Goal: Book appointment/travel/reservation: Book appointment/travel/reservation

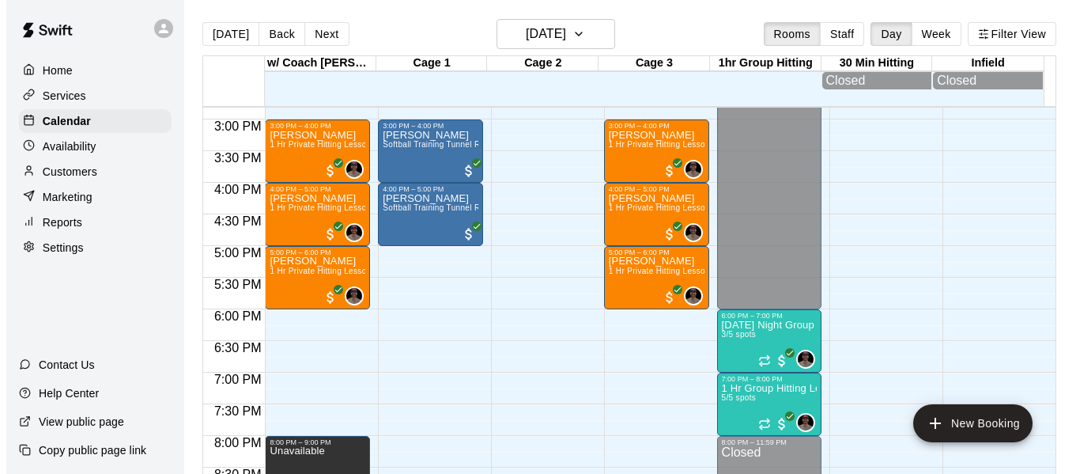
scroll to position [945, 0]
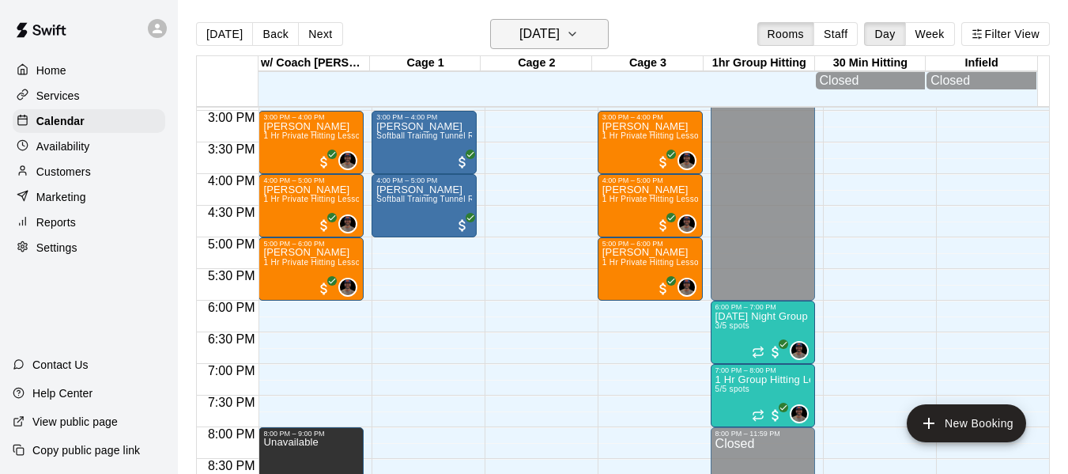
click at [579, 32] on icon "button" at bounding box center [572, 34] width 13 height 19
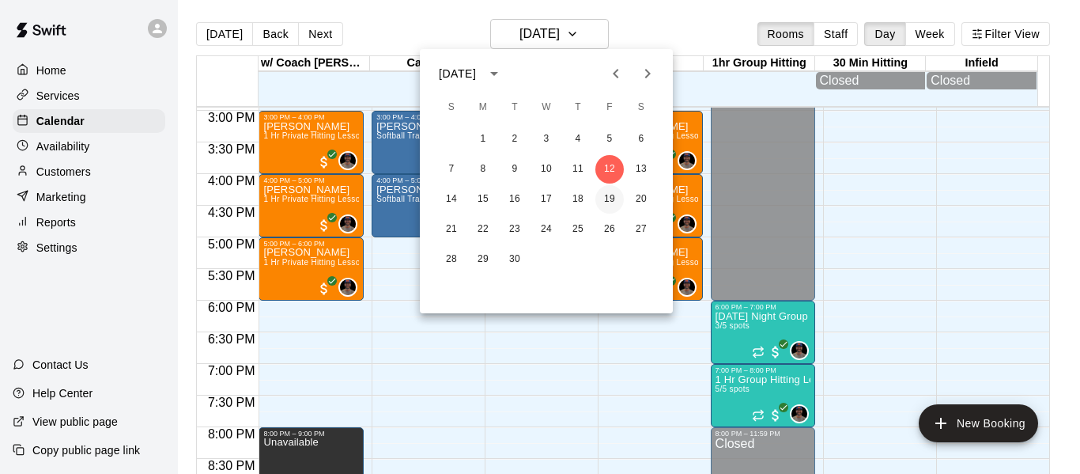
click at [611, 198] on button "19" at bounding box center [609, 199] width 28 height 28
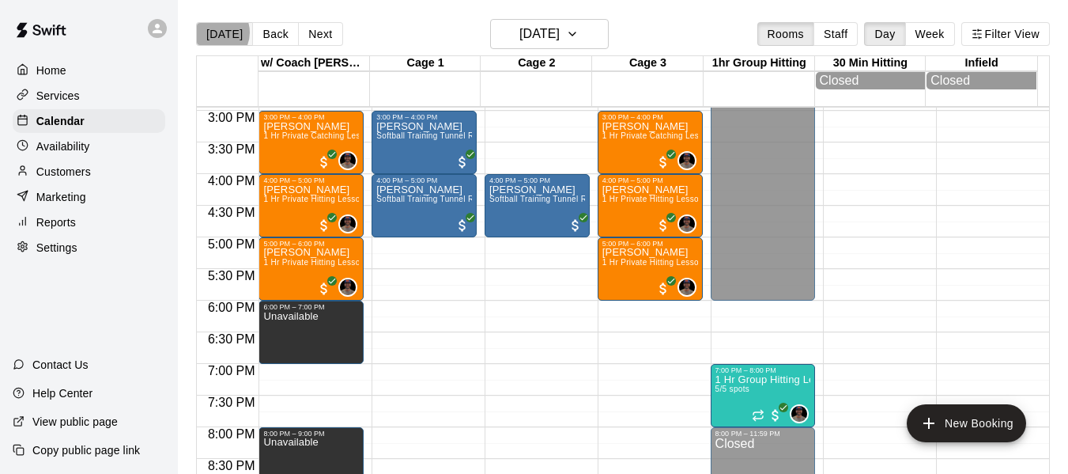
click at [214, 32] on button "[DATE]" at bounding box center [224, 34] width 57 height 24
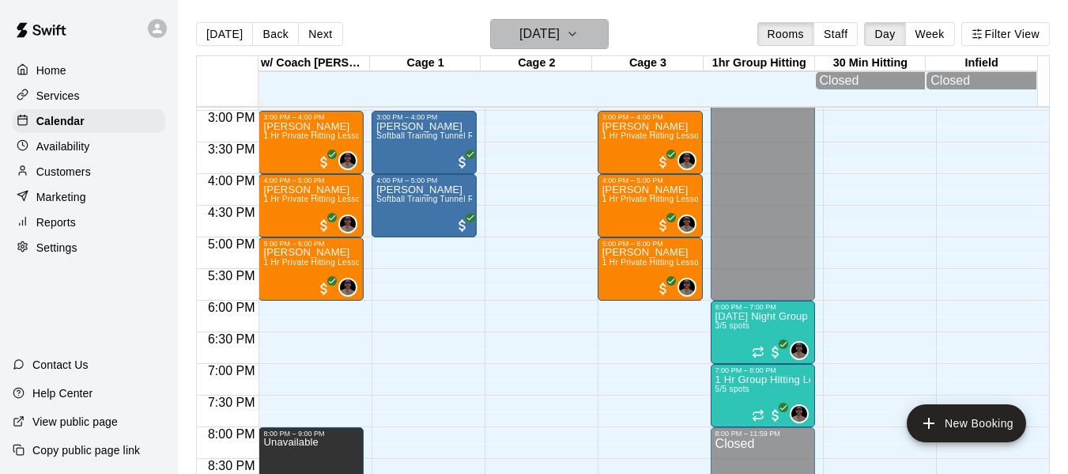
click at [598, 31] on button "[DATE]" at bounding box center [549, 34] width 119 height 30
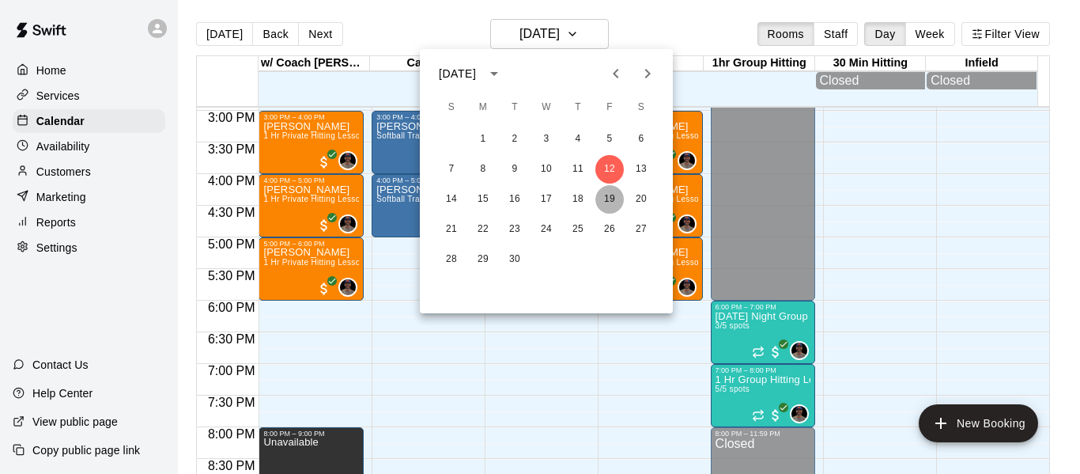
click at [611, 200] on button "19" at bounding box center [609, 199] width 28 height 28
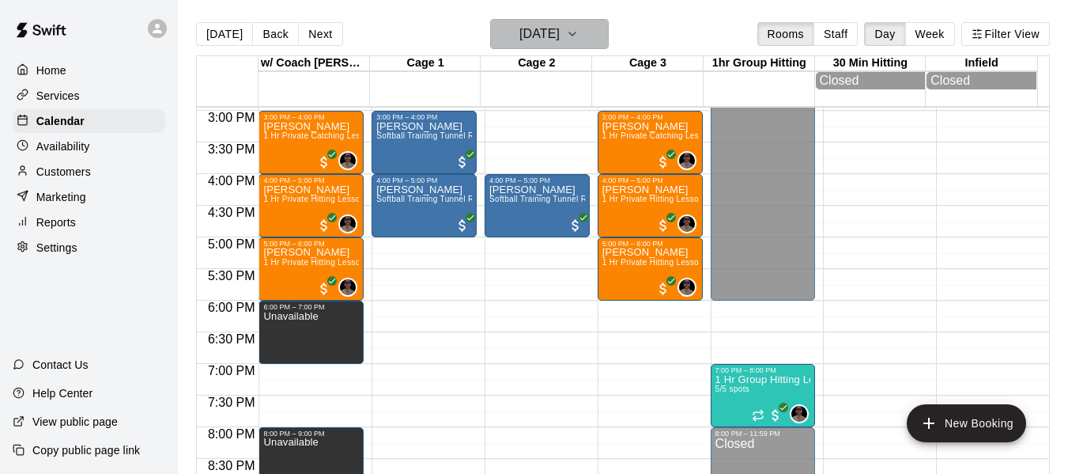
click at [579, 34] on icon "button" at bounding box center [572, 34] width 13 height 19
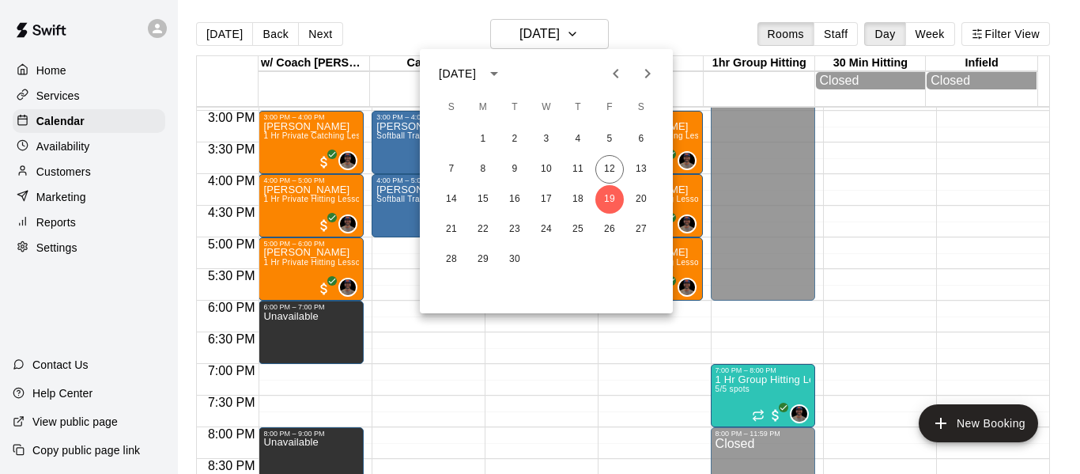
click at [385, 315] on div at bounding box center [540, 237] width 1080 height 474
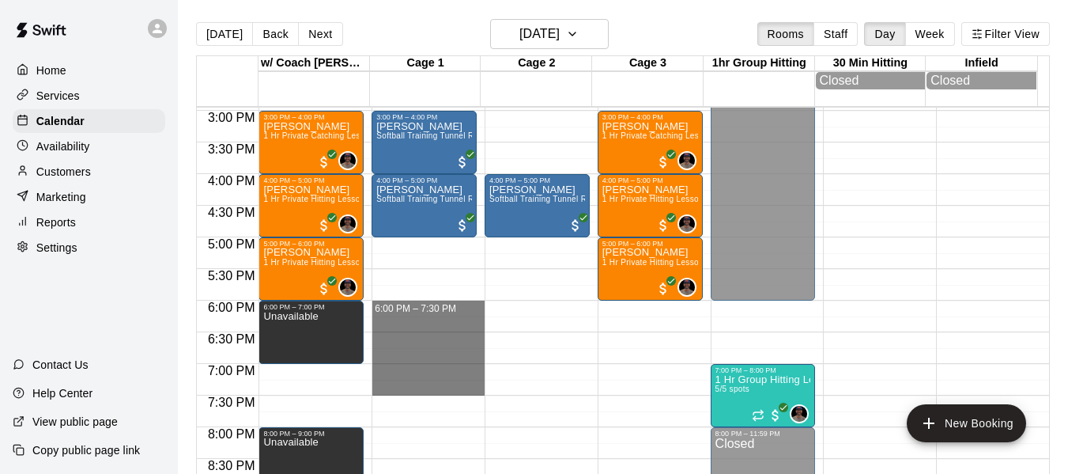
drag, startPoint x: 385, startPoint y: 308, endPoint x: 376, endPoint y: 389, distance: 81.1
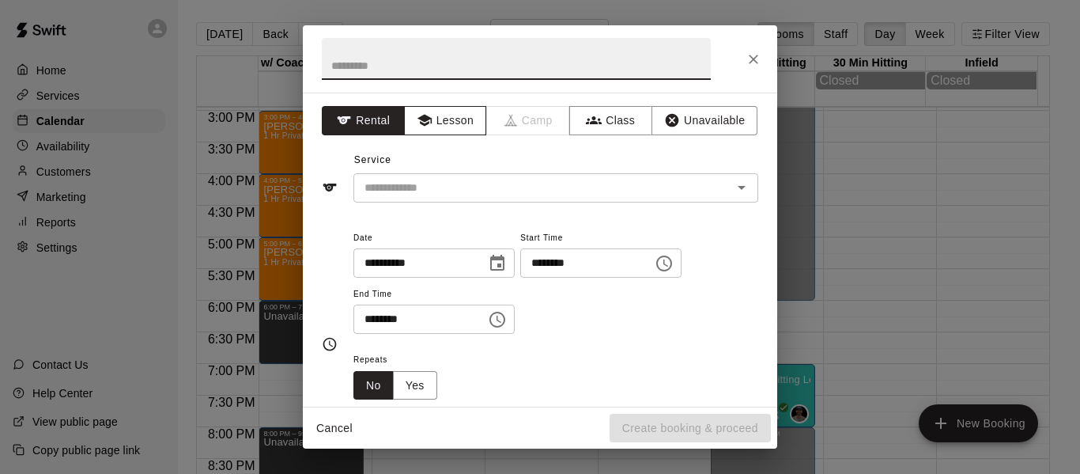
click at [436, 133] on button "Lesson" at bounding box center [445, 120] width 83 height 29
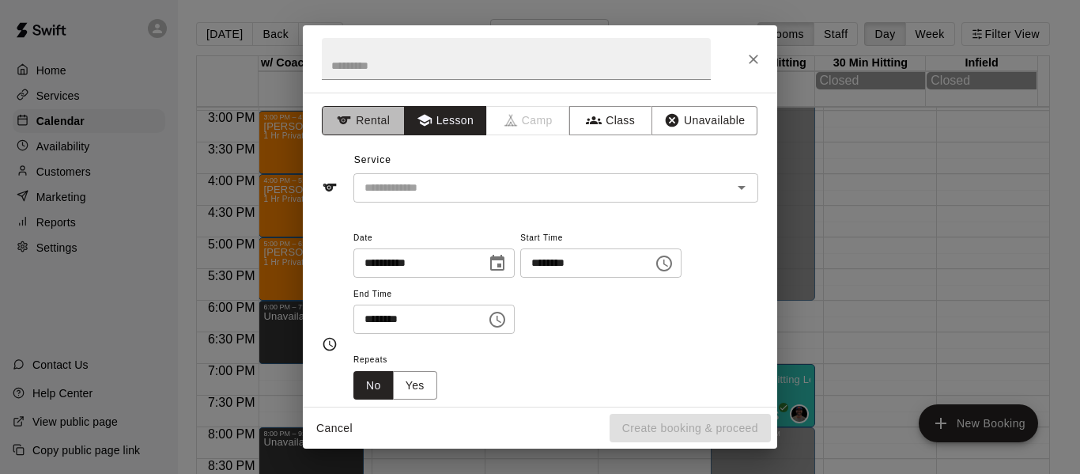
click at [370, 131] on button "Rental" at bounding box center [363, 120] width 83 height 29
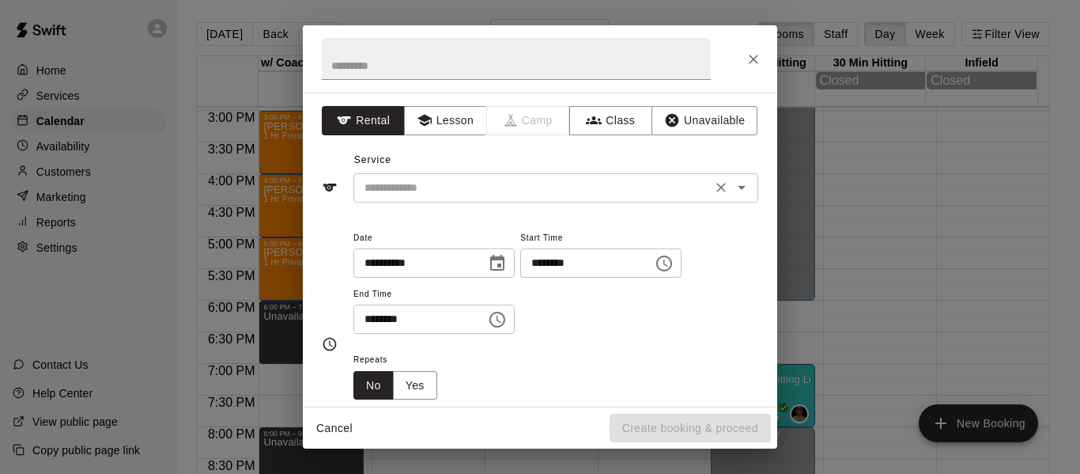
click at [406, 192] on input "text" at bounding box center [532, 188] width 349 height 20
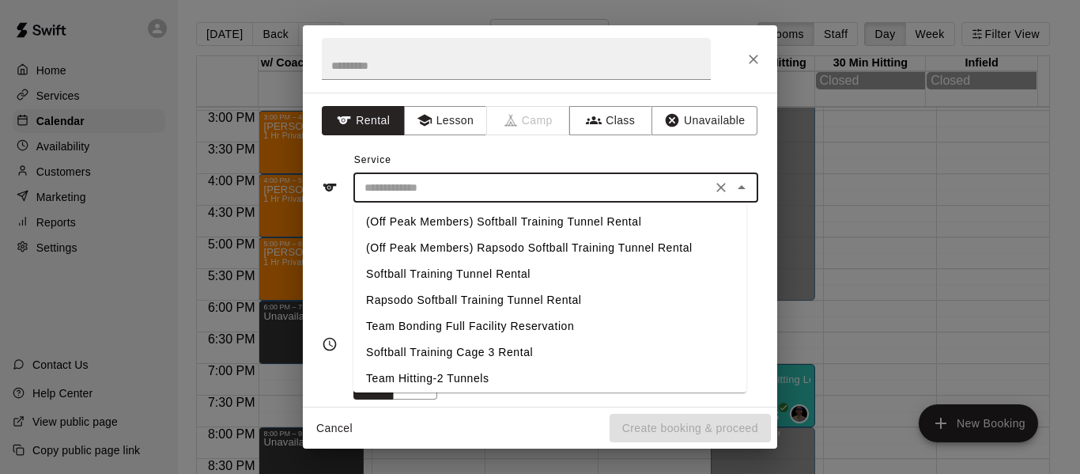
click at [422, 376] on li "Team Hitting-2 Tunnels" at bounding box center [549, 378] width 393 height 26
type input "**********"
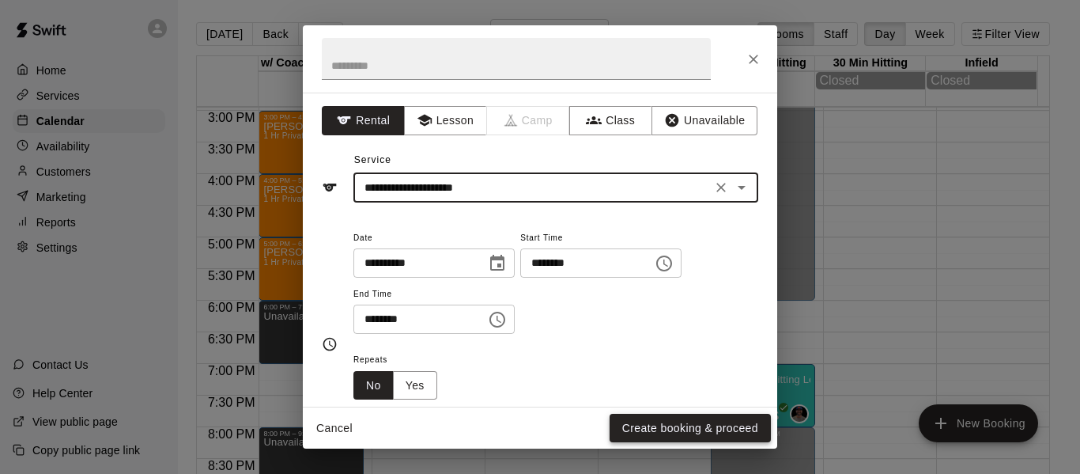
click at [651, 432] on button "Create booking & proceed" at bounding box center [690, 427] width 161 height 29
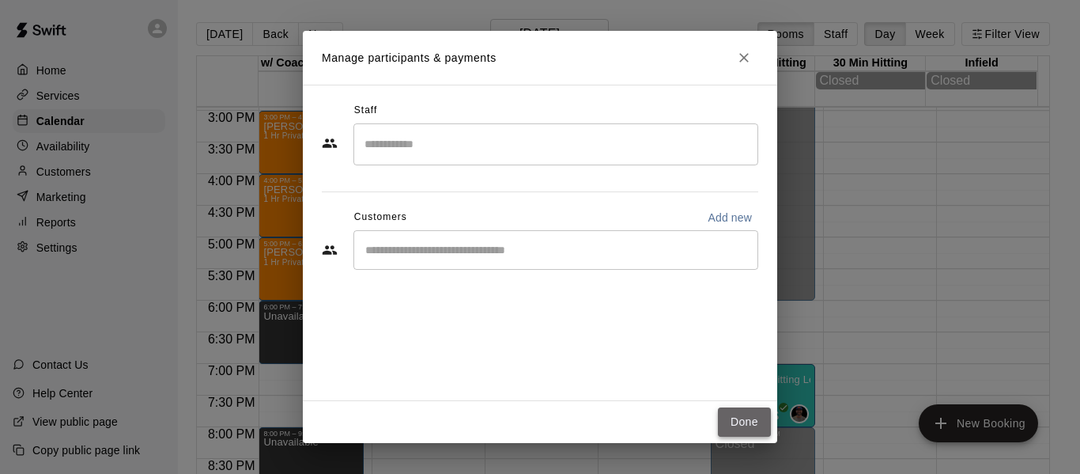
click at [752, 421] on button "Done" at bounding box center [744, 421] width 53 height 29
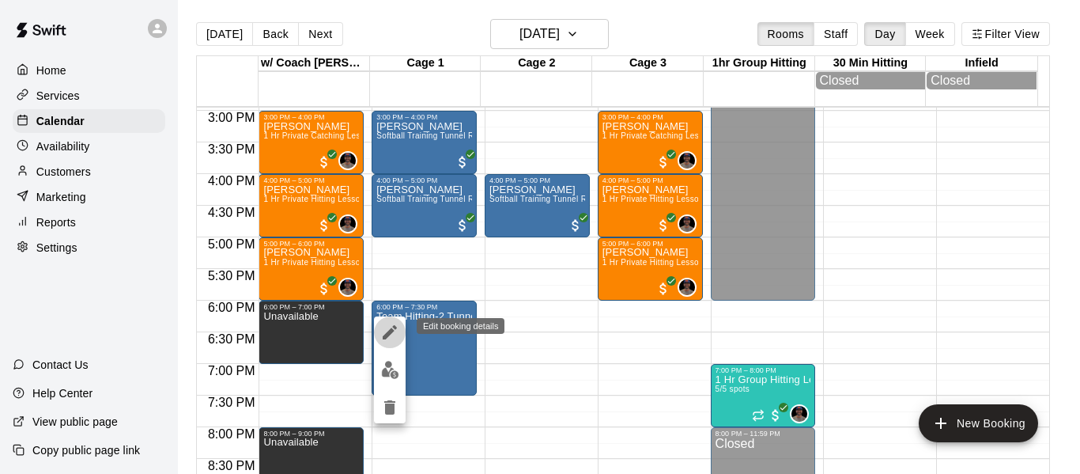
click at [391, 338] on icon "edit" at bounding box center [389, 332] width 19 height 19
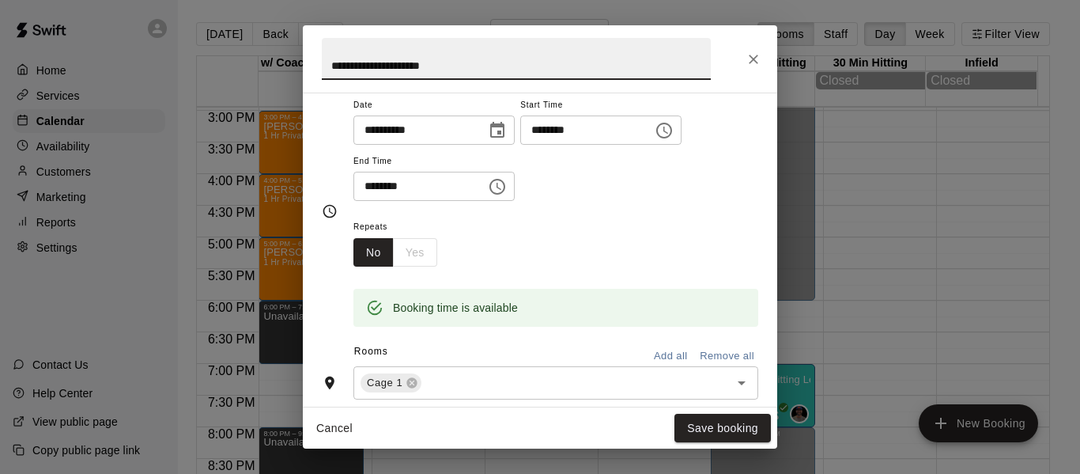
scroll to position [184, 0]
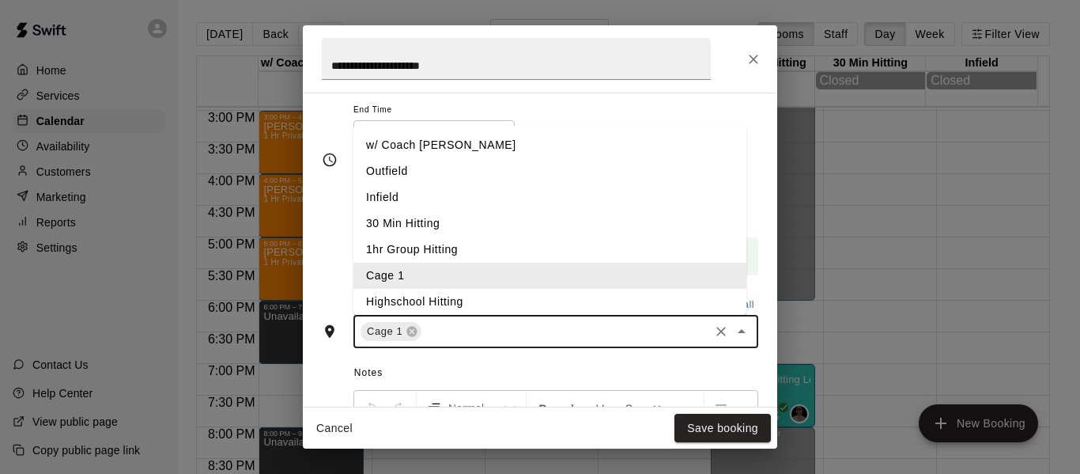
click at [500, 339] on input "text" at bounding box center [565, 332] width 283 height 20
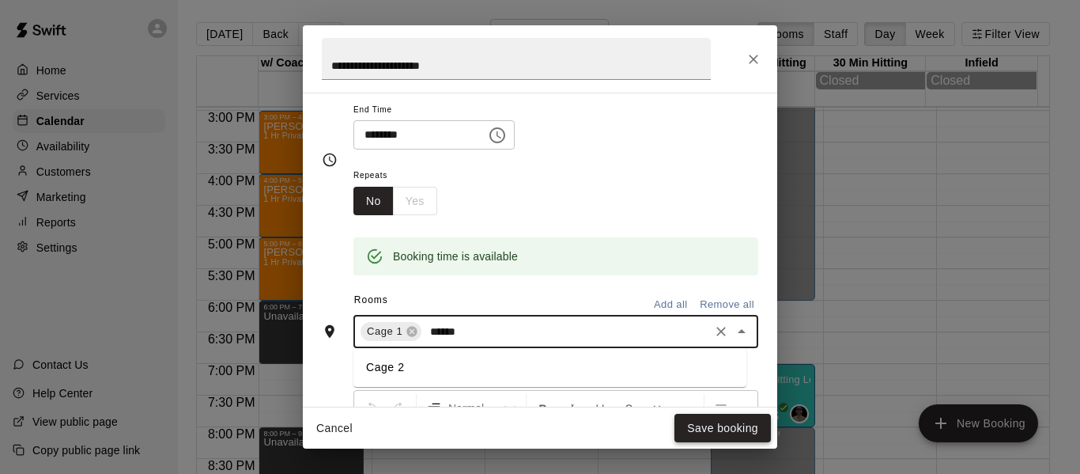
type input "******"
click at [708, 420] on button "Save booking" at bounding box center [722, 427] width 96 height 29
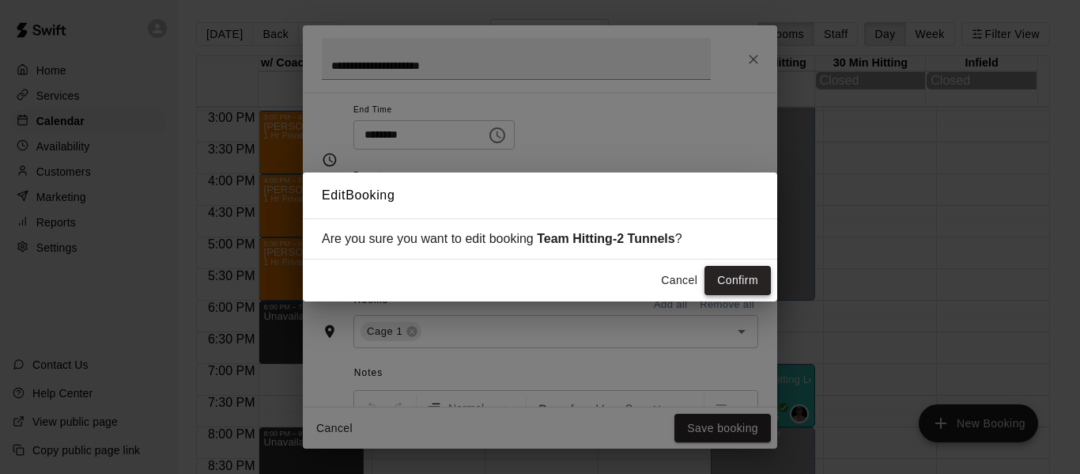
click at [746, 279] on button "Confirm" at bounding box center [737, 280] width 66 height 29
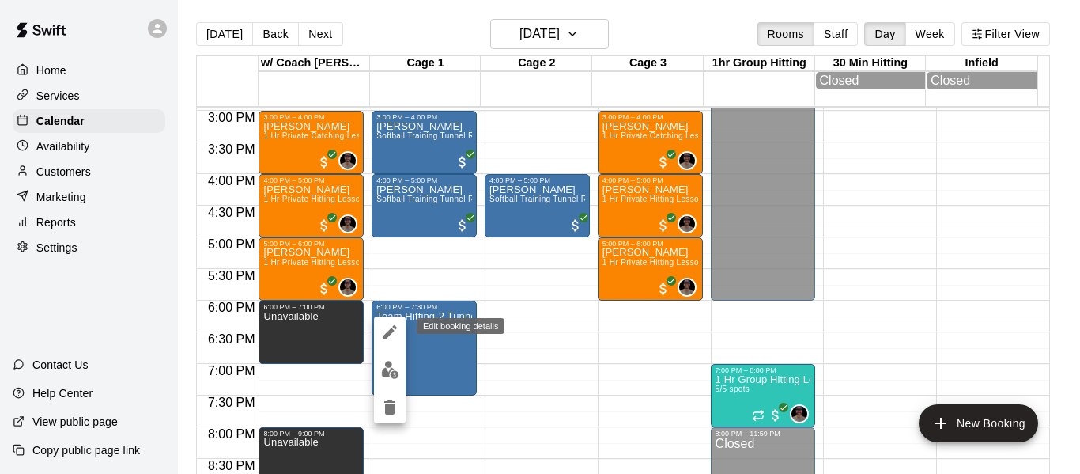
click at [394, 334] on icon "edit" at bounding box center [389, 332] width 19 height 19
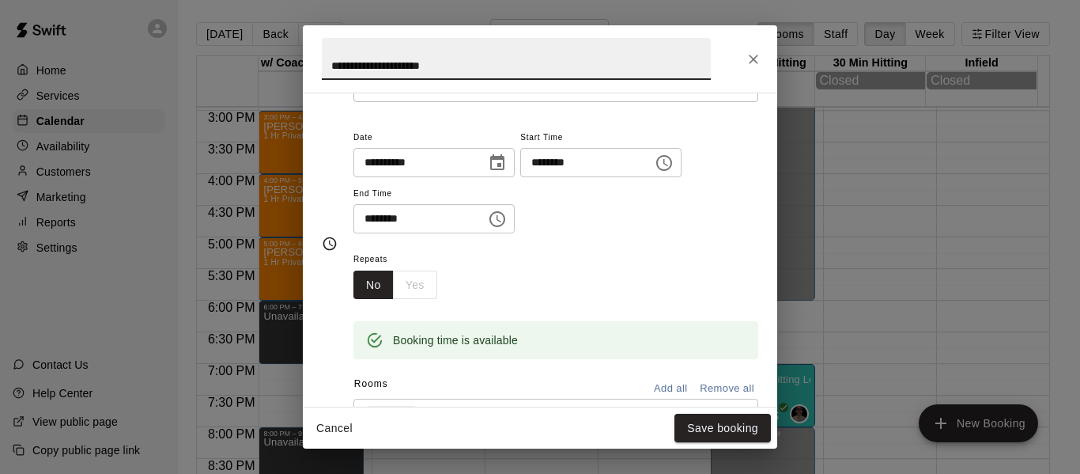
scroll to position [158, 0]
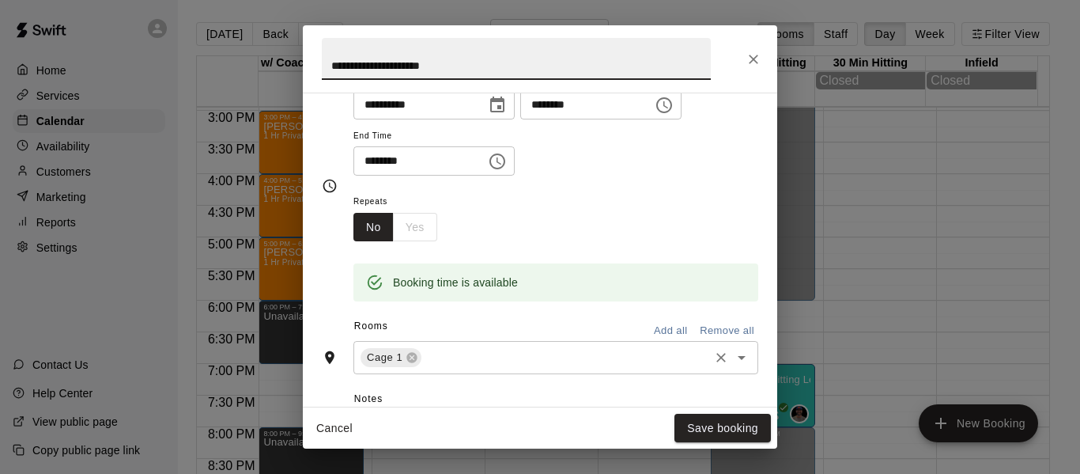
click at [459, 360] on input "text" at bounding box center [565, 358] width 283 height 20
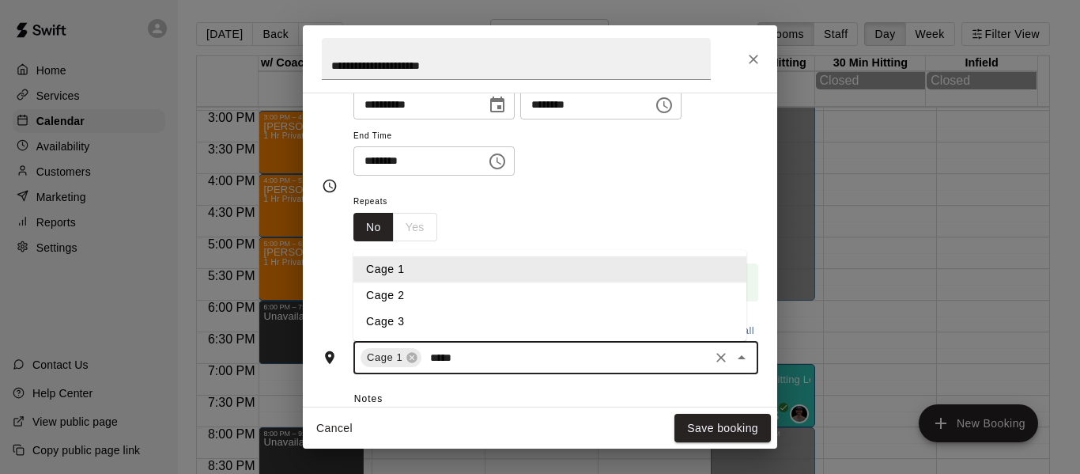
type input "******"
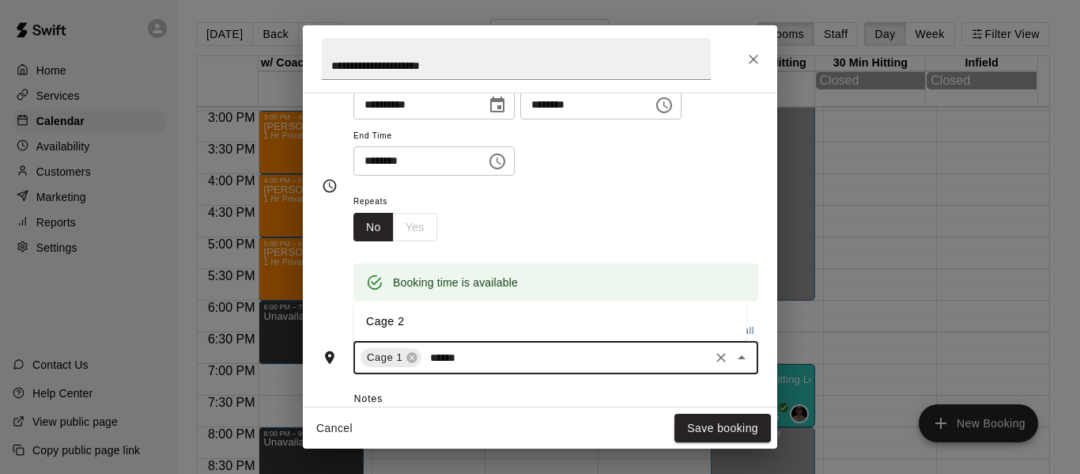
click at [453, 316] on li "Cage 2" at bounding box center [549, 321] width 393 height 26
click at [730, 426] on button "Save booking" at bounding box center [722, 427] width 96 height 29
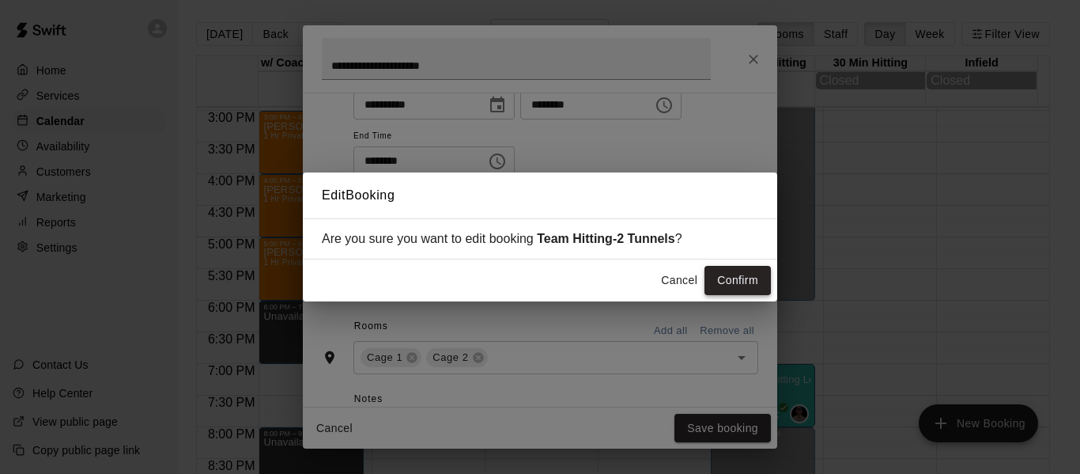
click at [746, 287] on button "Confirm" at bounding box center [737, 280] width 66 height 29
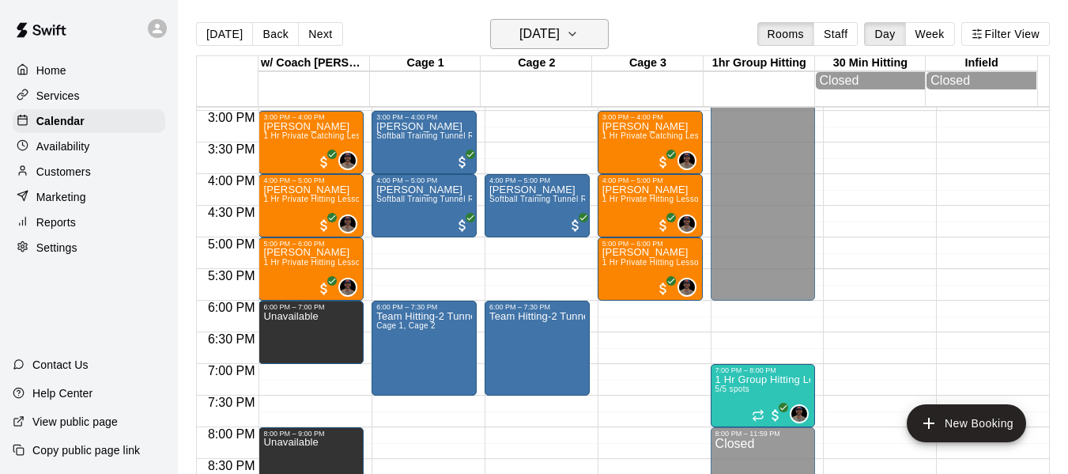
click at [576, 34] on icon "button" at bounding box center [572, 33] width 6 height 3
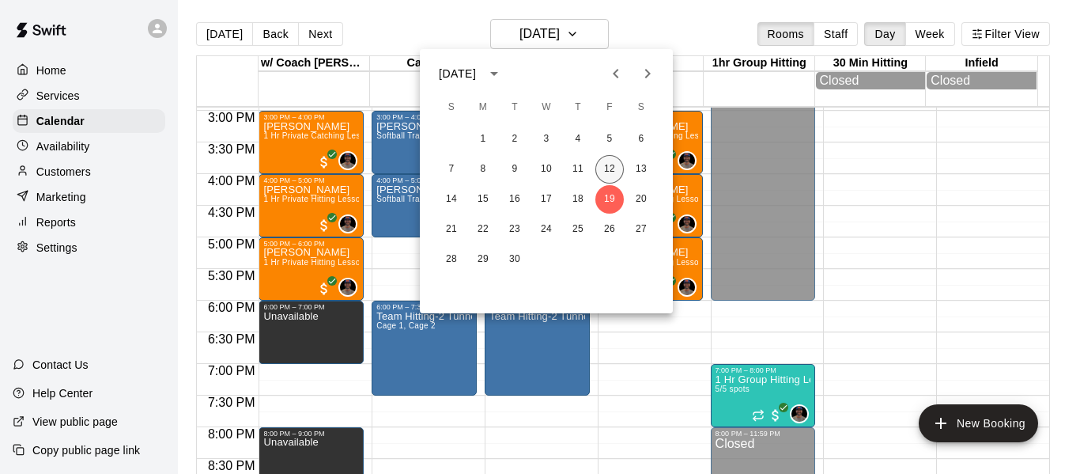
click at [616, 172] on button "12" at bounding box center [609, 169] width 28 height 28
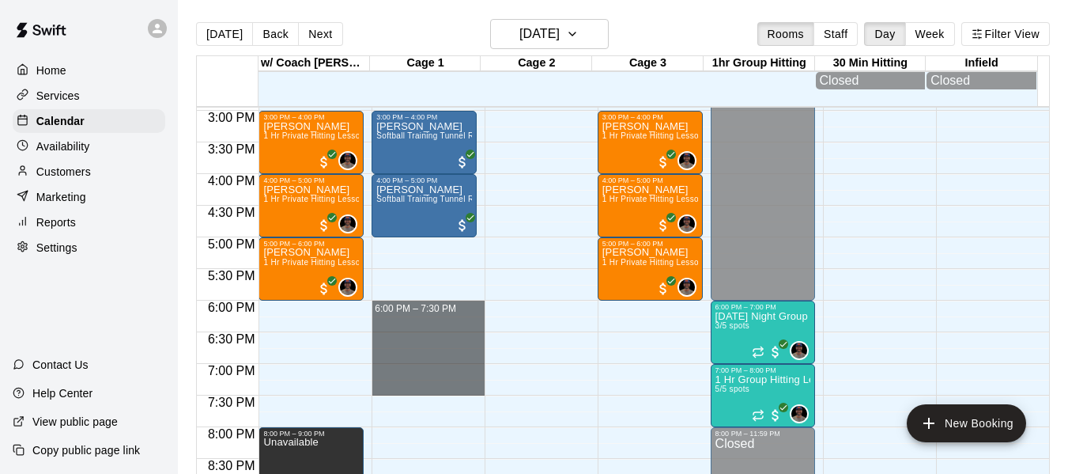
drag, startPoint x: 397, startPoint y: 308, endPoint x: 406, endPoint y: 397, distance: 89.8
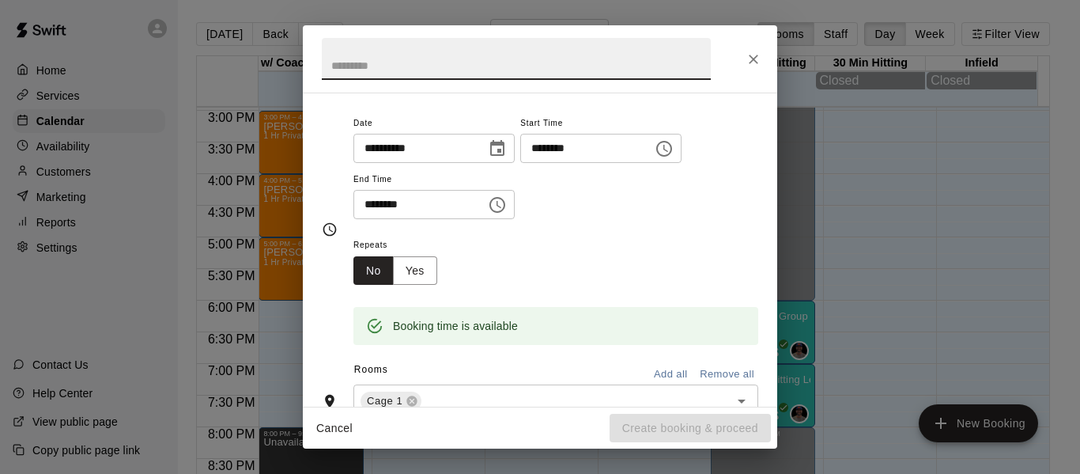
scroll to position [132, 0]
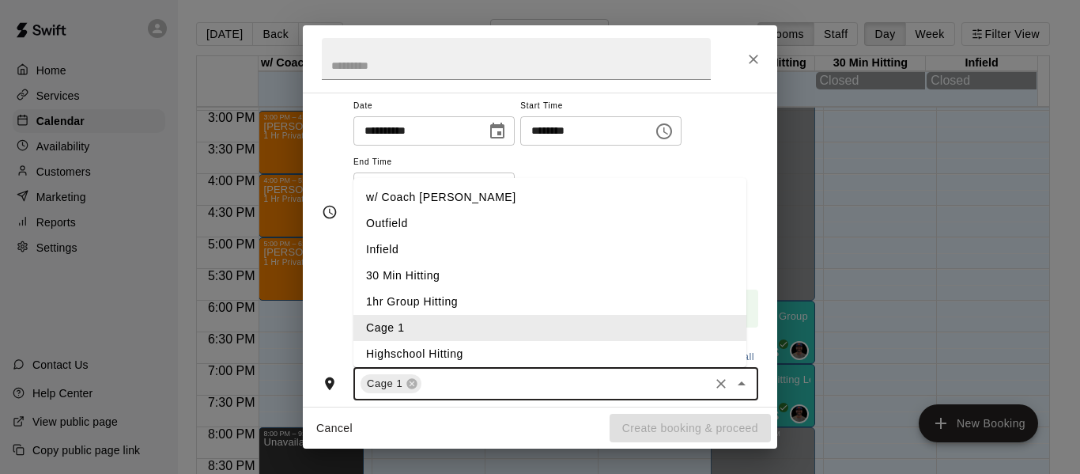
click at [470, 379] on input "text" at bounding box center [565, 384] width 283 height 20
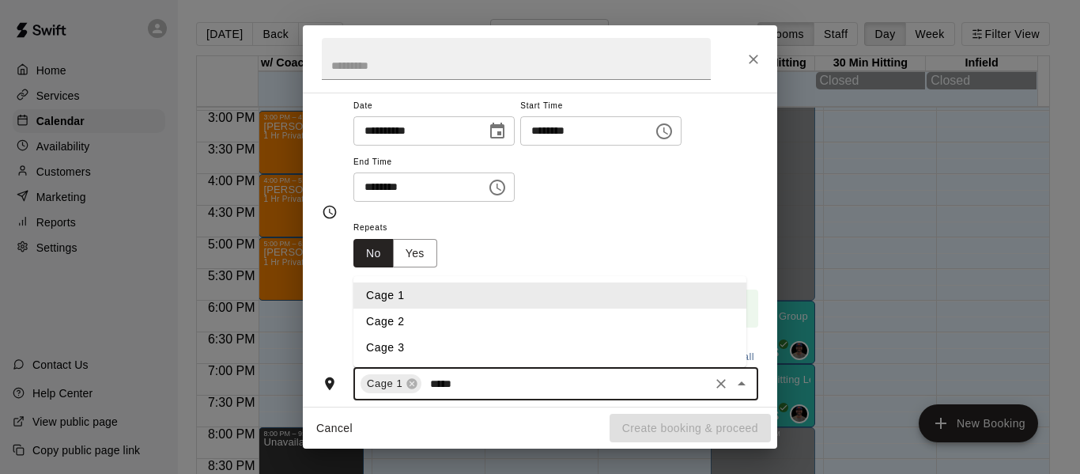
type input "******"
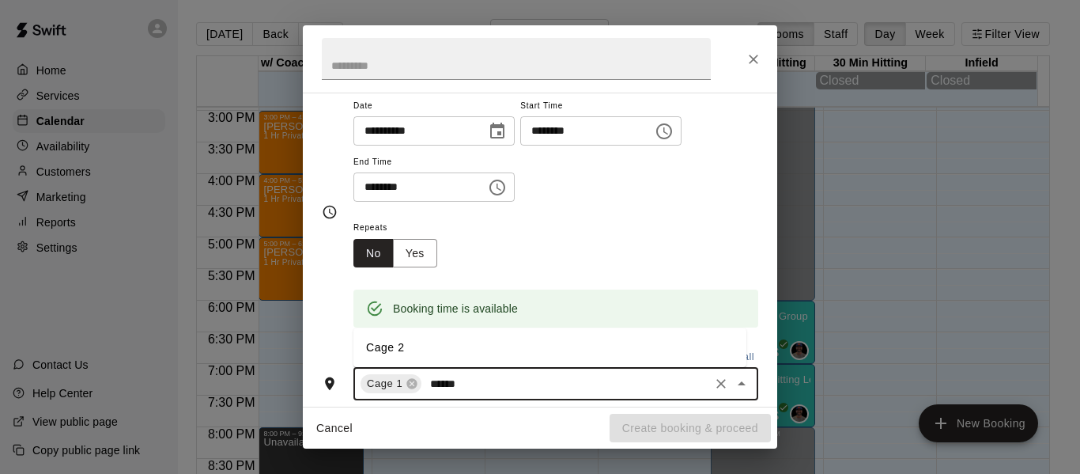
click at [432, 342] on li "Cage 2" at bounding box center [549, 347] width 393 height 26
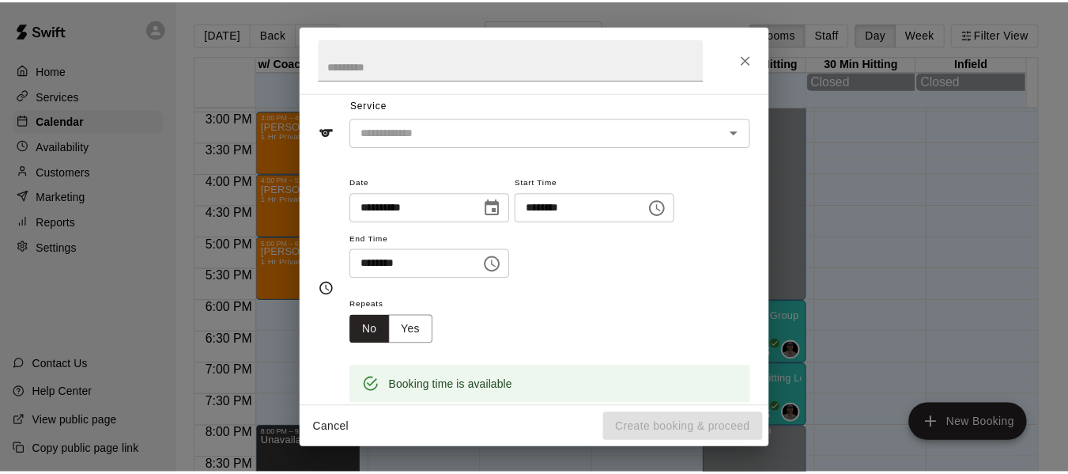
scroll to position [53, 0]
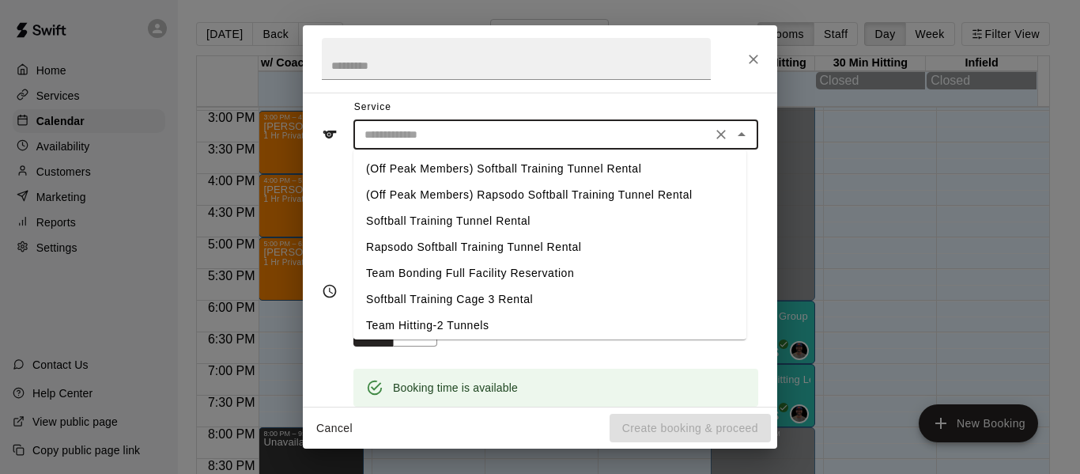
click at [437, 132] on input "text" at bounding box center [532, 135] width 349 height 20
click at [433, 326] on li "Team Hitting-2 Tunnels" at bounding box center [549, 325] width 393 height 26
type input "**********"
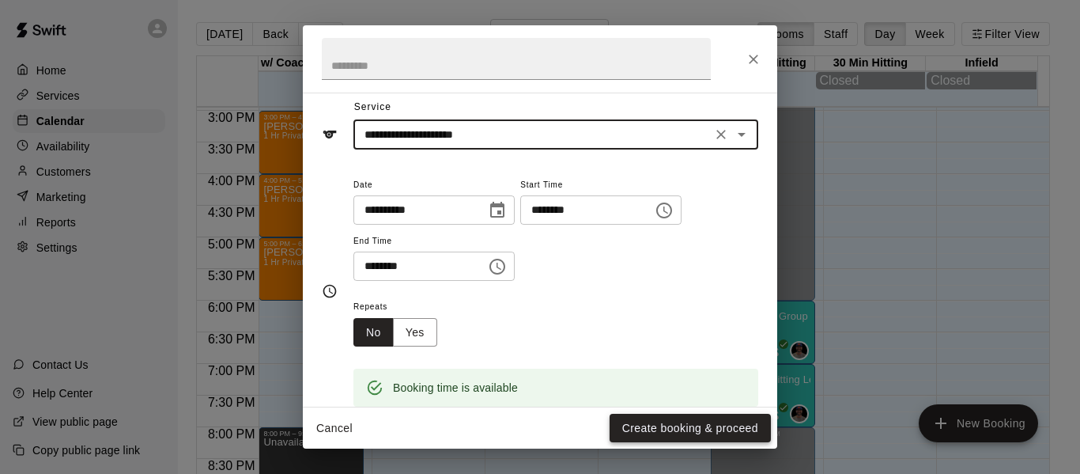
click at [690, 429] on button "Create booking & proceed" at bounding box center [690, 427] width 161 height 29
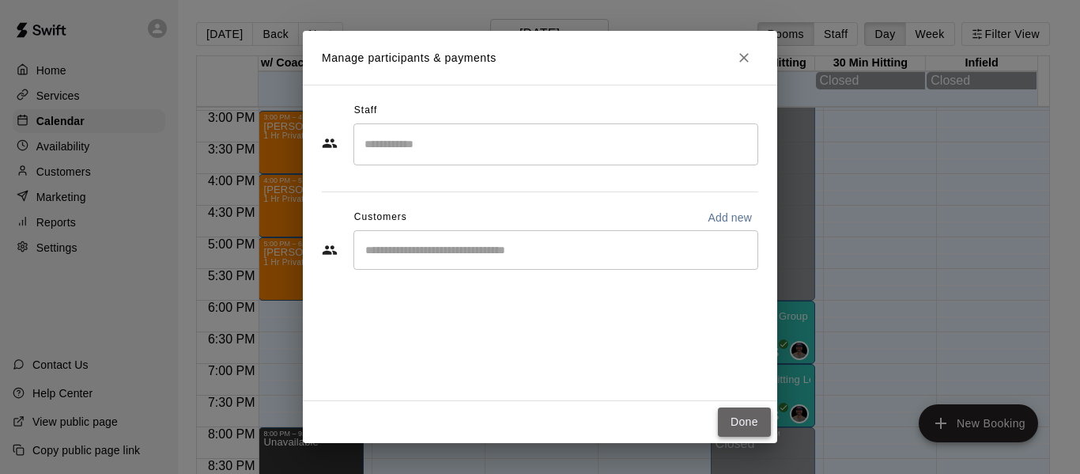
click at [730, 419] on button "Done" at bounding box center [744, 421] width 53 height 29
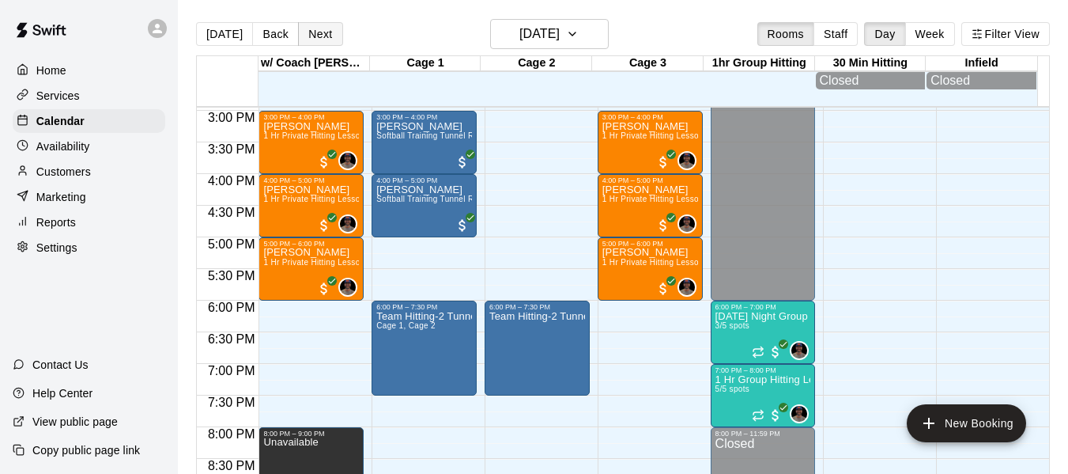
click at [329, 36] on button "Next" at bounding box center [320, 34] width 44 height 24
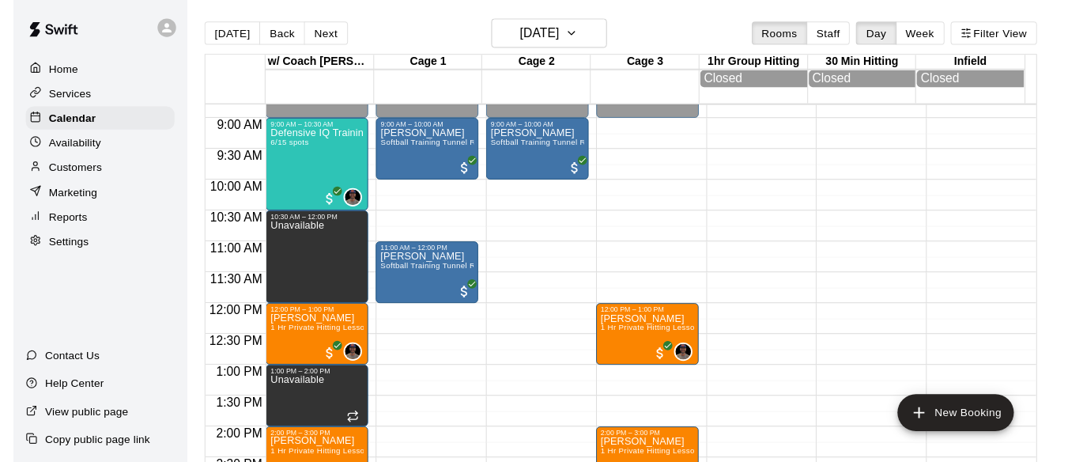
scroll to position [550, 0]
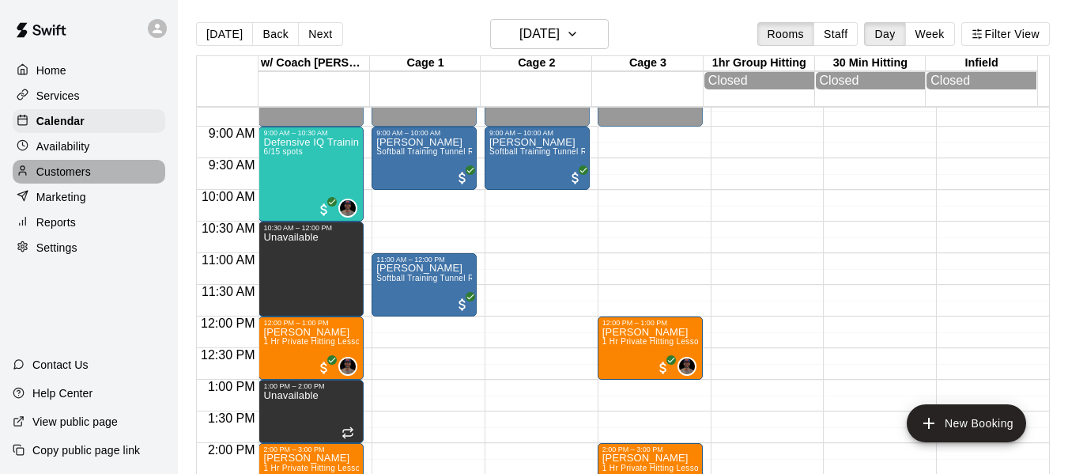
click at [45, 176] on p "Customers" at bounding box center [63, 172] width 55 height 16
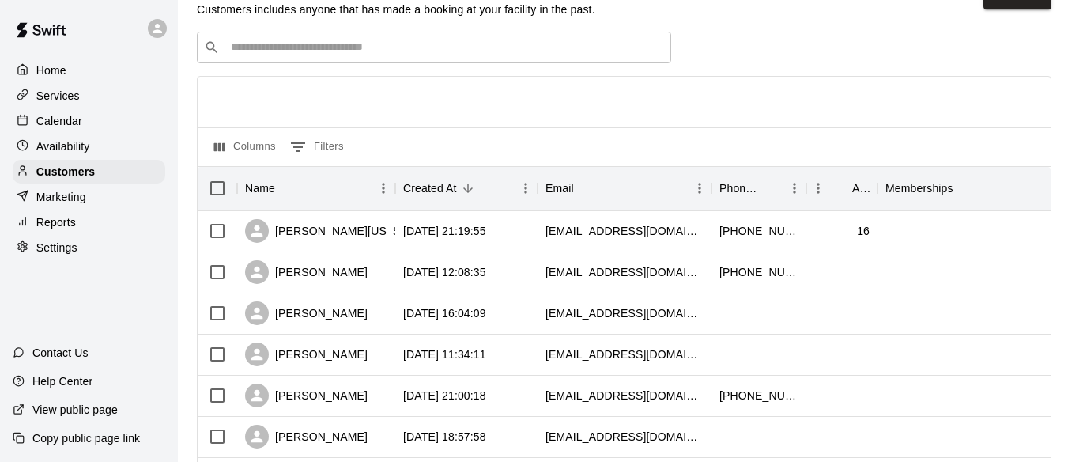
scroll to position [53, 0]
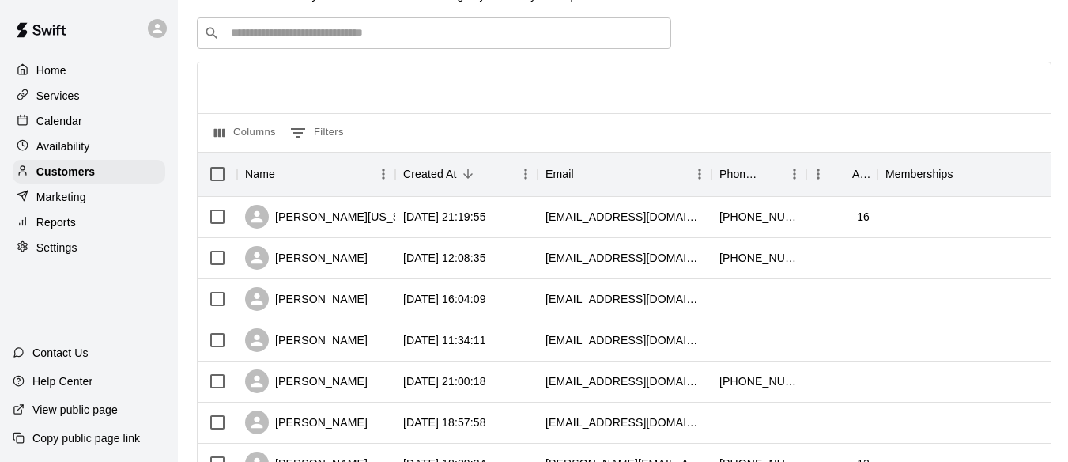
click at [391, 30] on input "Search customers by name or email" at bounding box center [445, 33] width 438 height 16
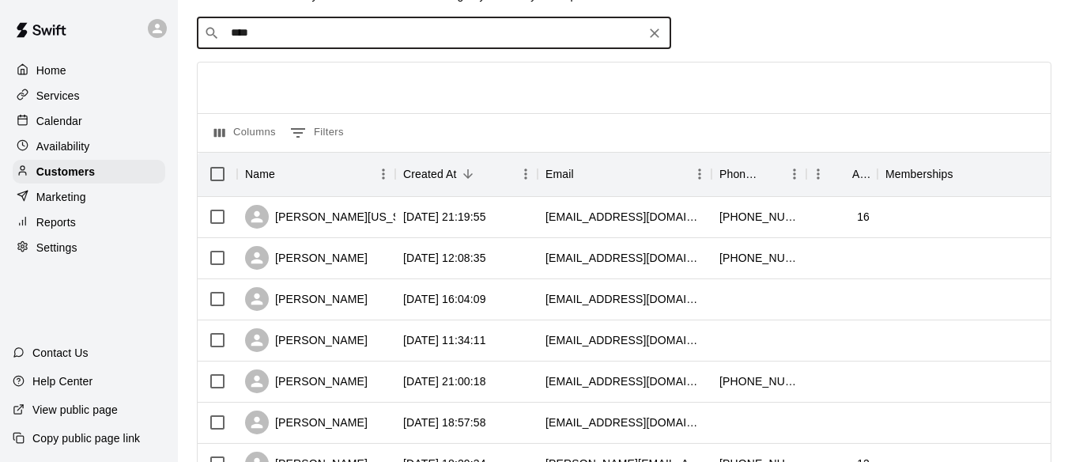
type input "*****"
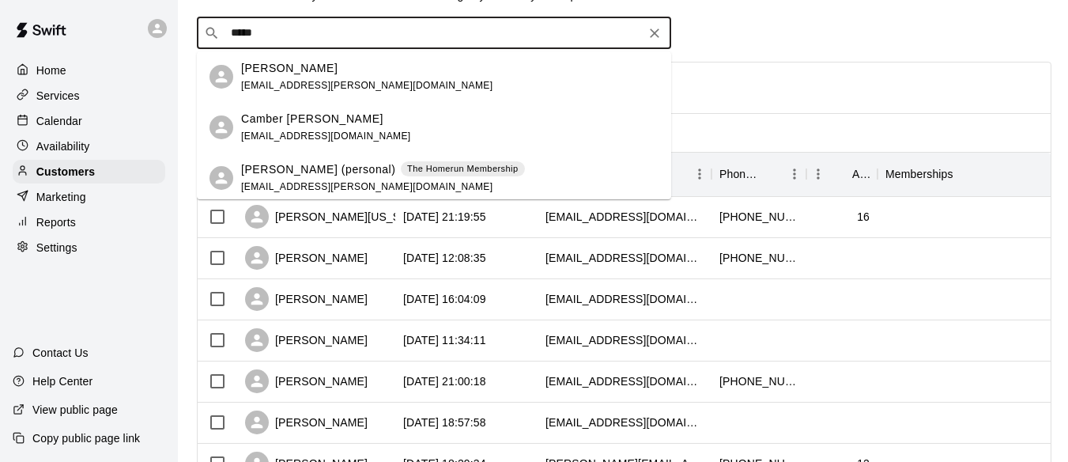
click at [320, 173] on p "[PERSON_NAME] (personal)" at bounding box center [318, 169] width 155 height 17
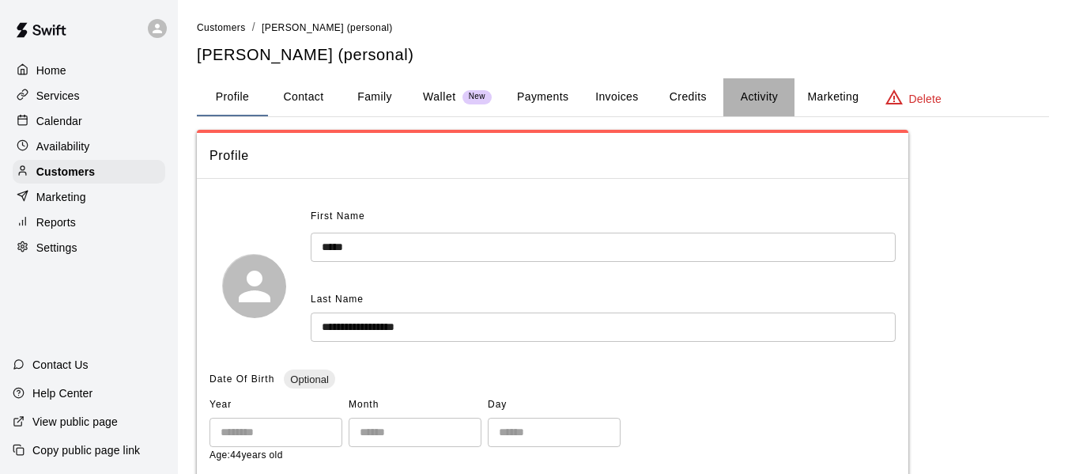
click at [776, 88] on button "Activity" at bounding box center [758, 97] width 71 height 38
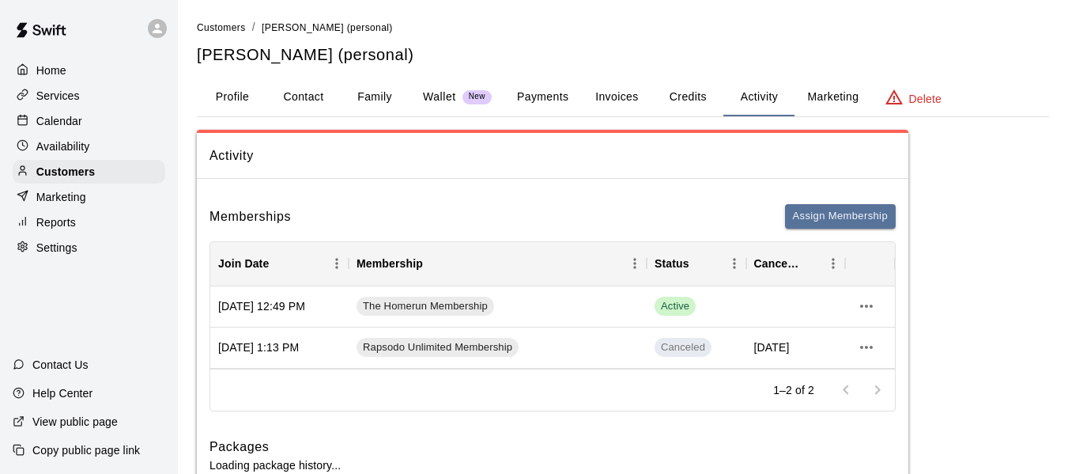
click at [487, 88] on button "Wallet New" at bounding box center [457, 97] width 94 height 38
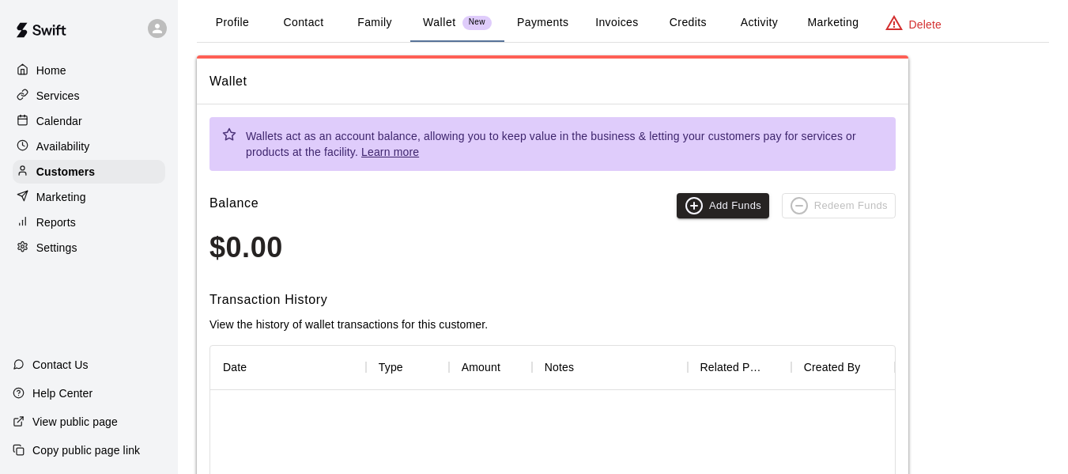
scroll to position [105, 0]
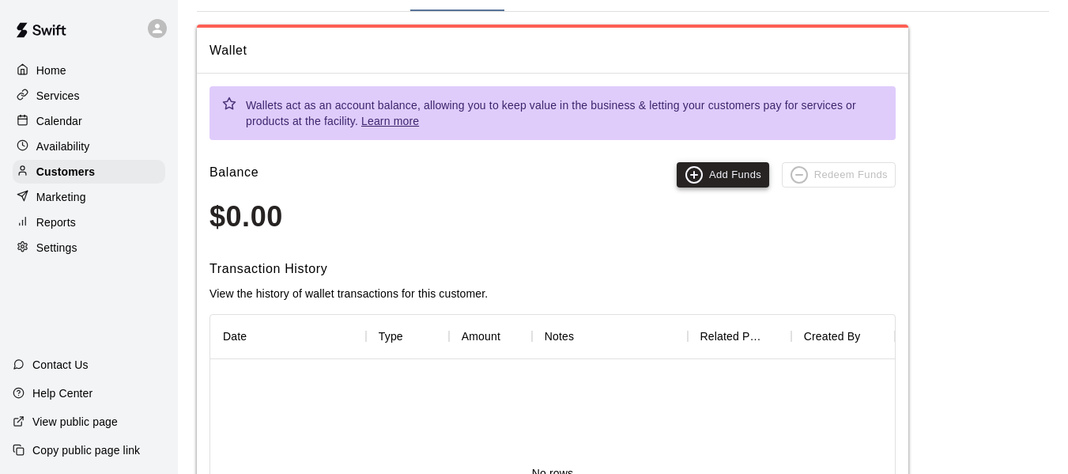
click at [742, 175] on button "Add Funds" at bounding box center [723, 174] width 92 height 25
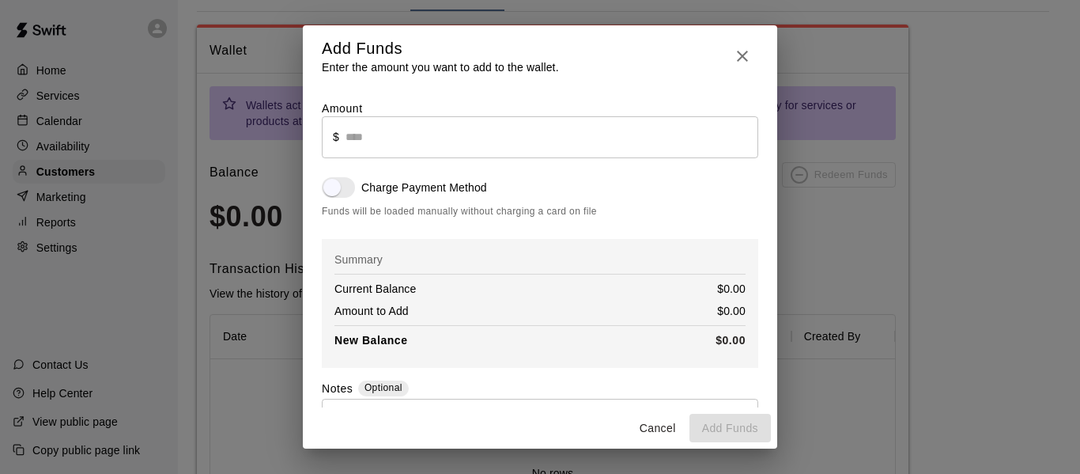
click at [443, 134] on input "text" at bounding box center [551, 137] width 413 height 42
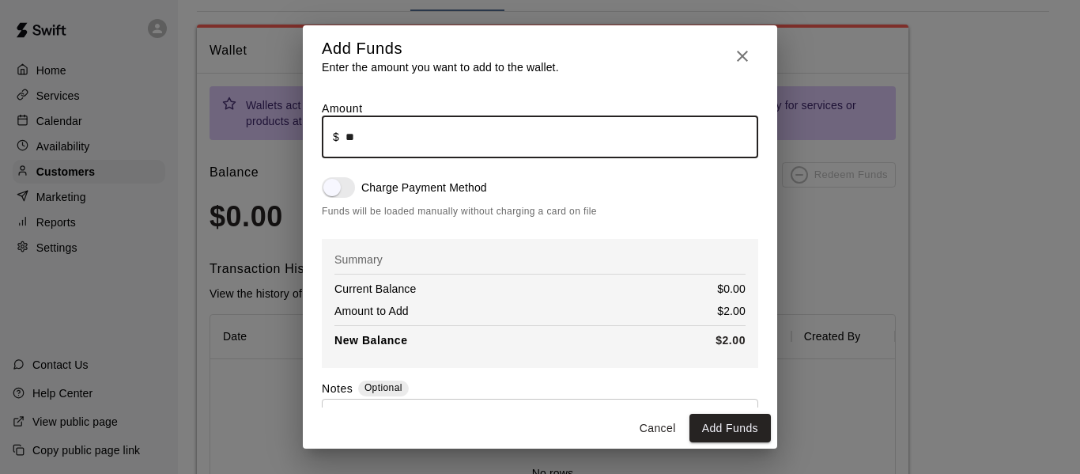
type input "*"
type input "****"
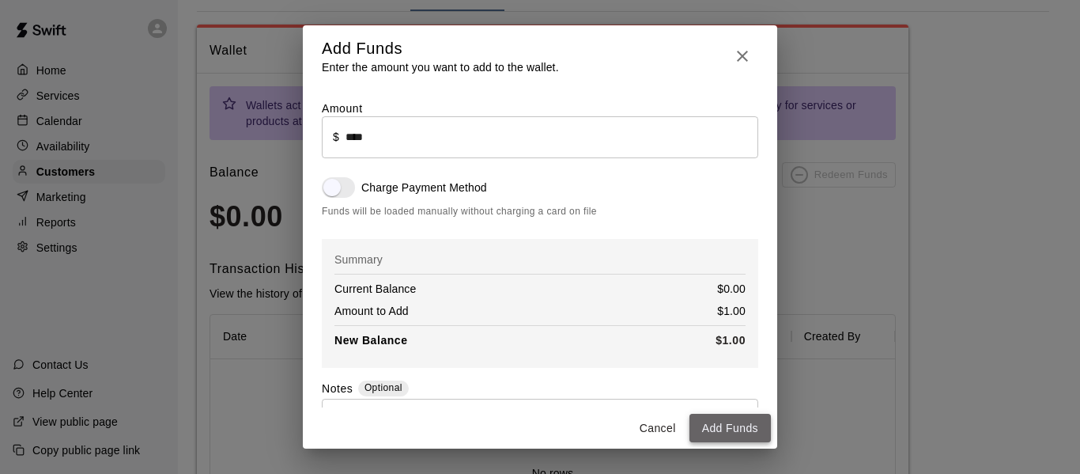
click at [726, 414] on button "Add Funds" at bounding box center [729, 427] width 81 height 29
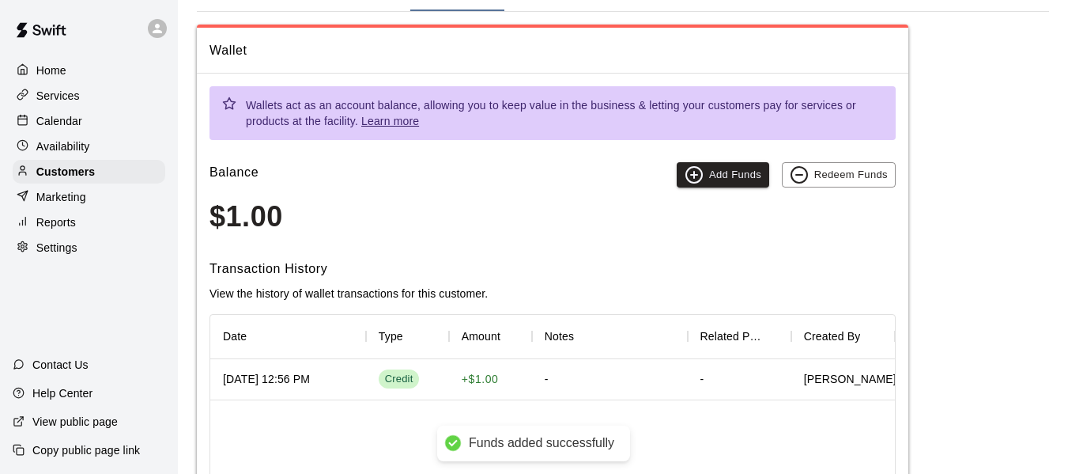
click at [73, 118] on p "Calendar" at bounding box center [59, 121] width 46 height 16
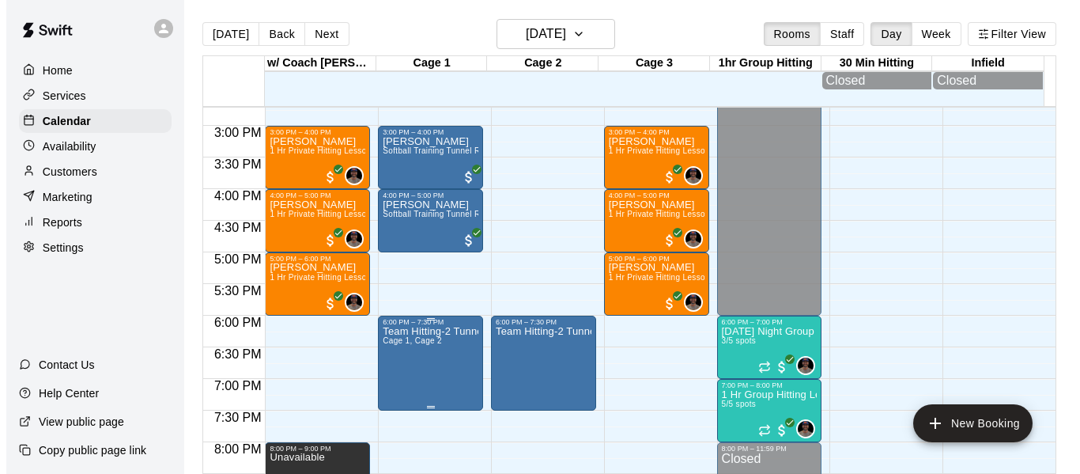
scroll to position [950, 0]
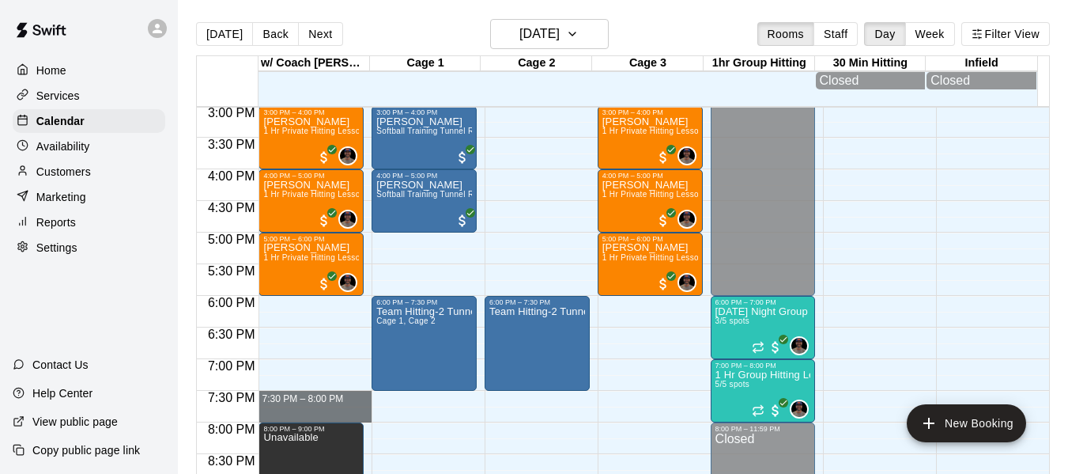
drag, startPoint x: 305, startPoint y: 395, endPoint x: 304, endPoint y: 421, distance: 26.1
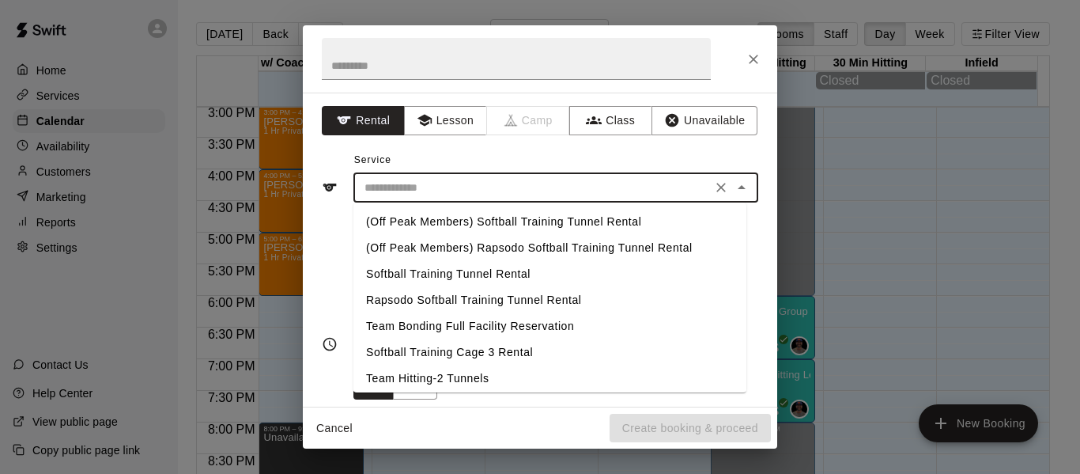
click at [418, 194] on input "text" at bounding box center [532, 188] width 349 height 20
click at [425, 270] on li "Softball Training Tunnel Rental" at bounding box center [549, 274] width 393 height 26
type input "**********"
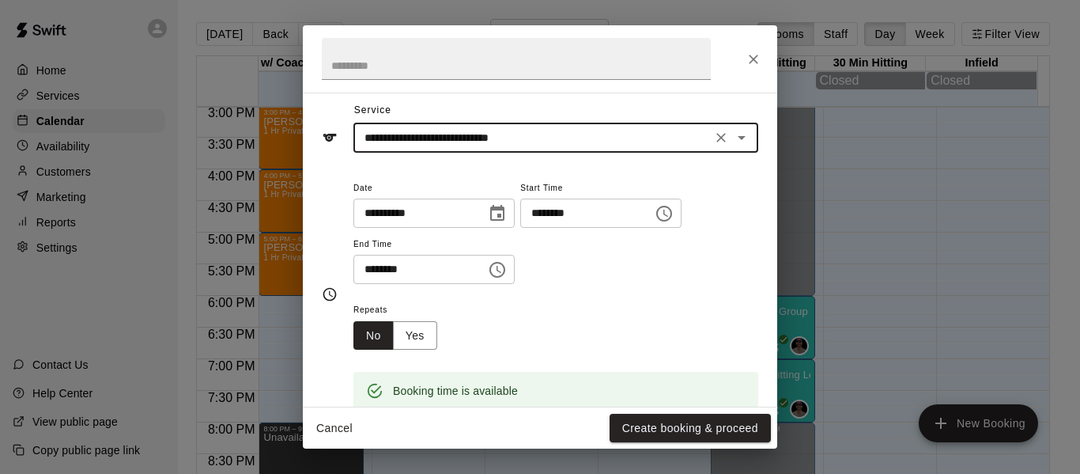
scroll to position [211, 0]
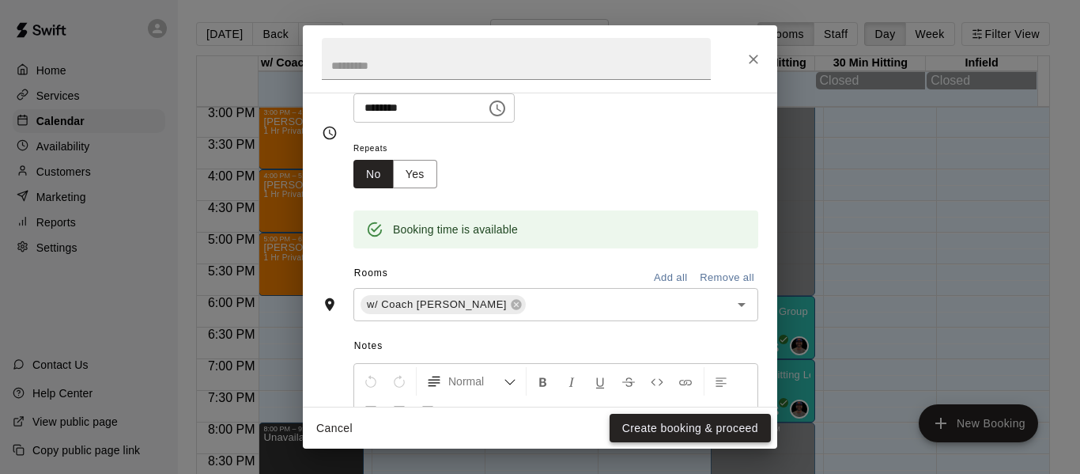
click at [700, 432] on button "Create booking & proceed" at bounding box center [690, 427] width 161 height 29
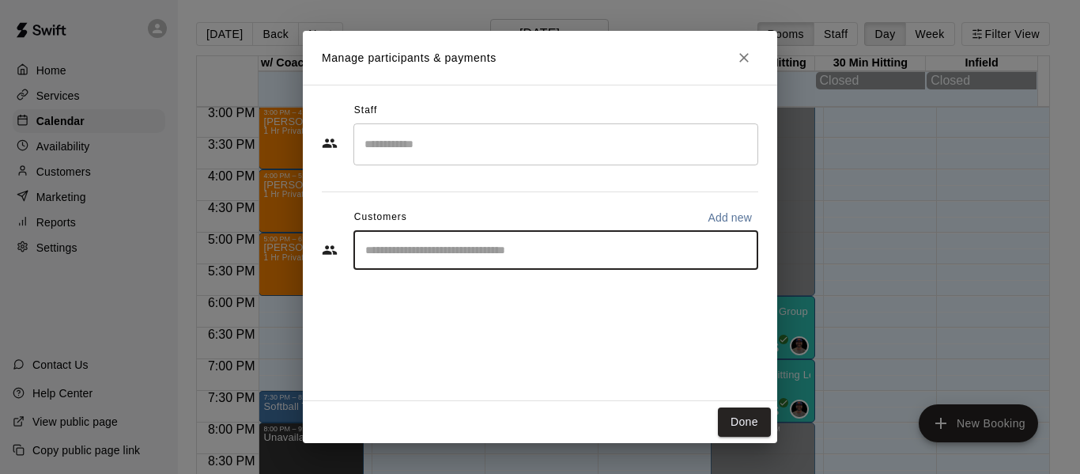
click at [449, 250] on input "Start typing to search customers..." at bounding box center [555, 250] width 391 height 16
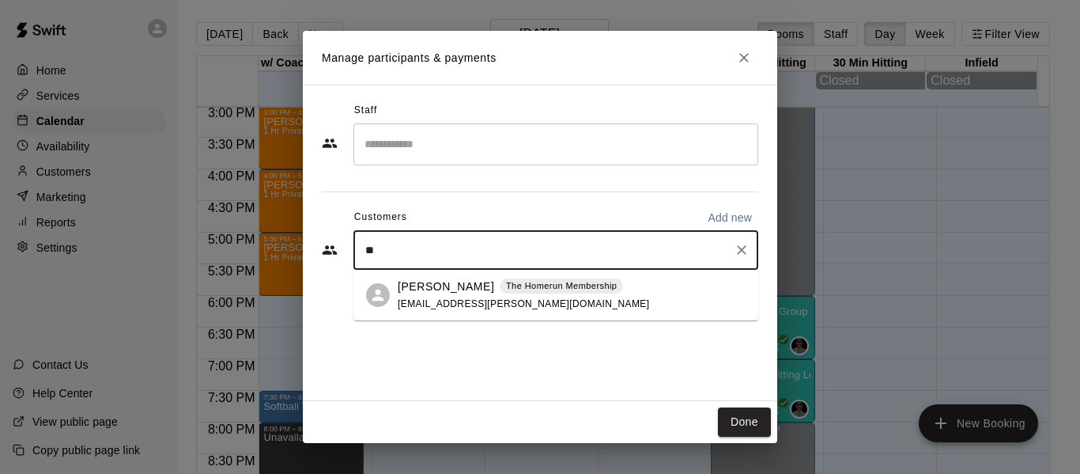
type input "*"
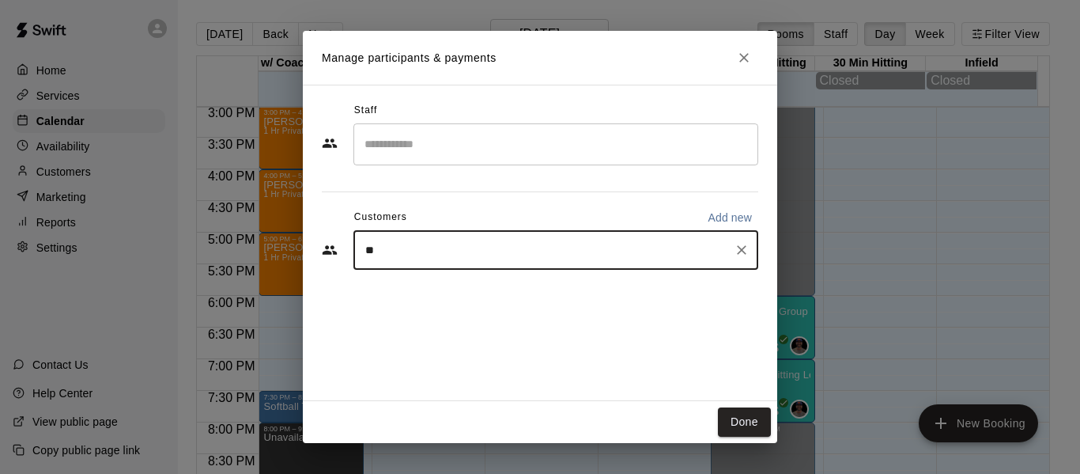
type input "*"
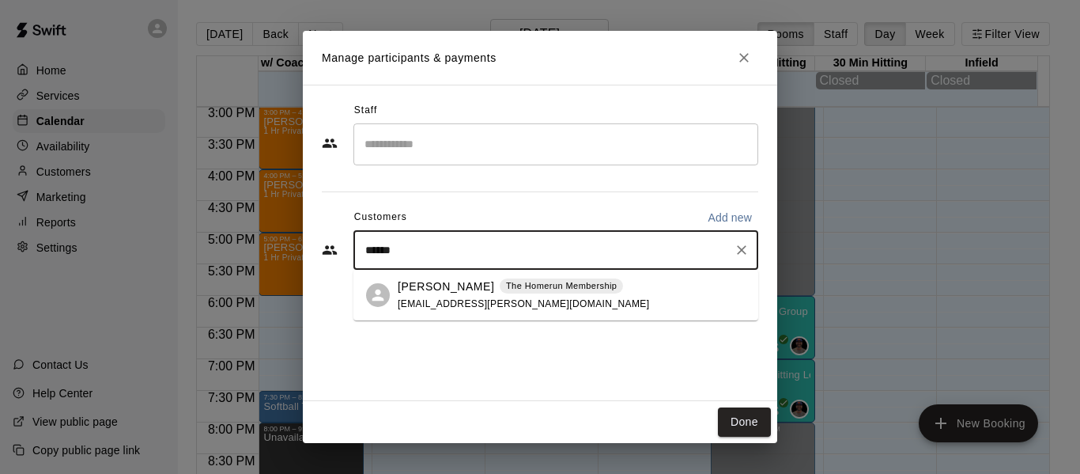
type input "*******"
click at [399, 288] on div "[PERSON_NAME] The Homerun Membership [EMAIL_ADDRESS][PERSON_NAME][DOMAIN_NAME]" at bounding box center [523, 295] width 251 height 34
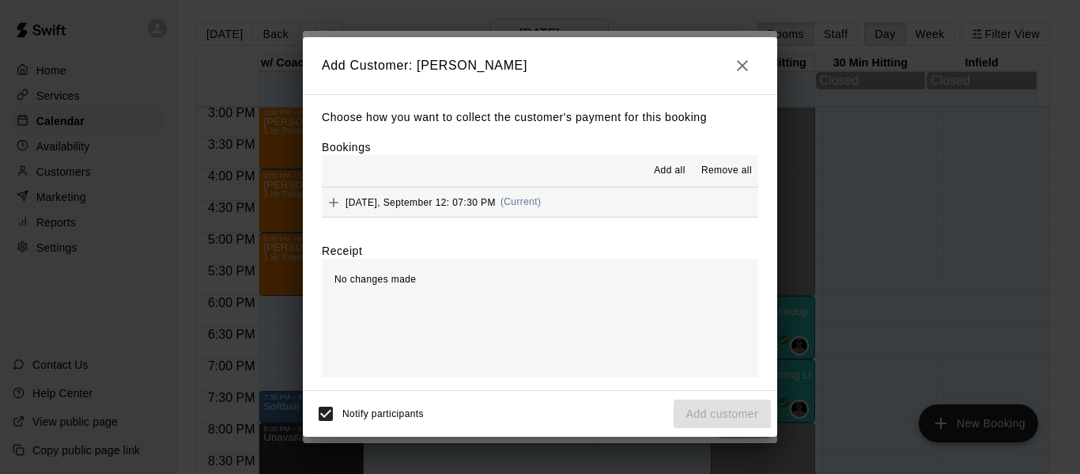
click at [587, 206] on button "[DATE], September 12: 07:30 PM (Current)" at bounding box center [540, 201] width 436 height 29
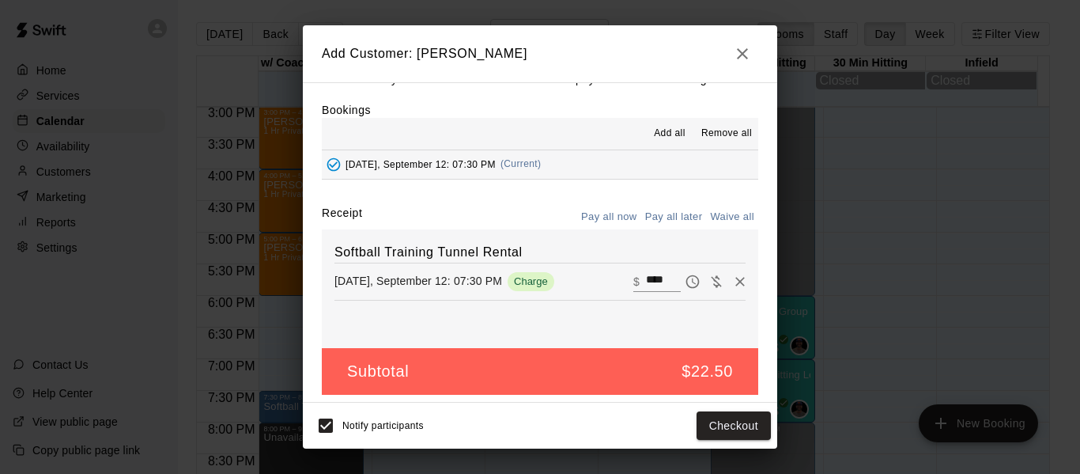
scroll to position [33, 0]
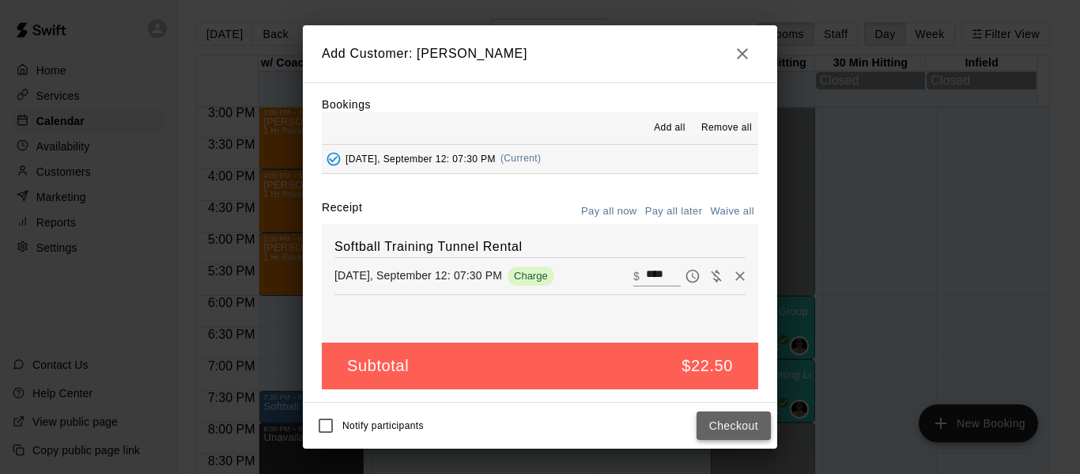
click at [712, 428] on button "Checkout" at bounding box center [733, 425] width 74 height 29
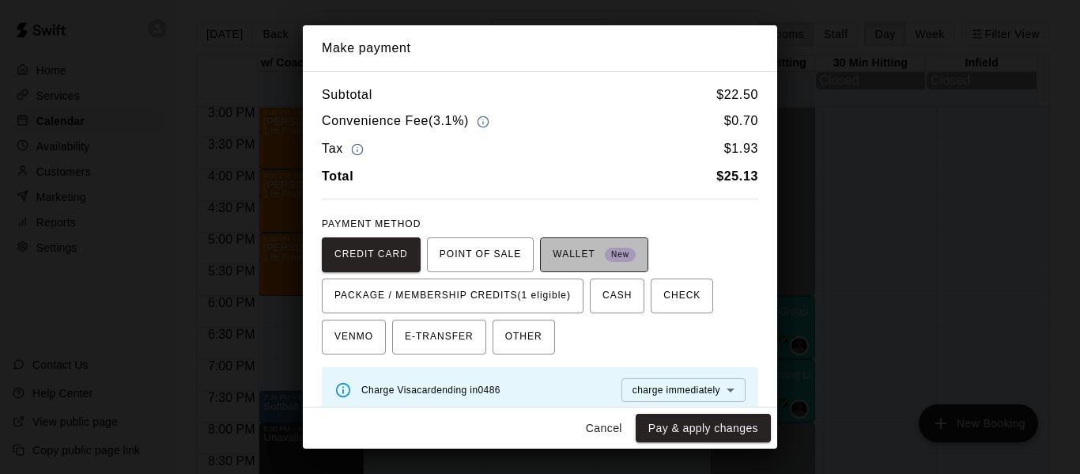
click at [593, 255] on span "WALLET New" at bounding box center [594, 254] width 83 height 25
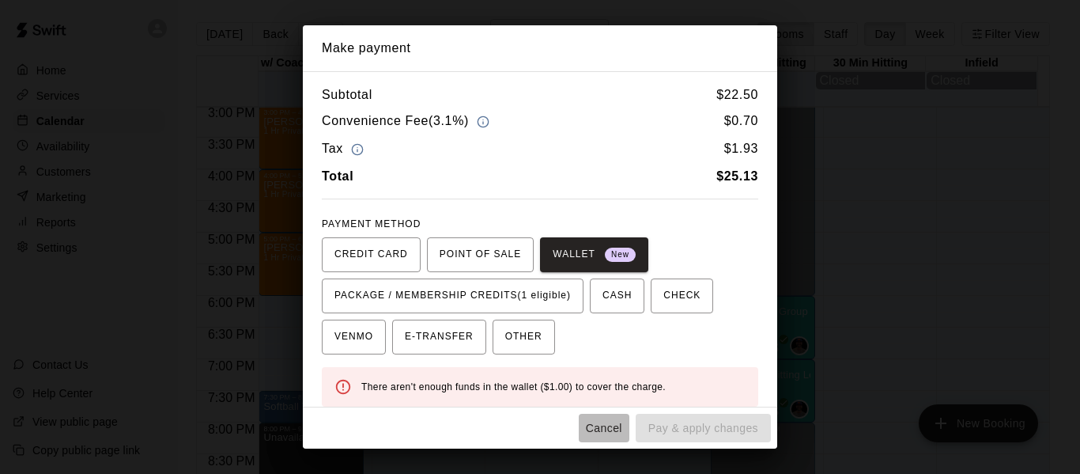
click at [611, 425] on button "Cancel" at bounding box center [604, 427] width 51 height 29
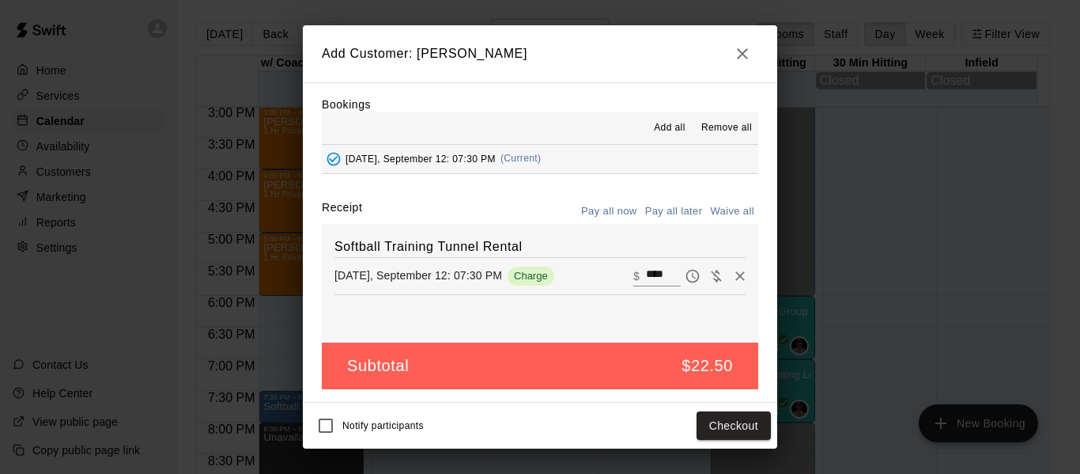
click at [737, 52] on icon "button" at bounding box center [742, 53] width 19 height 19
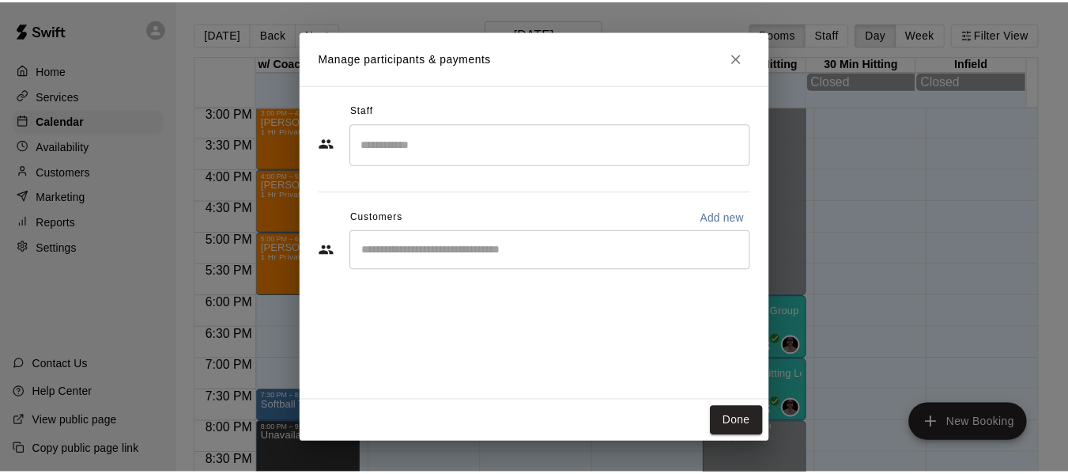
scroll to position [0, 0]
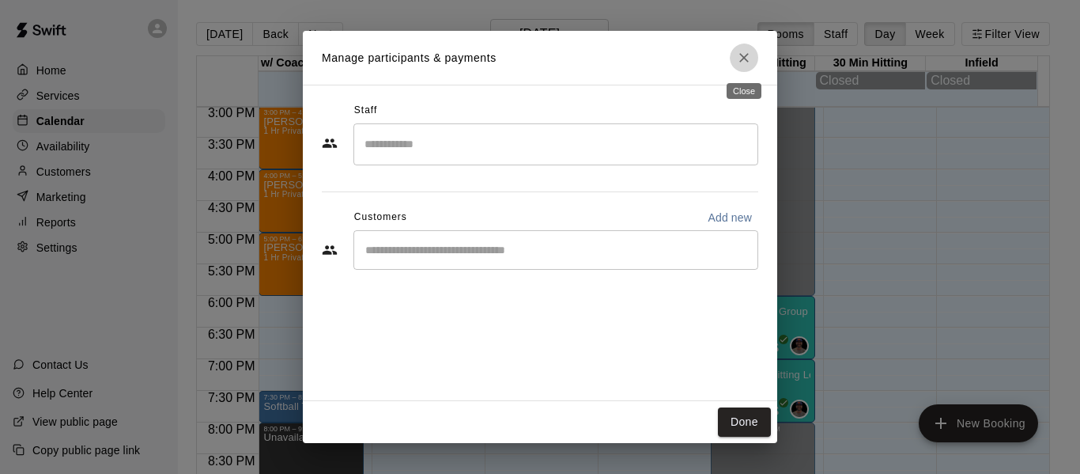
click at [739, 47] on button "Close" at bounding box center [744, 57] width 28 height 28
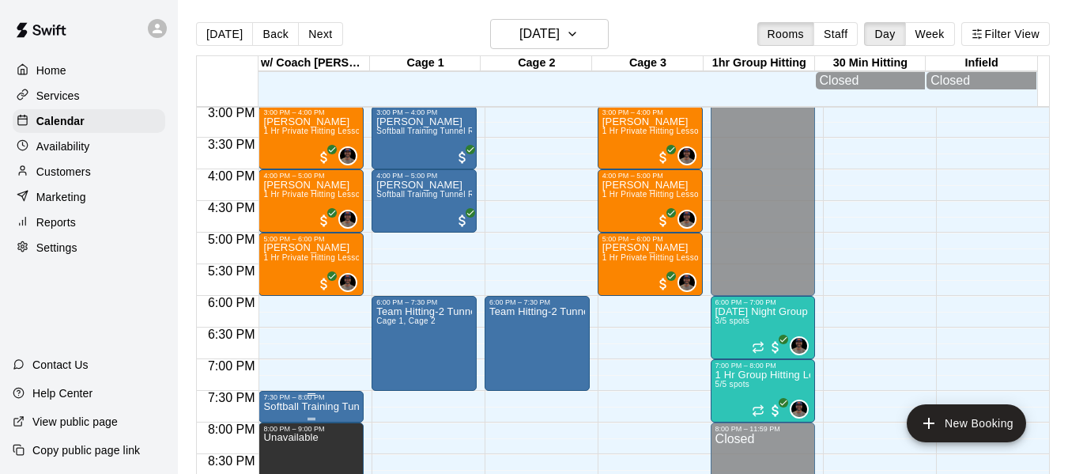
click at [323, 406] on p "Softball Training Tunnel Rental" at bounding box center [311, 406] width 96 height 0
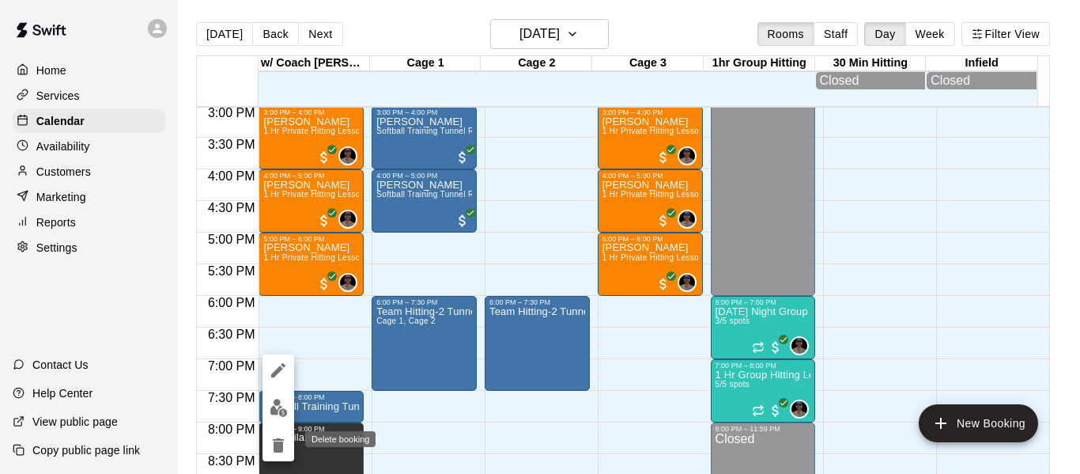
click at [276, 447] on icon "delete" at bounding box center [278, 445] width 11 height 14
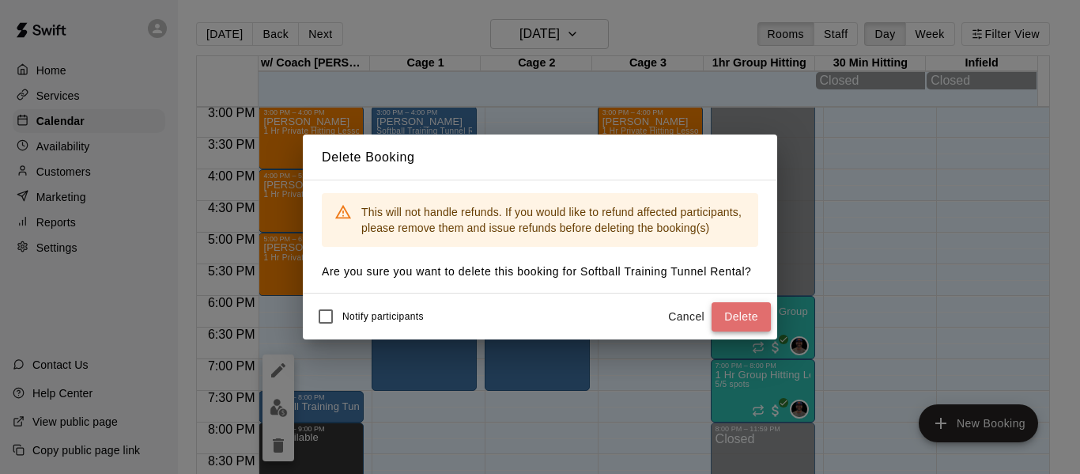
click at [742, 318] on button "Delete" at bounding box center [740, 316] width 59 height 29
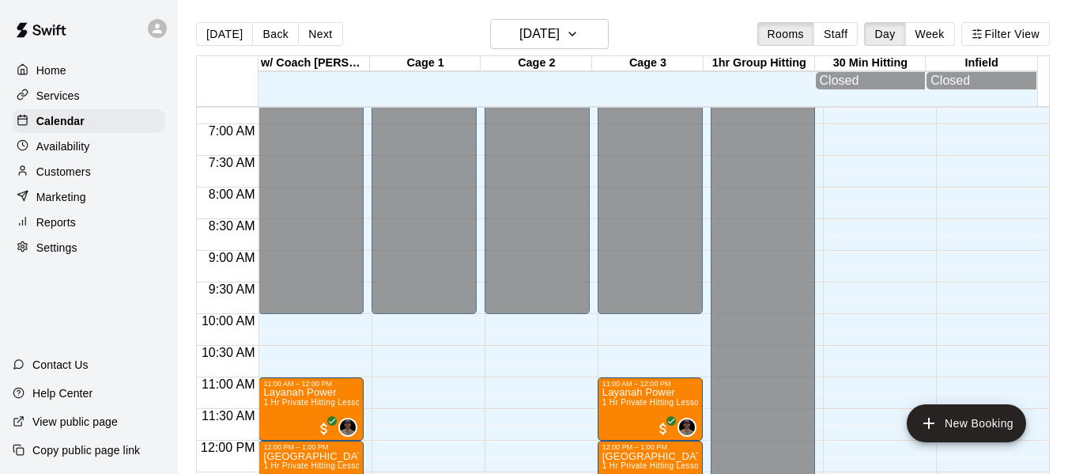
scroll to position [423, 0]
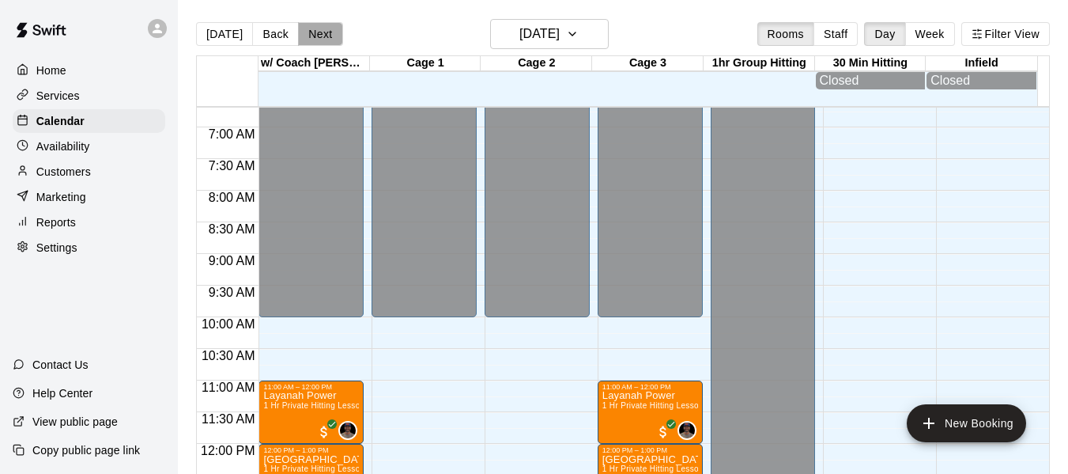
click at [323, 32] on button "Next" at bounding box center [320, 34] width 44 height 24
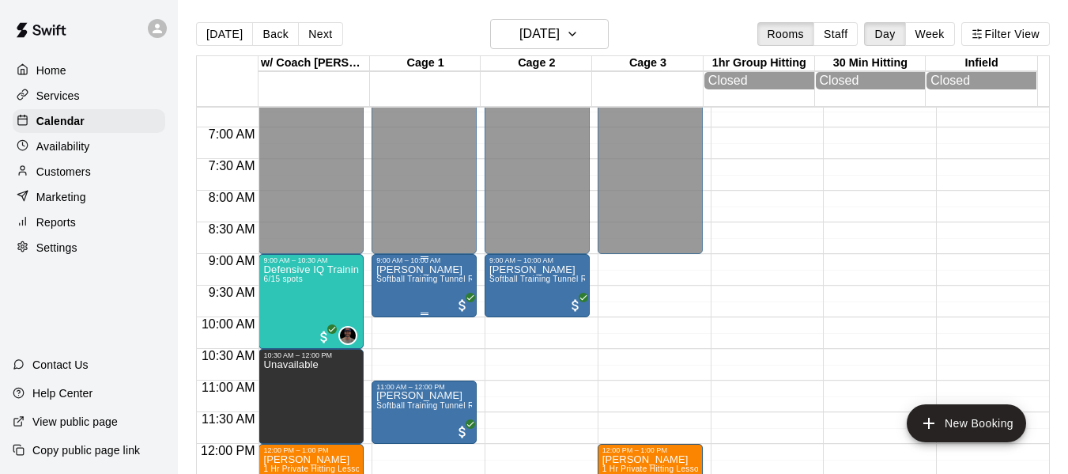
click at [417, 270] on p "[PERSON_NAME]" at bounding box center [424, 270] width 96 height 0
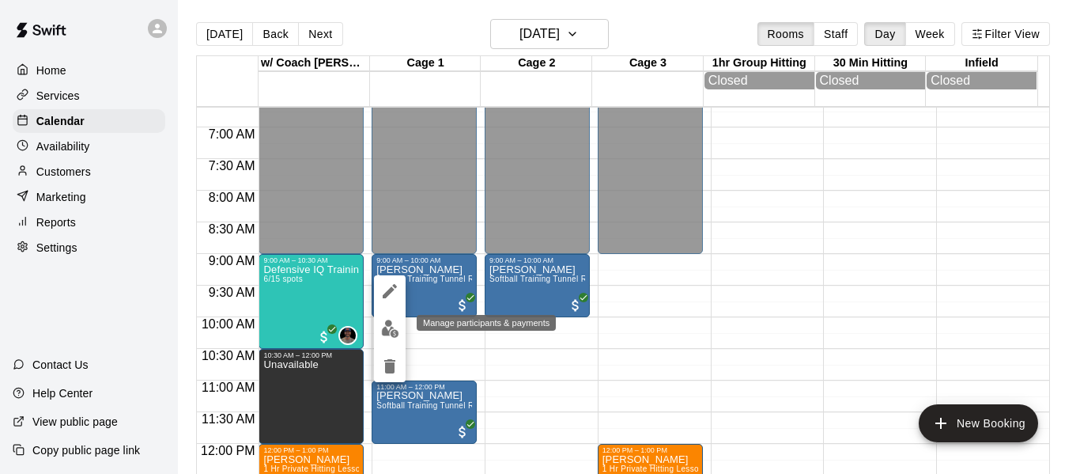
click at [378, 338] on button "edit" at bounding box center [390, 328] width 32 height 31
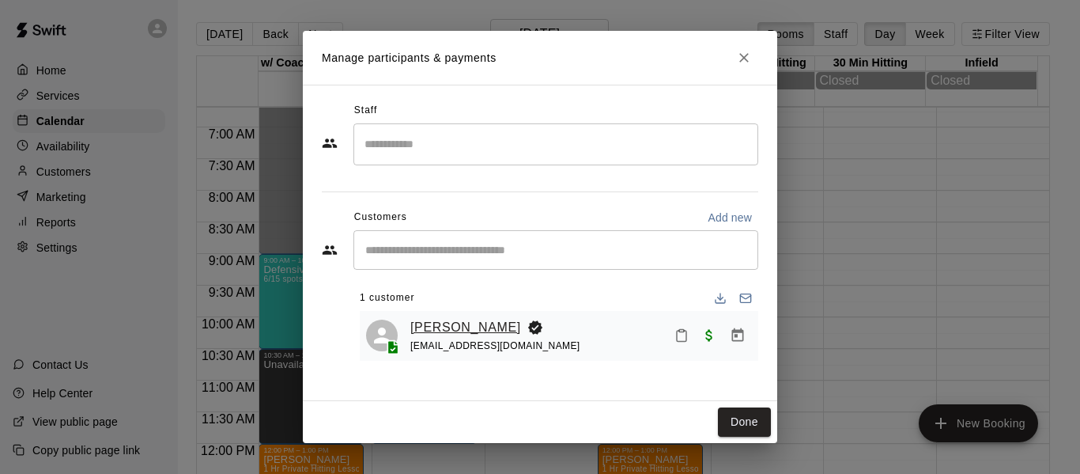
click at [418, 326] on link "[PERSON_NAME]" at bounding box center [465, 327] width 111 height 21
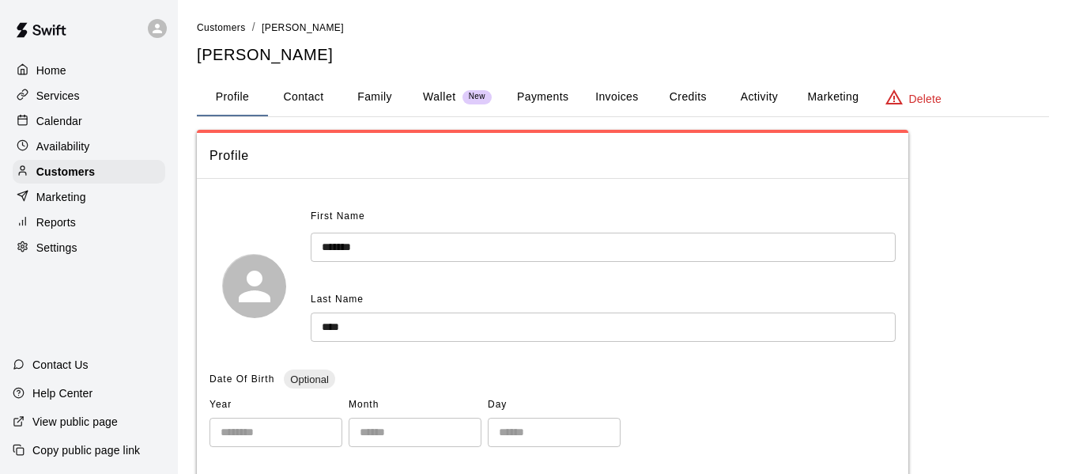
click at [315, 98] on button "Contact" at bounding box center [303, 97] width 71 height 38
select select "**"
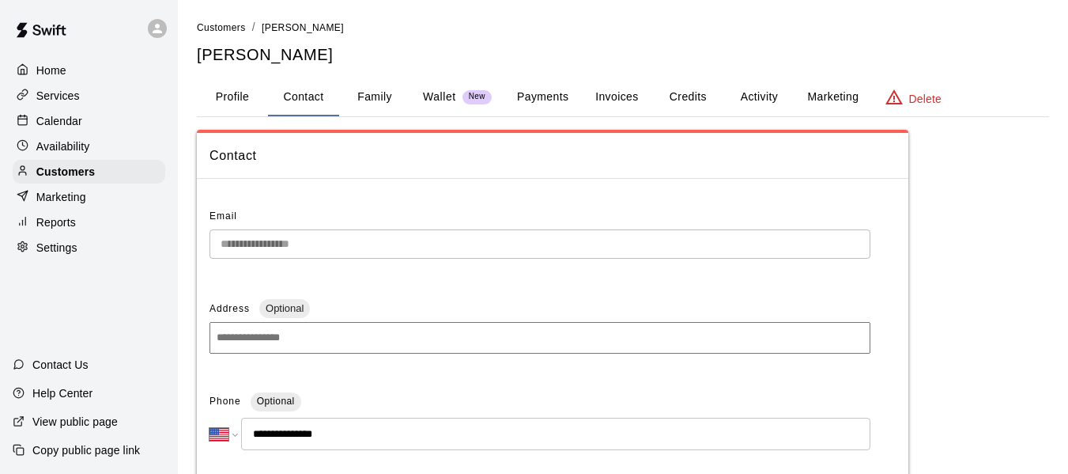
click at [95, 125] on div "Calendar" at bounding box center [89, 121] width 153 height 24
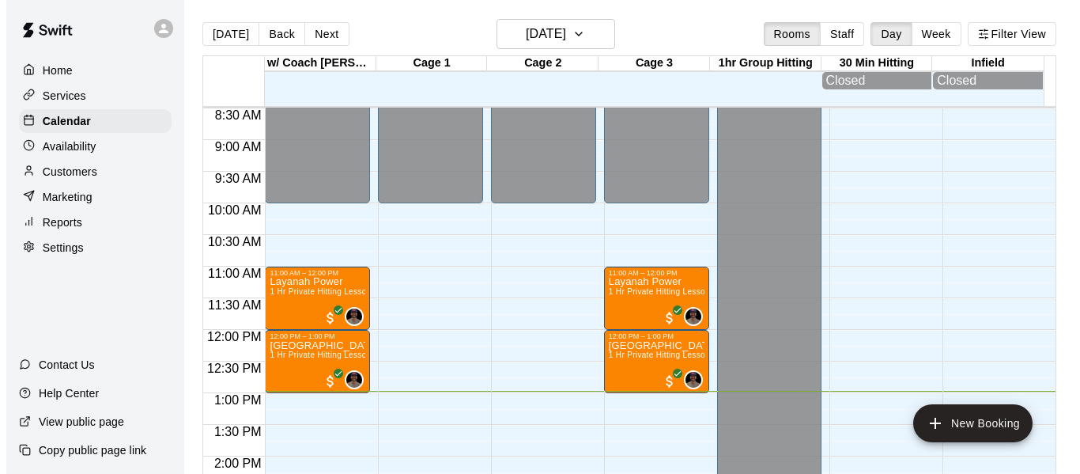
scroll to position [530, 0]
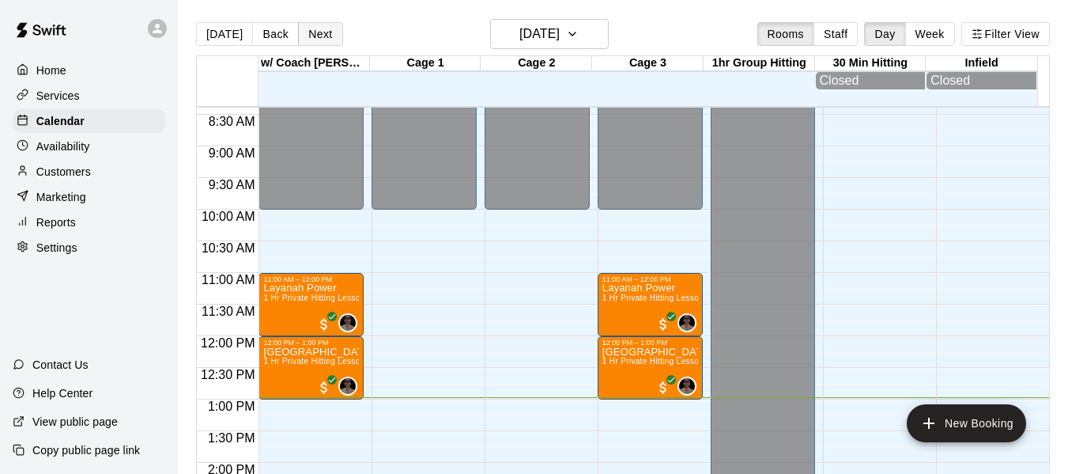
click at [331, 37] on button "Next" at bounding box center [320, 34] width 44 height 24
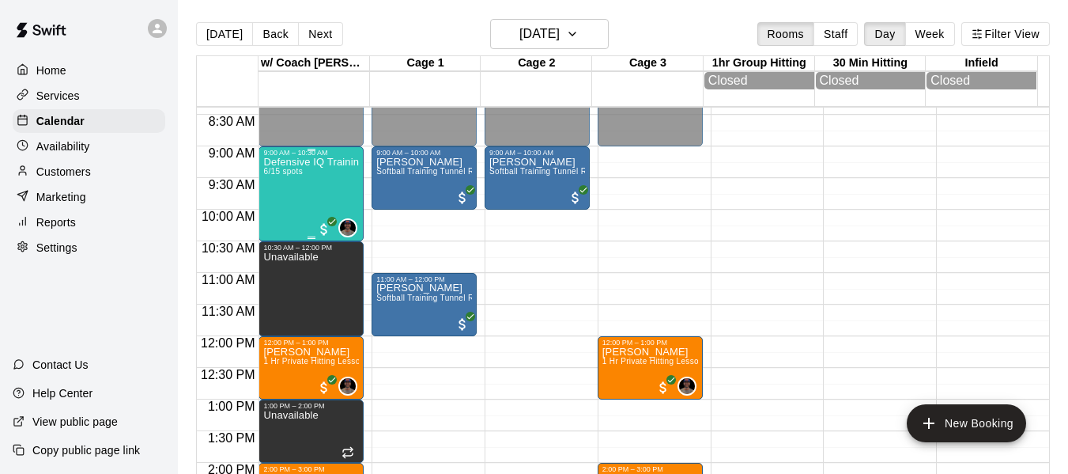
click at [306, 179] on div "Defensive IQ Training 6/15 spots" at bounding box center [311, 394] width 96 height 474
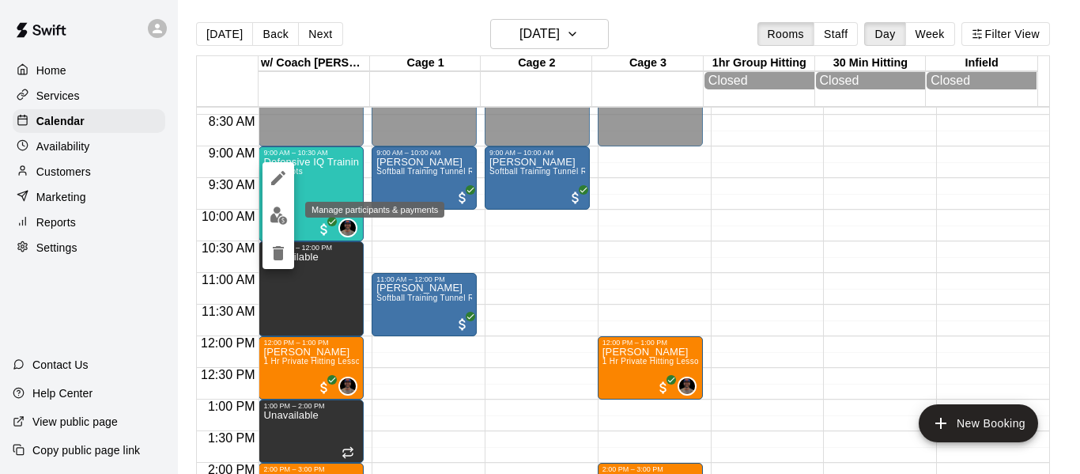
click at [283, 219] on img "edit" at bounding box center [279, 215] width 18 height 18
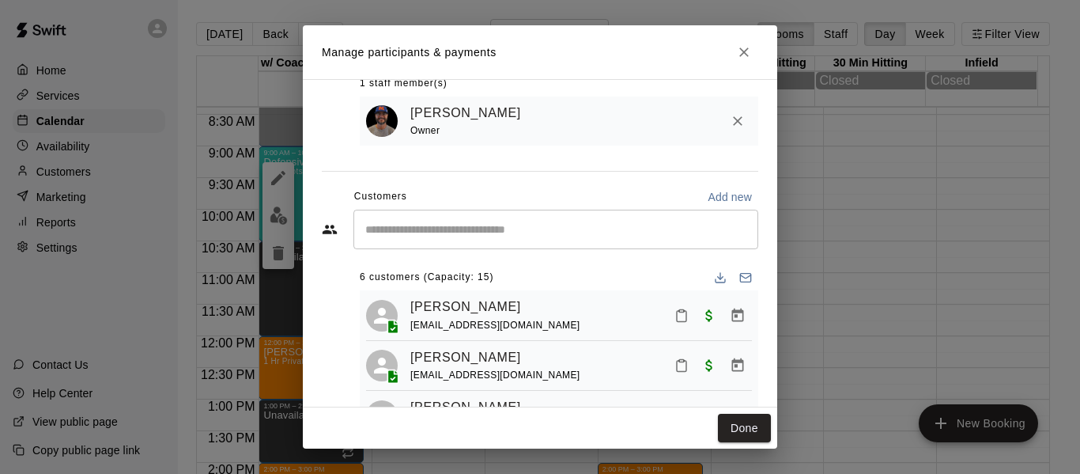
scroll to position [134, 0]
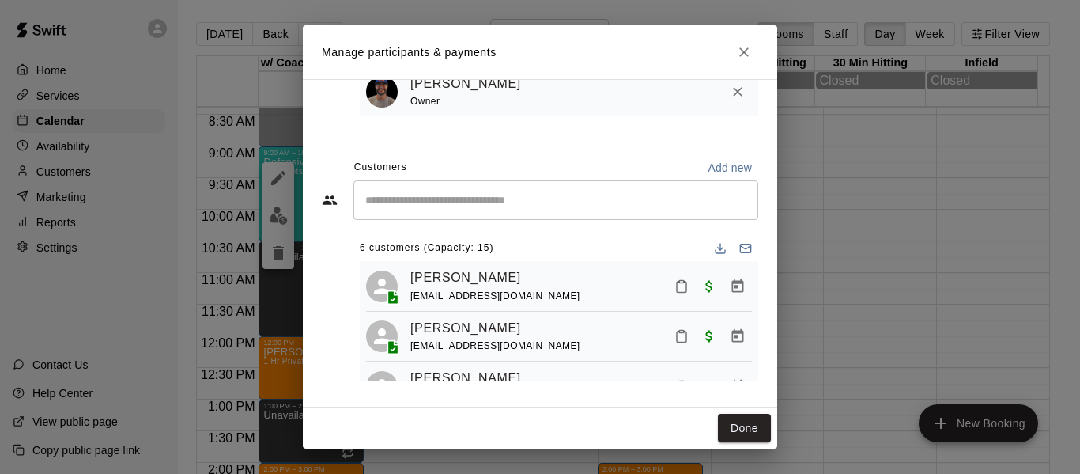
click at [747, 52] on icon "Close" at bounding box center [744, 52] width 16 height 16
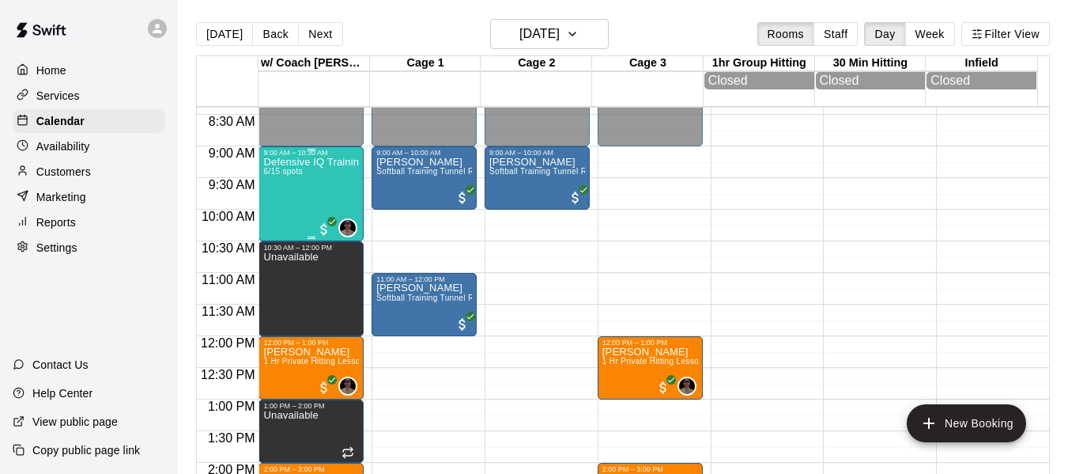
click at [299, 188] on div "Defensive IQ Training 6/15 spots" at bounding box center [311, 394] width 96 height 474
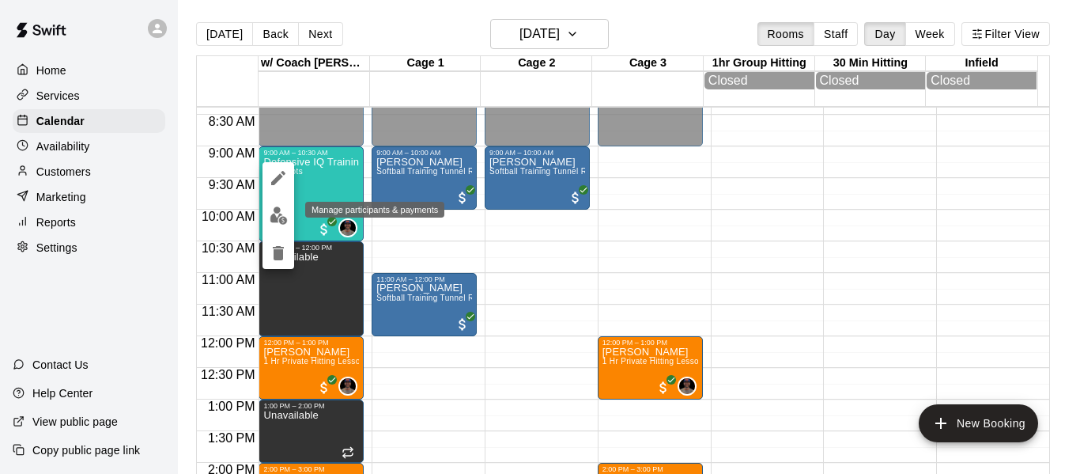
click at [278, 221] on img "edit" at bounding box center [279, 215] width 18 height 18
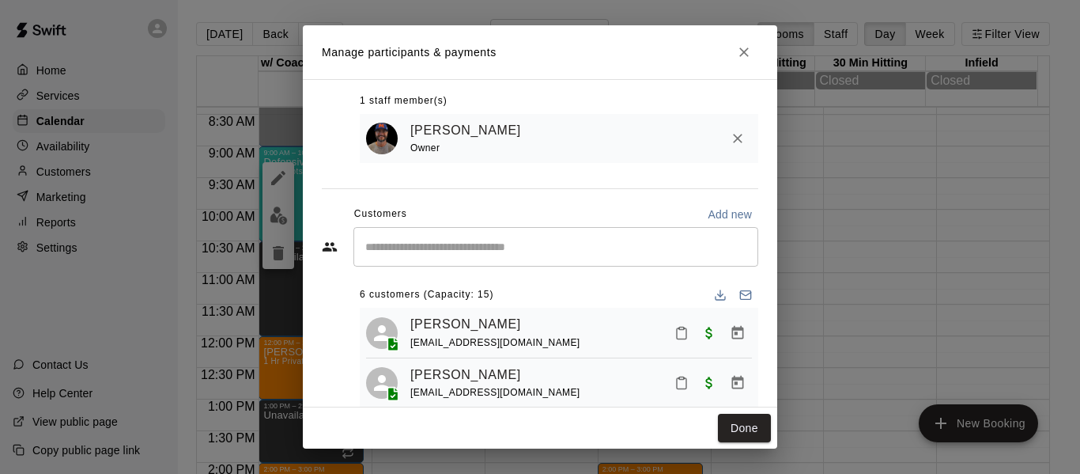
scroll to position [132, 0]
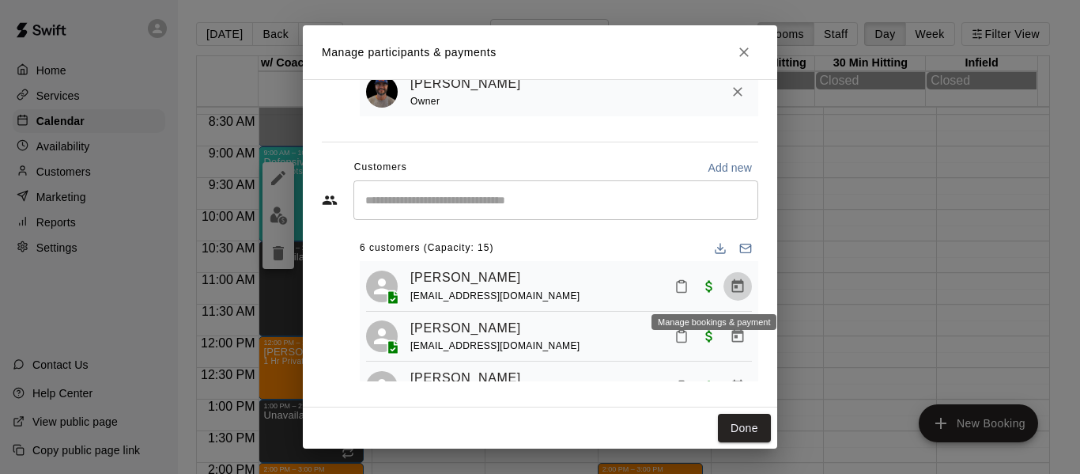
click at [732, 285] on icon "Manage bookings & payment" at bounding box center [738, 284] width 12 height 13
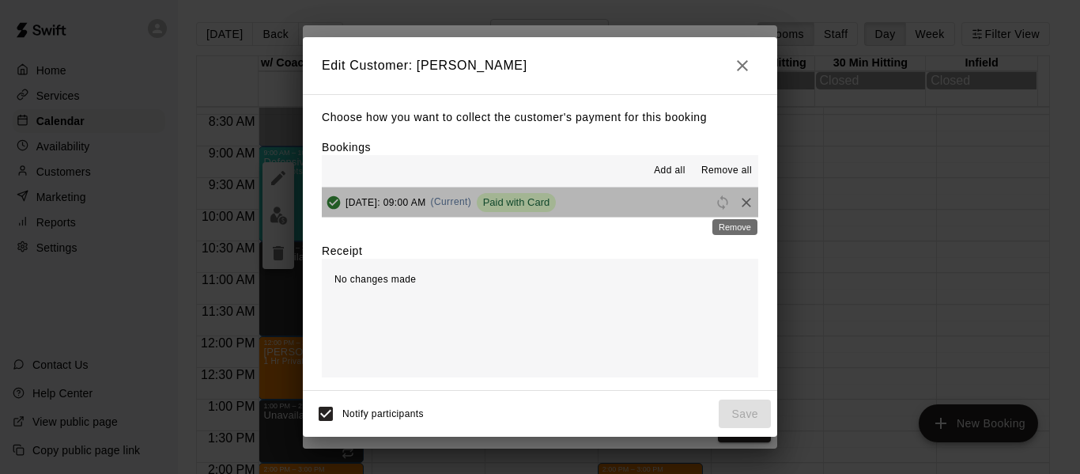
click at [730, 209] on div "Remove" at bounding box center [735, 222] width 48 height 28
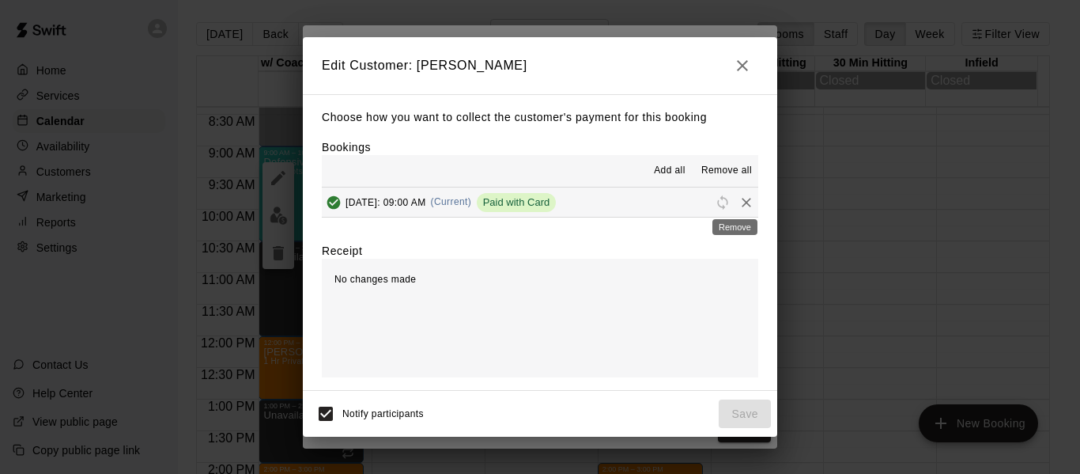
click at [738, 202] on icon "Remove" at bounding box center [746, 202] width 16 height 16
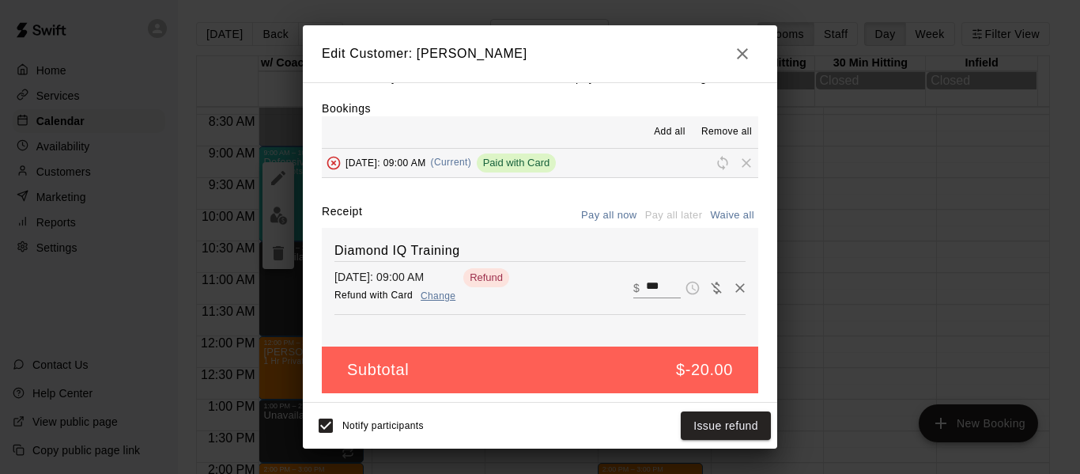
scroll to position [33, 0]
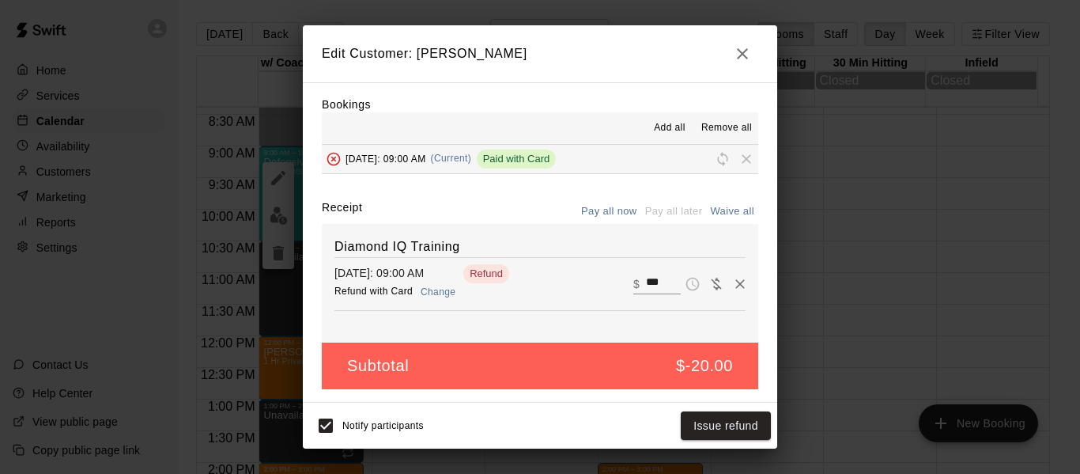
click at [449, 292] on button "Change" at bounding box center [438, 292] width 51 height 23
click at [451, 288] on button "Change" at bounding box center [444, 292] width 51 height 23
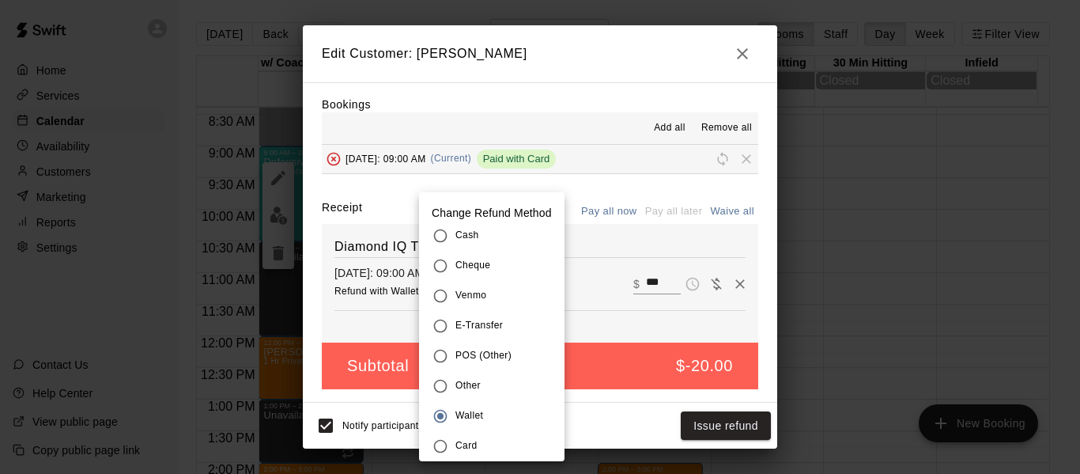
click at [606, 326] on div at bounding box center [540, 237] width 1080 height 474
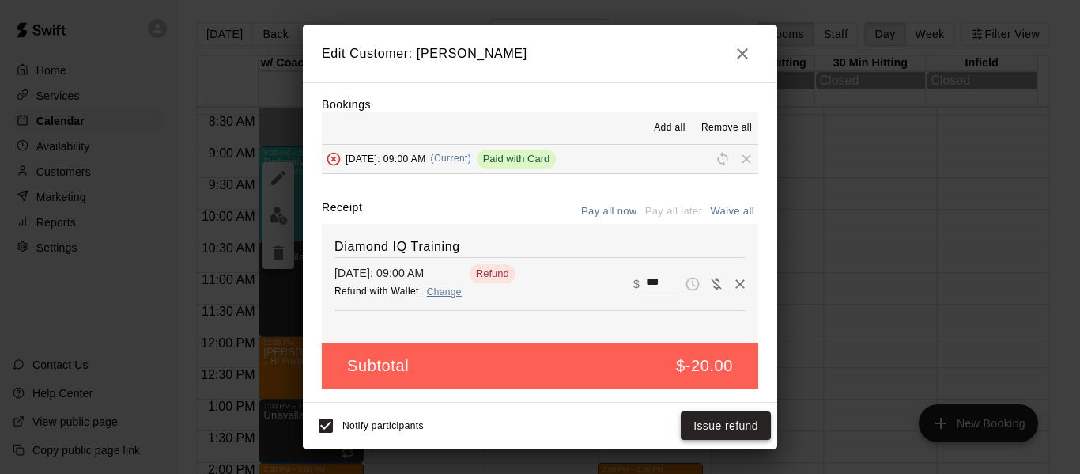
click at [728, 432] on button "Issue refund" at bounding box center [726, 425] width 90 height 29
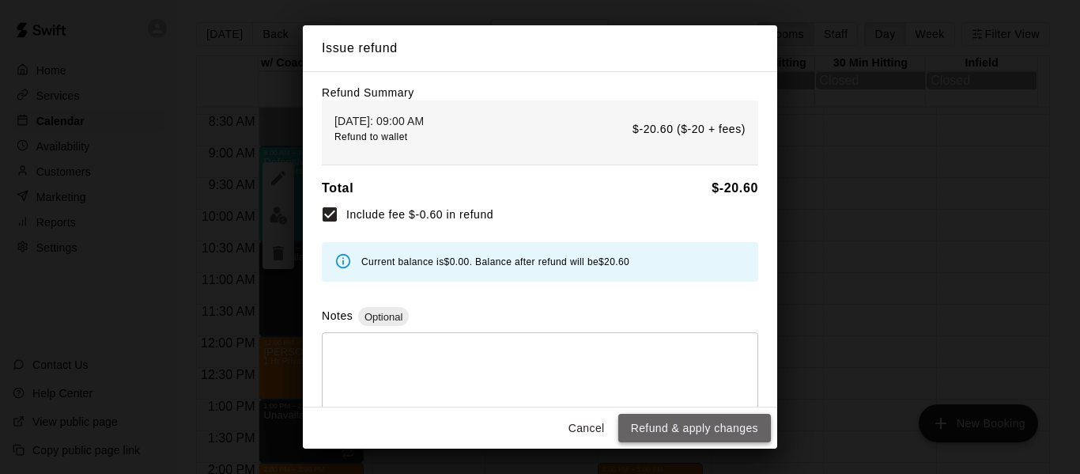
click at [728, 428] on button "Refund & apply changes" at bounding box center [694, 427] width 153 height 29
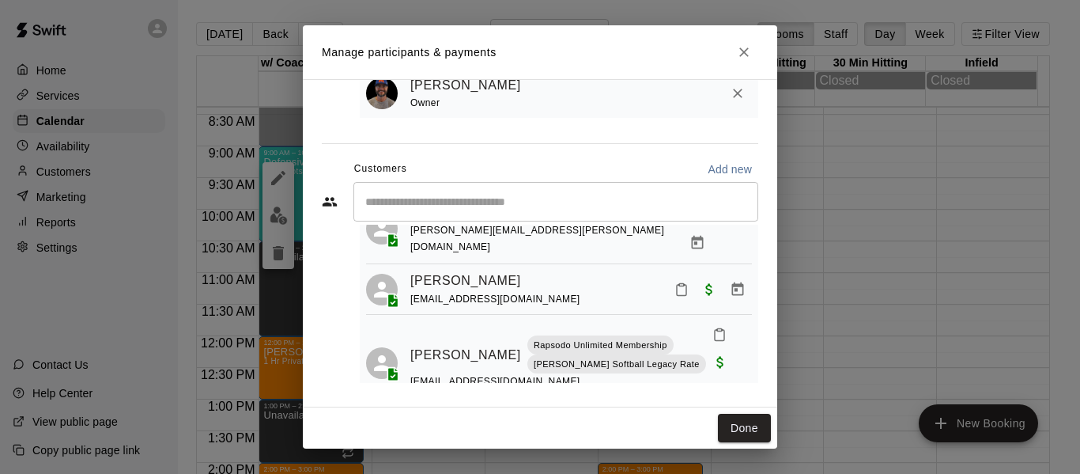
scroll to position [134, 0]
click at [734, 426] on button "Done" at bounding box center [744, 427] width 53 height 29
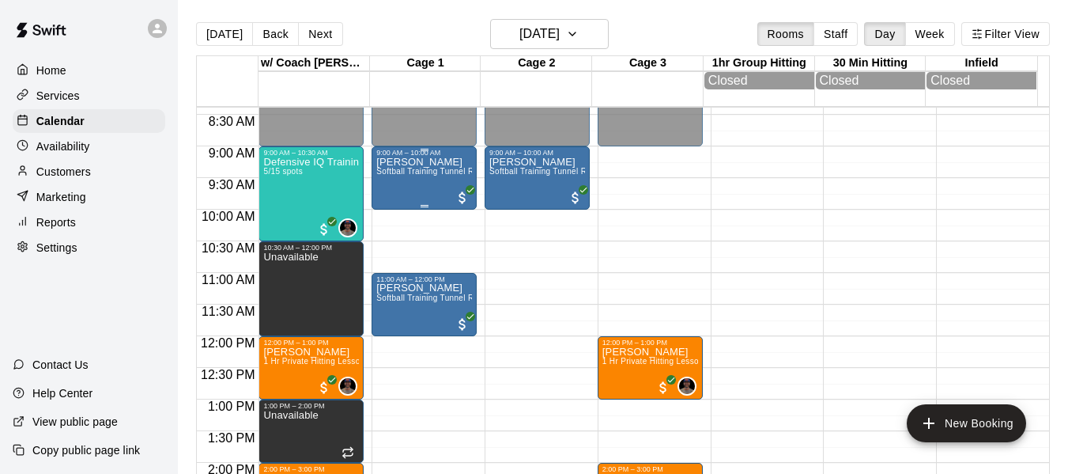
click at [403, 191] on div "[PERSON_NAME] Softball Training Tunnel Rental" at bounding box center [424, 394] width 96 height 474
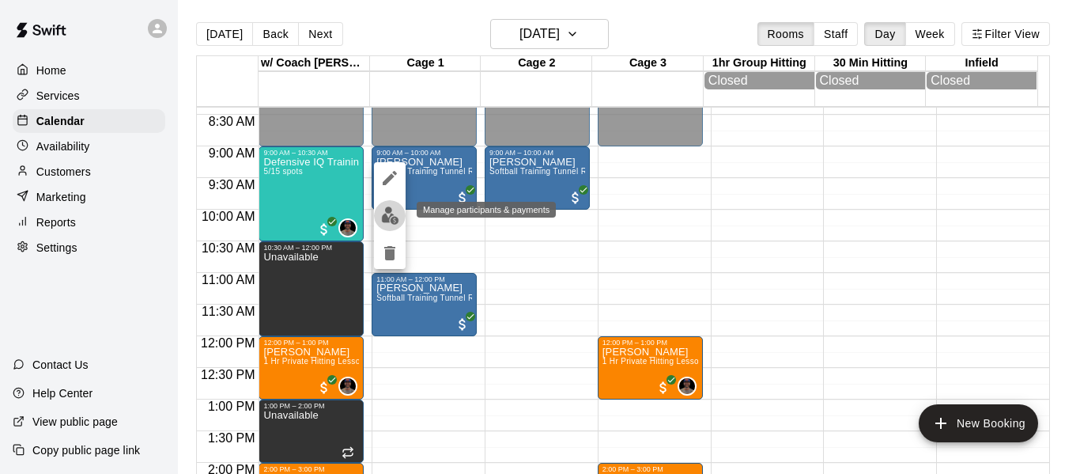
click at [391, 215] on img "edit" at bounding box center [390, 215] width 18 height 18
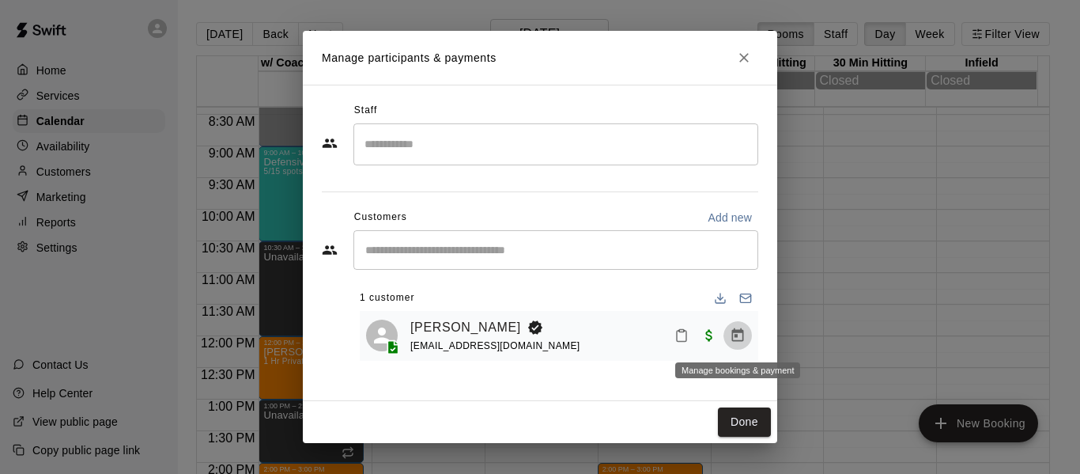
click at [731, 336] on icon "Manage bookings & payment" at bounding box center [738, 335] width 16 height 16
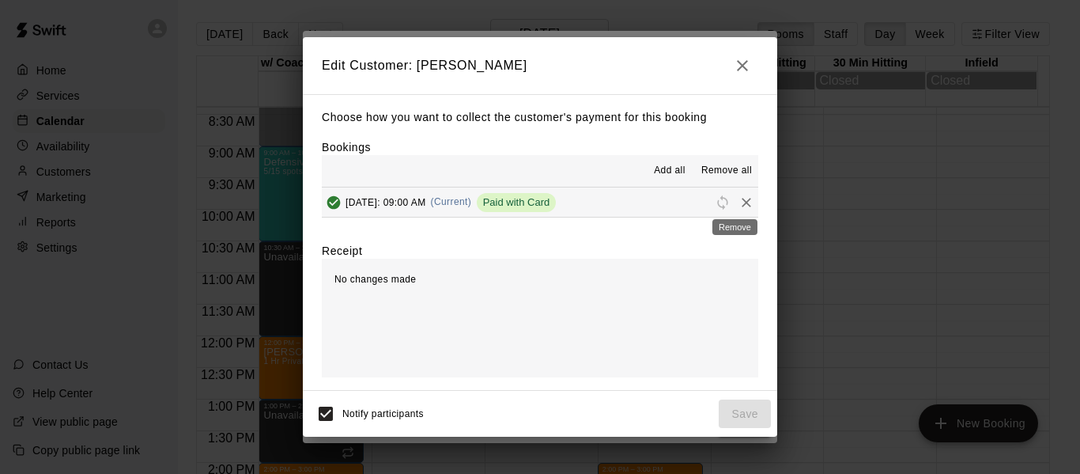
click at [738, 206] on icon "Remove" at bounding box center [746, 202] width 16 height 16
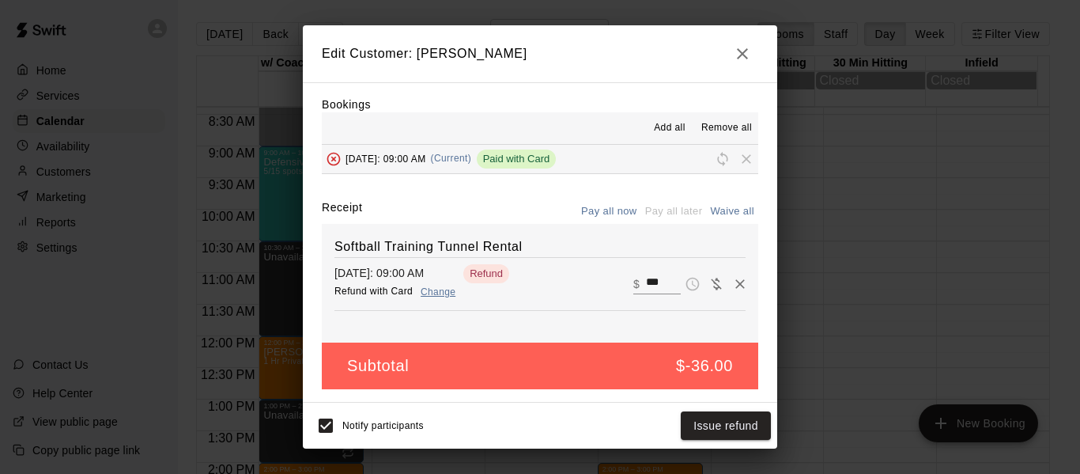
scroll to position [33, 0]
click at [715, 423] on button "Issue refund" at bounding box center [726, 425] width 90 height 29
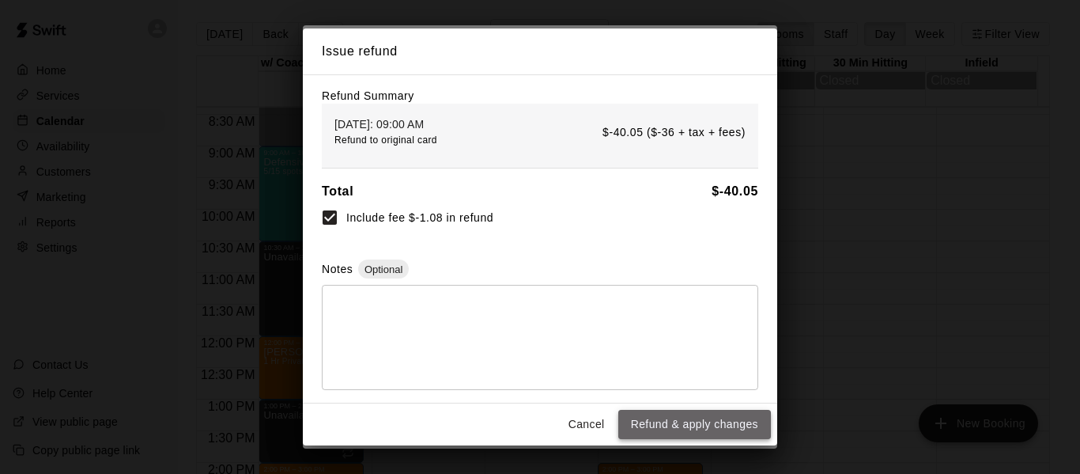
click at [680, 425] on button "Refund & apply changes" at bounding box center [694, 423] width 153 height 29
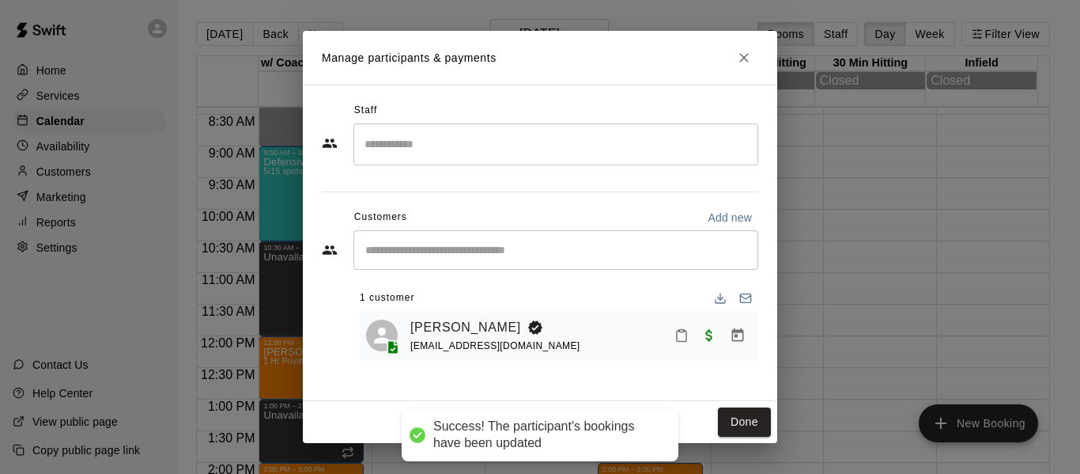
scroll to position [0, 0]
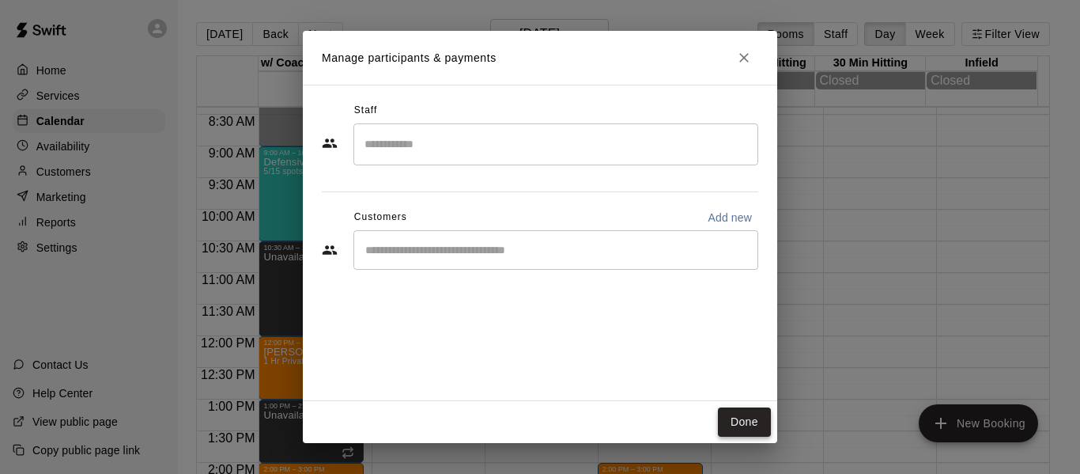
click at [742, 423] on button "Done" at bounding box center [744, 421] width 53 height 29
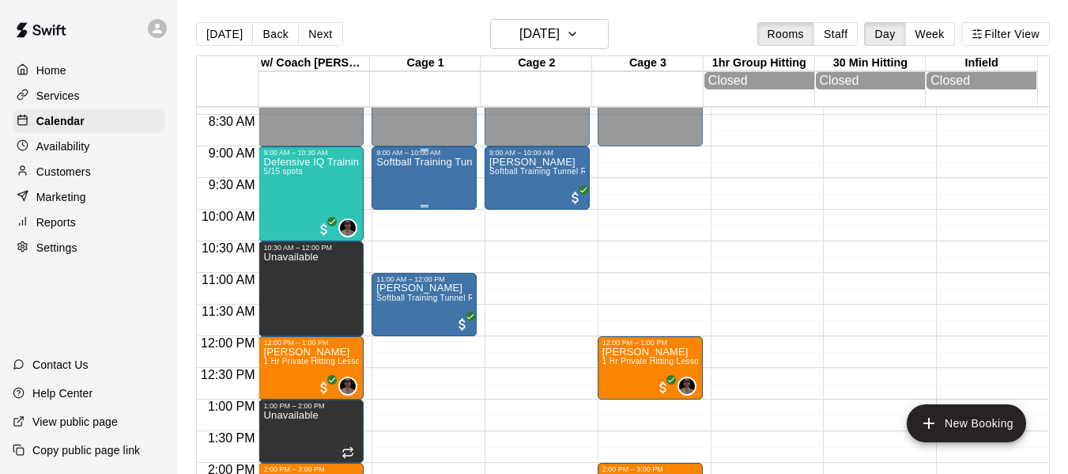
click at [428, 192] on div "Softball Training Tunnel Rental" at bounding box center [424, 394] width 96 height 474
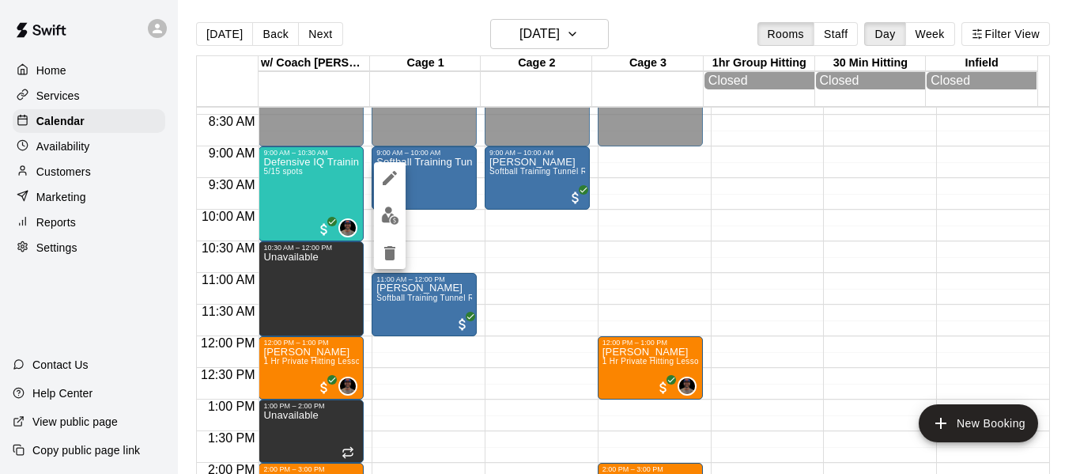
click at [392, 246] on icon "delete" at bounding box center [389, 252] width 19 height 19
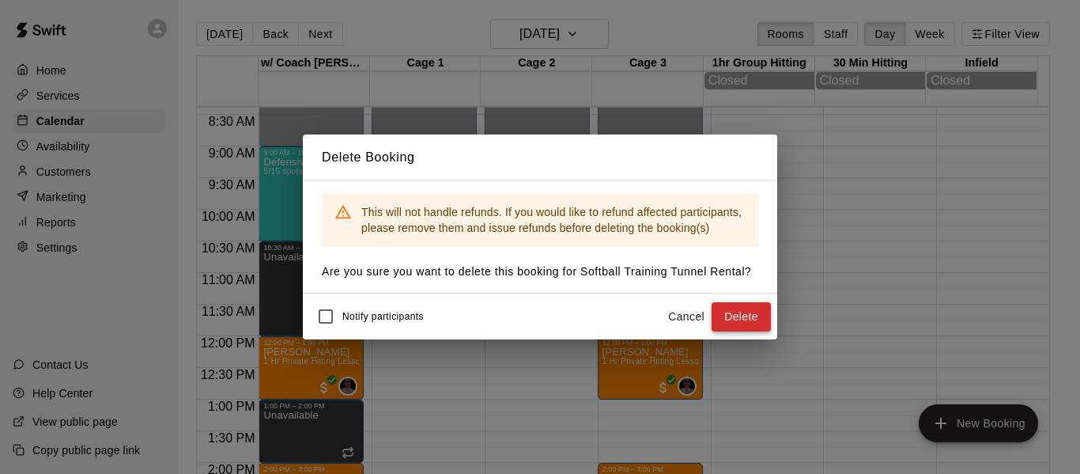
click at [753, 325] on button "Delete" at bounding box center [740, 316] width 59 height 29
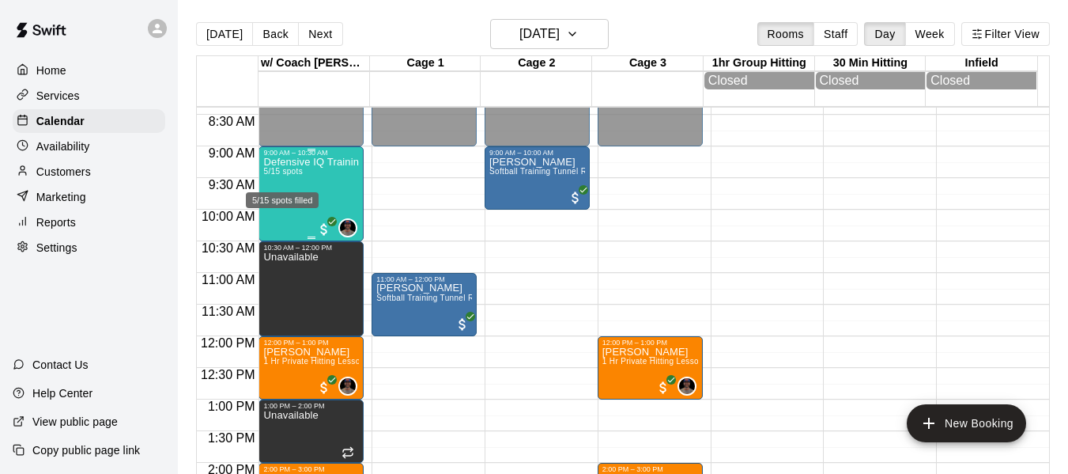
click at [272, 174] on span "5/15 spots" at bounding box center [282, 171] width 39 height 9
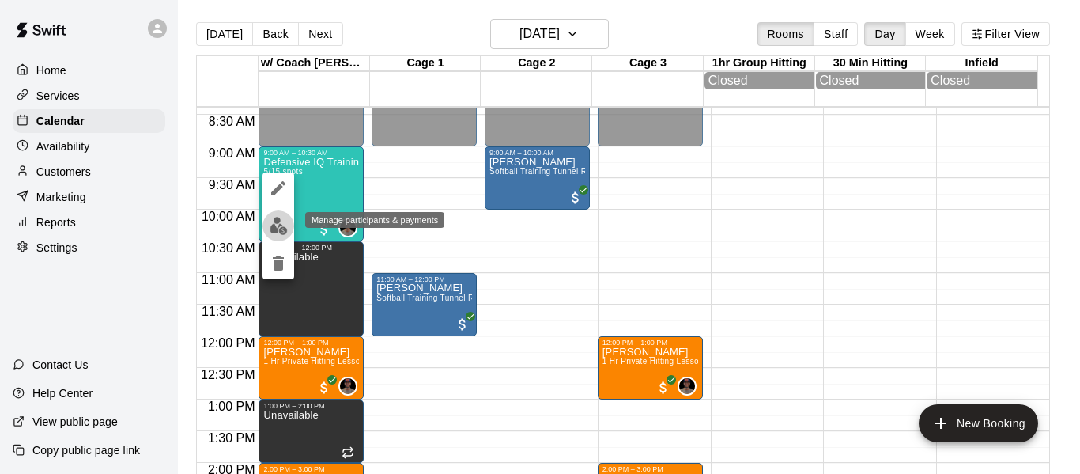
click at [277, 226] on img "edit" at bounding box center [279, 226] width 18 height 18
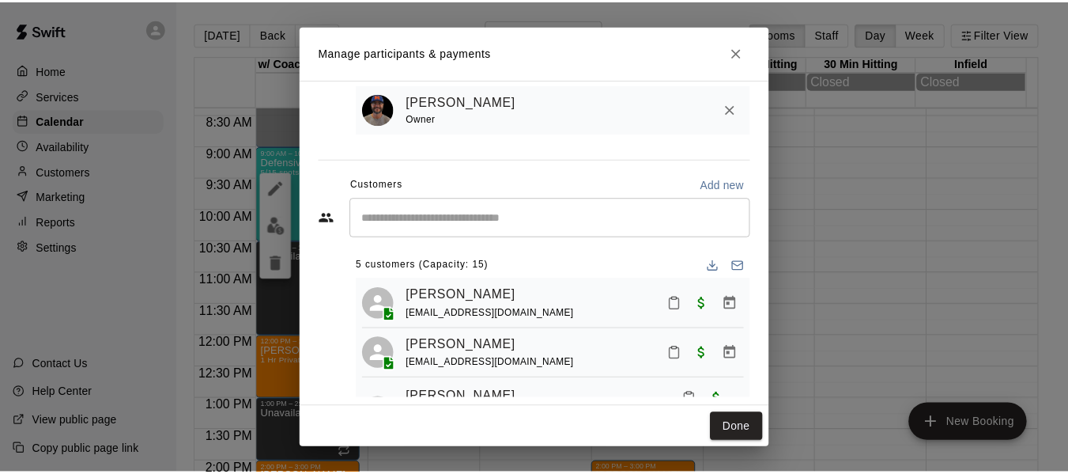
scroll to position [134, 0]
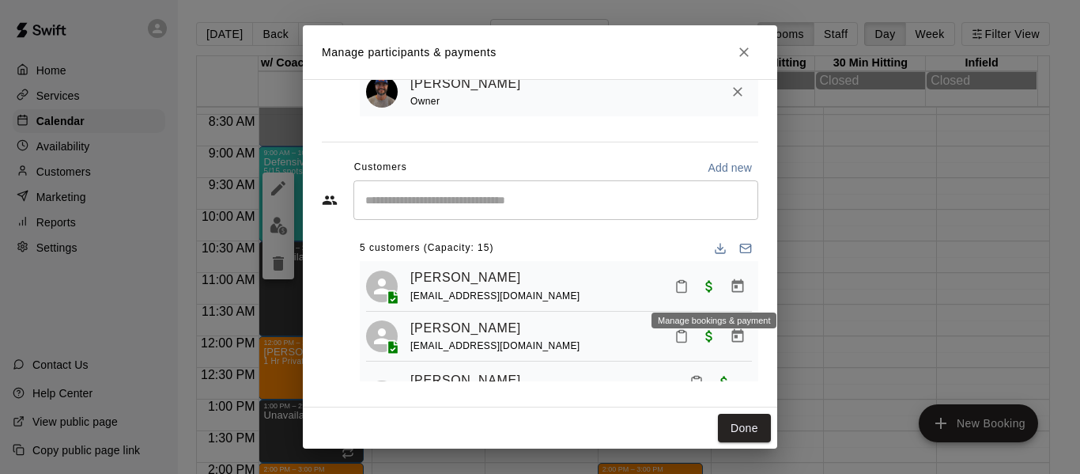
click at [732, 289] on icon "Manage bookings & payment" at bounding box center [738, 284] width 12 height 13
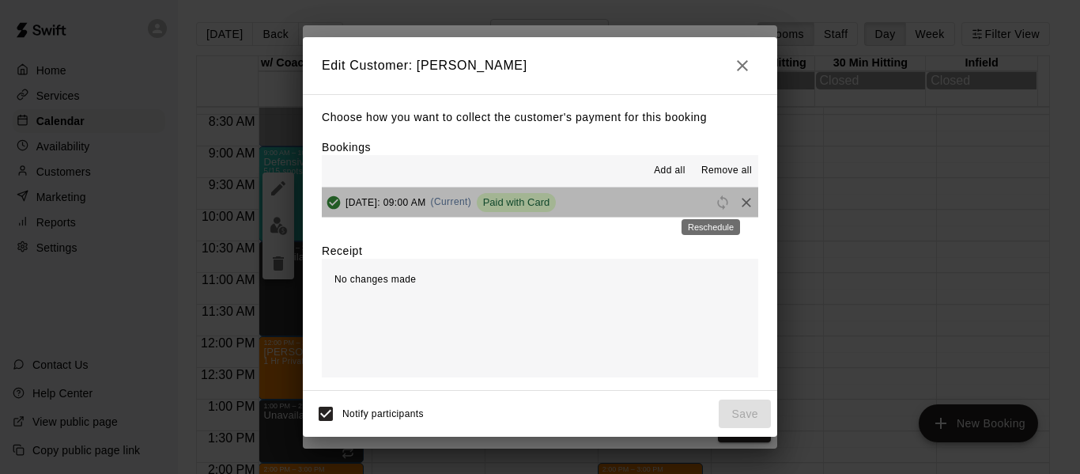
click at [711, 206] on span "Reschedule" at bounding box center [723, 201] width 24 height 12
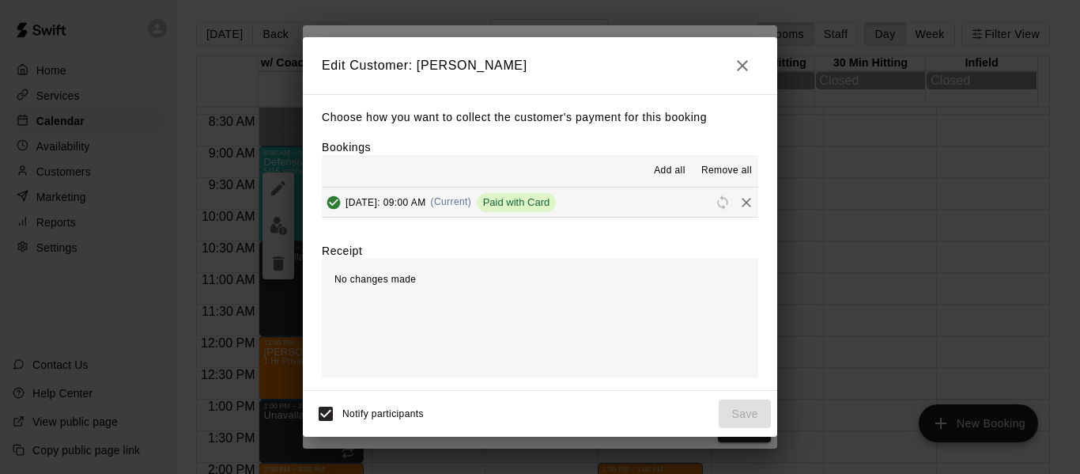
click at [744, 58] on icon "button" at bounding box center [742, 65] width 19 height 19
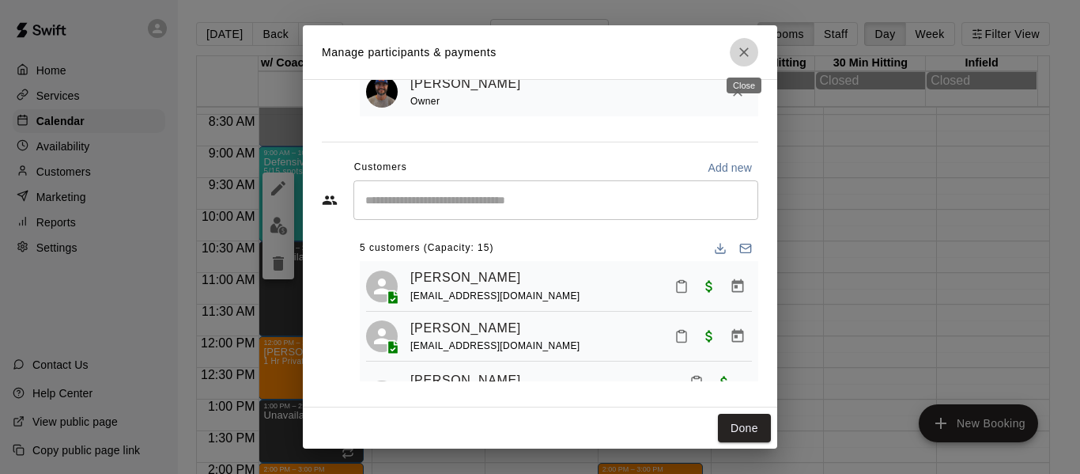
click at [742, 55] on icon "Close" at bounding box center [744, 52] width 16 height 16
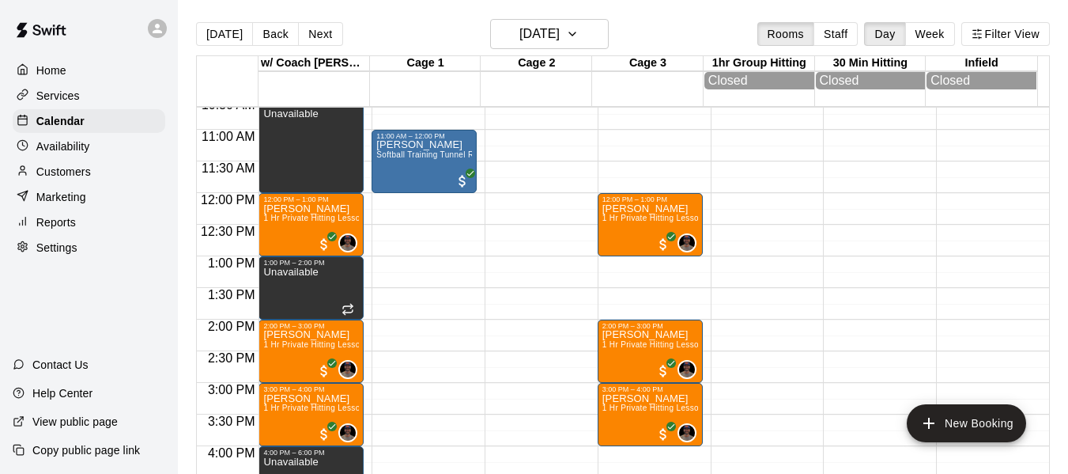
scroll to position [662, 0]
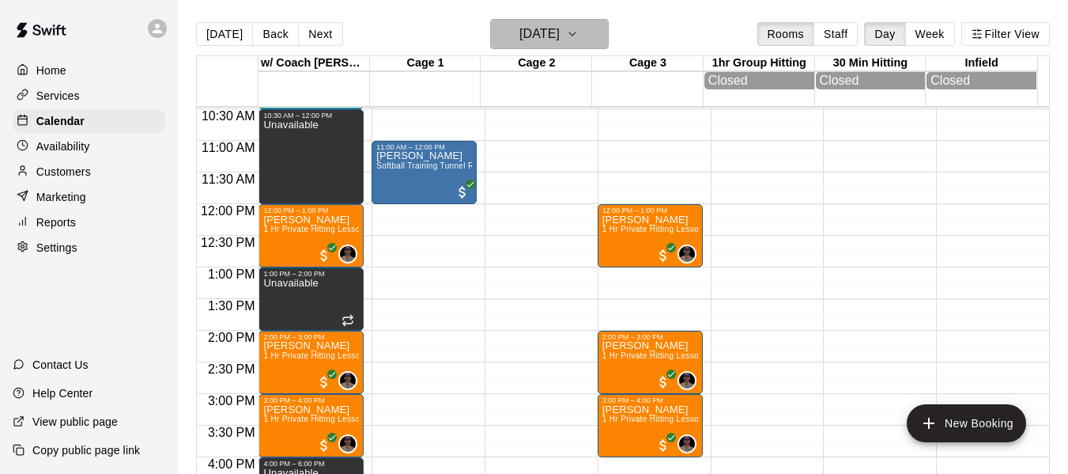
click at [579, 30] on icon "button" at bounding box center [572, 34] width 13 height 19
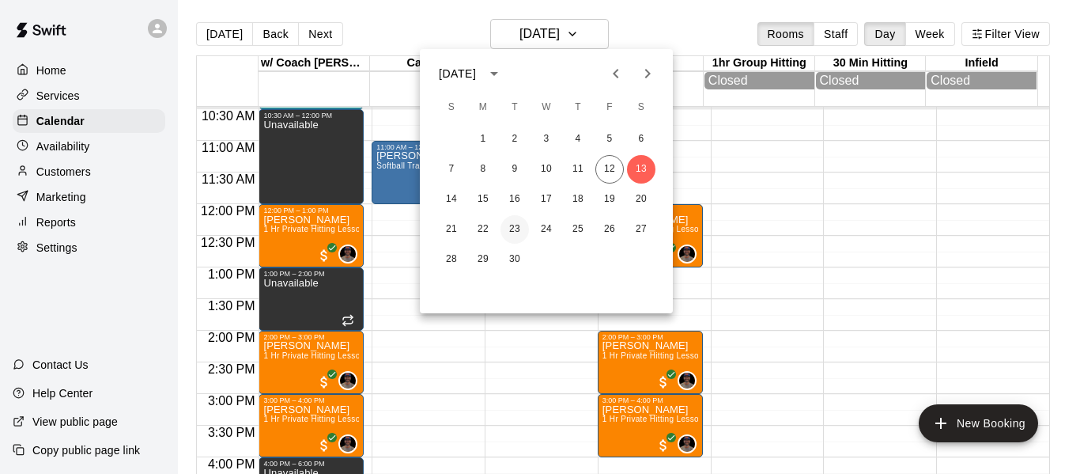
click at [515, 228] on button "23" at bounding box center [514, 229] width 28 height 28
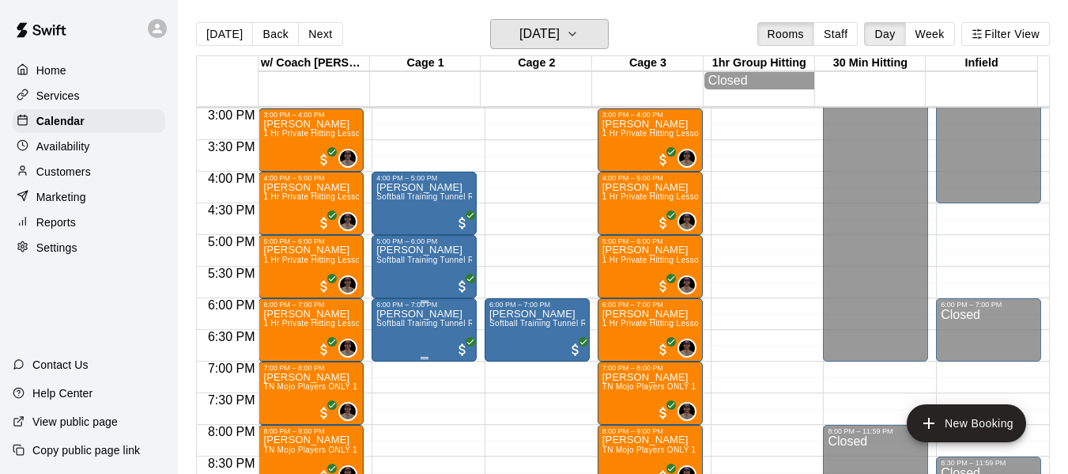
scroll to position [979, 0]
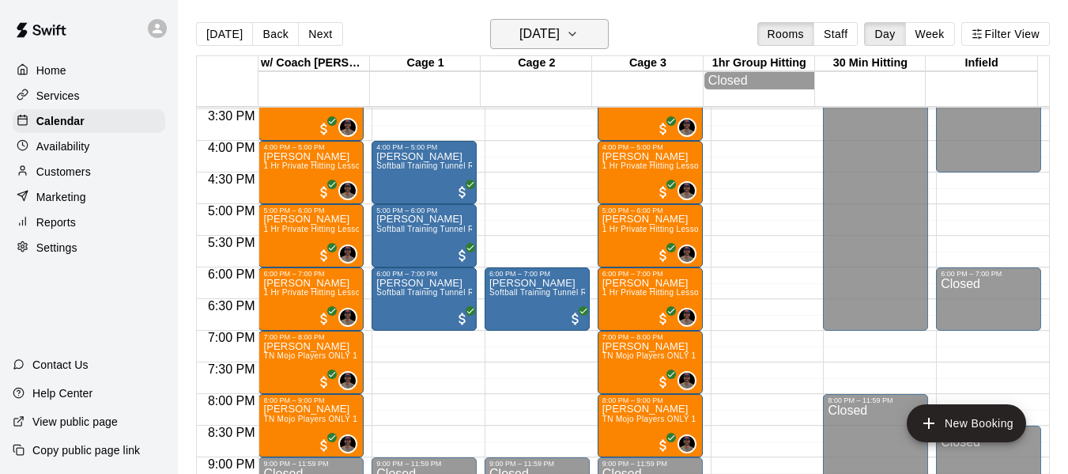
click at [579, 28] on icon "button" at bounding box center [572, 34] width 13 height 19
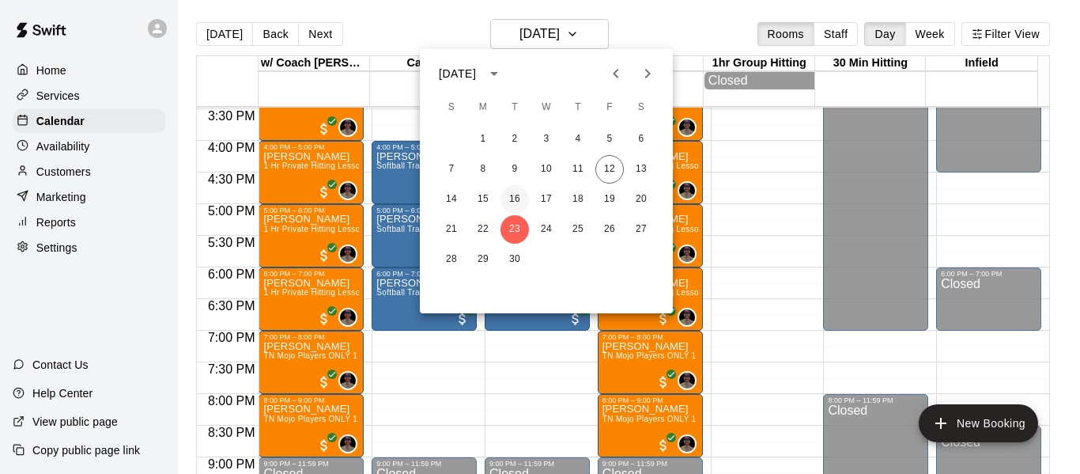
click at [512, 196] on button "16" at bounding box center [514, 199] width 28 height 28
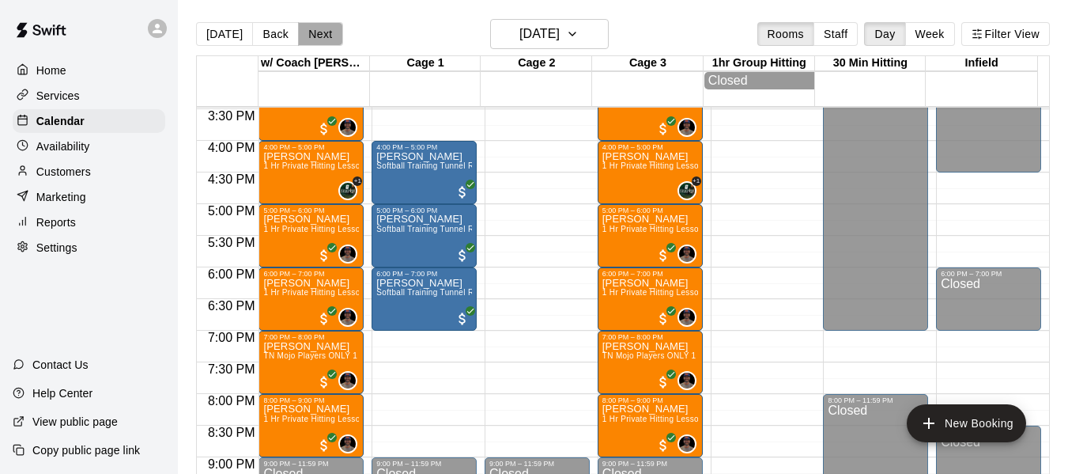
click at [321, 36] on button "Next" at bounding box center [320, 34] width 44 height 24
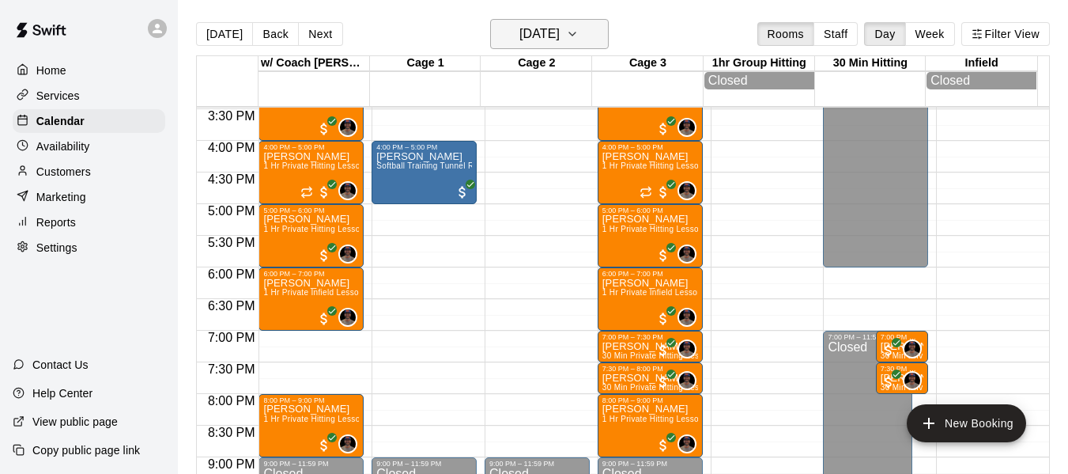
click at [609, 31] on button "[DATE]" at bounding box center [549, 34] width 119 height 30
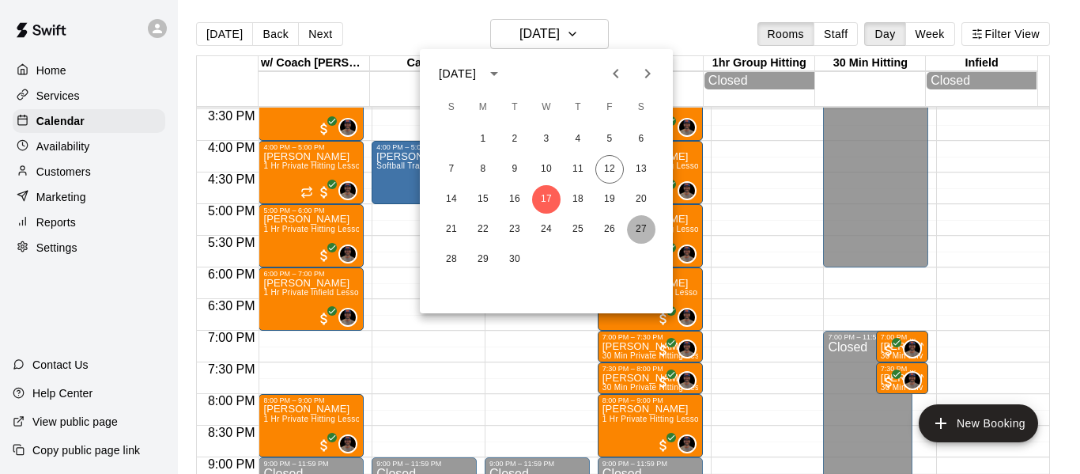
click at [641, 225] on button "27" at bounding box center [641, 229] width 28 height 28
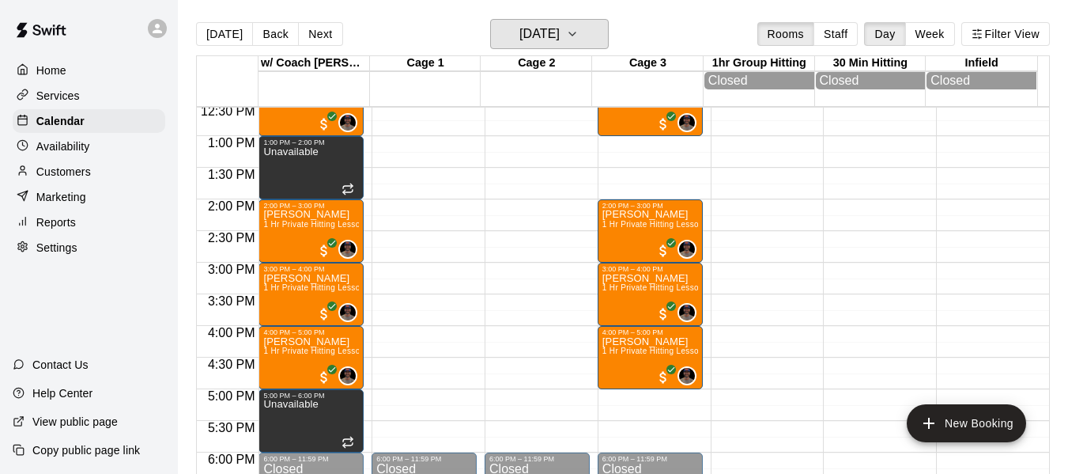
scroll to position [794, 0]
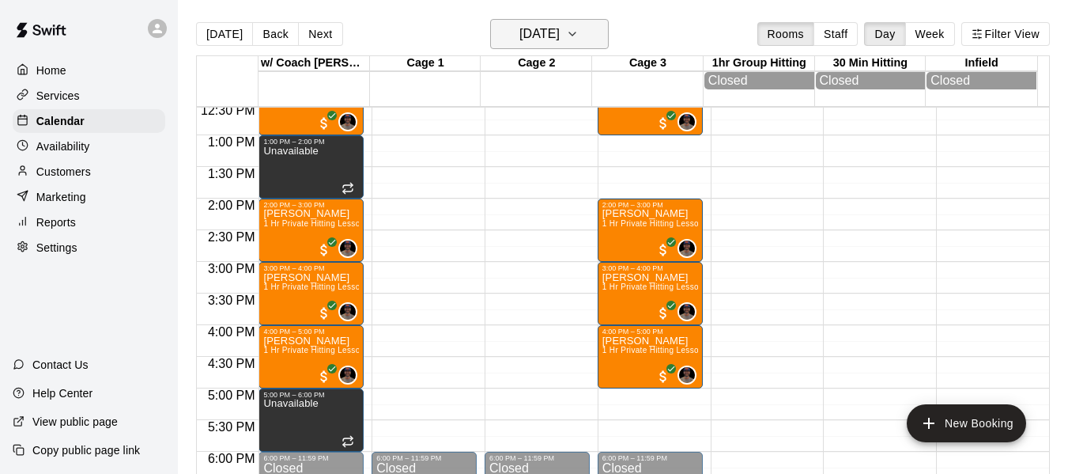
click at [604, 32] on button "[DATE]" at bounding box center [549, 34] width 119 height 30
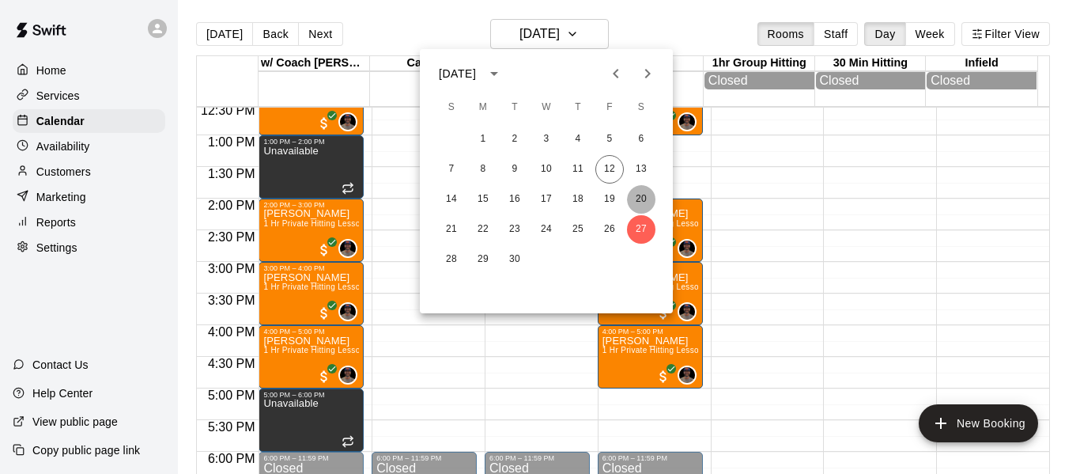
click at [636, 196] on button "20" at bounding box center [641, 199] width 28 height 28
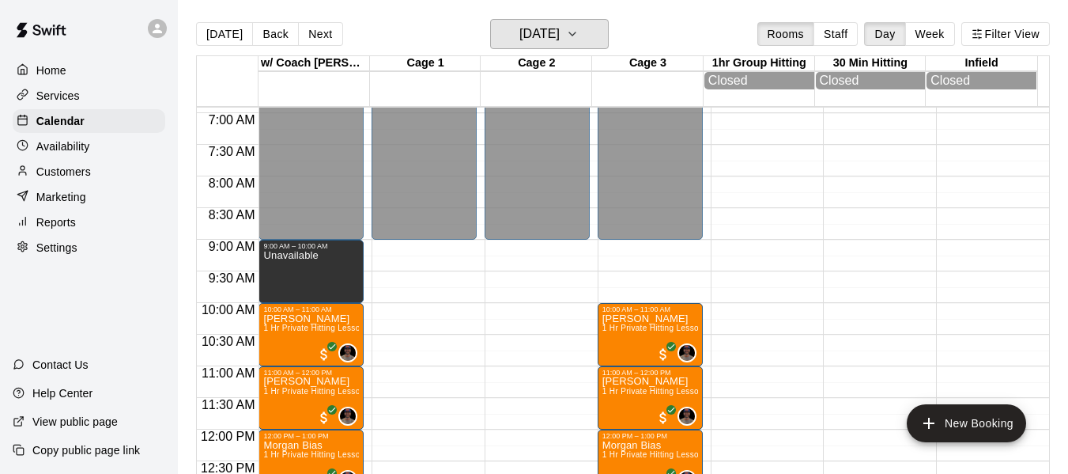
scroll to position [425, 0]
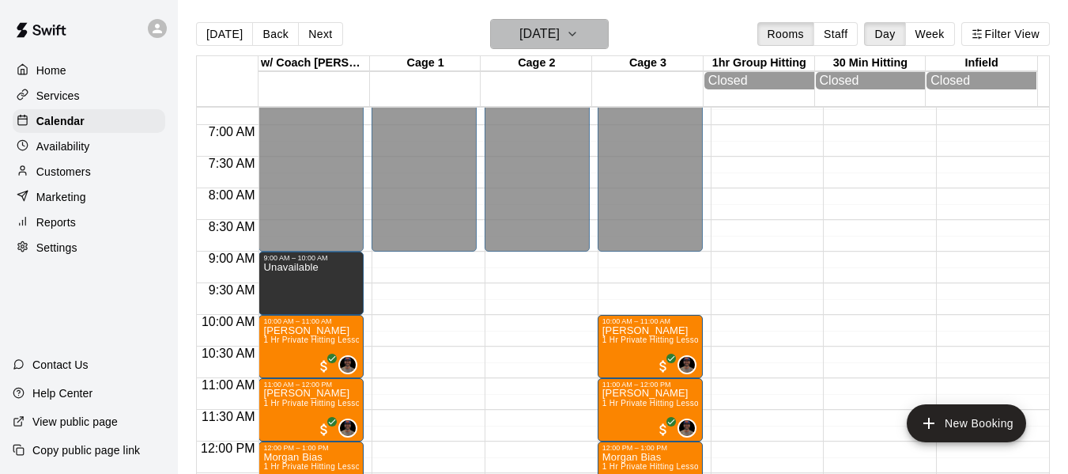
click at [606, 36] on button "[DATE]" at bounding box center [549, 34] width 119 height 30
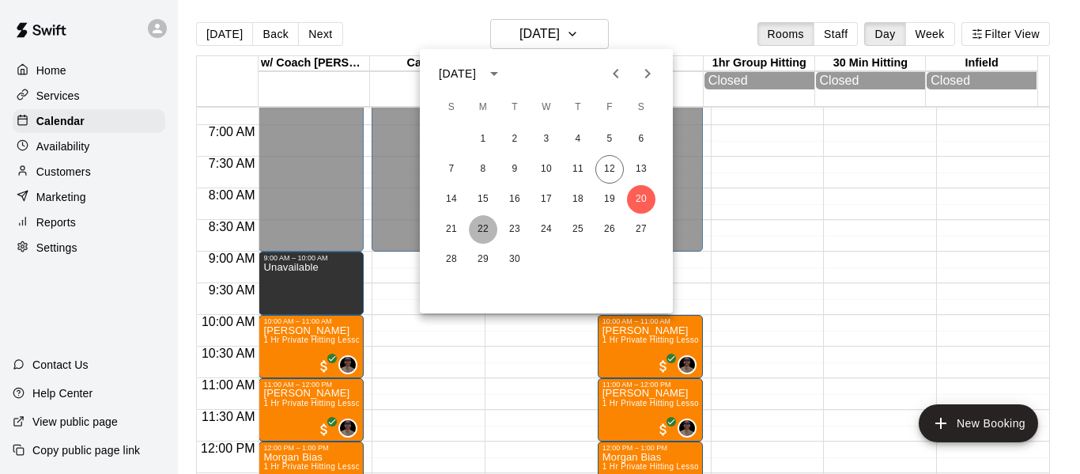
click at [484, 228] on button "22" at bounding box center [483, 229] width 28 height 28
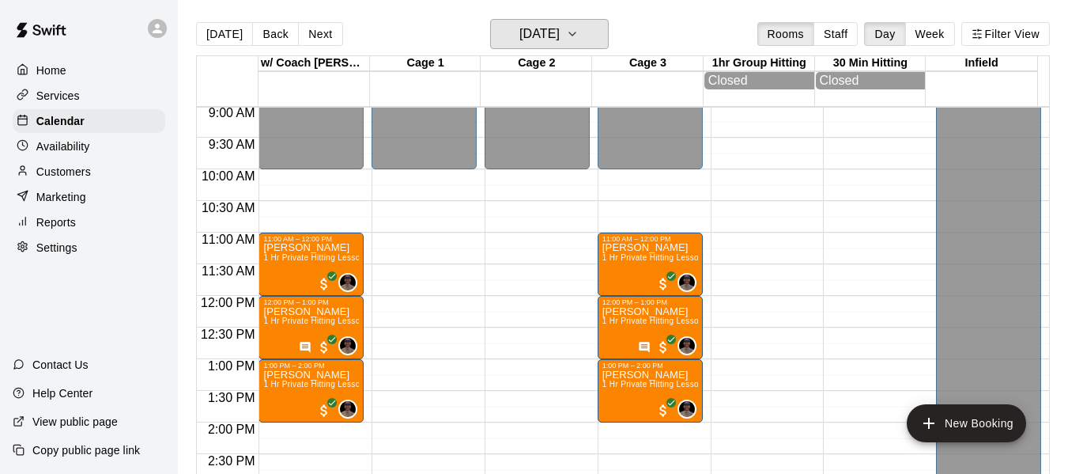
scroll to position [530, 0]
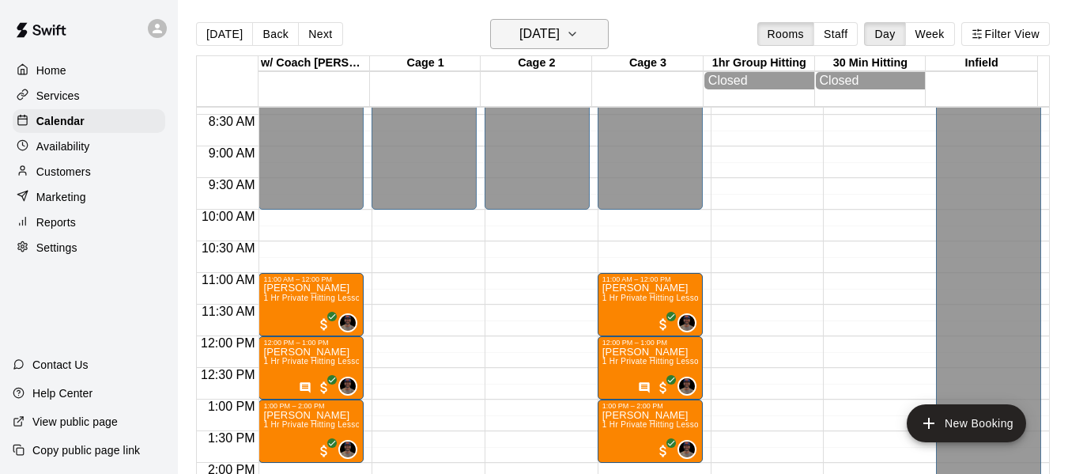
click at [579, 33] on icon "button" at bounding box center [572, 34] width 13 height 19
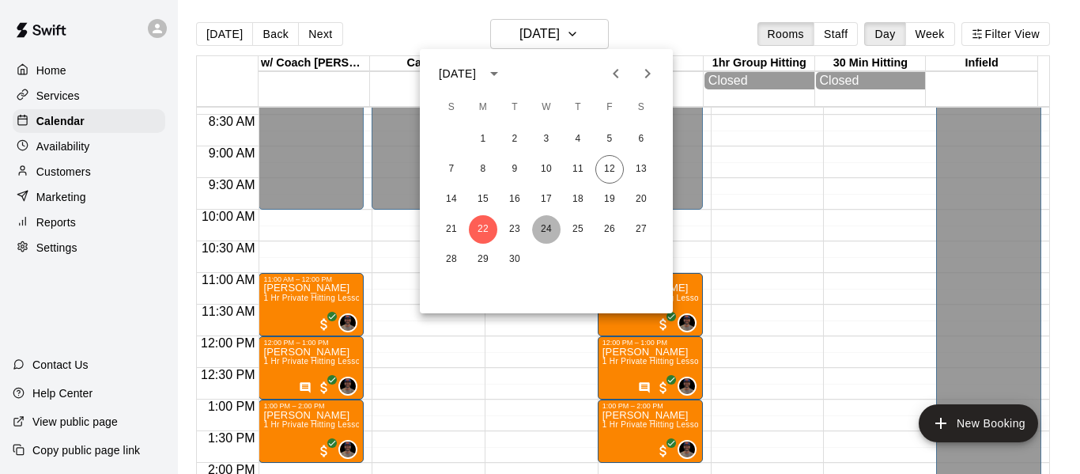
click at [550, 230] on button "24" at bounding box center [546, 229] width 28 height 28
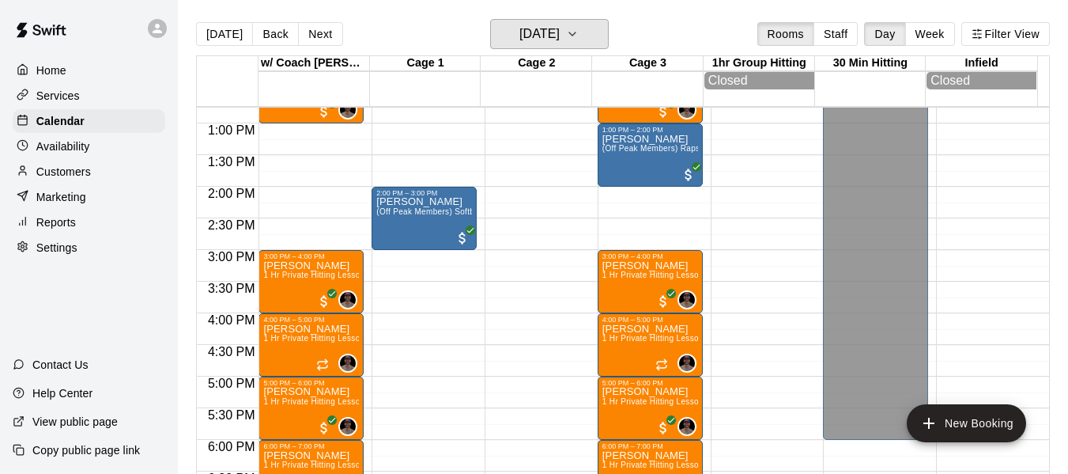
scroll to position [768, 0]
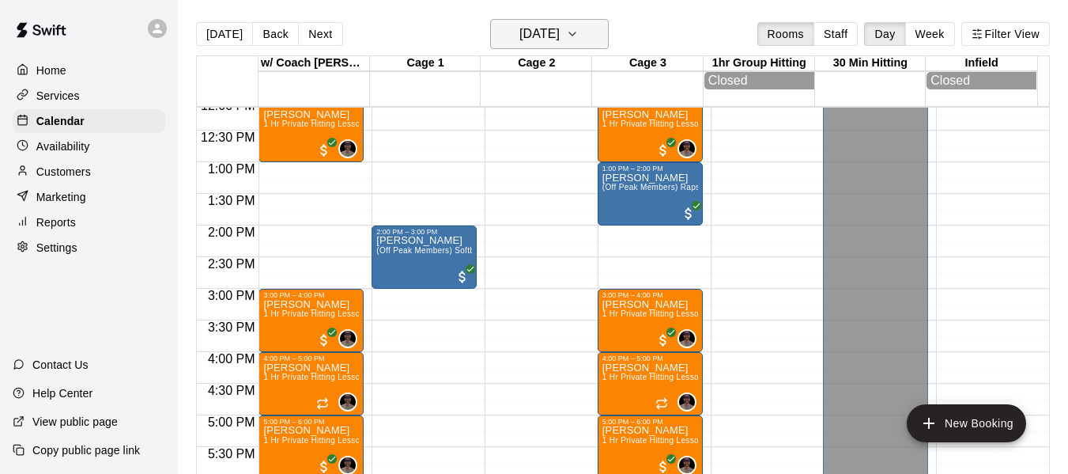
click at [576, 34] on icon "button" at bounding box center [572, 33] width 6 height 3
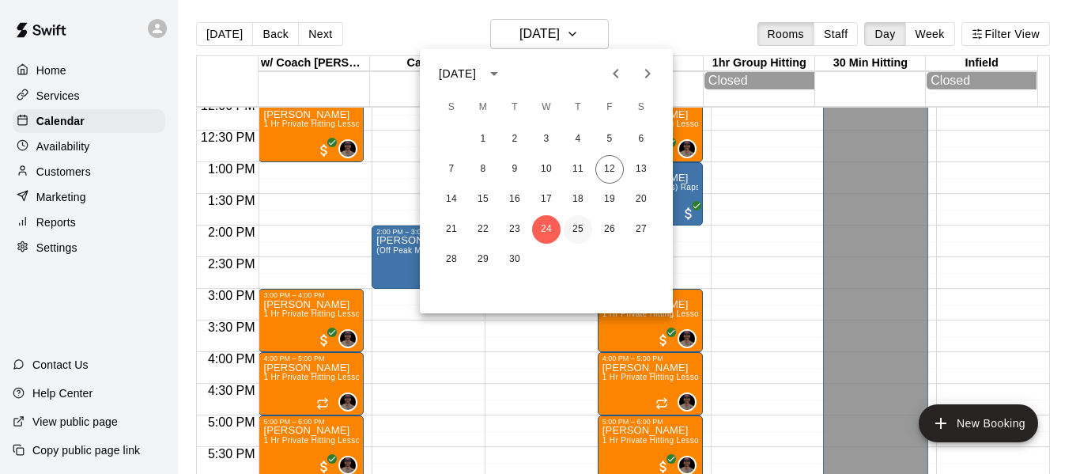
click at [579, 229] on button "25" at bounding box center [578, 229] width 28 height 28
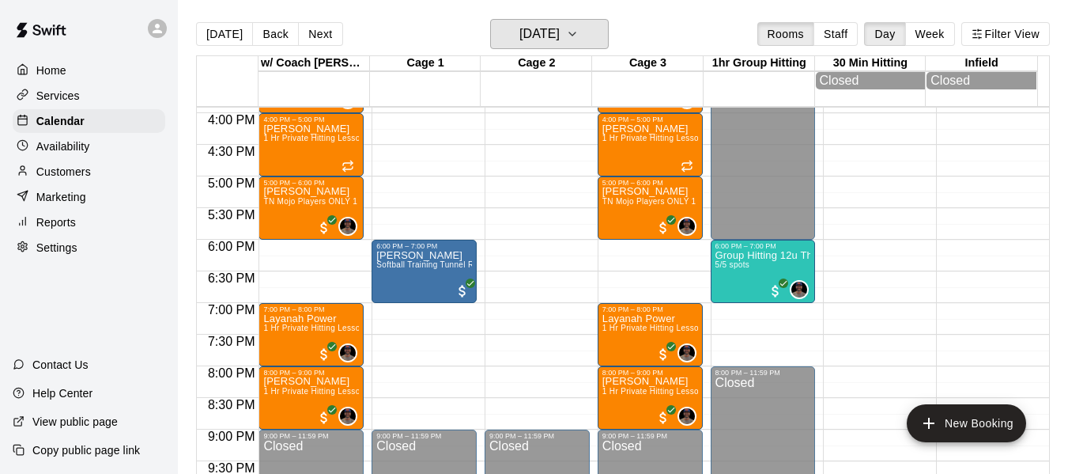
scroll to position [953, 0]
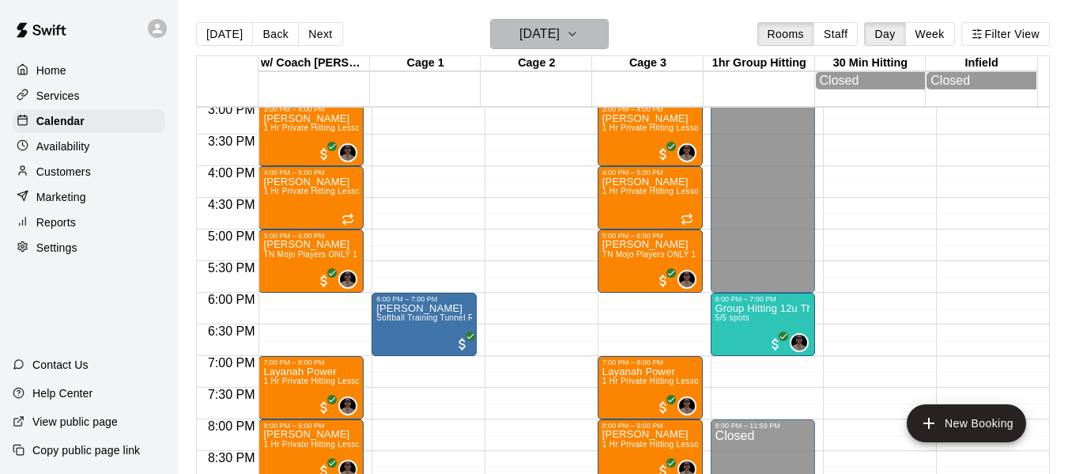
click at [579, 36] on icon "button" at bounding box center [572, 34] width 13 height 19
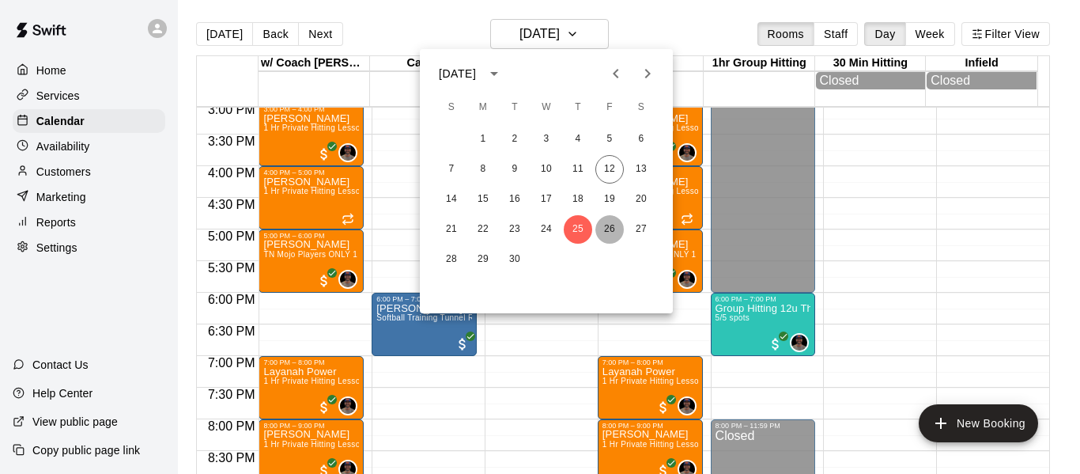
click at [606, 228] on button "26" at bounding box center [609, 229] width 28 height 28
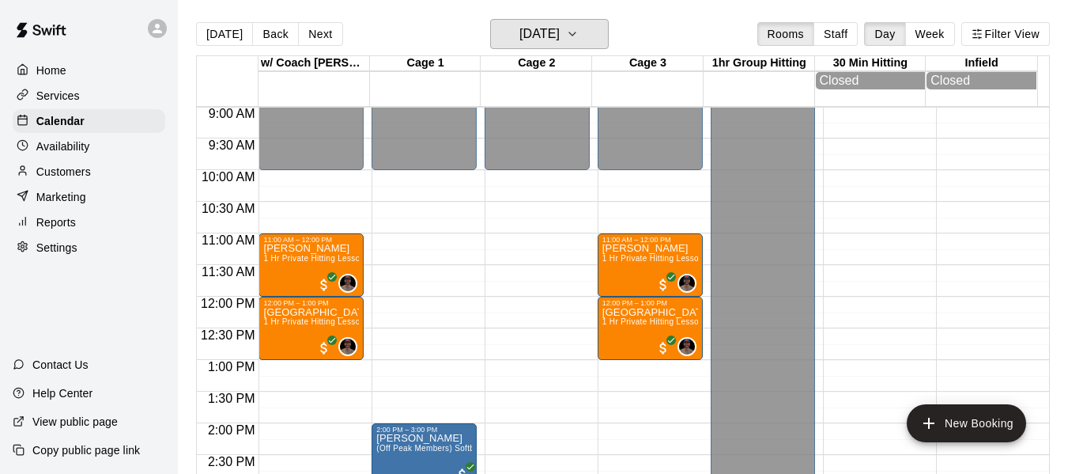
scroll to position [558, 0]
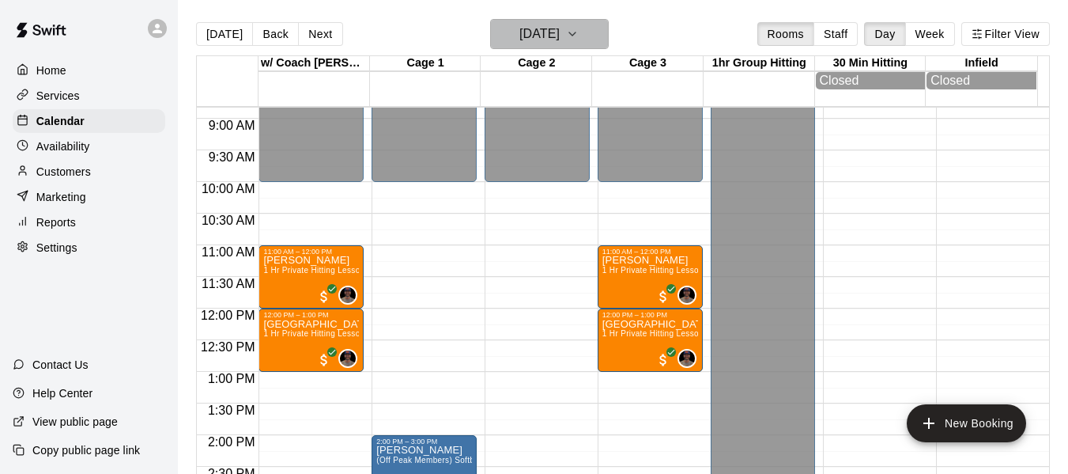
click at [598, 43] on button "[DATE]" at bounding box center [549, 34] width 119 height 30
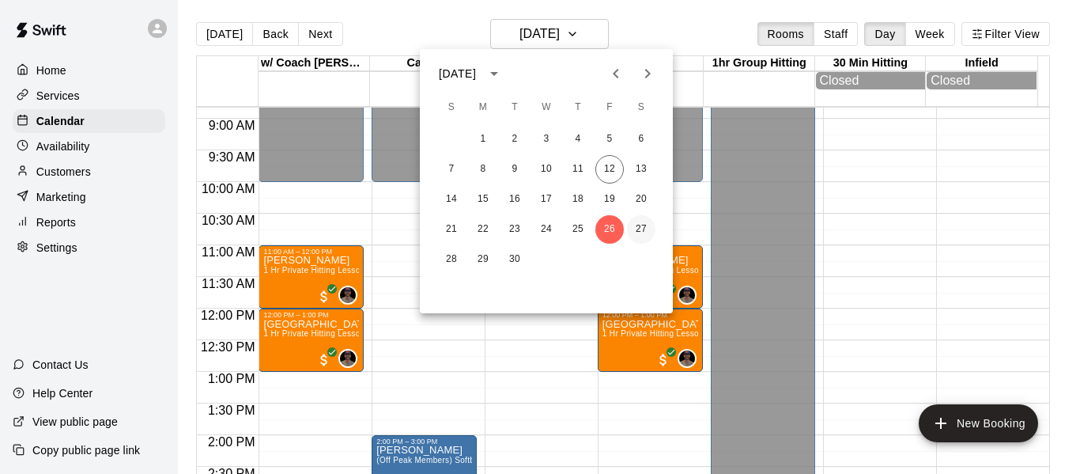
click at [642, 231] on button "27" at bounding box center [641, 229] width 28 height 28
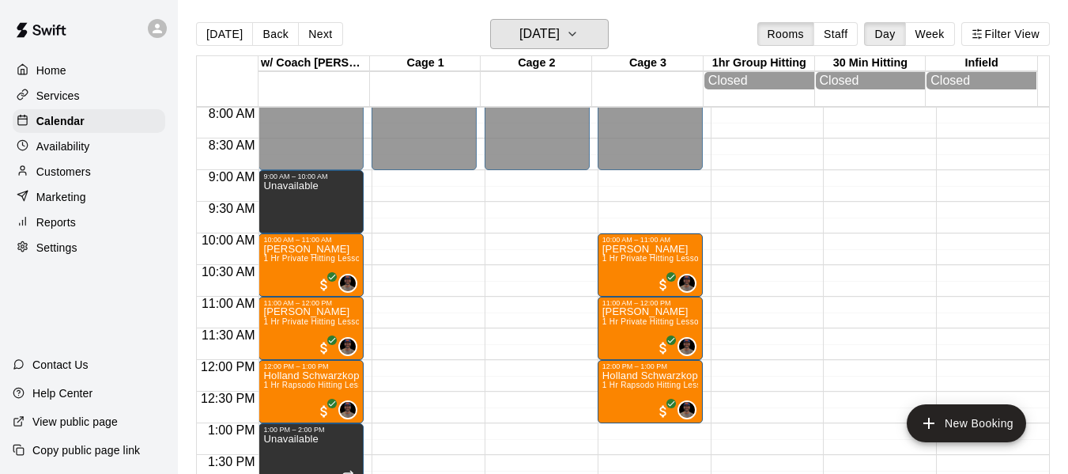
scroll to position [505, 0]
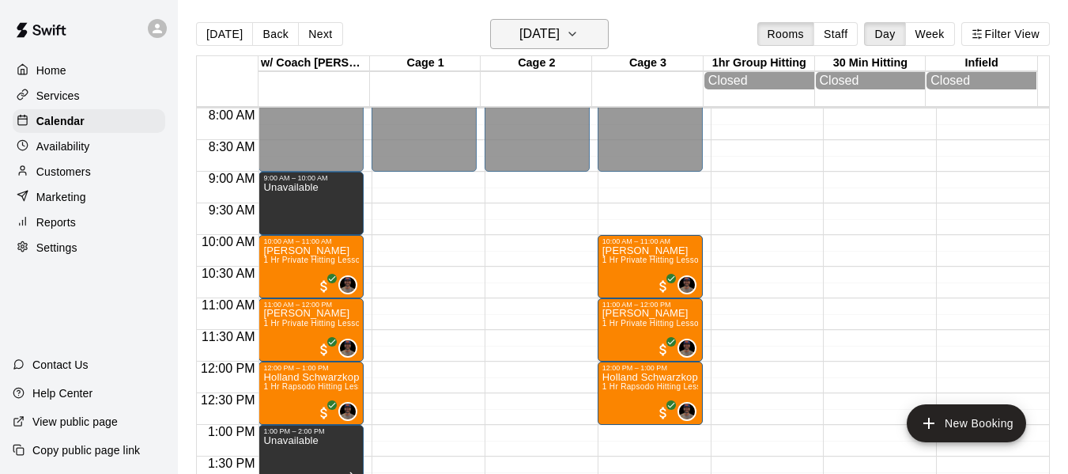
click at [579, 37] on icon "button" at bounding box center [572, 34] width 13 height 19
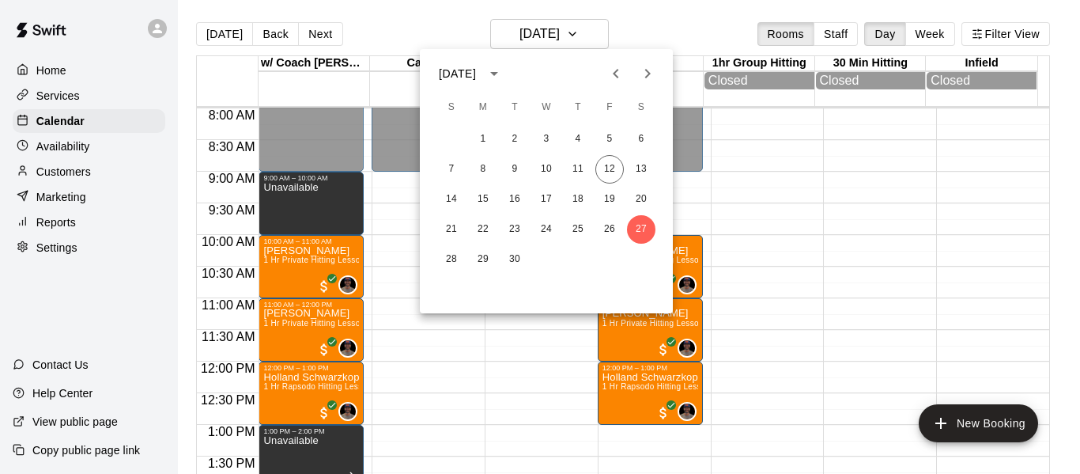
click at [650, 74] on icon "Next month" at bounding box center [648, 73] width 6 height 9
click at [509, 168] on button "7" at bounding box center [514, 169] width 28 height 28
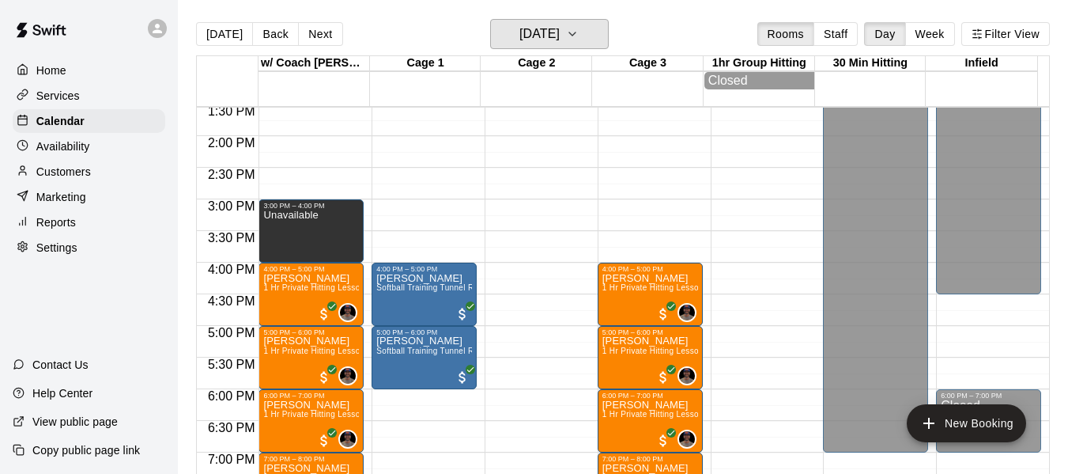
scroll to position [821, 0]
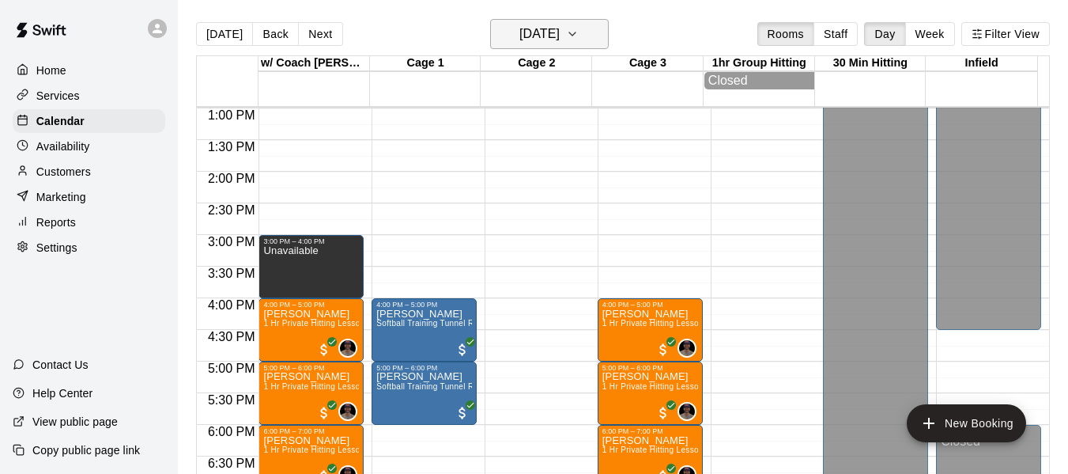
click at [579, 42] on icon "button" at bounding box center [572, 34] width 13 height 19
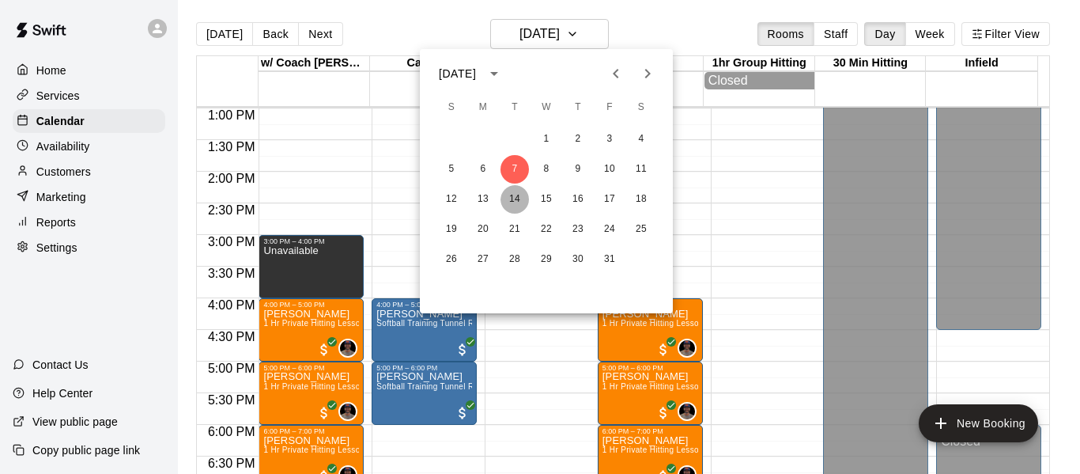
click at [515, 199] on button "14" at bounding box center [514, 199] width 28 height 28
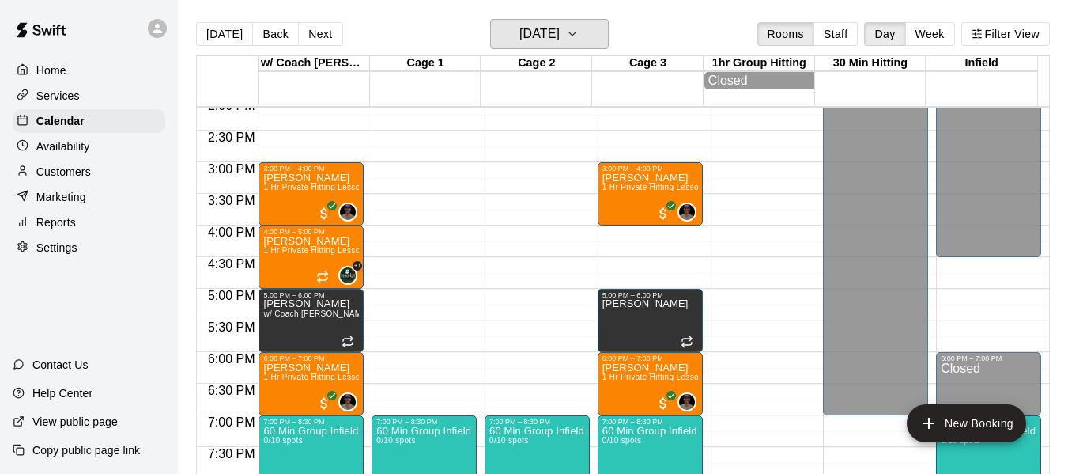
scroll to position [874, 0]
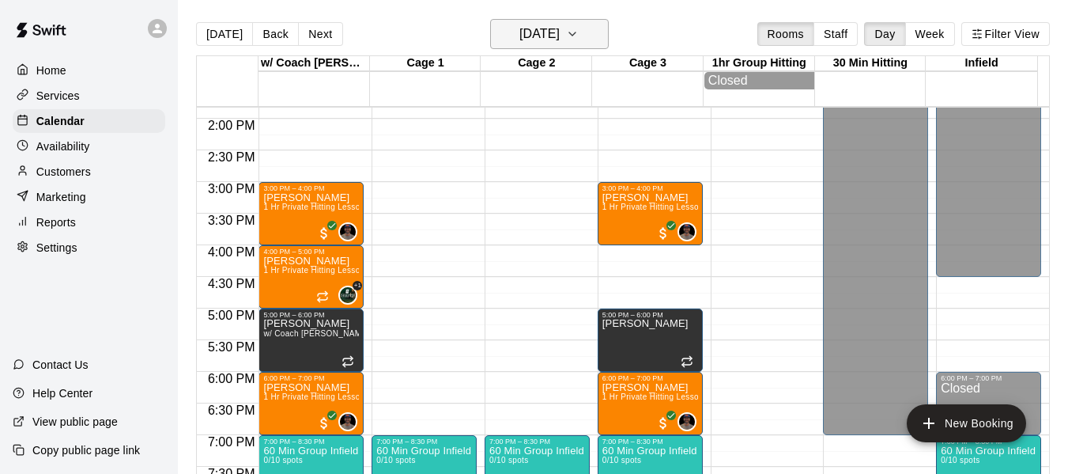
click at [602, 40] on button "[DATE]" at bounding box center [549, 34] width 119 height 30
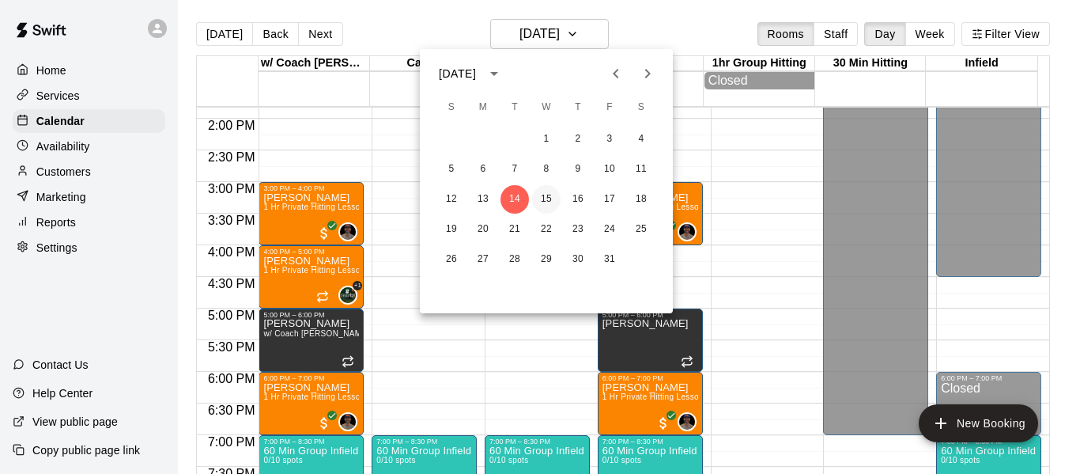
click at [549, 202] on button "15" at bounding box center [546, 199] width 28 height 28
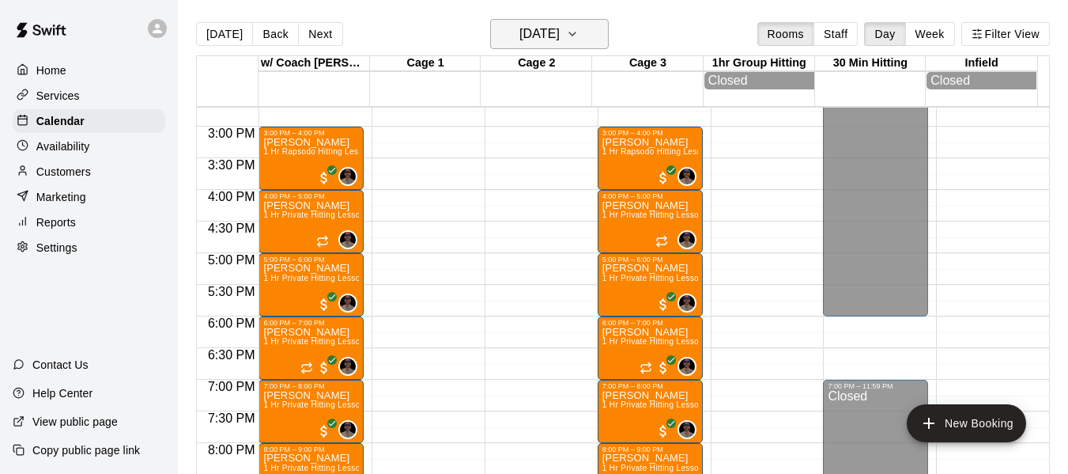
scroll to position [821, 0]
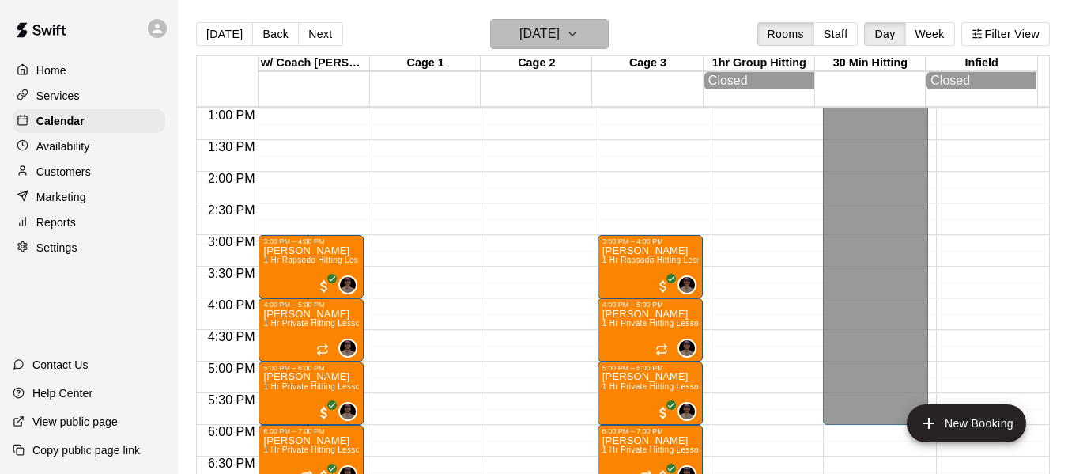
click at [595, 31] on button "[DATE]" at bounding box center [549, 34] width 119 height 30
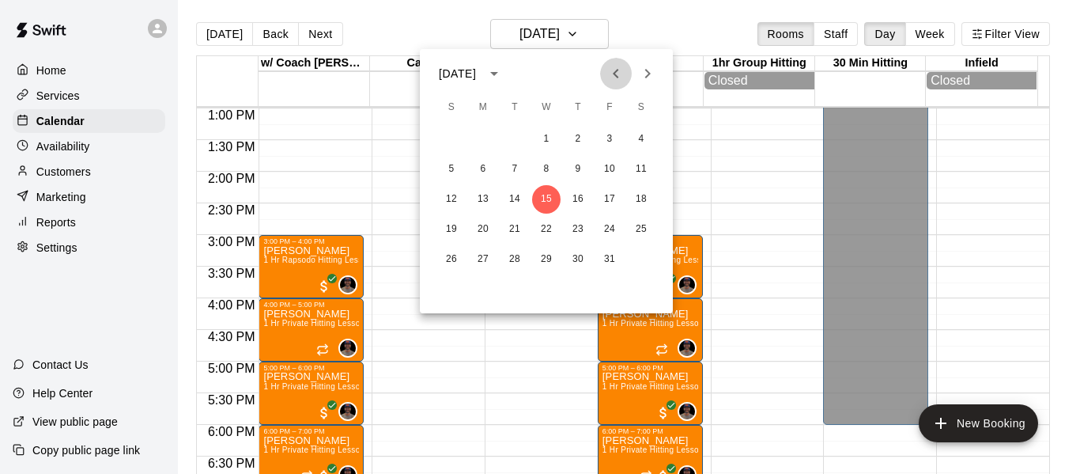
click at [606, 74] on button "Previous month" at bounding box center [616, 74] width 32 height 32
click at [638, 225] on button "27" at bounding box center [641, 229] width 28 height 28
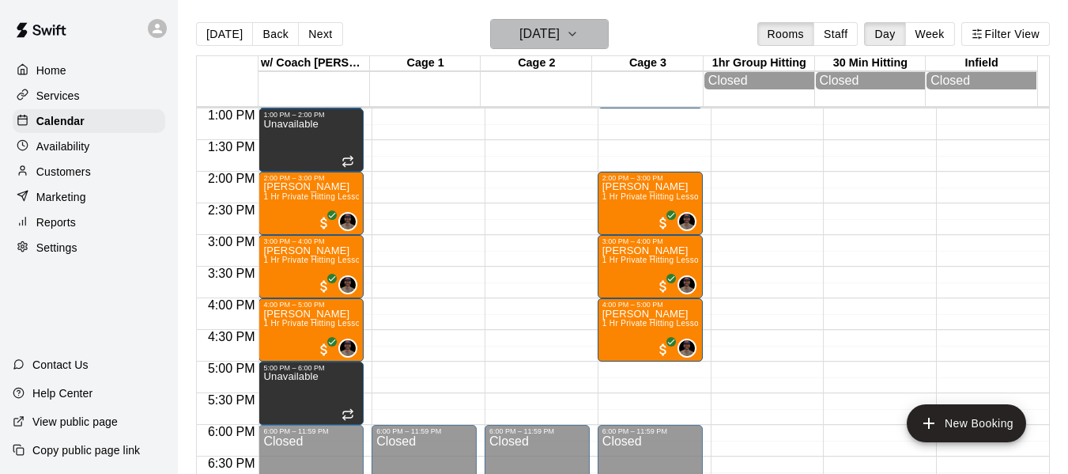
click at [579, 30] on icon "button" at bounding box center [572, 34] width 13 height 19
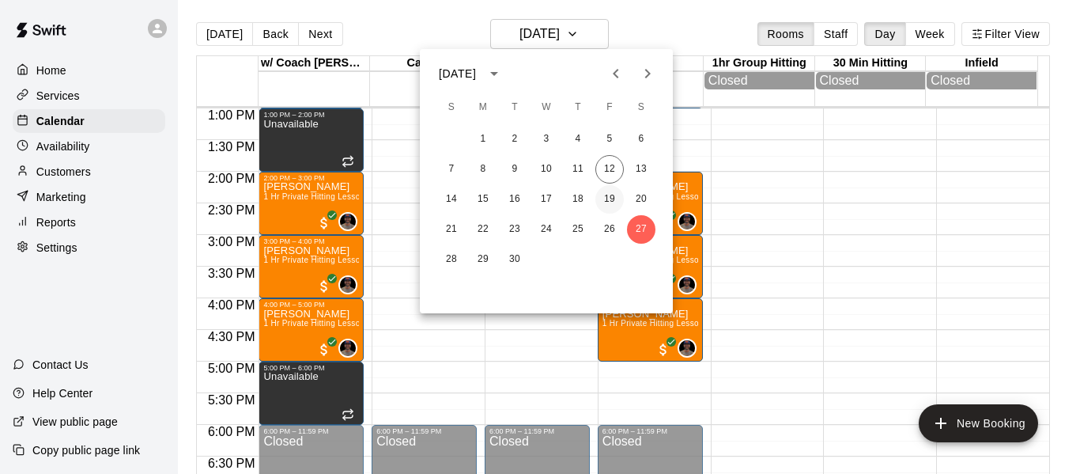
click at [610, 198] on button "19" at bounding box center [609, 199] width 28 height 28
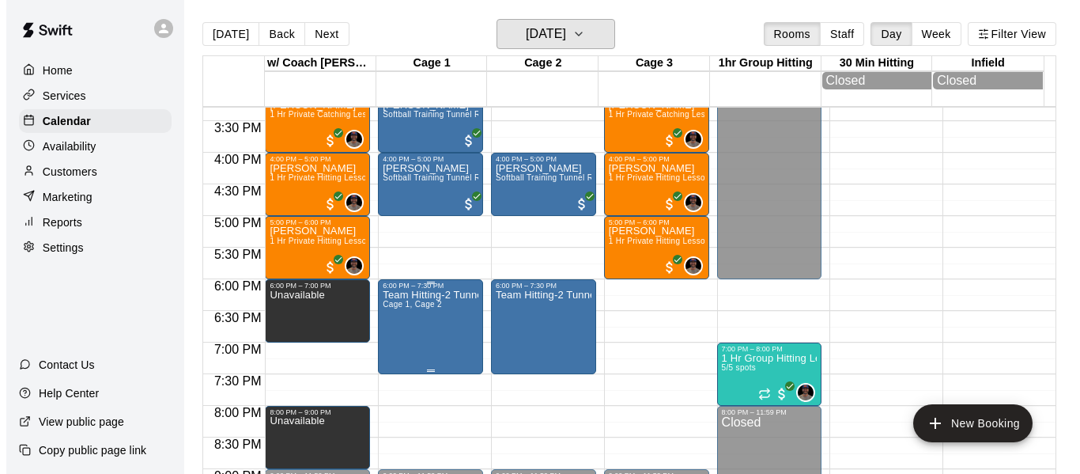
scroll to position [1006, 0]
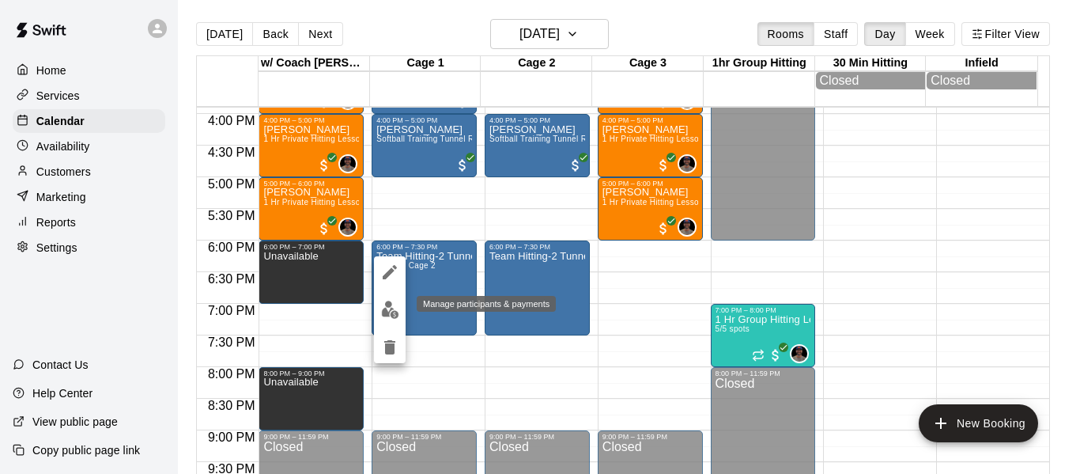
click at [396, 307] on img "edit" at bounding box center [390, 309] width 18 height 18
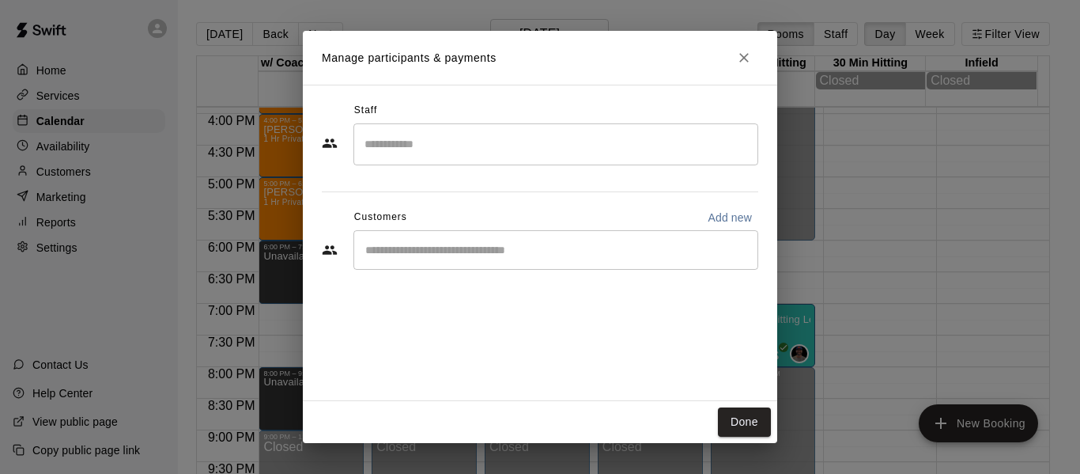
click at [433, 251] on input "Start typing to search customers..." at bounding box center [555, 250] width 391 height 16
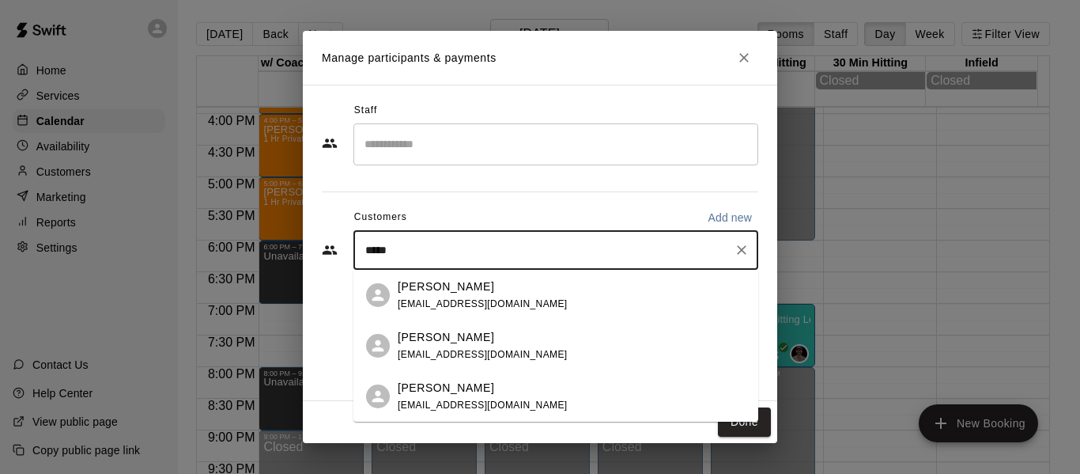
type input "******"
click at [430, 299] on span "[EMAIL_ADDRESS][DOMAIN_NAME]" at bounding box center [483, 303] width 170 height 11
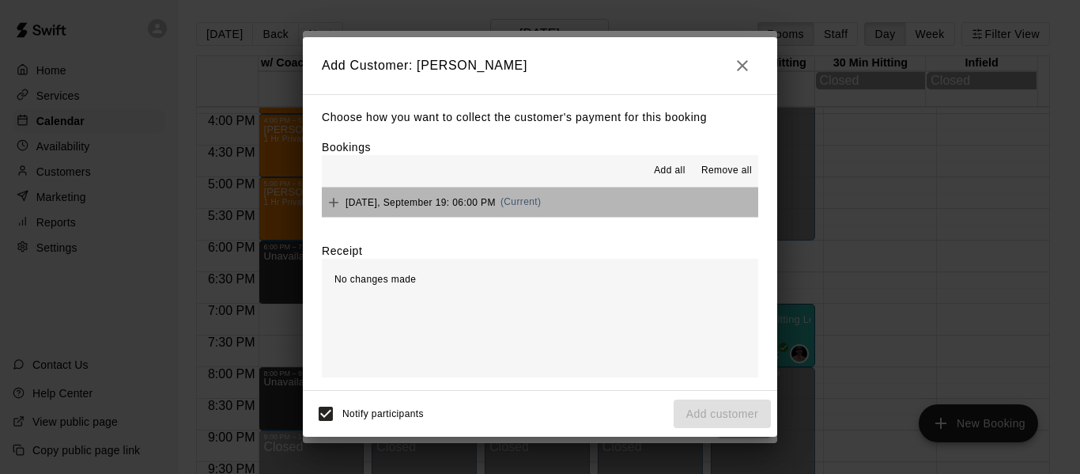
click at [606, 205] on button "[DATE], September 19: 06:00 PM (Current)" at bounding box center [540, 201] width 436 height 29
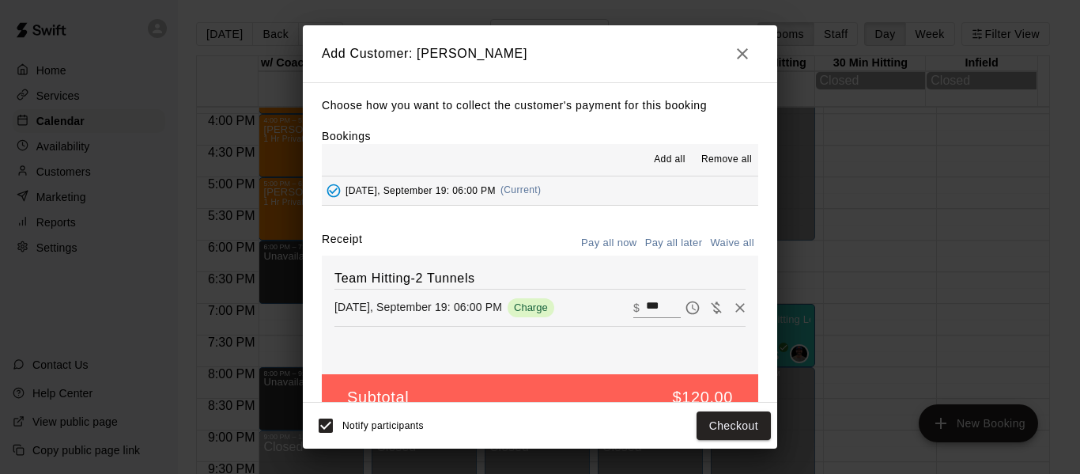
scroll to position [33, 0]
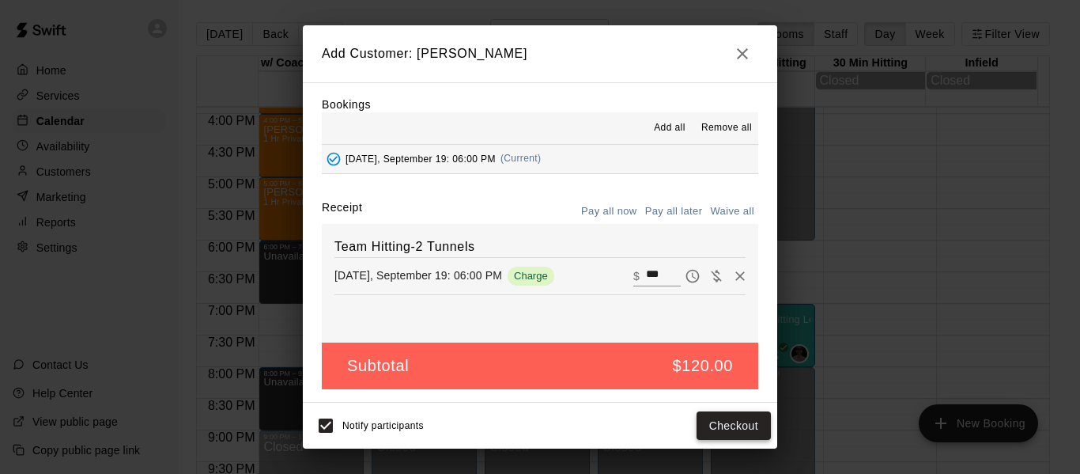
click at [727, 429] on button "Checkout" at bounding box center [733, 425] width 74 height 29
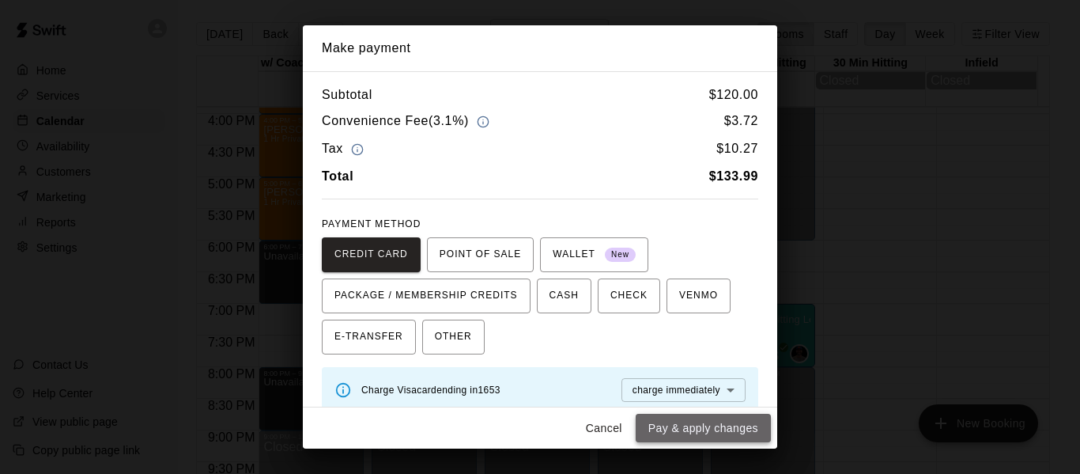
click at [699, 430] on button "Pay & apply changes" at bounding box center [703, 427] width 135 height 29
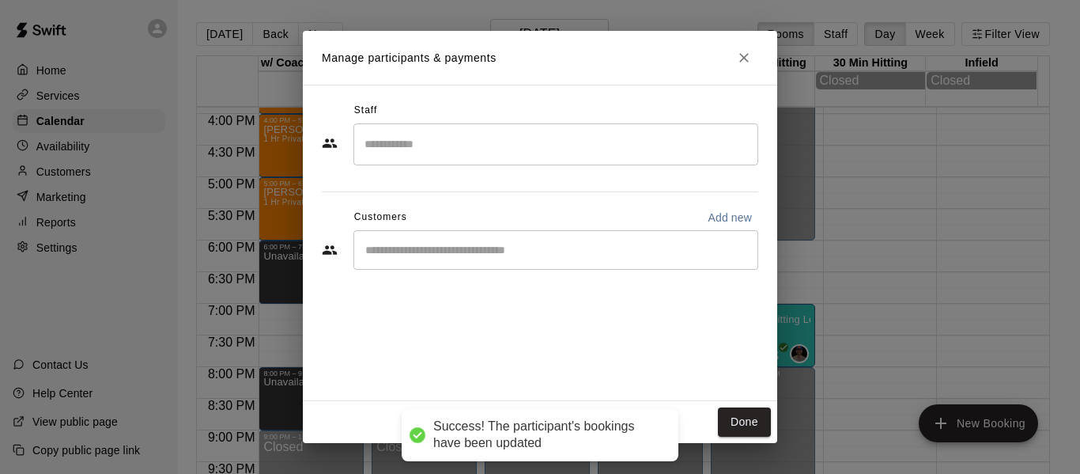
scroll to position [0, 0]
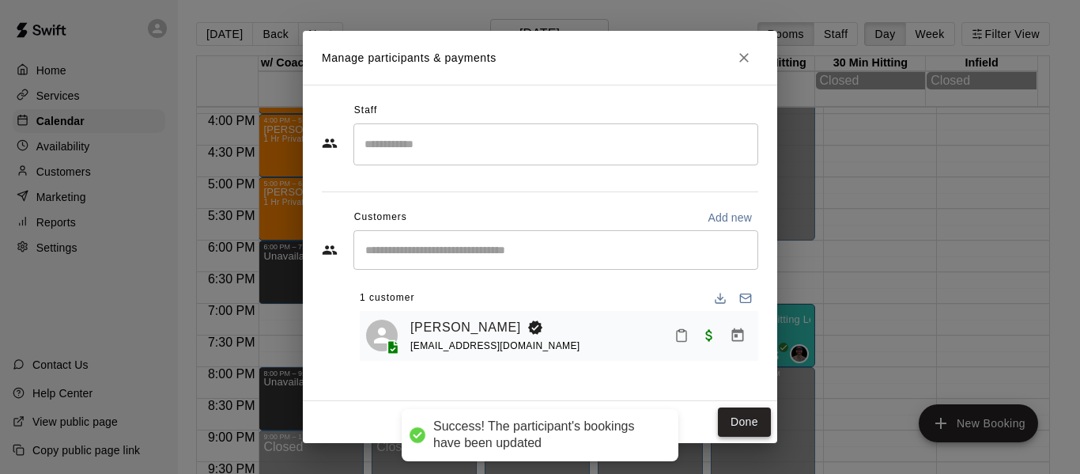
click at [747, 421] on button "Done" at bounding box center [744, 421] width 53 height 29
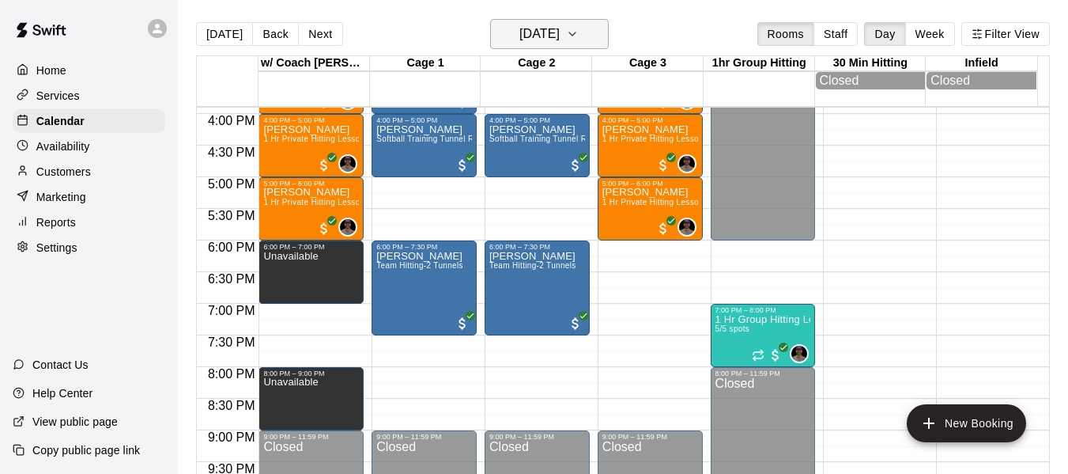
click at [579, 32] on icon "button" at bounding box center [572, 34] width 13 height 19
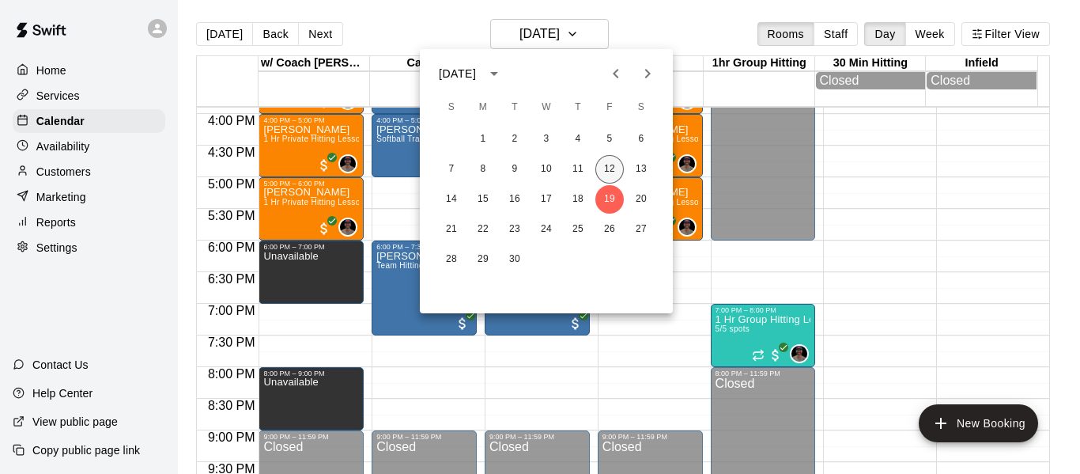
click at [607, 168] on button "12" at bounding box center [609, 169] width 28 height 28
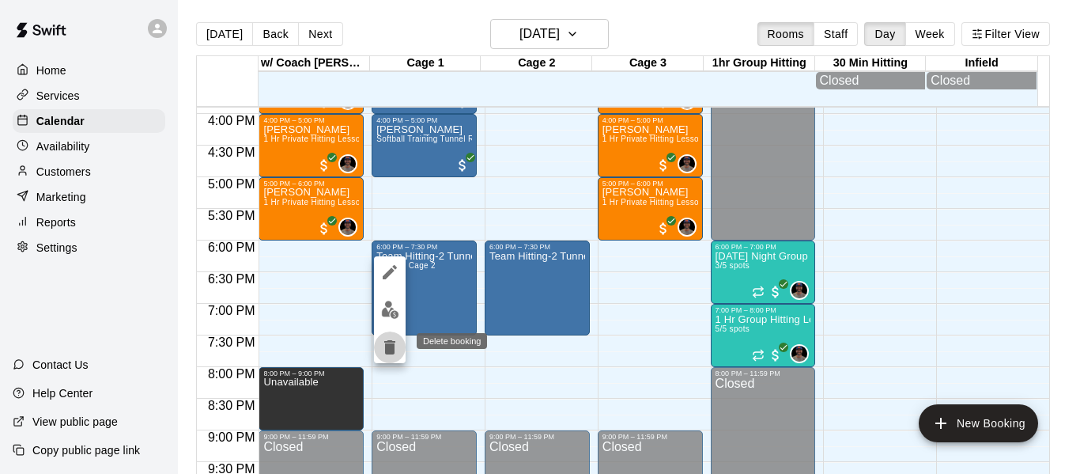
click at [396, 346] on icon "delete" at bounding box center [389, 347] width 19 height 19
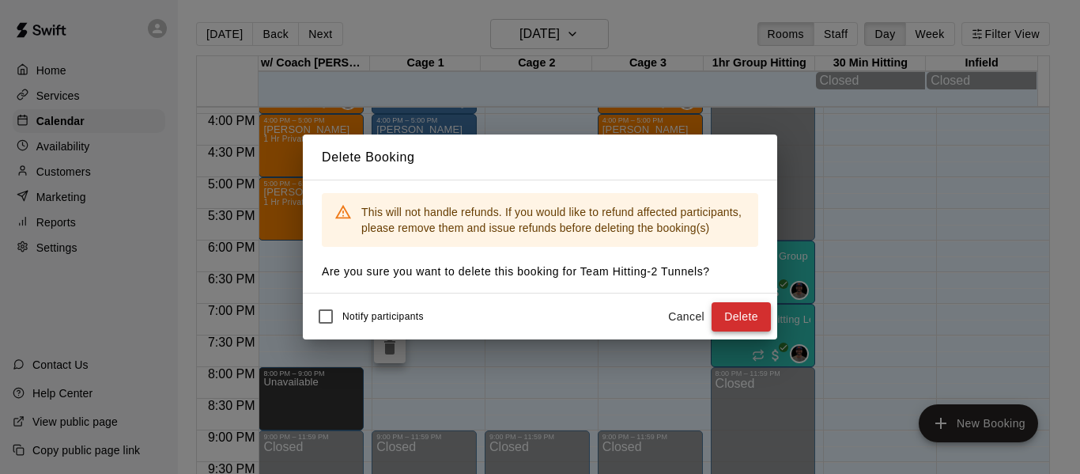
click at [721, 316] on button "Delete" at bounding box center [740, 316] width 59 height 29
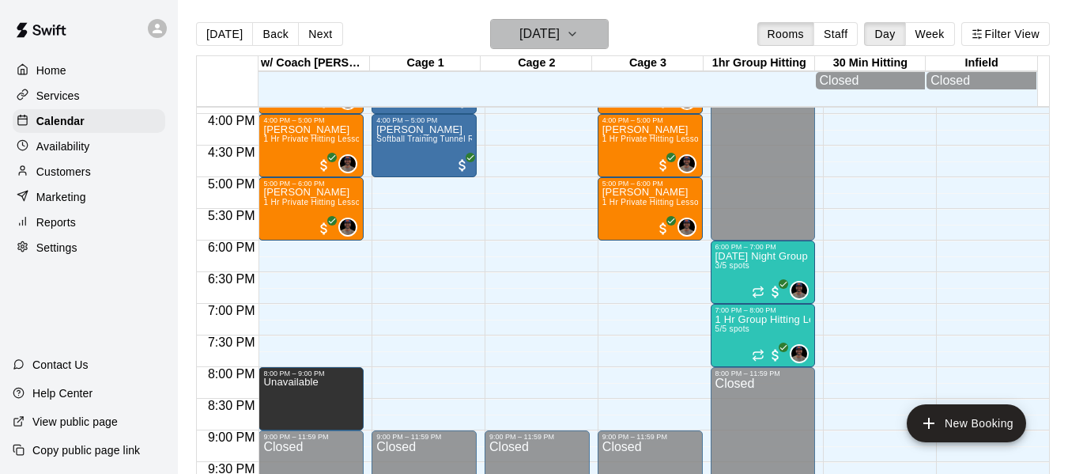
click at [579, 36] on icon "button" at bounding box center [572, 34] width 13 height 19
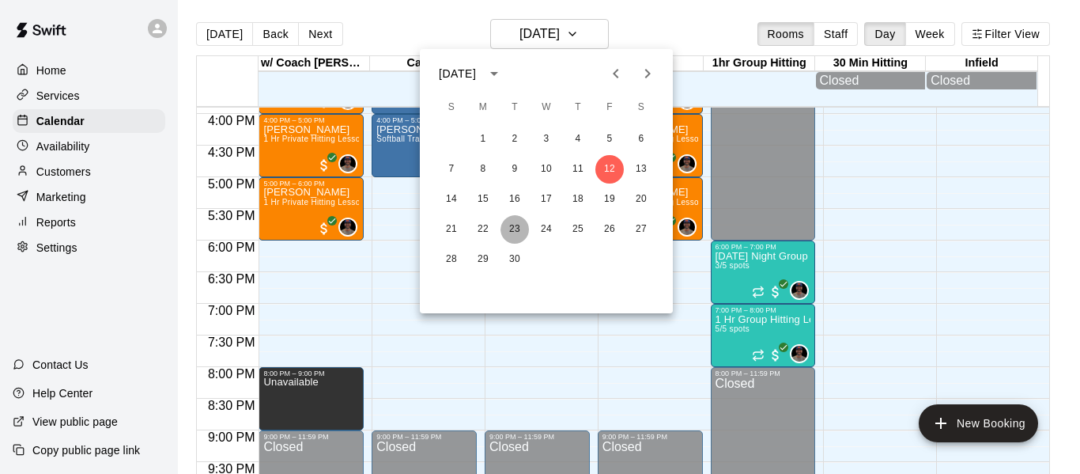
click at [508, 231] on button "23" at bounding box center [514, 229] width 28 height 28
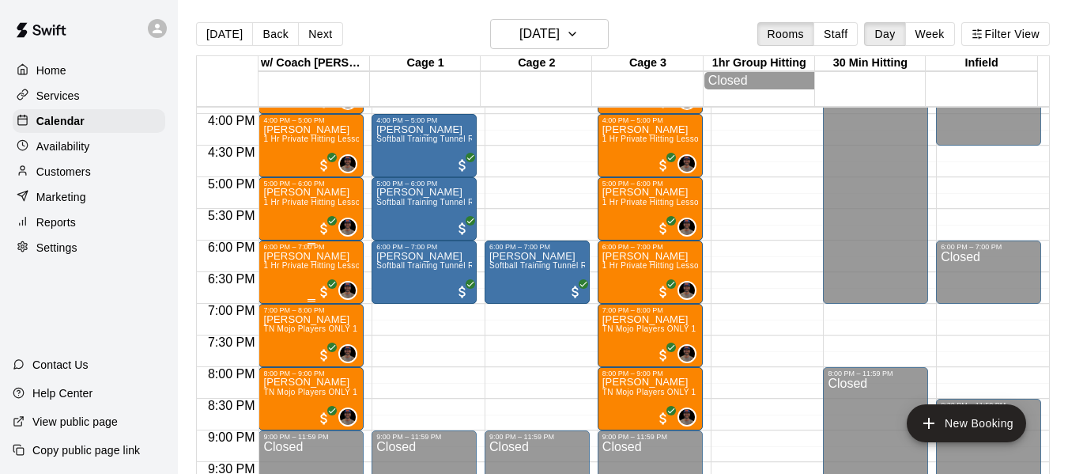
click at [297, 267] on span "1 Hr Private Hitting Lesson Ages [DEMOGRAPHIC_DATA] And Older" at bounding box center [392, 265] width 258 height 9
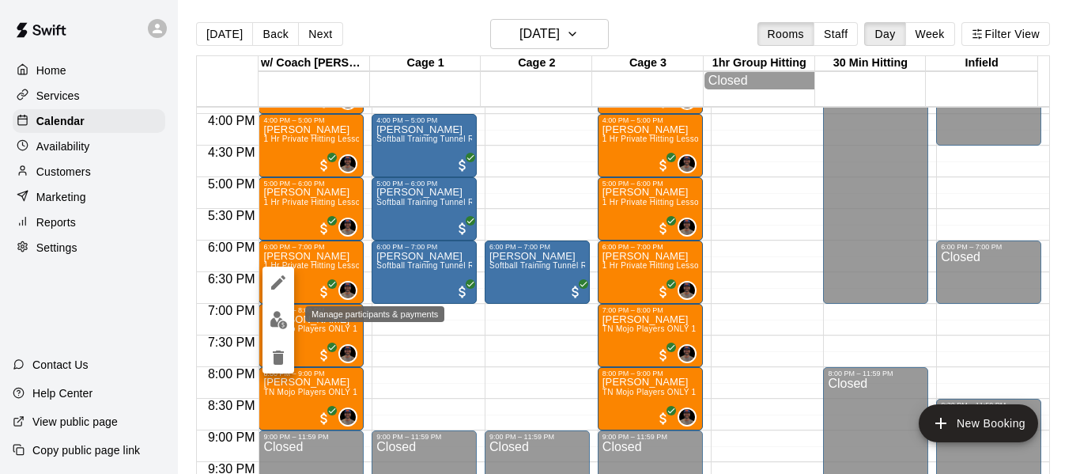
click at [279, 318] on img "edit" at bounding box center [279, 320] width 18 height 18
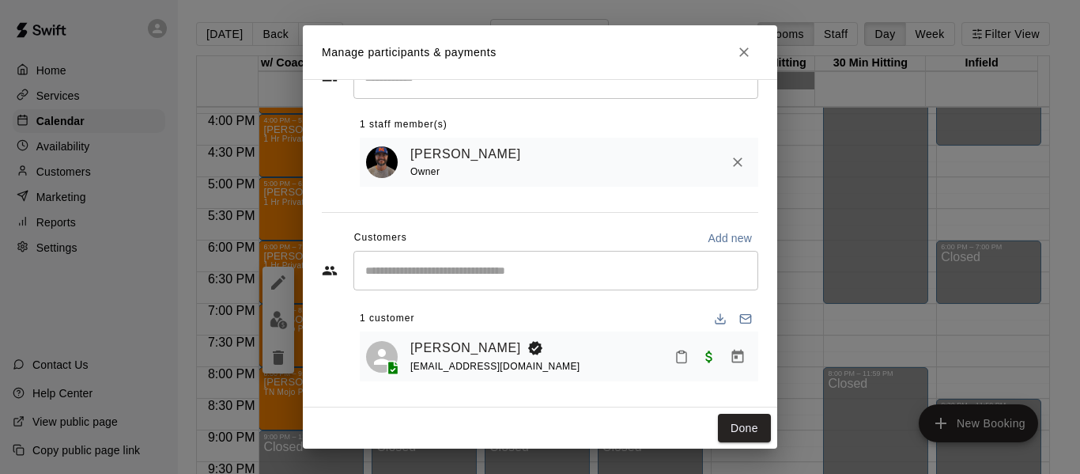
scroll to position [66, 0]
click at [730, 353] on icon "Manage bookings & payment" at bounding box center [738, 357] width 16 height 16
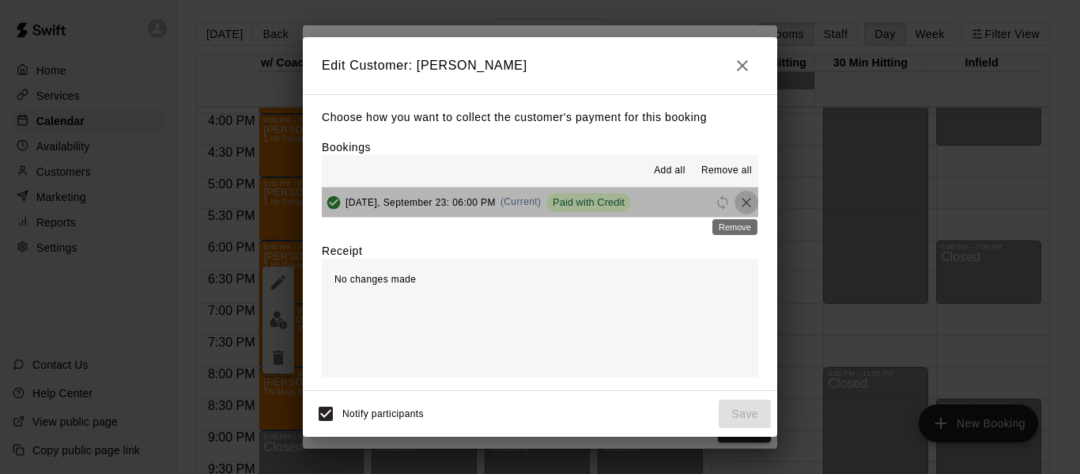
click at [738, 199] on icon "Remove" at bounding box center [746, 202] width 16 height 16
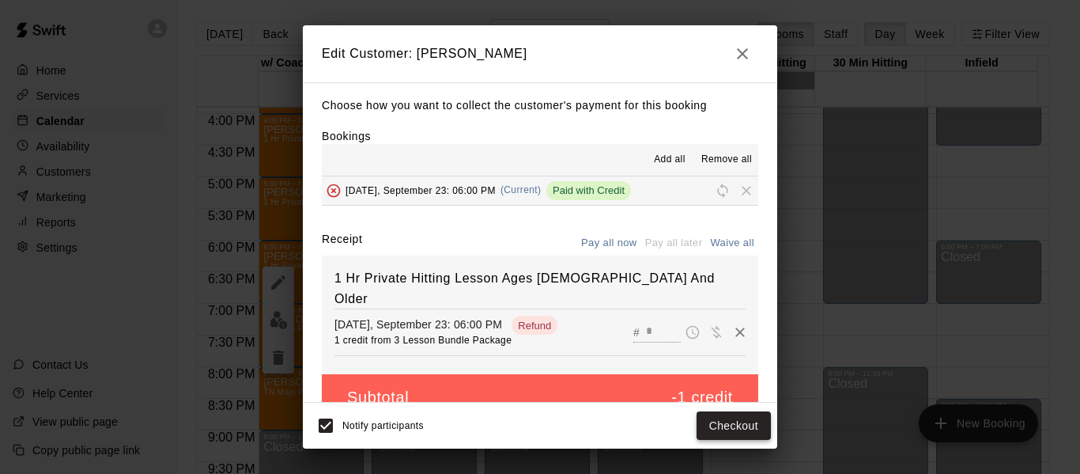
click at [730, 428] on button "Checkout" at bounding box center [733, 425] width 74 height 29
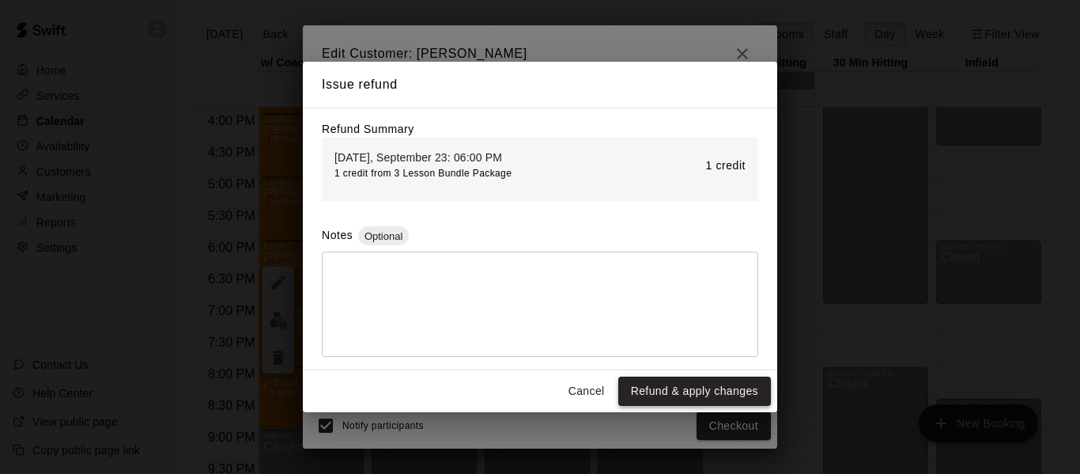
click at [696, 390] on button "Refund & apply changes" at bounding box center [694, 390] width 153 height 29
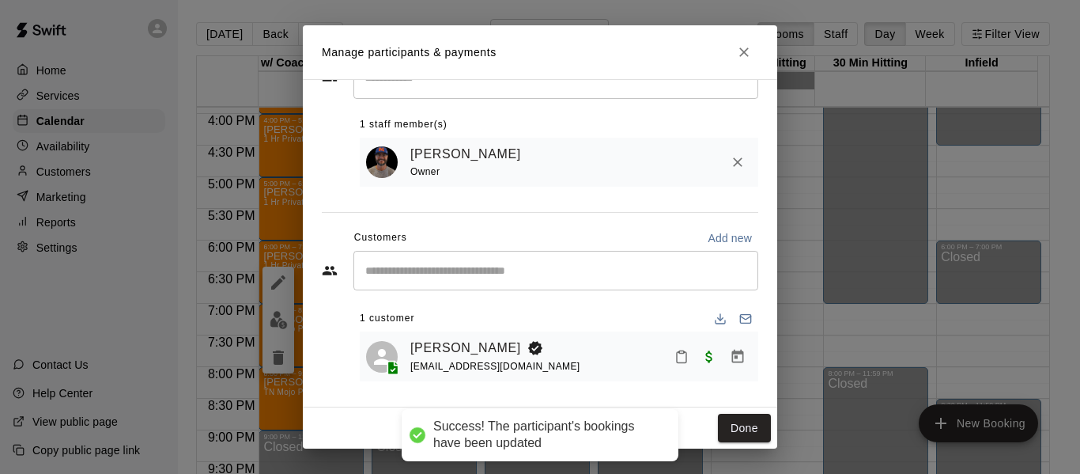
scroll to position [0, 0]
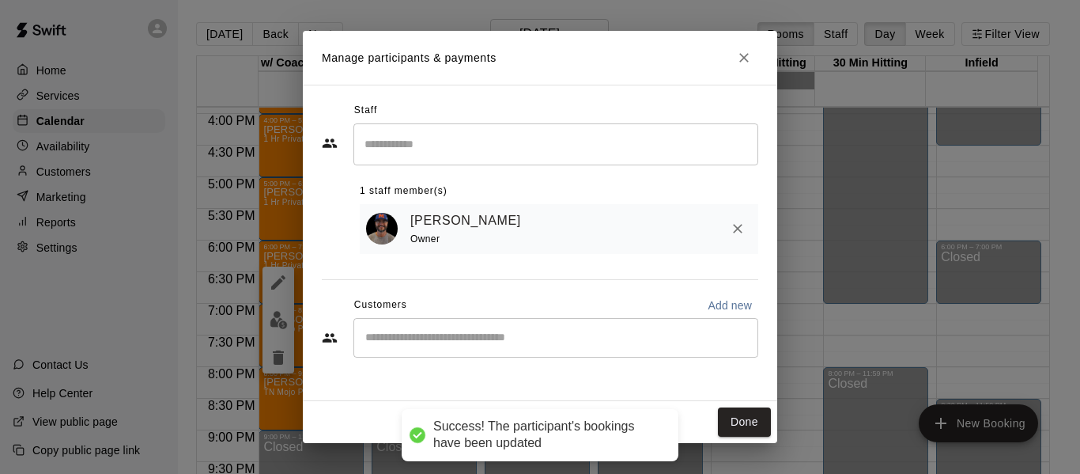
drag, startPoint x: 745, startPoint y: 427, endPoint x: 331, endPoint y: 315, distance: 429.0
click at [745, 425] on button "Done" at bounding box center [744, 421] width 53 height 29
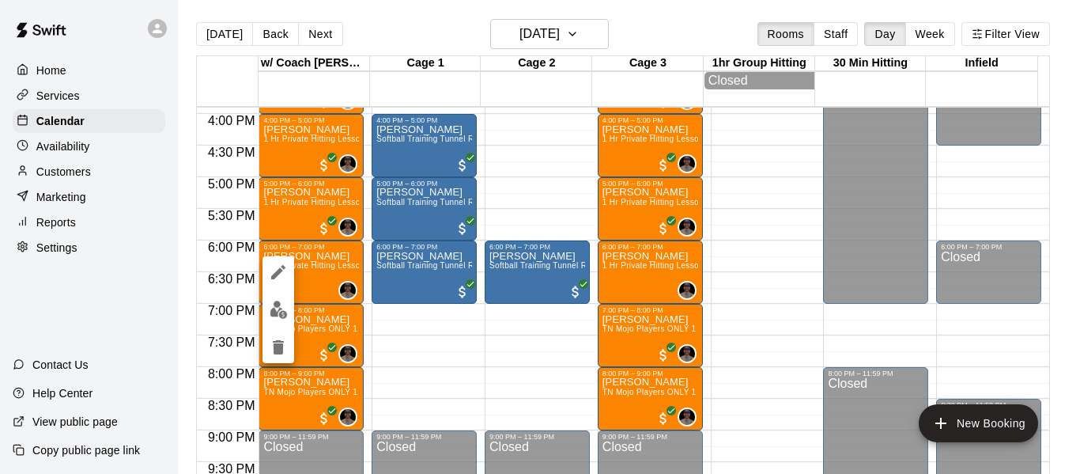
click at [277, 349] on icon "delete" at bounding box center [278, 347] width 11 height 14
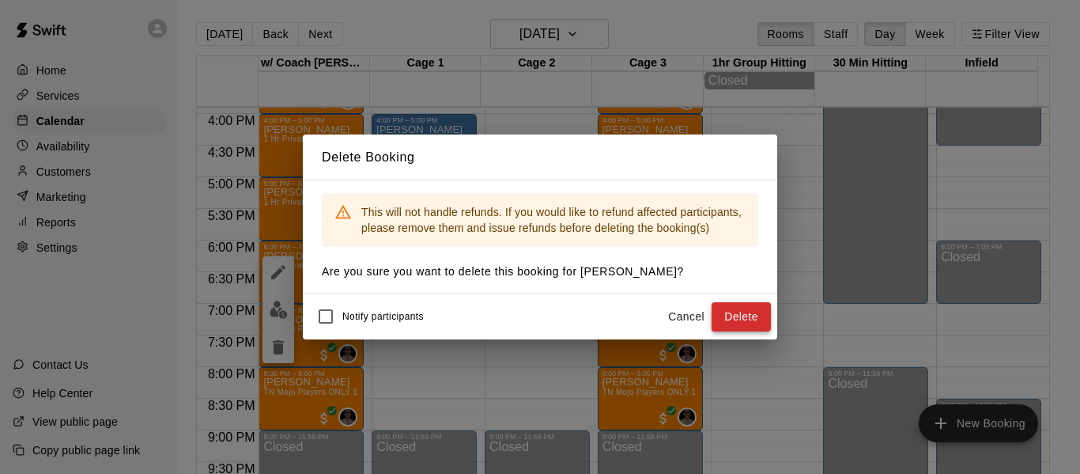
click at [725, 319] on button "Delete" at bounding box center [740, 316] width 59 height 29
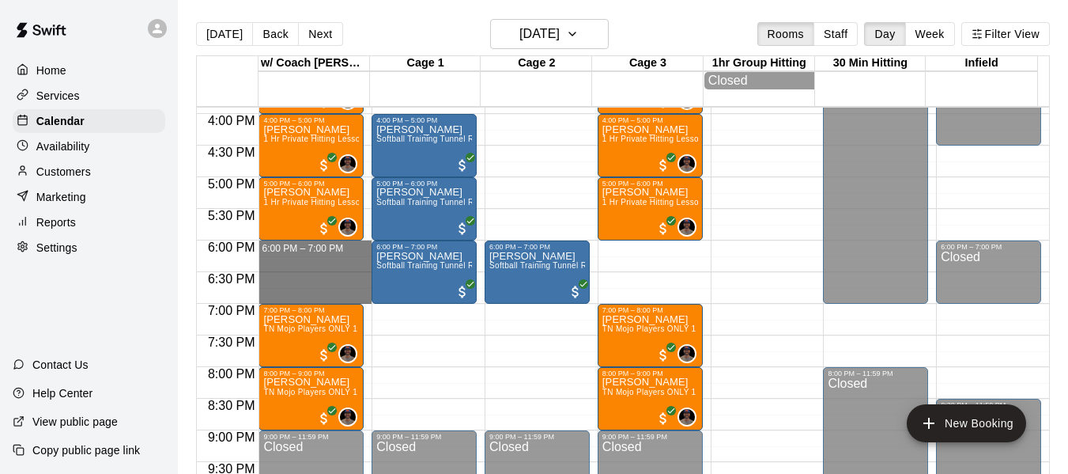
drag, startPoint x: 294, startPoint y: 248, endPoint x: 296, endPoint y: 297, distance: 49.1
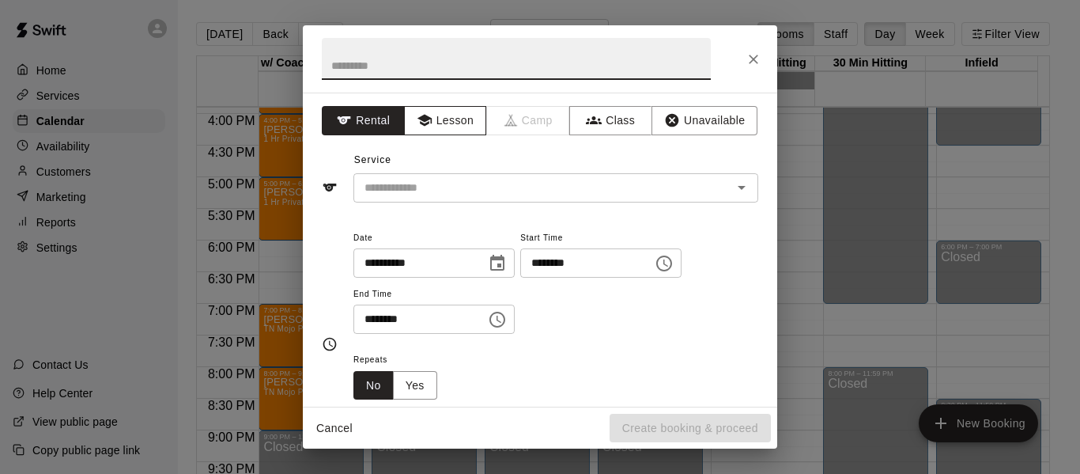
click at [451, 122] on button "Lesson" at bounding box center [445, 120] width 83 height 29
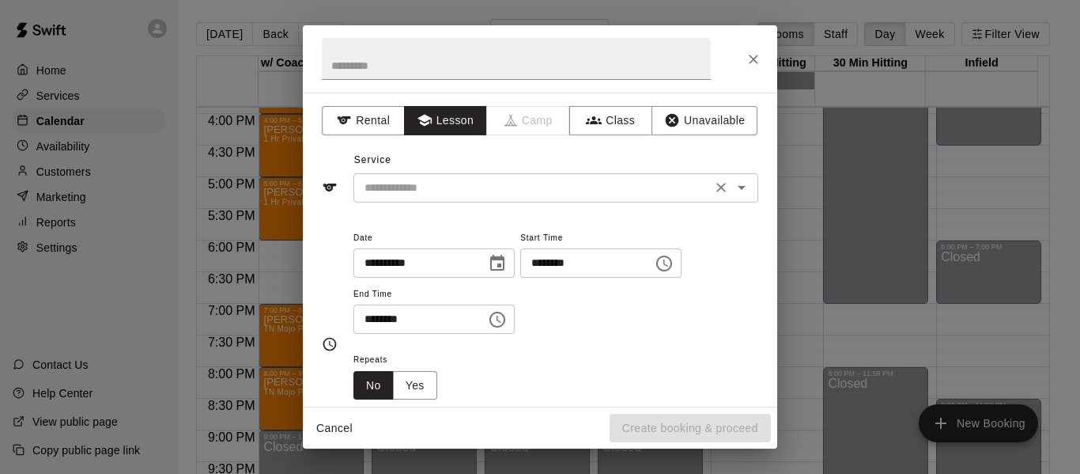
click at [436, 188] on input "text" at bounding box center [532, 188] width 349 height 20
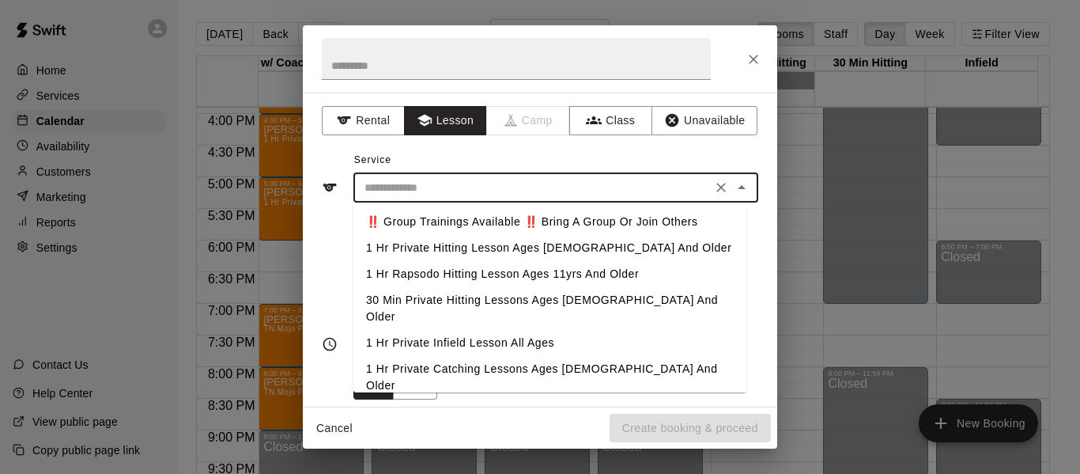
click at [437, 250] on li "1 Hr Private Hitting Lesson Ages [DEMOGRAPHIC_DATA] And Older" at bounding box center [549, 248] width 393 height 26
type input "**********"
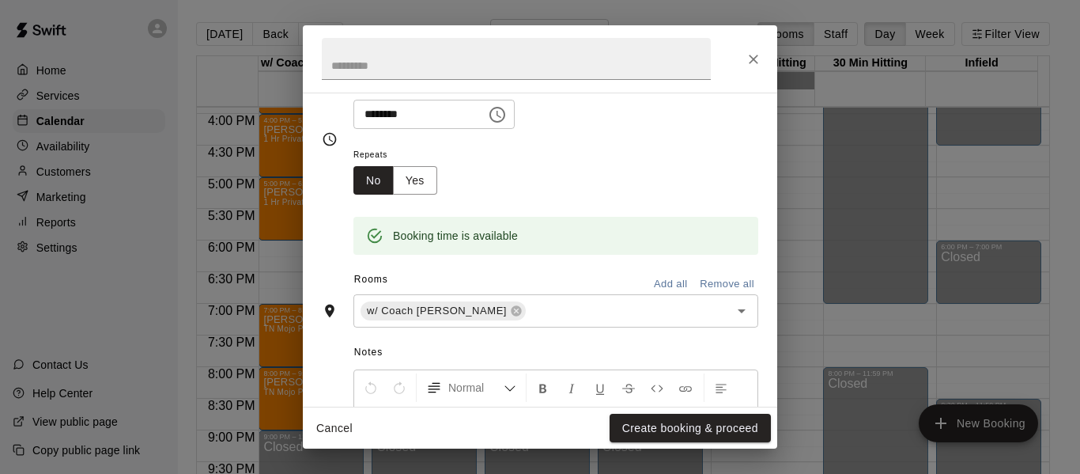
scroll to position [237, 0]
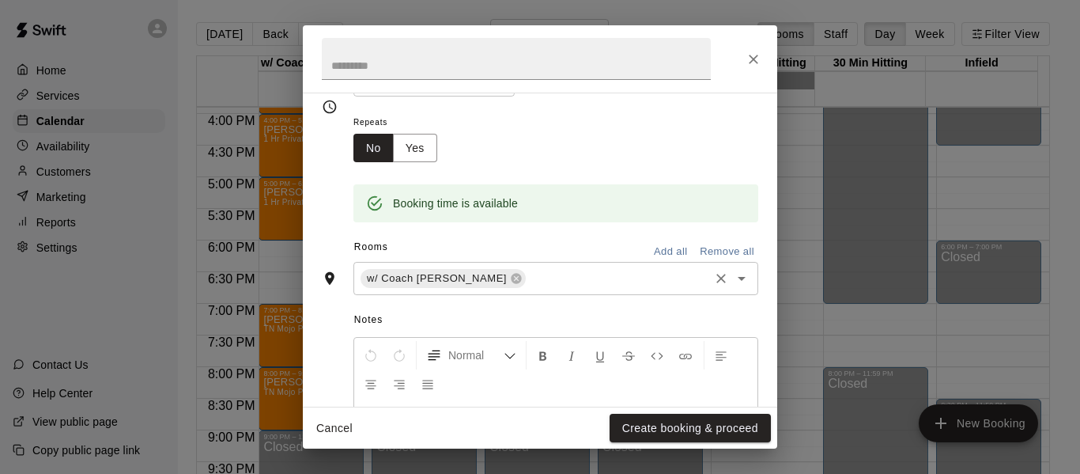
click at [532, 278] on input "text" at bounding box center [617, 279] width 179 height 20
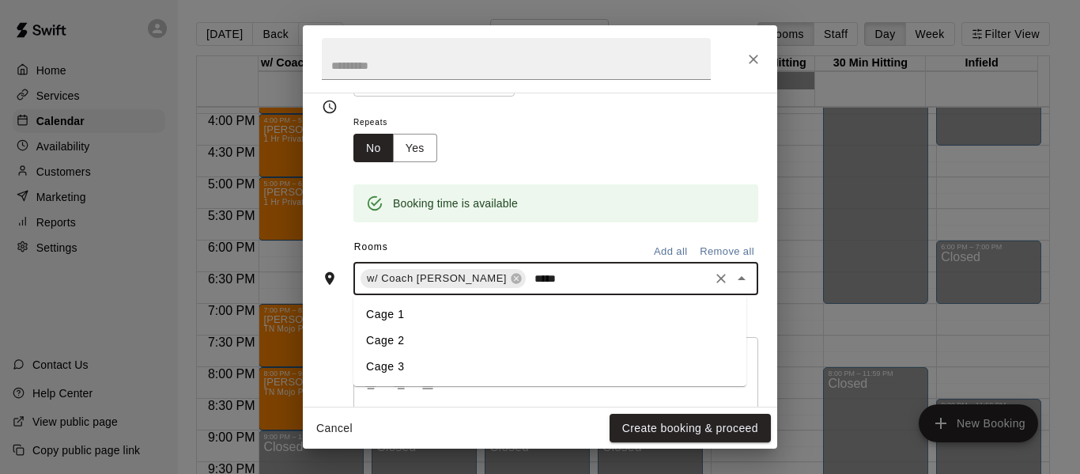
type input "******"
click at [399, 306] on li "Cage 3" at bounding box center [549, 314] width 393 height 26
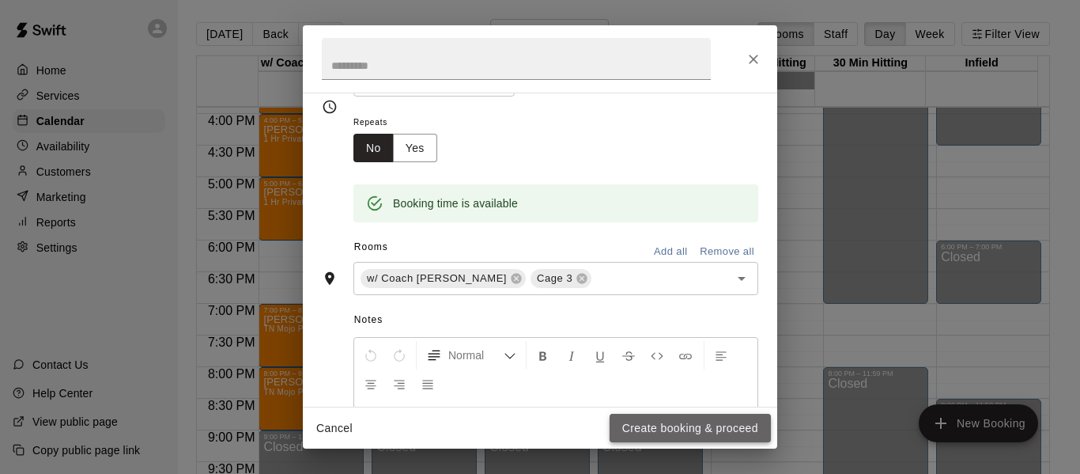
click at [709, 425] on button "Create booking & proceed" at bounding box center [690, 427] width 161 height 29
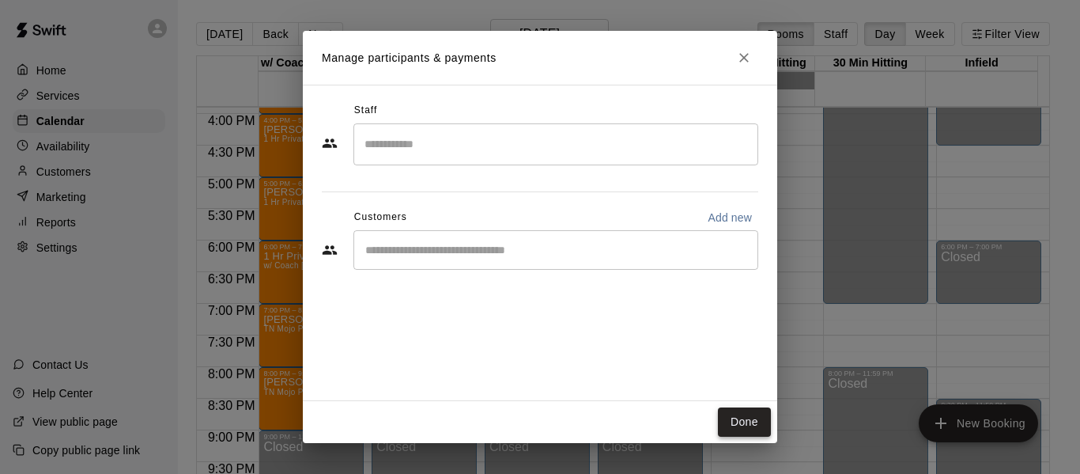
click at [738, 425] on button "Done" at bounding box center [744, 421] width 53 height 29
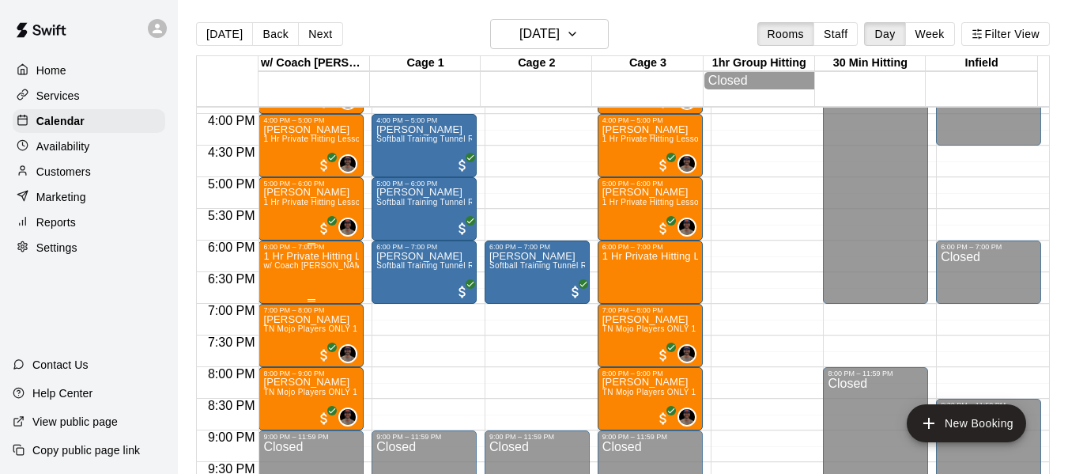
click at [295, 270] on span "w/ Coach [PERSON_NAME], Cage 3" at bounding box center [332, 265] width 138 height 9
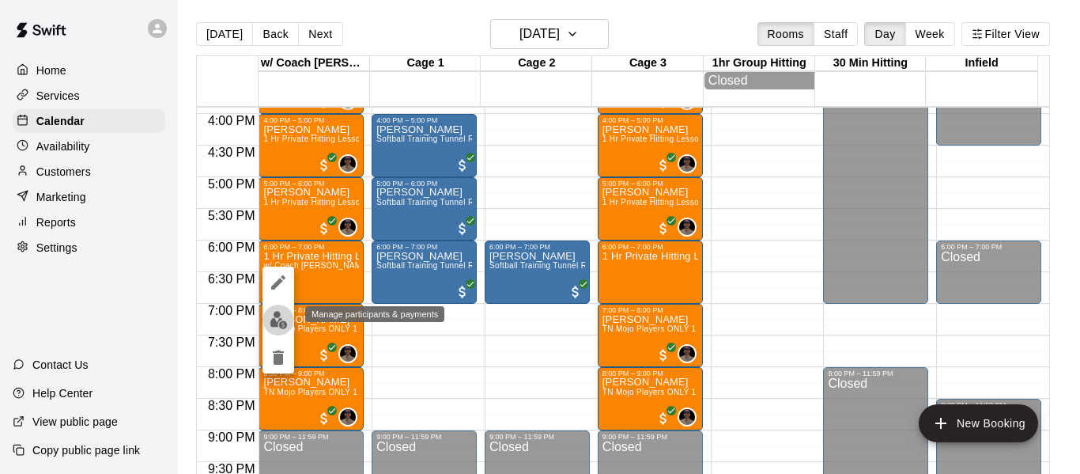
click at [285, 316] on img "edit" at bounding box center [279, 320] width 18 height 18
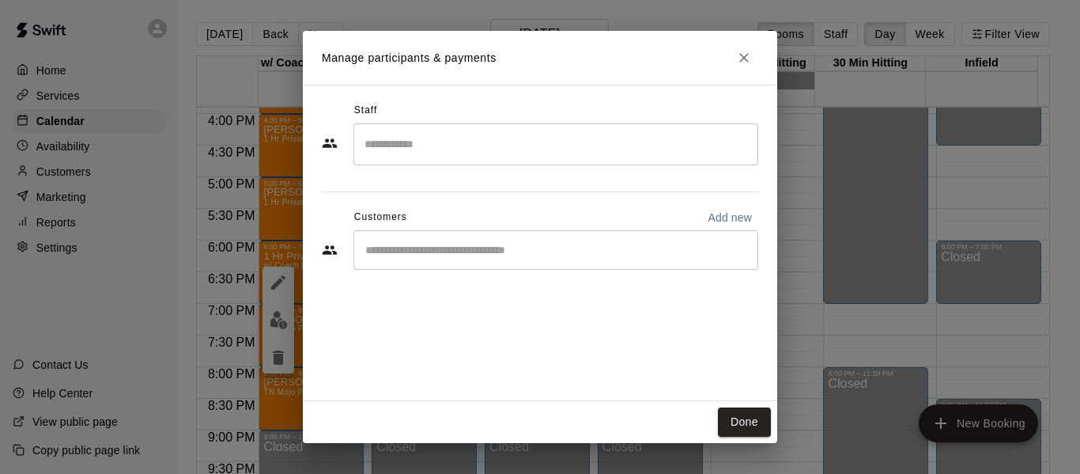
click at [476, 259] on div "​" at bounding box center [555, 250] width 405 height 40
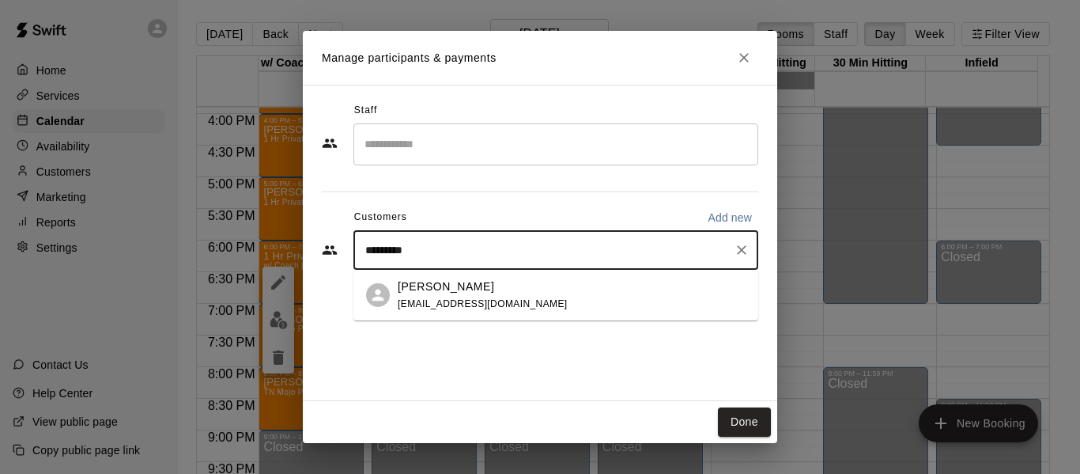
type input "********"
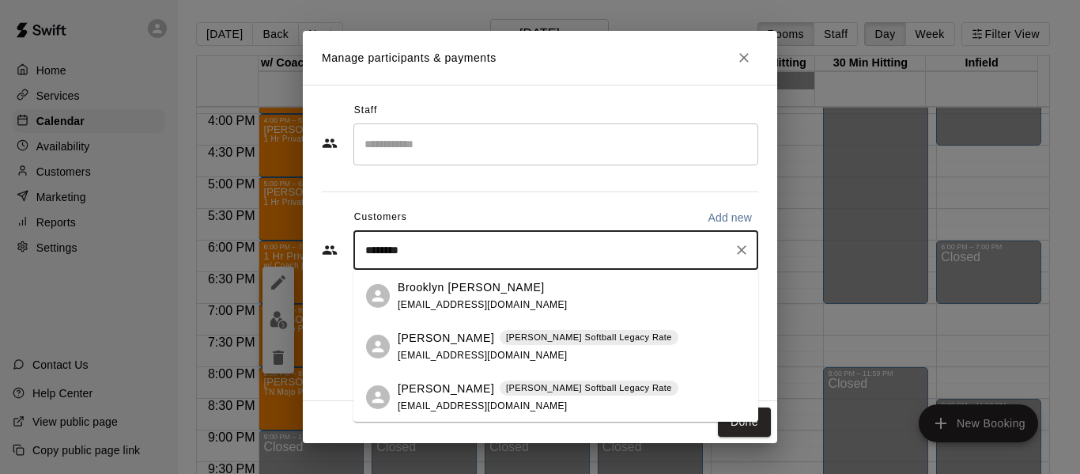
scroll to position [101, 0]
click at [433, 345] on div "[PERSON_NAME] Softball Legacy Rate [EMAIL_ADDRESS][DOMAIN_NAME]" at bounding box center [538, 346] width 281 height 34
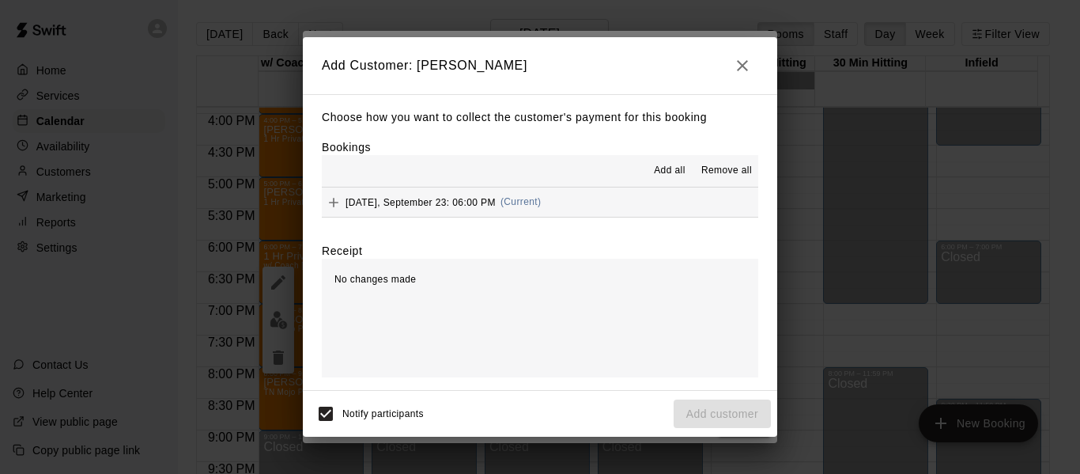
click at [590, 198] on button "[DATE], September 23: 06:00 PM (Current)" at bounding box center [540, 201] width 436 height 29
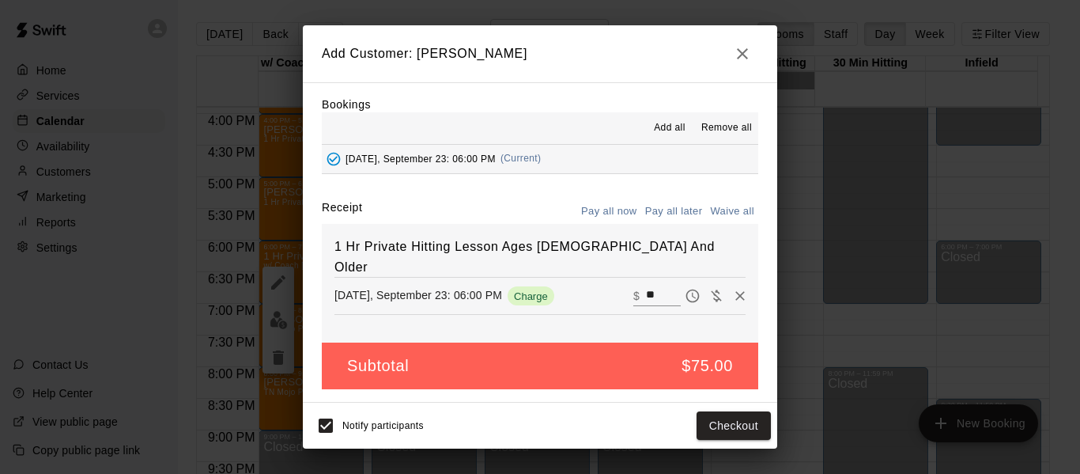
scroll to position [33, 0]
click at [738, 422] on button "Checkout" at bounding box center [733, 425] width 74 height 29
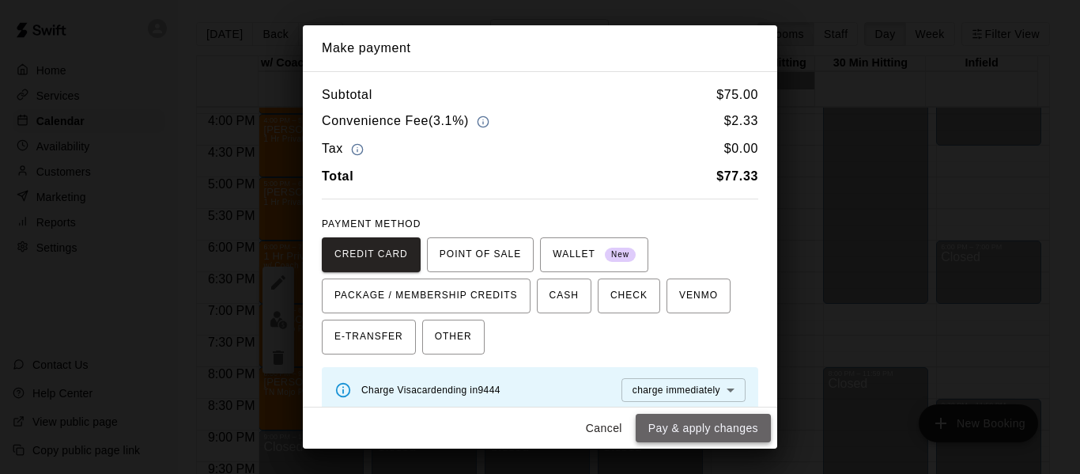
click at [727, 428] on button "Pay & apply changes" at bounding box center [703, 427] width 135 height 29
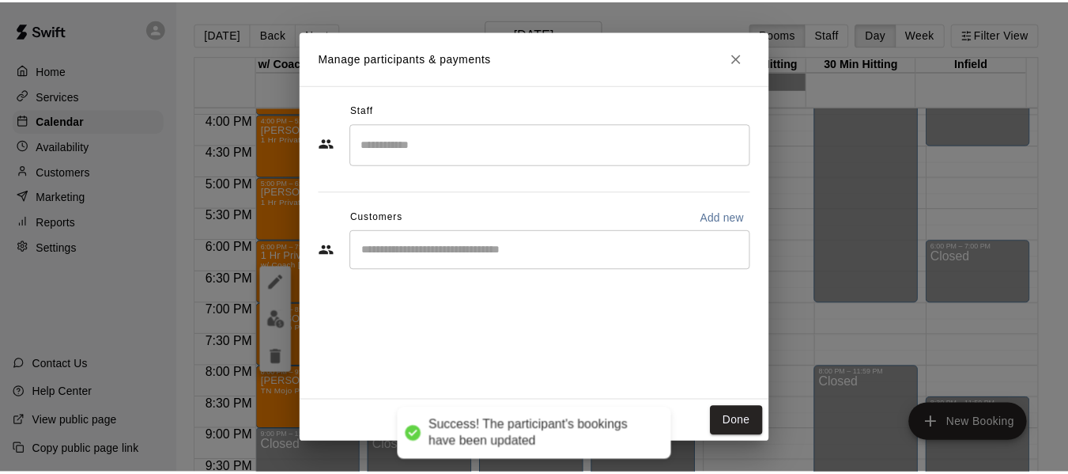
scroll to position [0, 0]
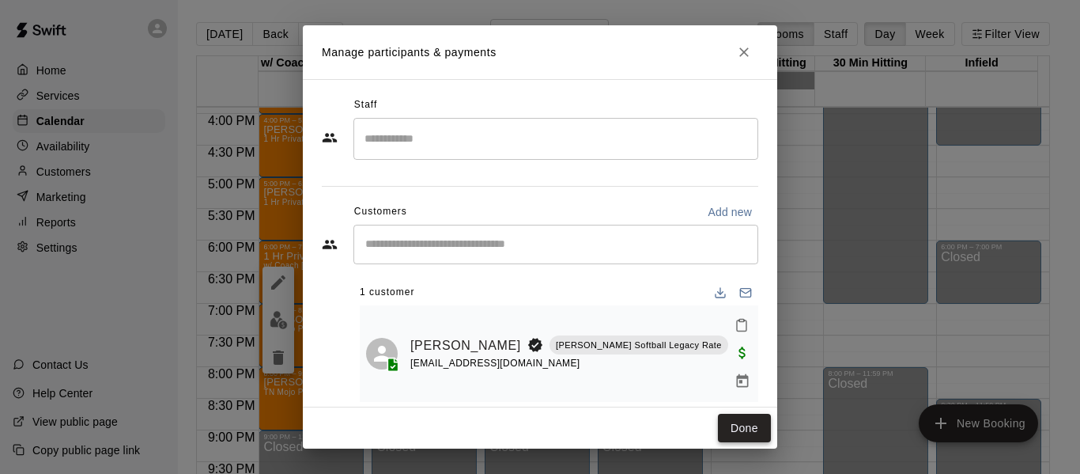
click at [744, 425] on button "Done" at bounding box center [744, 427] width 53 height 29
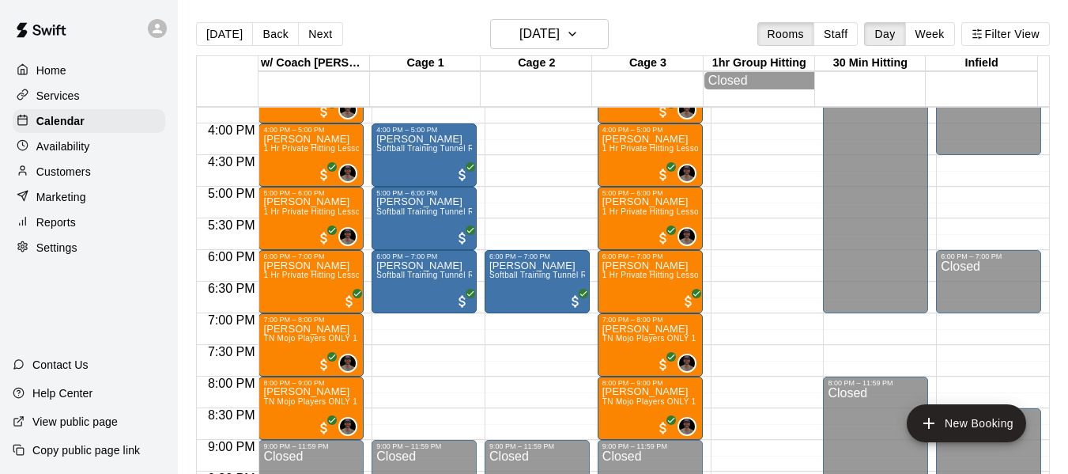
scroll to position [979, 0]
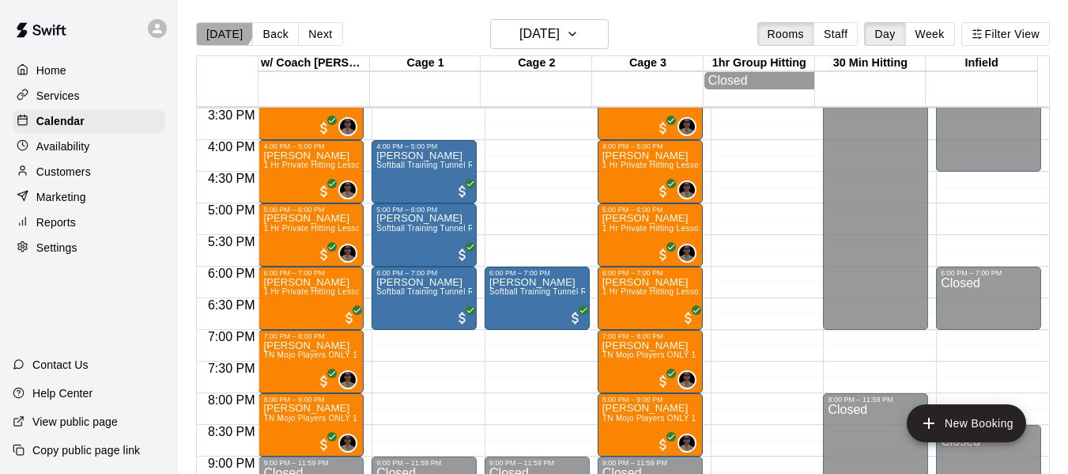
click at [219, 25] on button "[DATE]" at bounding box center [224, 34] width 57 height 24
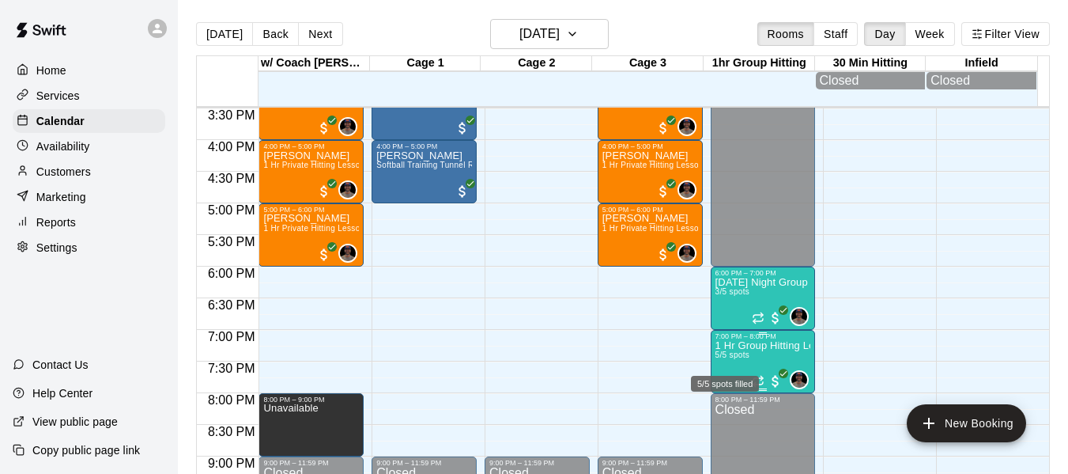
click at [721, 359] on span "5/5 spots" at bounding box center [732, 354] width 35 height 9
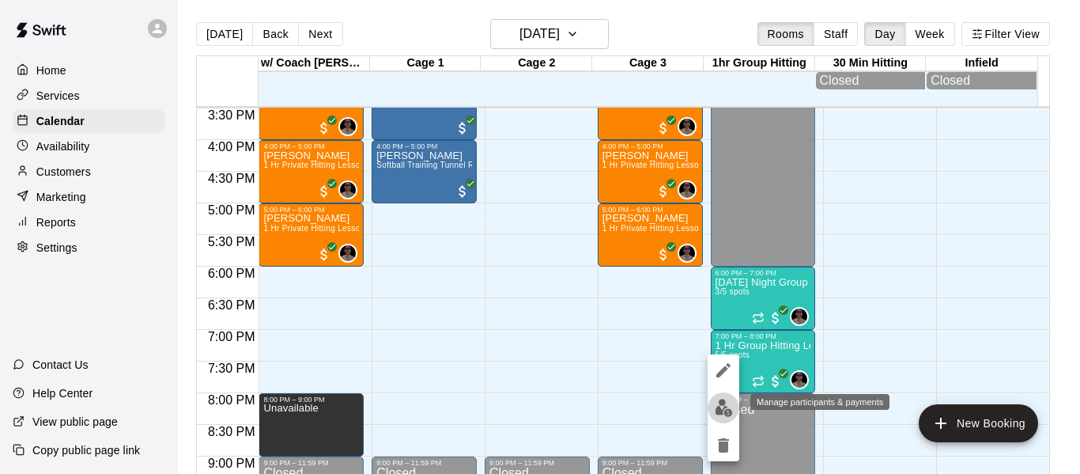
click at [720, 412] on img "edit" at bounding box center [724, 407] width 18 height 18
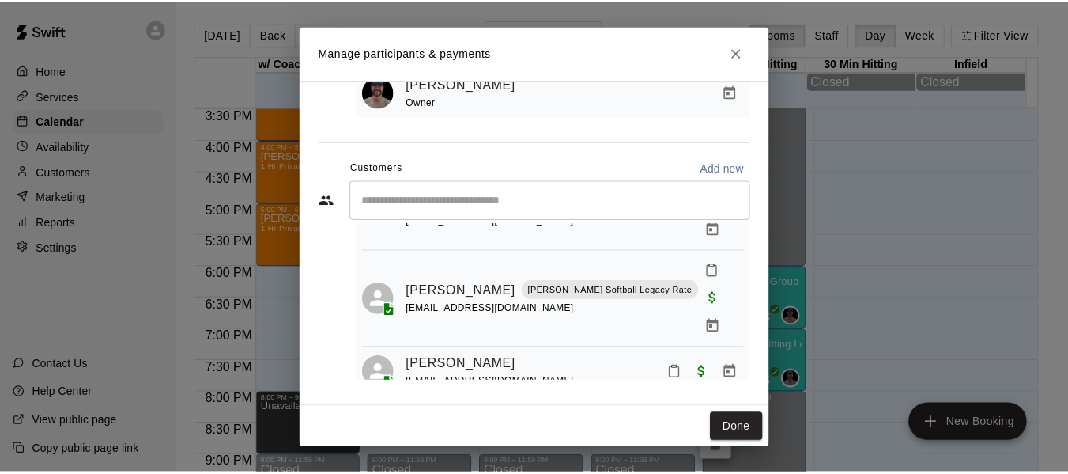
scroll to position [184, 0]
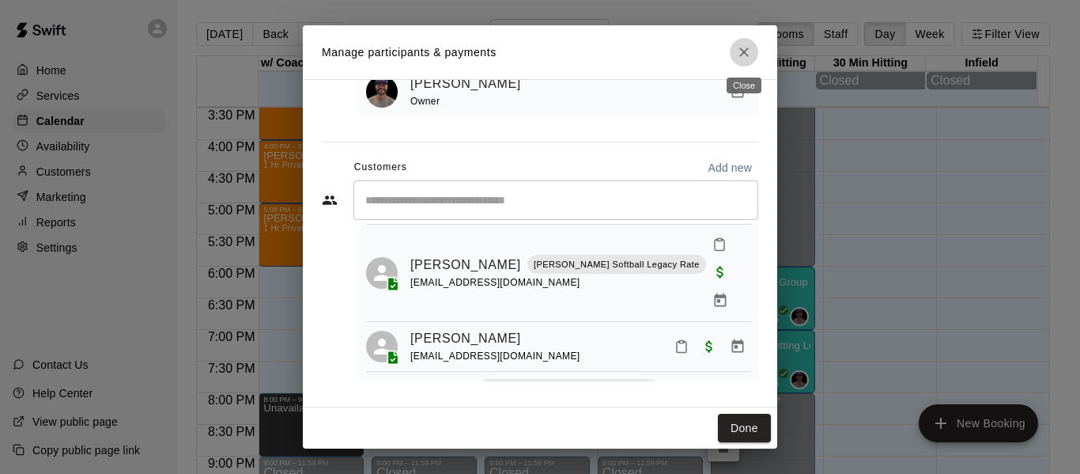
click at [745, 48] on icon "Close" at bounding box center [744, 52] width 16 height 16
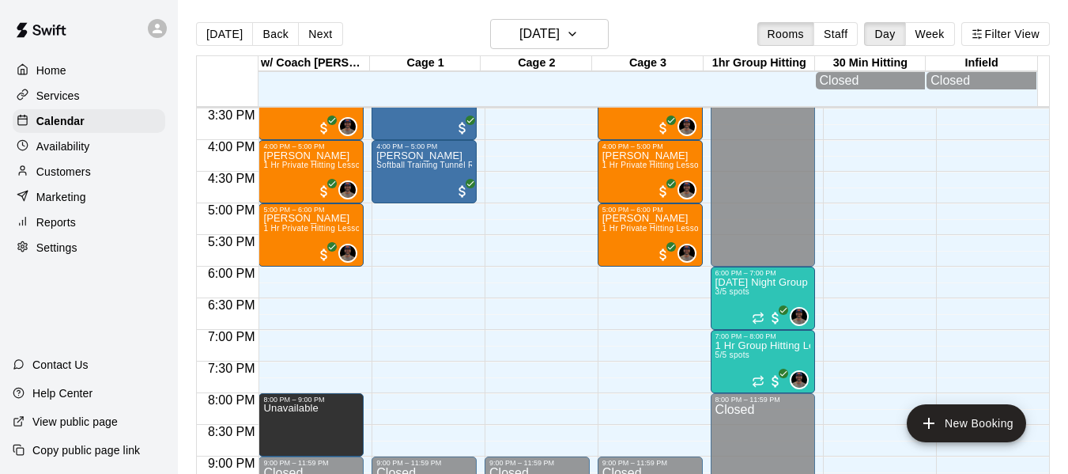
click at [473, 334] on div at bounding box center [428, 338] width 112 height 16
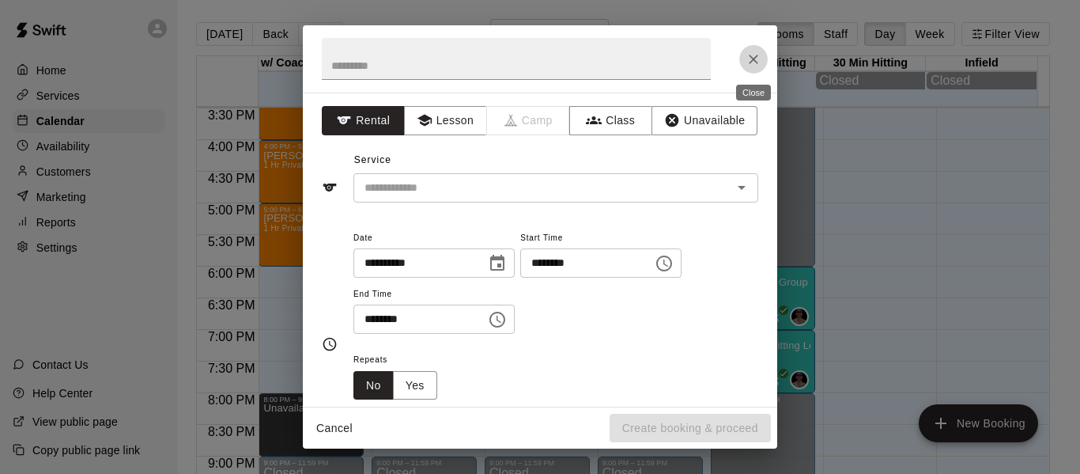
click at [759, 61] on icon "Close" at bounding box center [753, 59] width 16 height 16
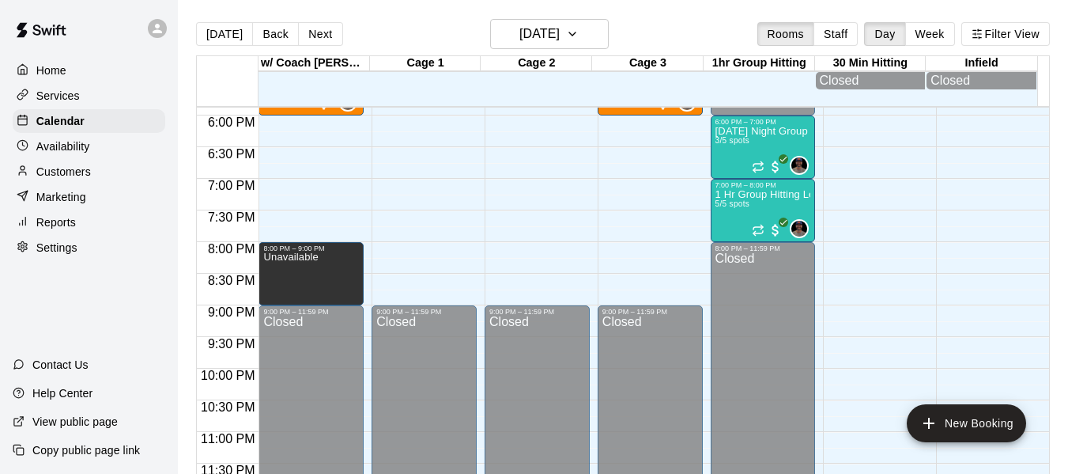
scroll to position [1138, 0]
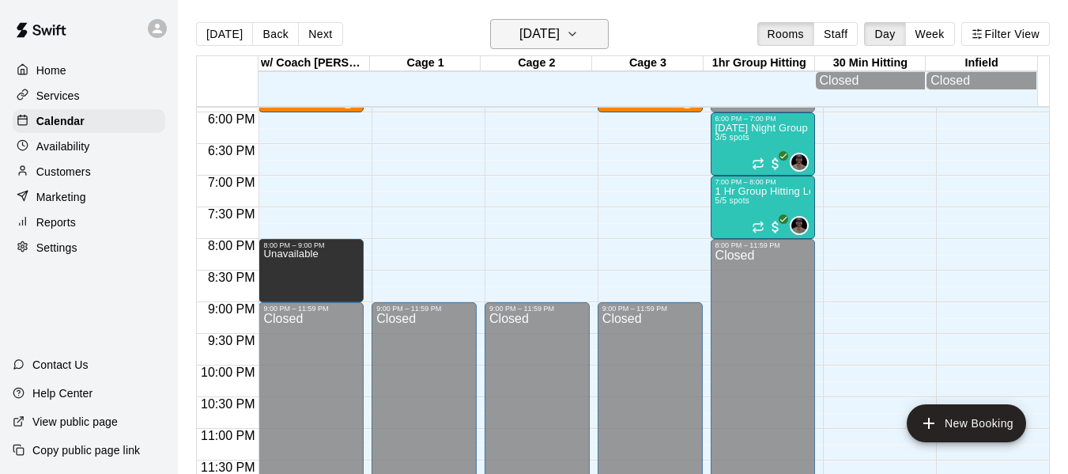
click at [600, 33] on button "[DATE]" at bounding box center [549, 34] width 119 height 30
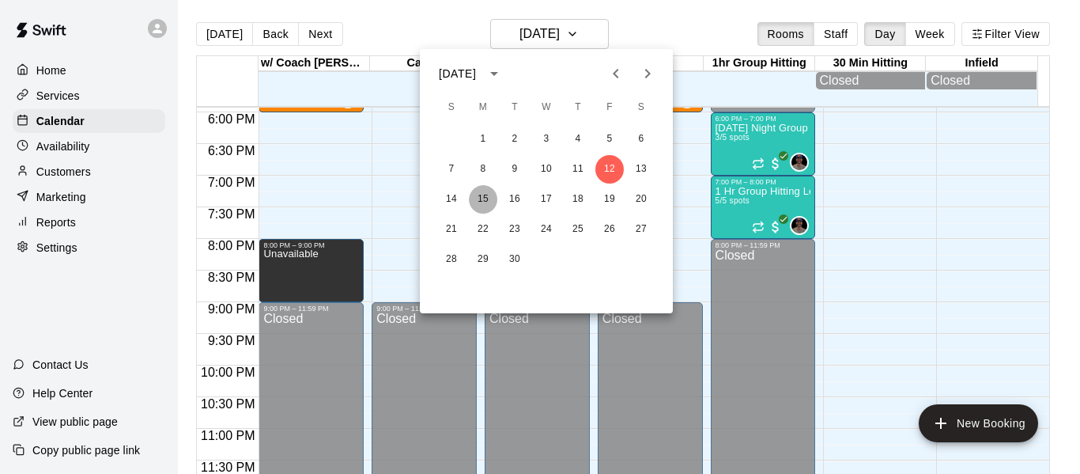
click at [480, 198] on button "15" at bounding box center [483, 199] width 28 height 28
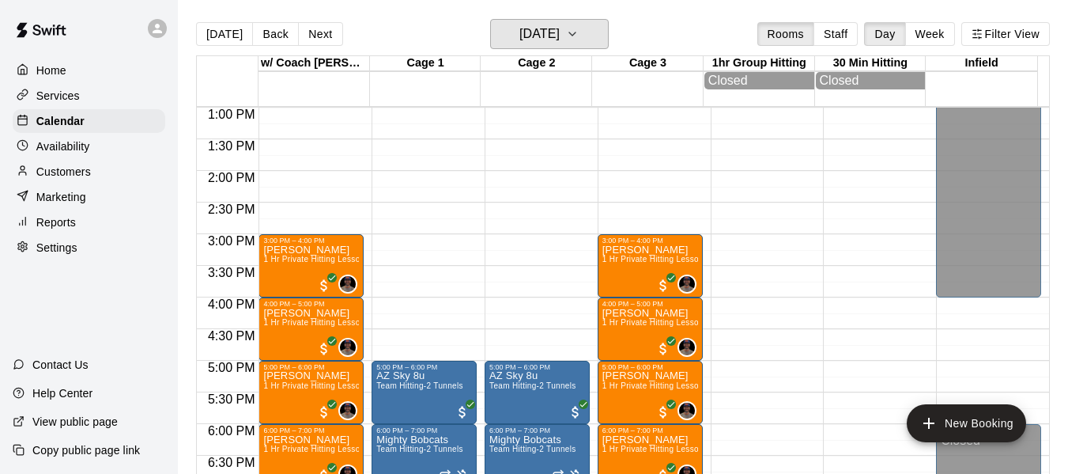
scroll to position [821, 0]
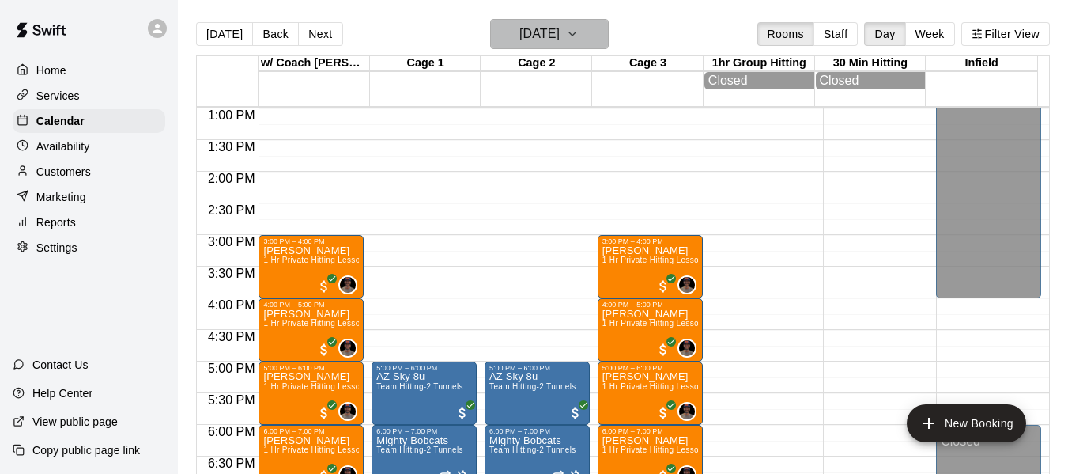
click at [579, 29] on icon "button" at bounding box center [572, 34] width 13 height 19
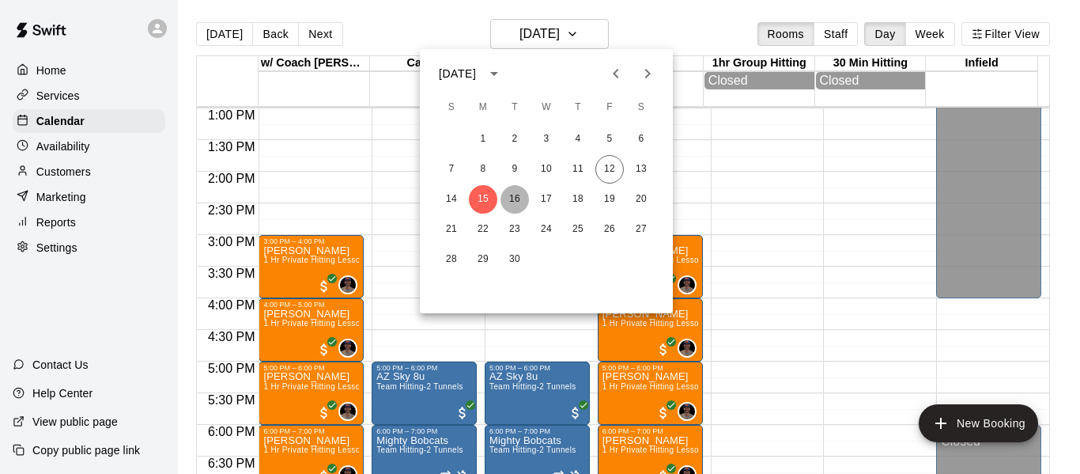
click at [518, 198] on button "16" at bounding box center [514, 199] width 28 height 28
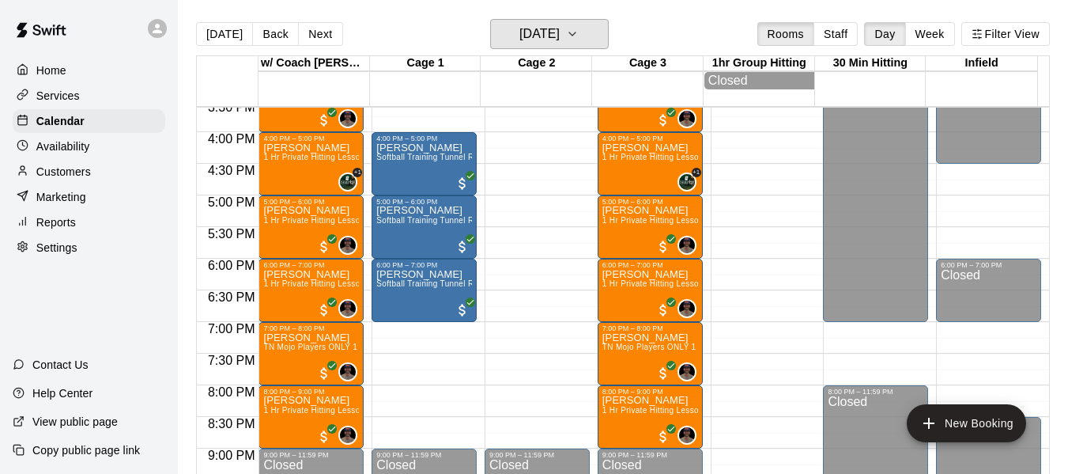
scroll to position [1006, 0]
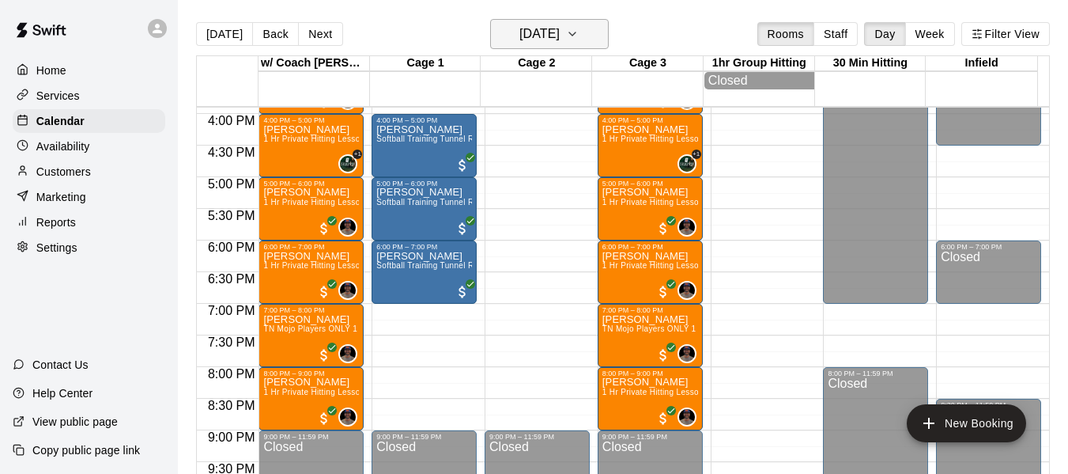
click at [579, 32] on icon "button" at bounding box center [572, 34] width 13 height 19
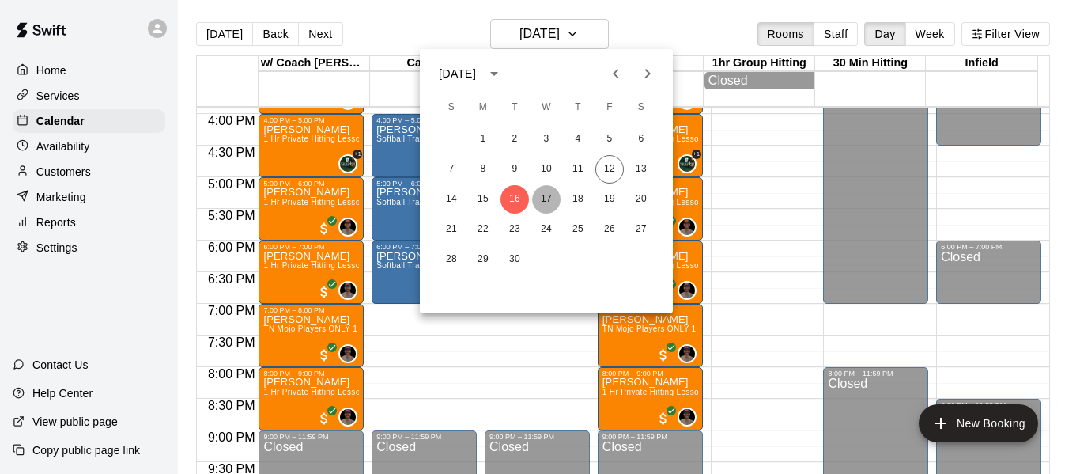
click at [552, 202] on button "17" at bounding box center [546, 199] width 28 height 28
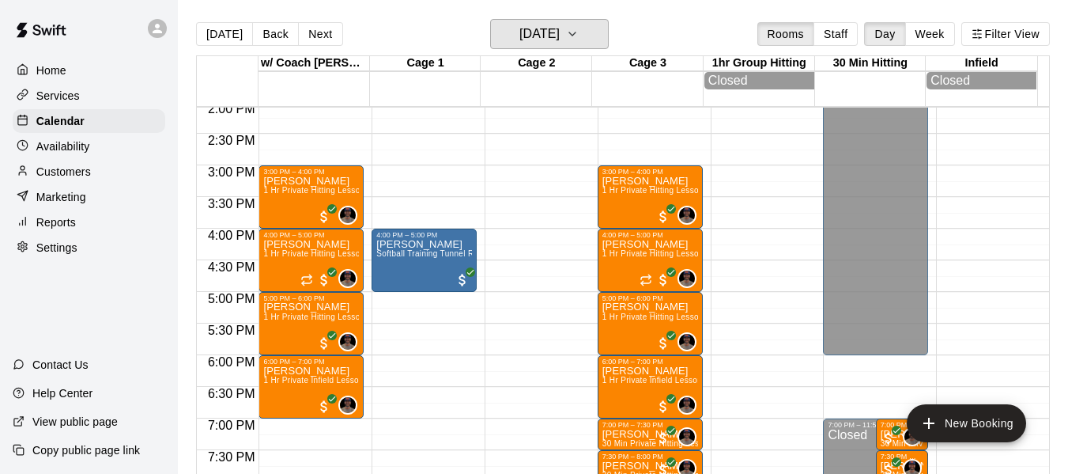
scroll to position [874, 0]
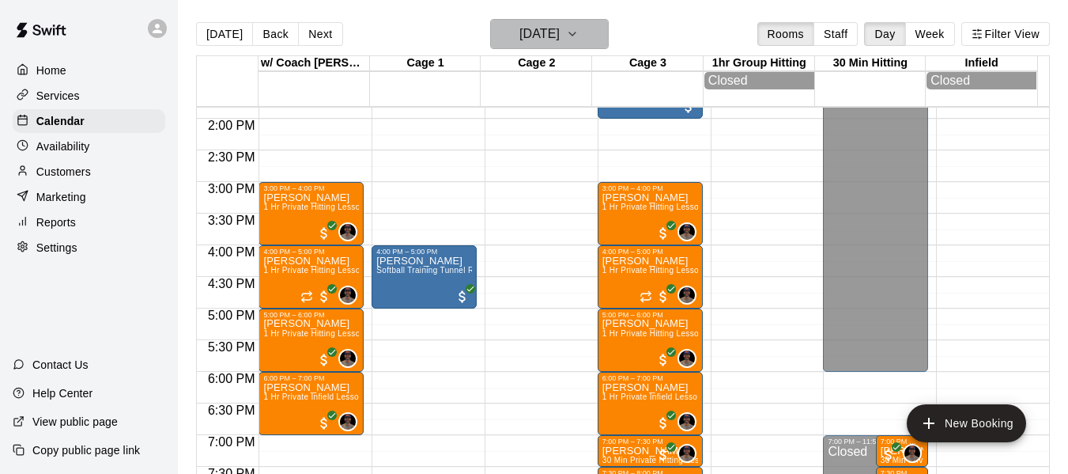
click at [579, 31] on icon "button" at bounding box center [572, 34] width 13 height 19
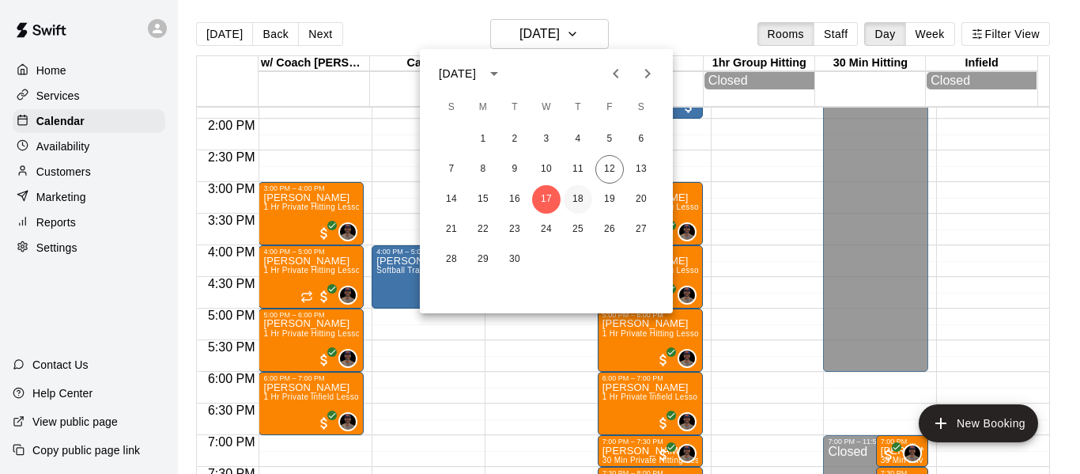
click at [579, 202] on button "18" at bounding box center [578, 199] width 28 height 28
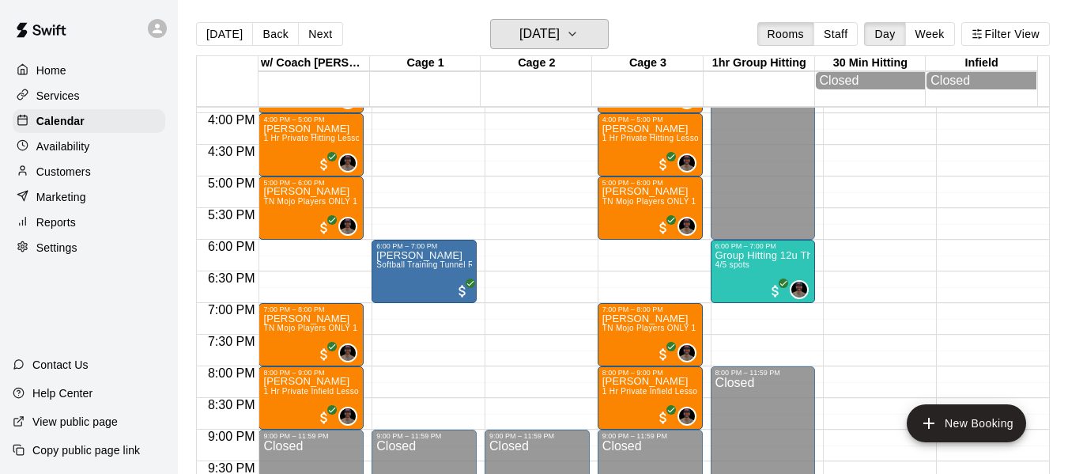
scroll to position [1006, 0]
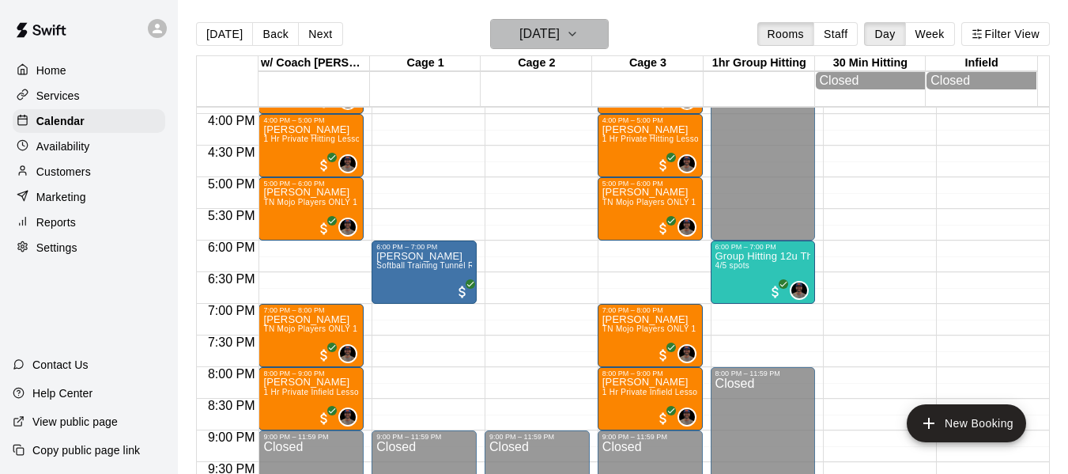
click at [579, 39] on icon "button" at bounding box center [572, 34] width 13 height 19
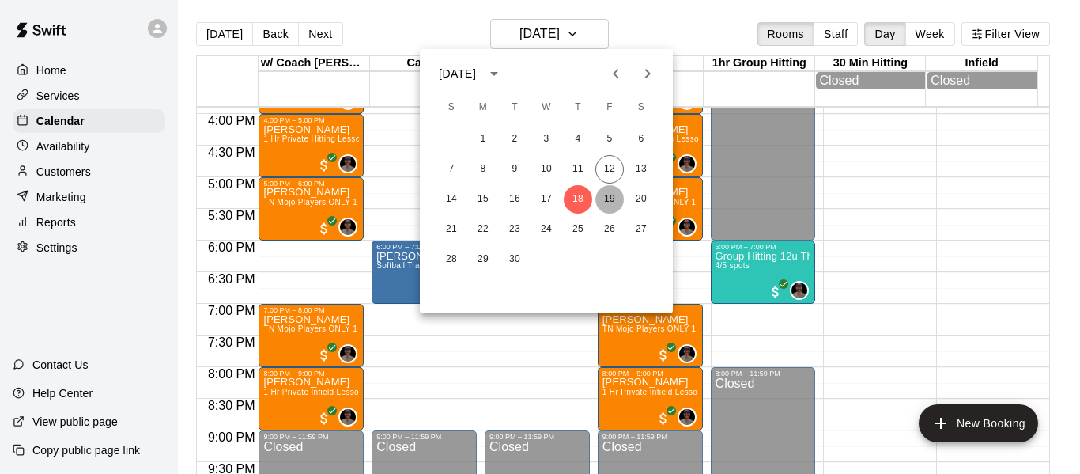
click at [607, 196] on button "19" at bounding box center [609, 199] width 28 height 28
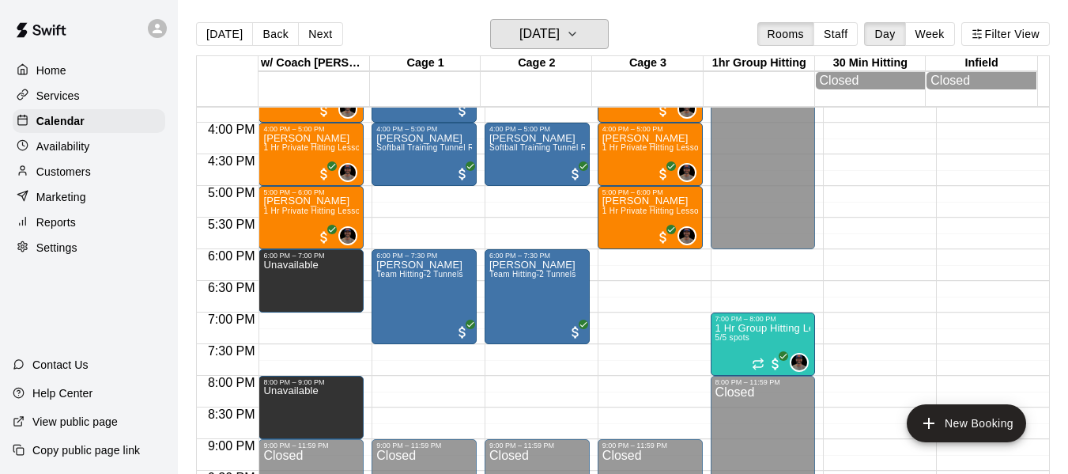
scroll to position [1032, 0]
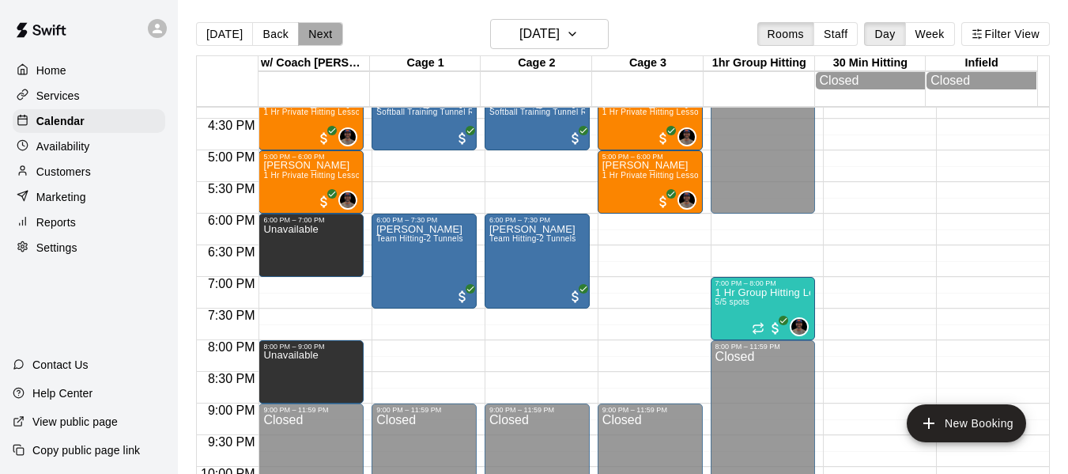
click at [325, 41] on button "Next" at bounding box center [320, 34] width 44 height 24
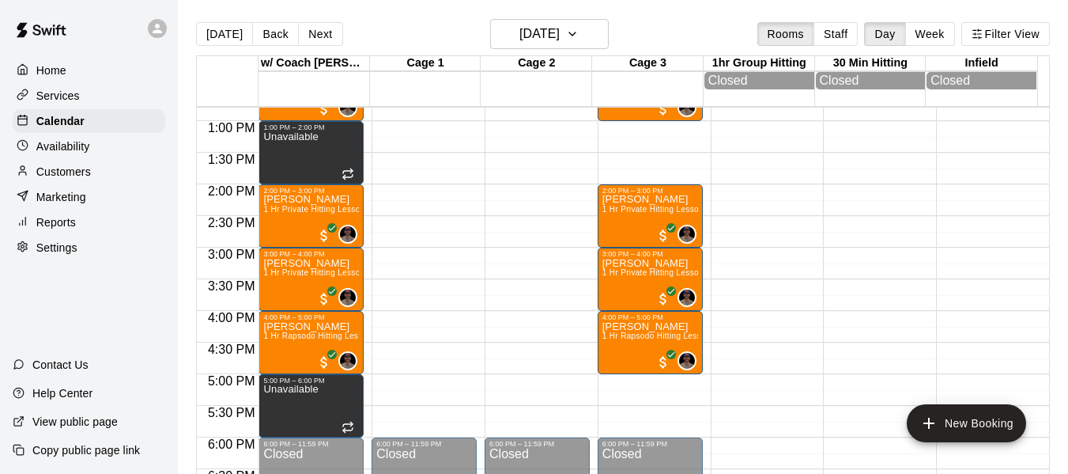
scroll to position [821, 0]
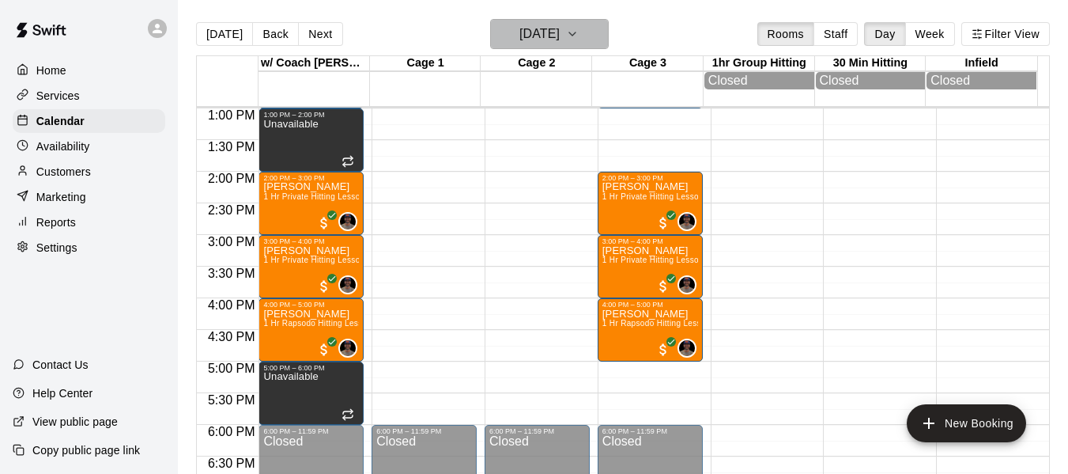
click at [576, 33] on icon "button" at bounding box center [572, 33] width 6 height 3
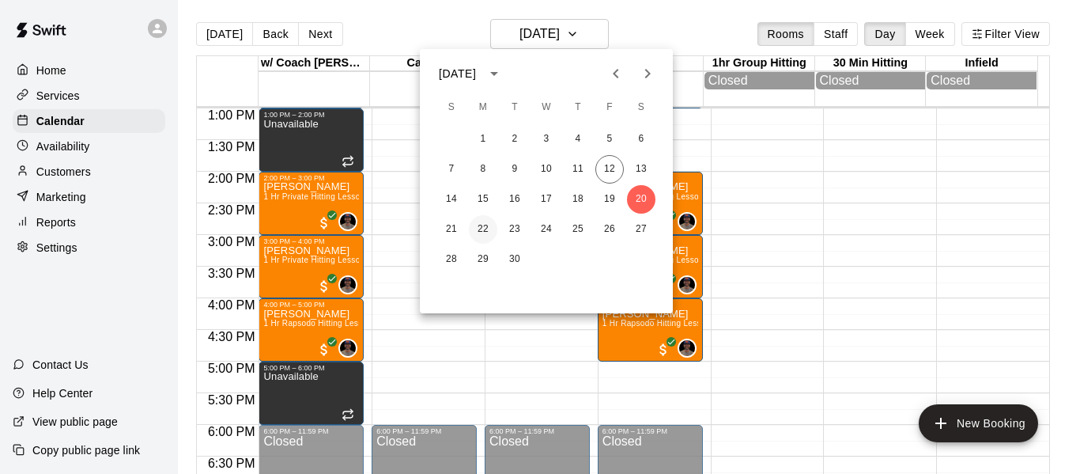
click at [486, 229] on button "22" at bounding box center [483, 229] width 28 height 28
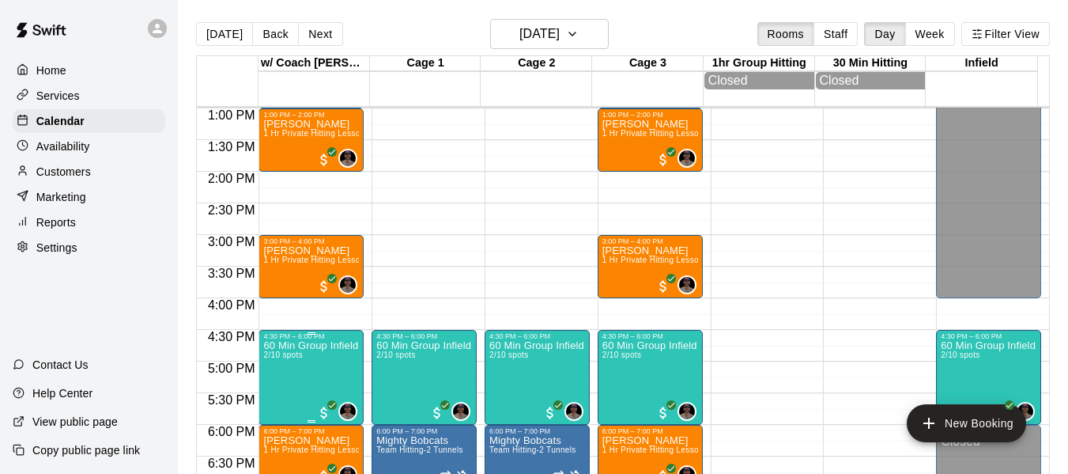
click at [313, 345] on p "60 Min Group Infield Training [DEMOGRAPHIC_DATA] to 10u Age Group" at bounding box center [311, 345] width 96 height 0
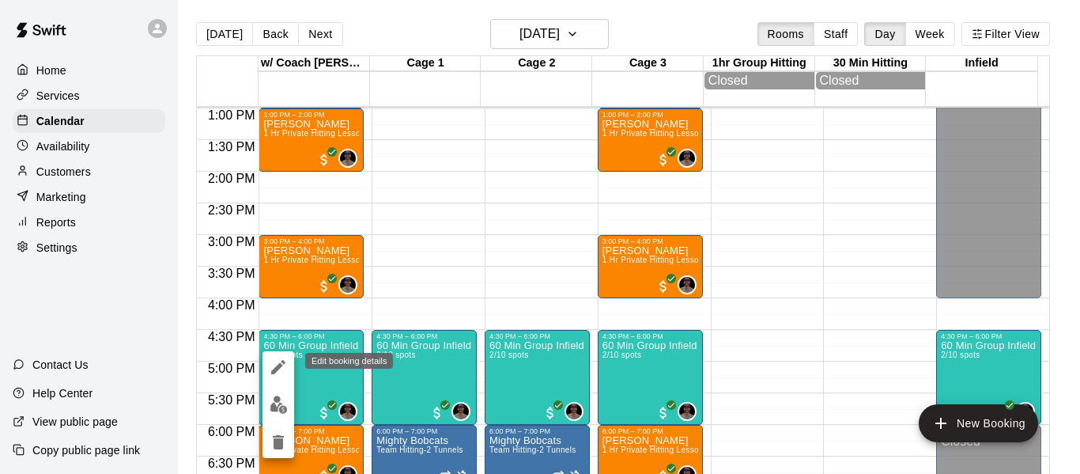
click at [283, 367] on icon "edit" at bounding box center [278, 366] width 19 height 19
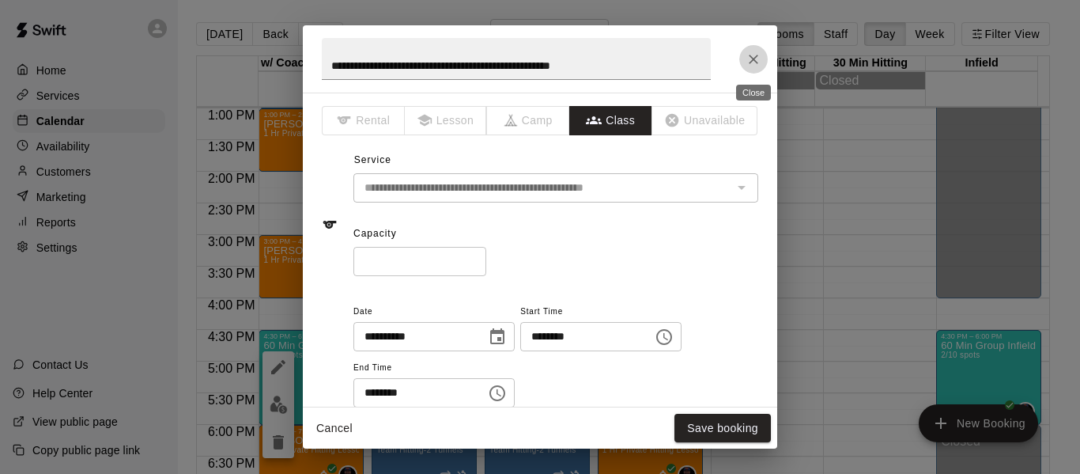
click at [755, 61] on icon "Close" at bounding box center [753, 59] width 9 height 9
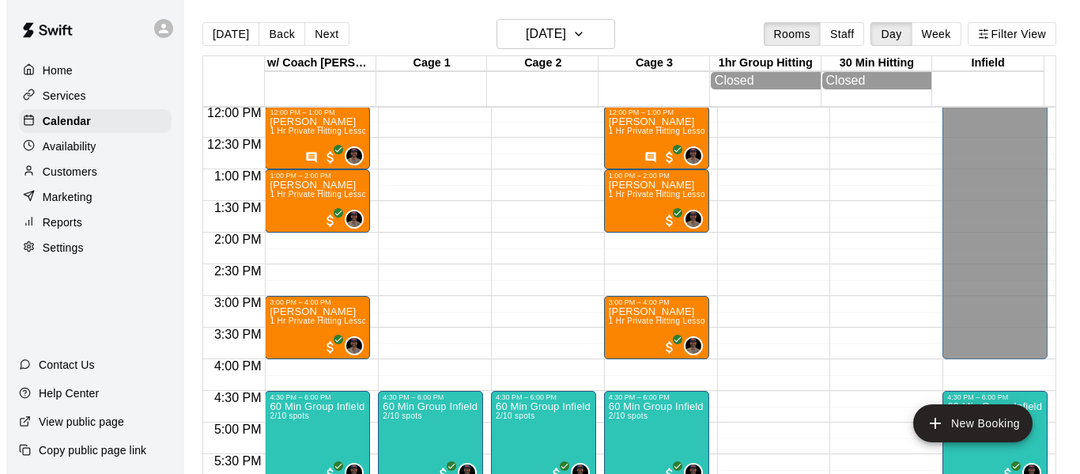
scroll to position [795, 0]
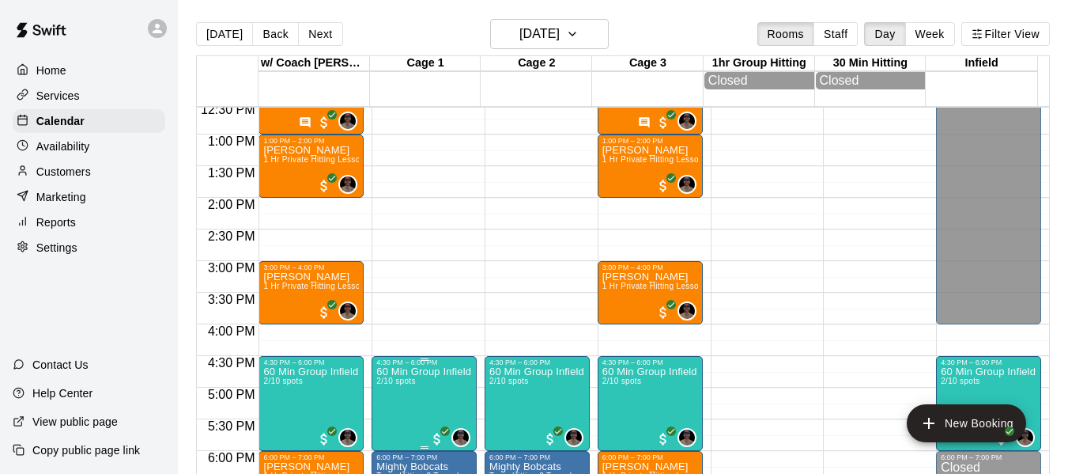
click at [436, 372] on p "60 Min Group Infield Training [DEMOGRAPHIC_DATA] to 10u Age Group" at bounding box center [424, 372] width 96 height 0
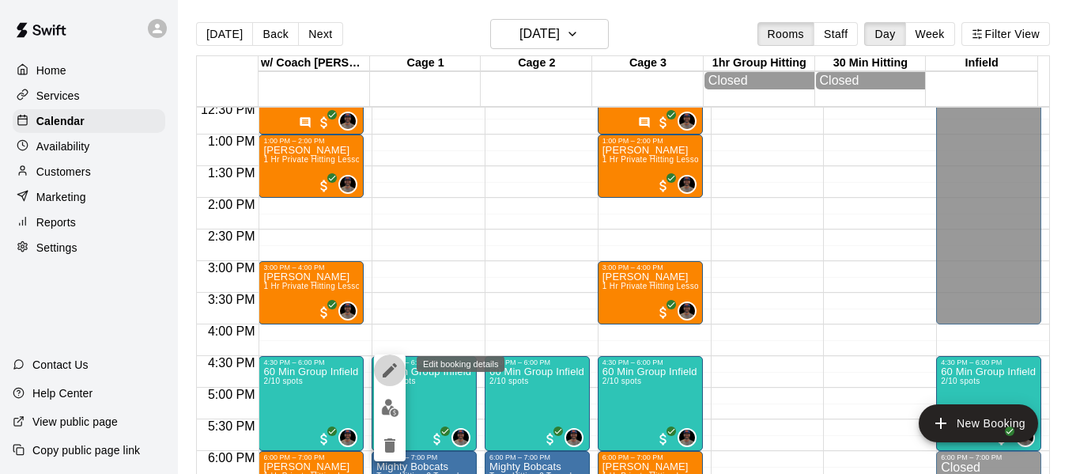
click at [385, 370] on icon "edit" at bounding box center [389, 369] width 19 height 19
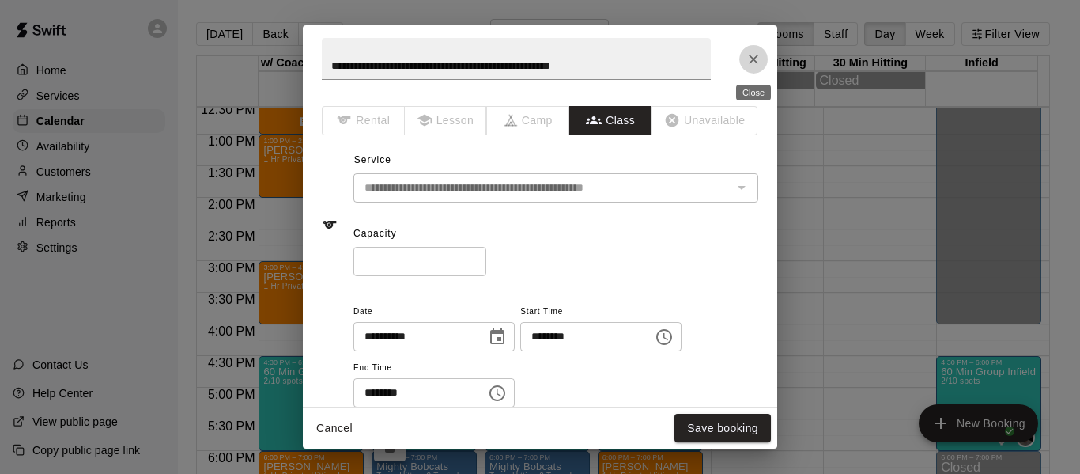
click at [757, 60] on icon "Close" at bounding box center [753, 59] width 16 height 16
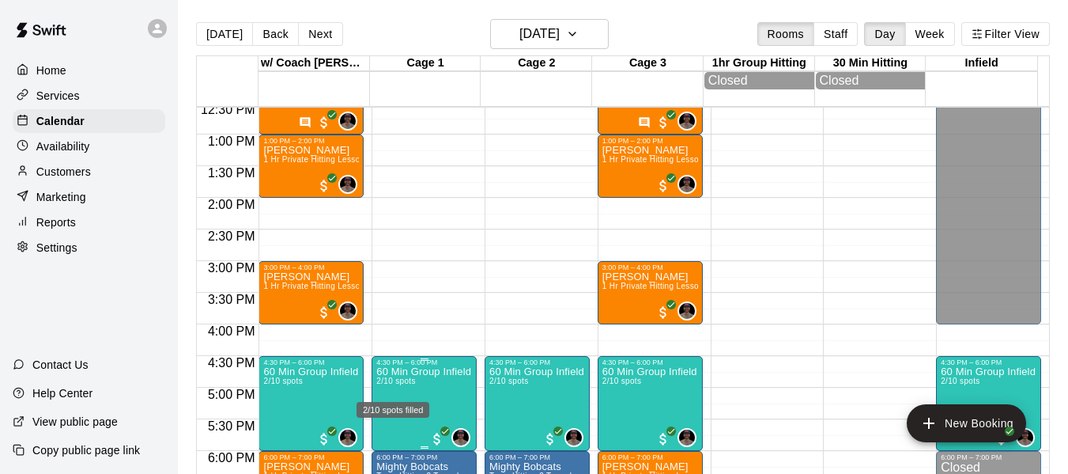
click at [394, 385] on span "2/10 spots" at bounding box center [395, 380] width 39 height 9
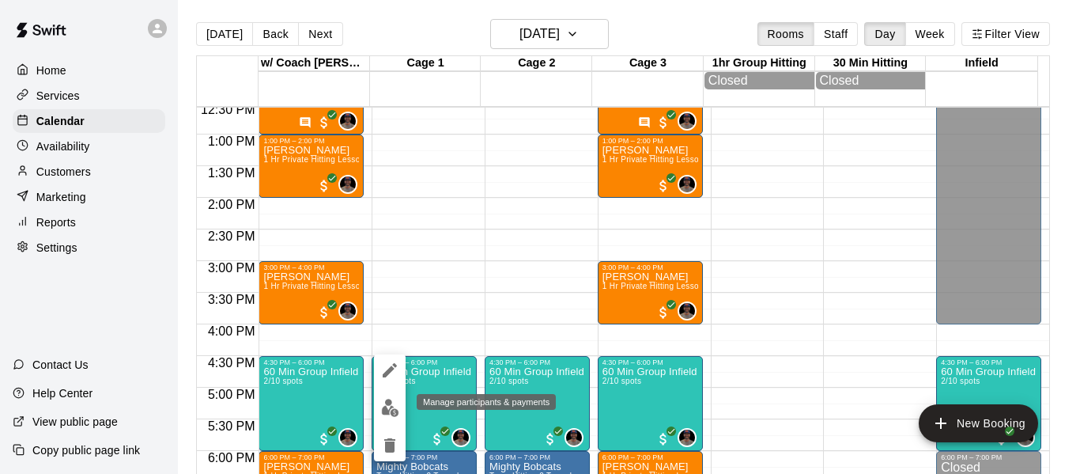
click at [390, 408] on img "edit" at bounding box center [390, 407] width 18 height 18
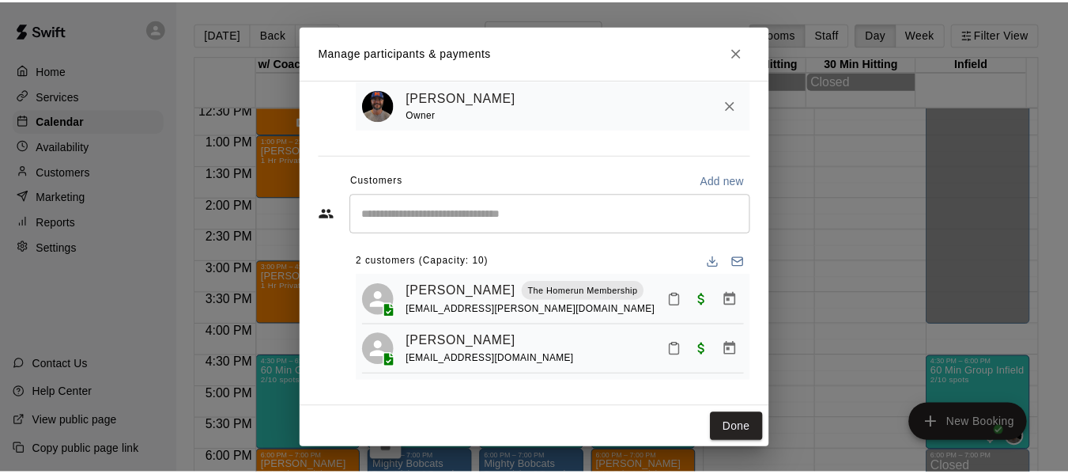
scroll to position [125, 0]
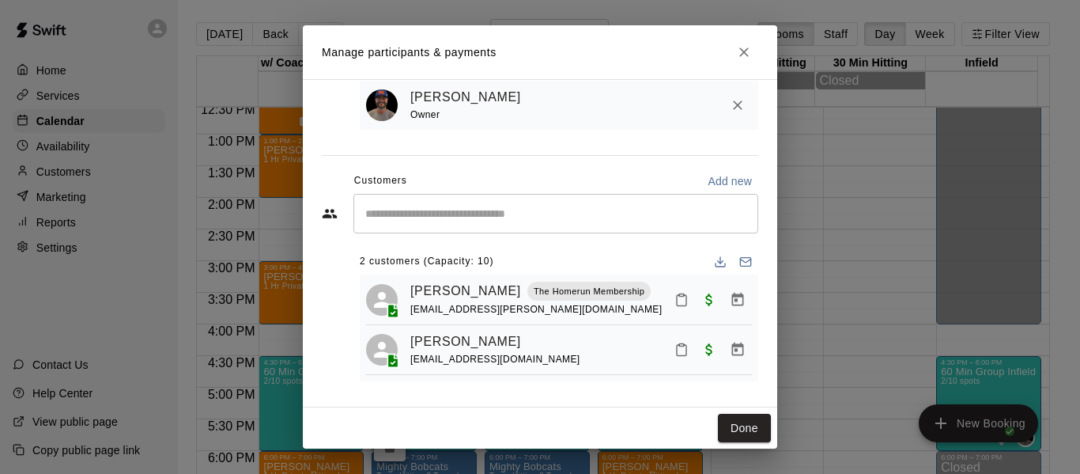
click at [683, 58] on h2 "Manage participants & payments" at bounding box center [540, 52] width 474 height 54
click at [738, 47] on icon "Close" at bounding box center [744, 52] width 16 height 16
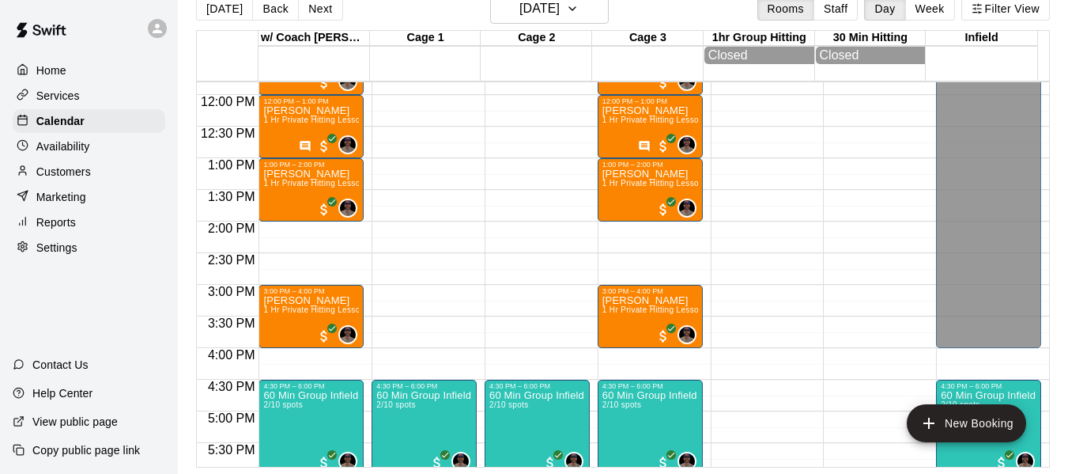
scroll to position [792, 0]
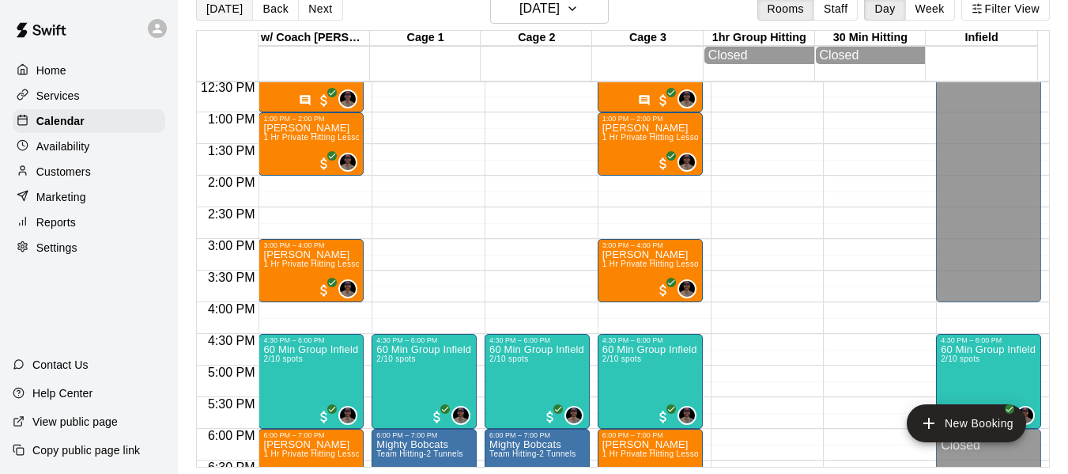
click at [233, 15] on button "[DATE]" at bounding box center [224, 9] width 57 height 24
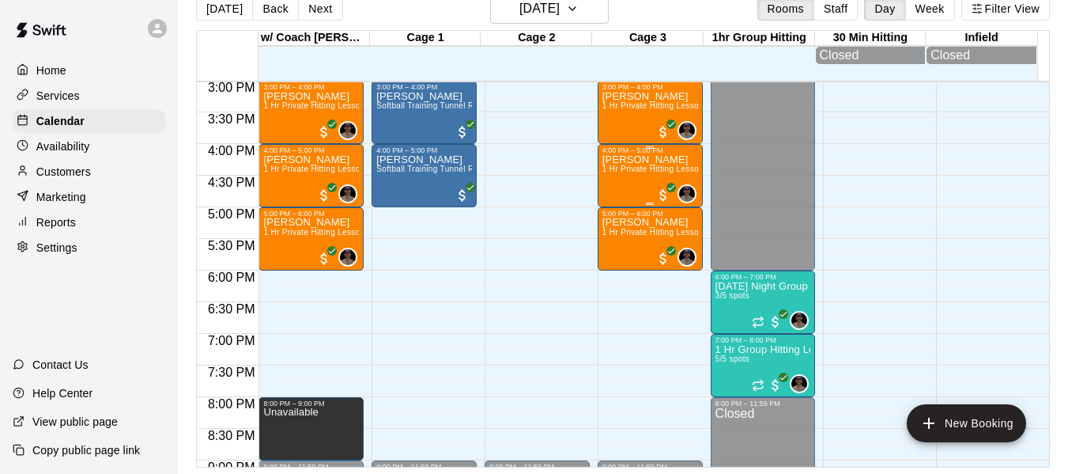
scroll to position [976, 0]
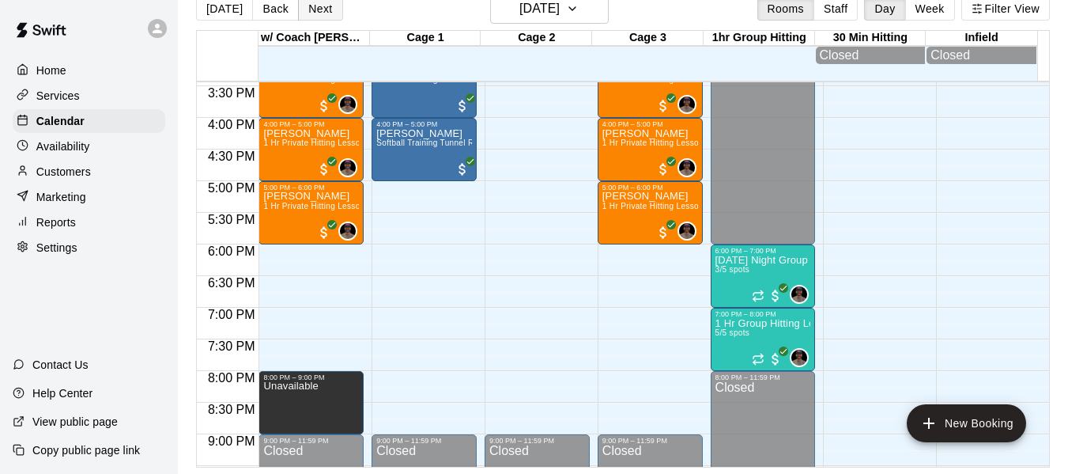
click at [325, 8] on button "Next" at bounding box center [320, 9] width 44 height 24
click at [325, 8] on div "[DATE] Back [DATE][DATE] Rooms Staff Day Week Filter View w/ Coach [PERSON_NAME…" at bounding box center [623, 231] width 854 height 474
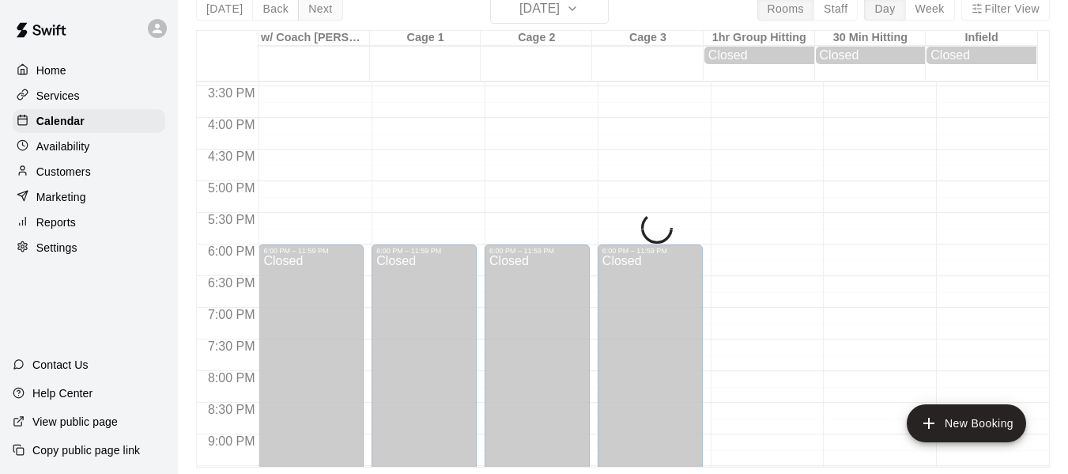
click at [325, 8] on button "Next" at bounding box center [320, 9] width 44 height 24
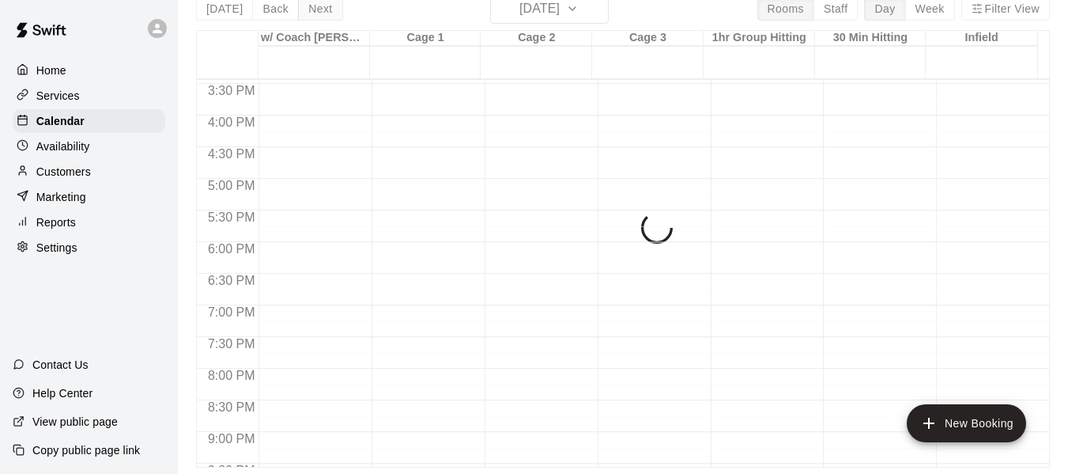
click at [325, 8] on div "[DATE] Back [DATE][DATE] Rooms Staff Day Week Filter View w/ Coach [PERSON_NAME…" at bounding box center [623, 231] width 854 height 474
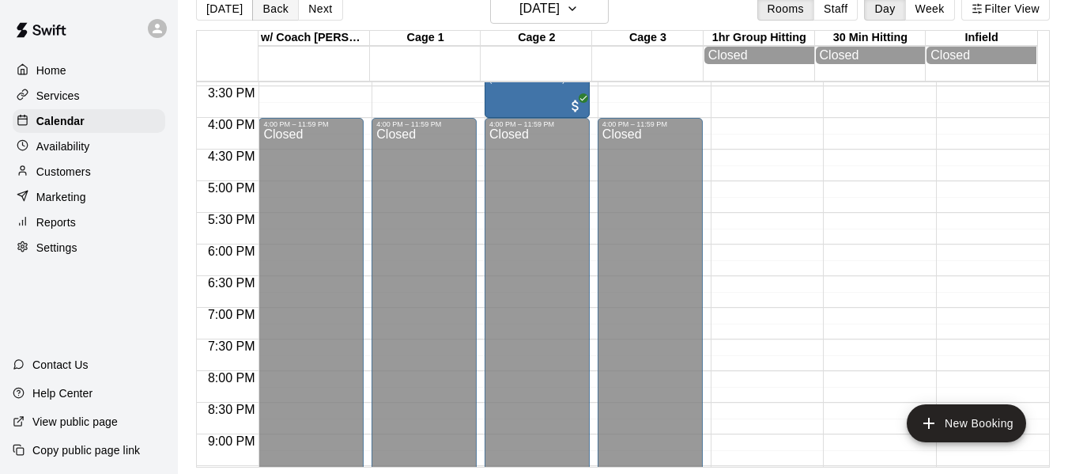
click at [270, 4] on button "Back" at bounding box center [275, 9] width 47 height 24
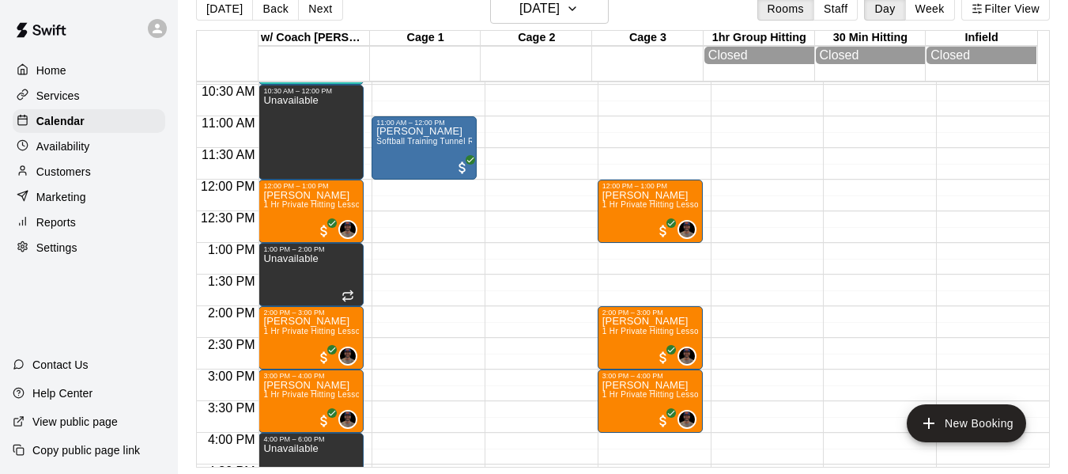
scroll to position [660, 0]
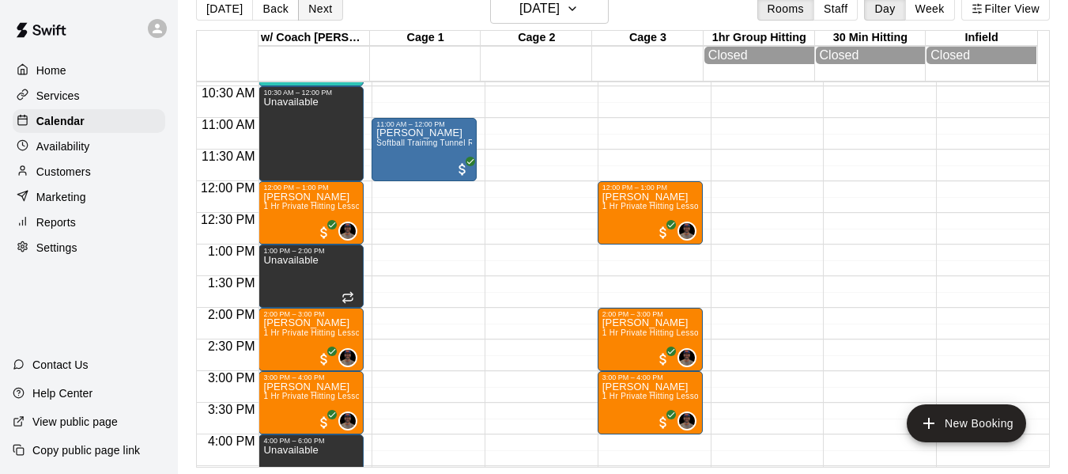
click at [325, 13] on button "Next" at bounding box center [320, 9] width 44 height 24
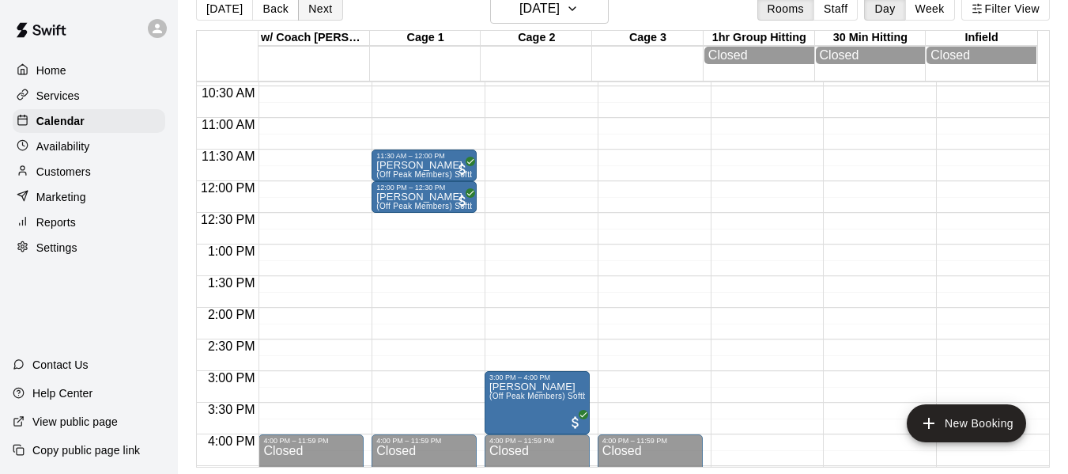
click at [325, 13] on button "Next" at bounding box center [320, 9] width 44 height 24
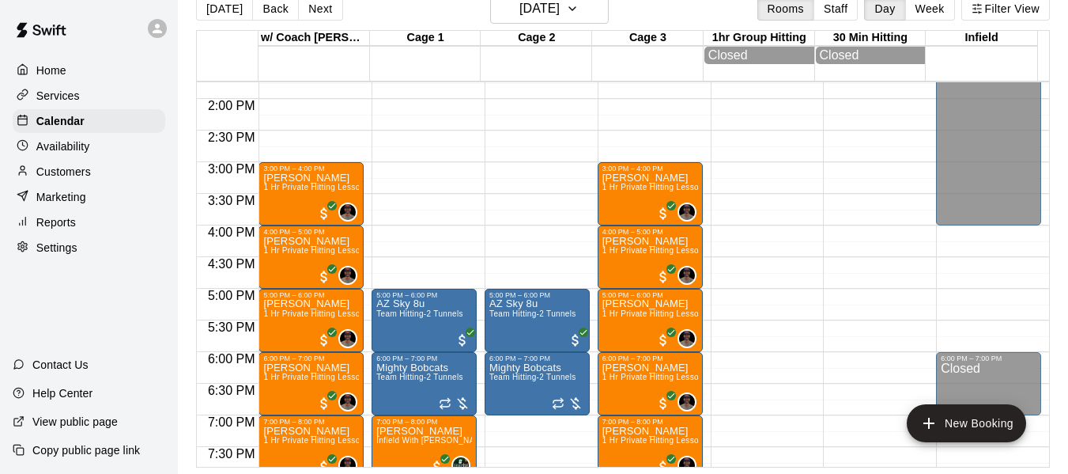
scroll to position [871, 0]
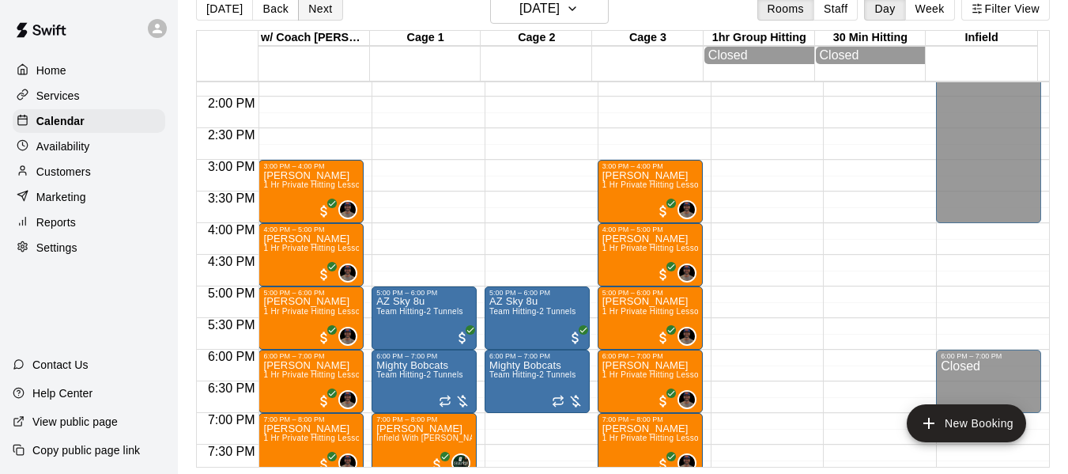
click at [323, 14] on button "Next" at bounding box center [320, 9] width 44 height 24
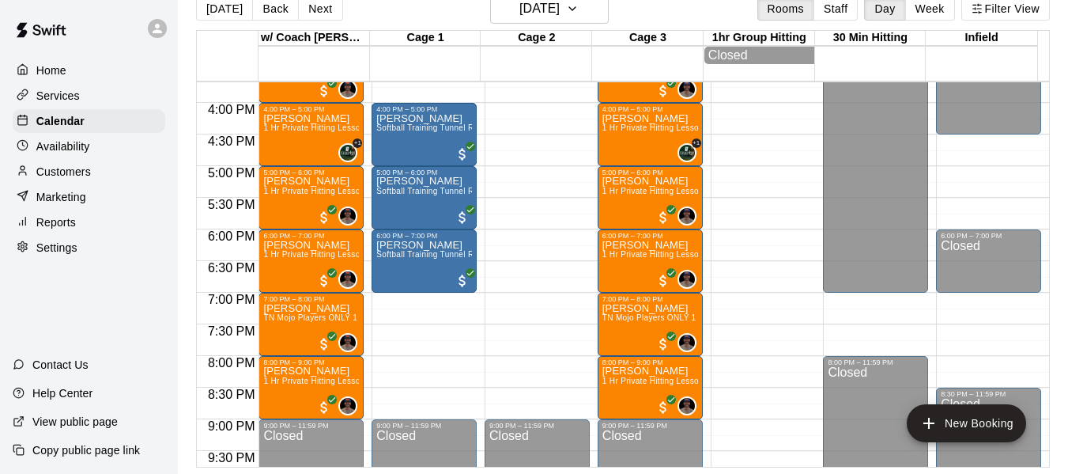
scroll to position [1003, 0]
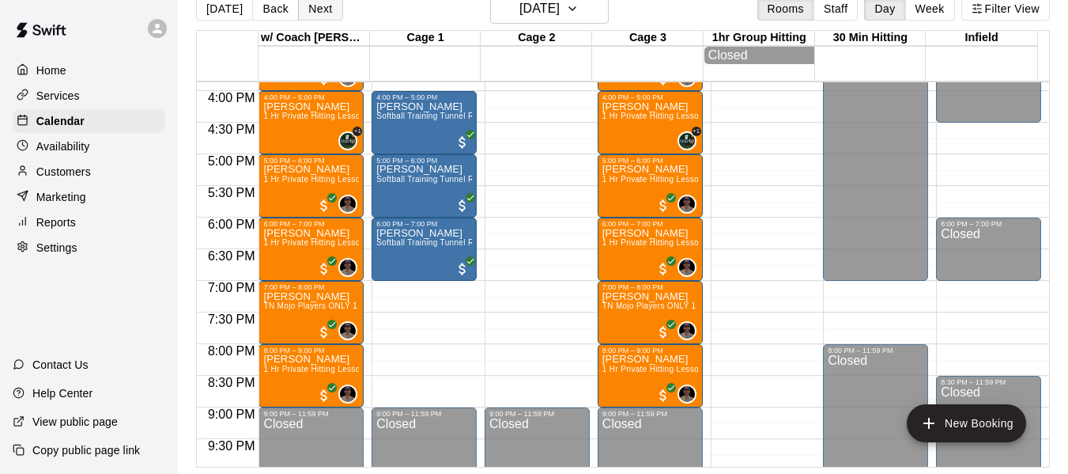
click at [321, 13] on button "Next" at bounding box center [320, 9] width 44 height 24
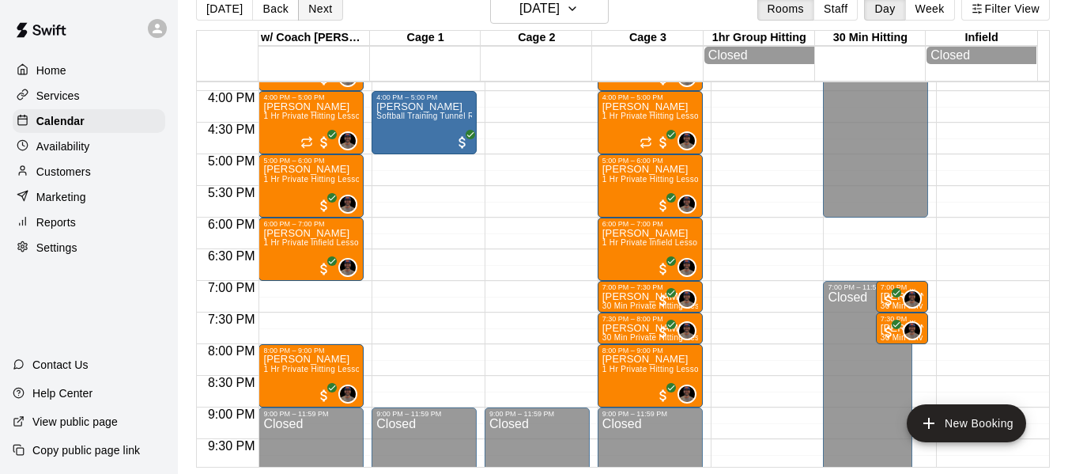
scroll to position [0, 0]
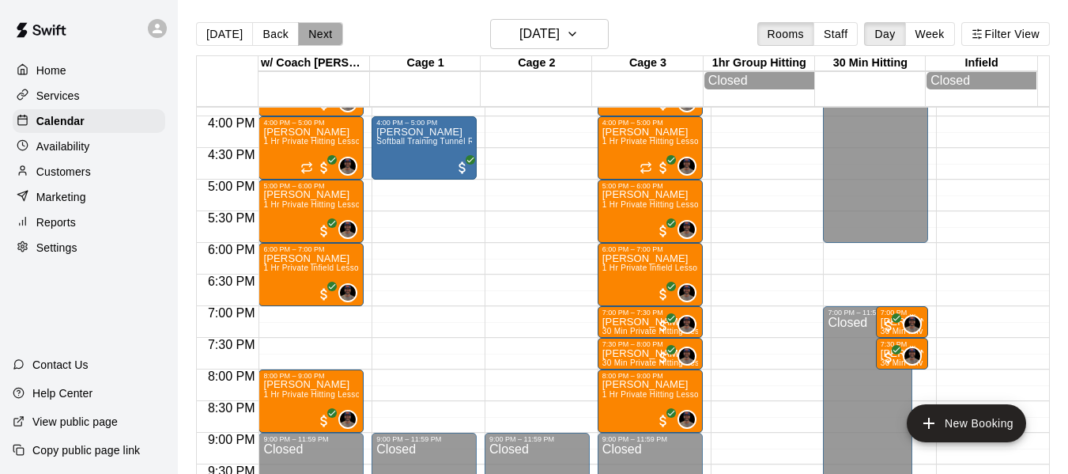
click at [321, 32] on button "Next" at bounding box center [320, 34] width 44 height 24
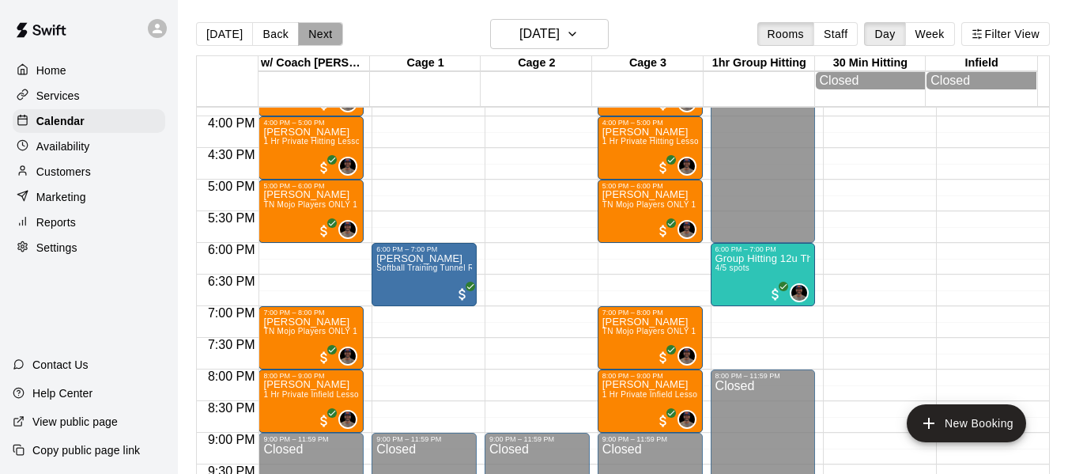
click at [328, 36] on button "Next" at bounding box center [320, 34] width 44 height 24
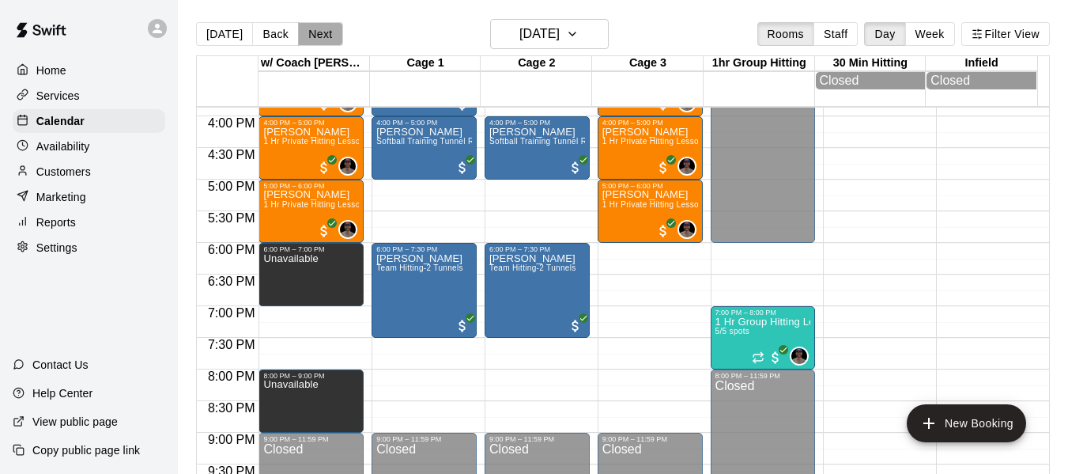
click at [326, 34] on button "Next" at bounding box center [320, 34] width 44 height 24
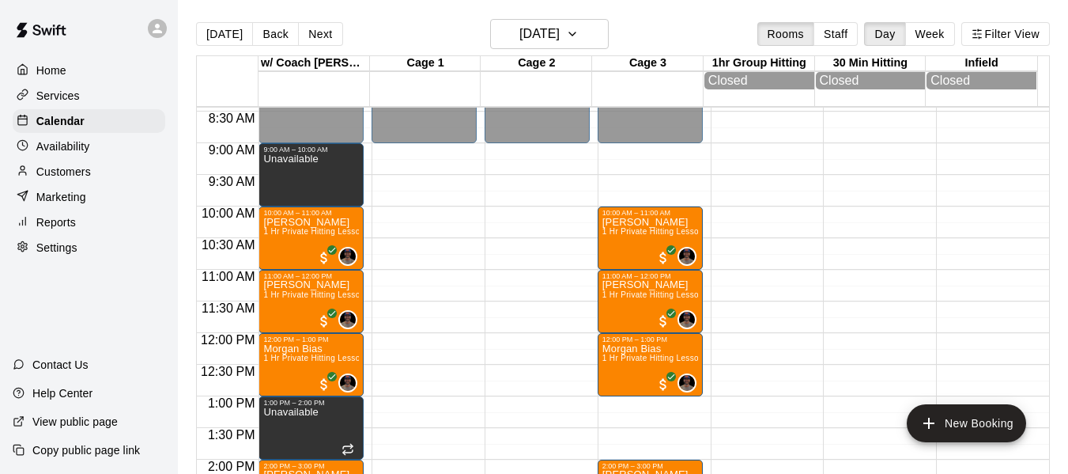
scroll to position [529, 0]
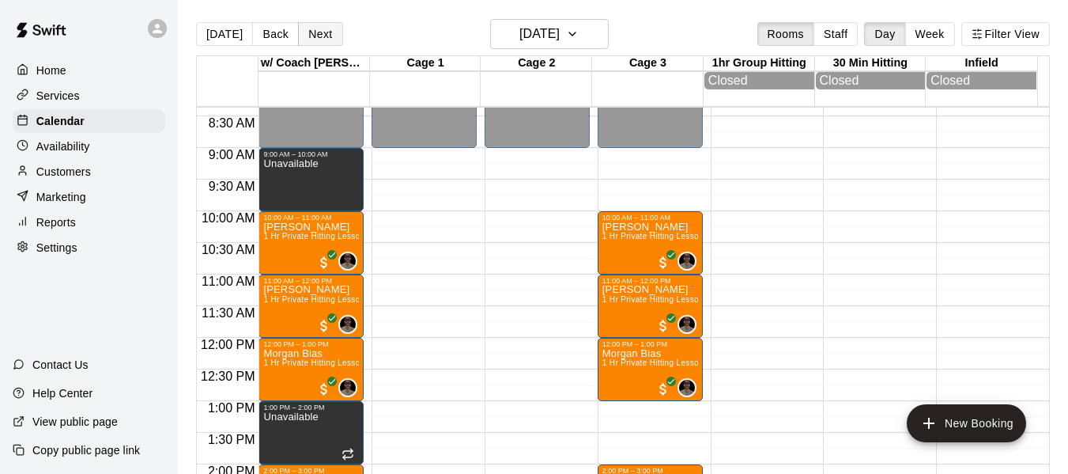
click at [327, 38] on button "Next" at bounding box center [320, 34] width 44 height 24
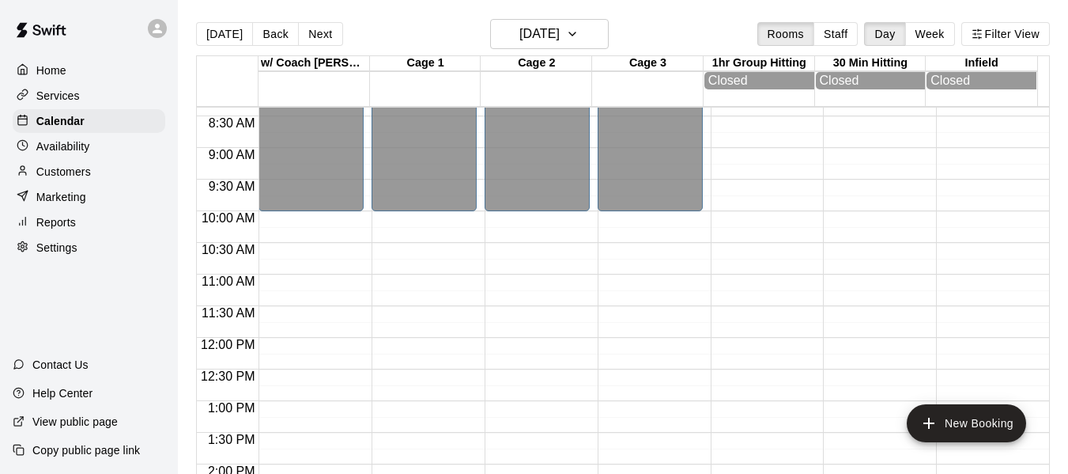
click at [317, 32] on button "Next" at bounding box center [320, 34] width 44 height 24
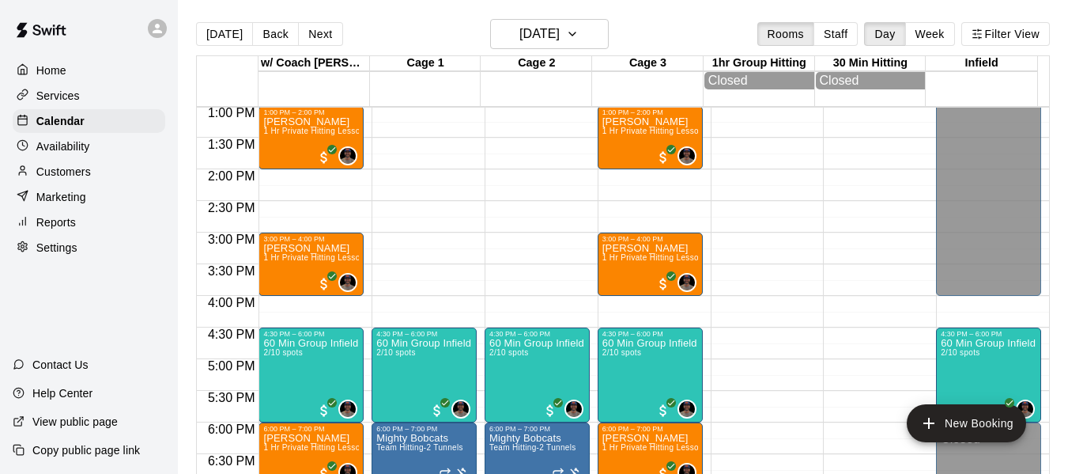
scroll to position [792, 0]
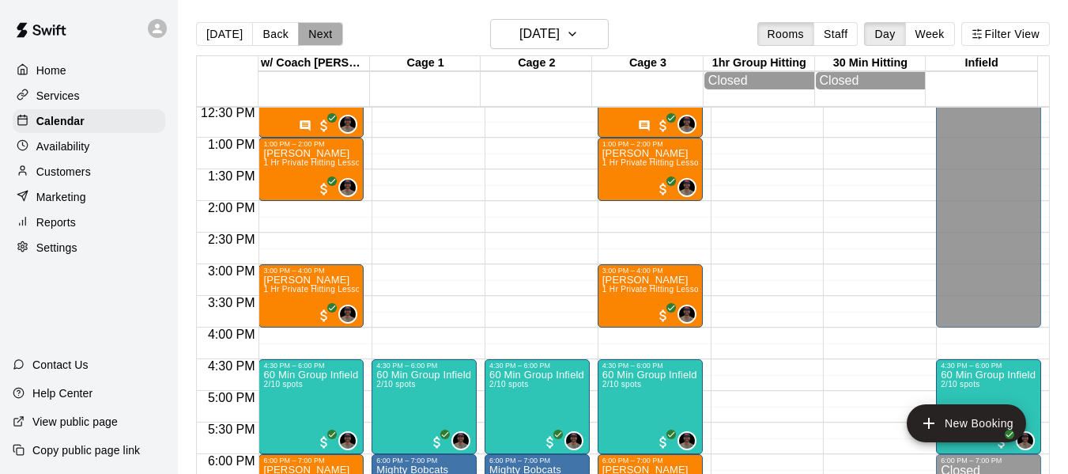
click at [332, 32] on button "Next" at bounding box center [320, 34] width 44 height 24
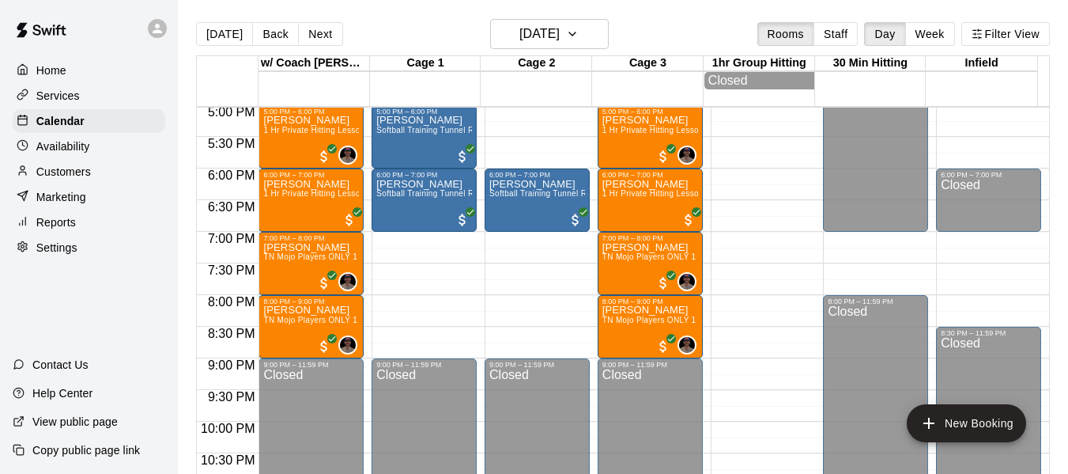
scroll to position [1082, 0]
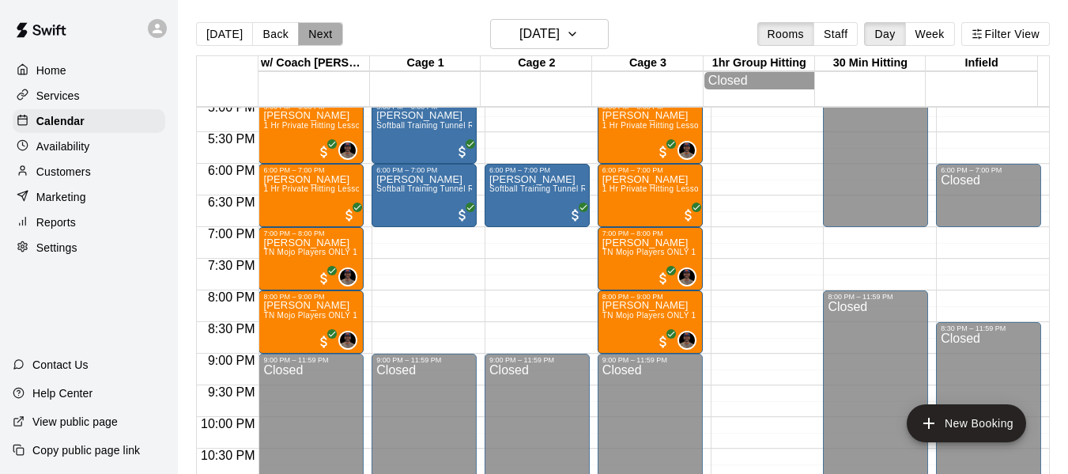
click at [334, 36] on button "Next" at bounding box center [320, 34] width 44 height 24
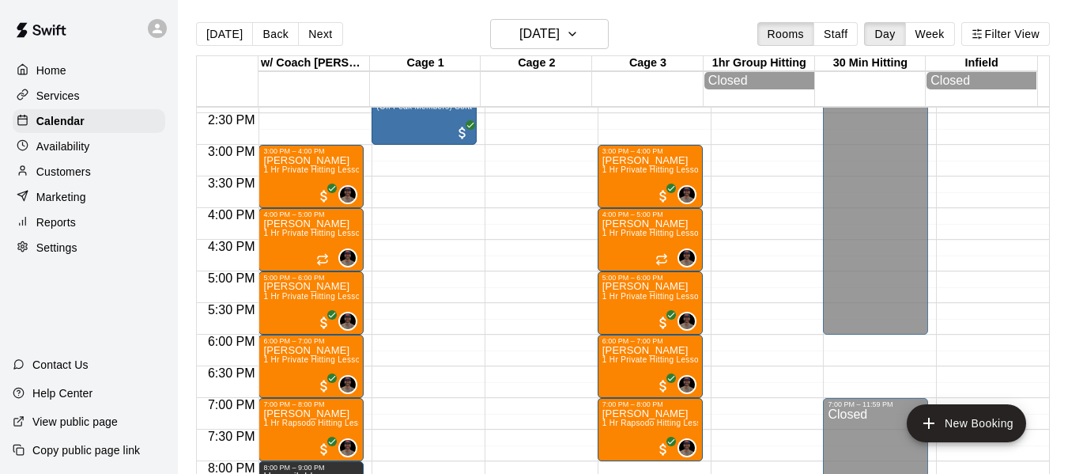
scroll to position [871, 0]
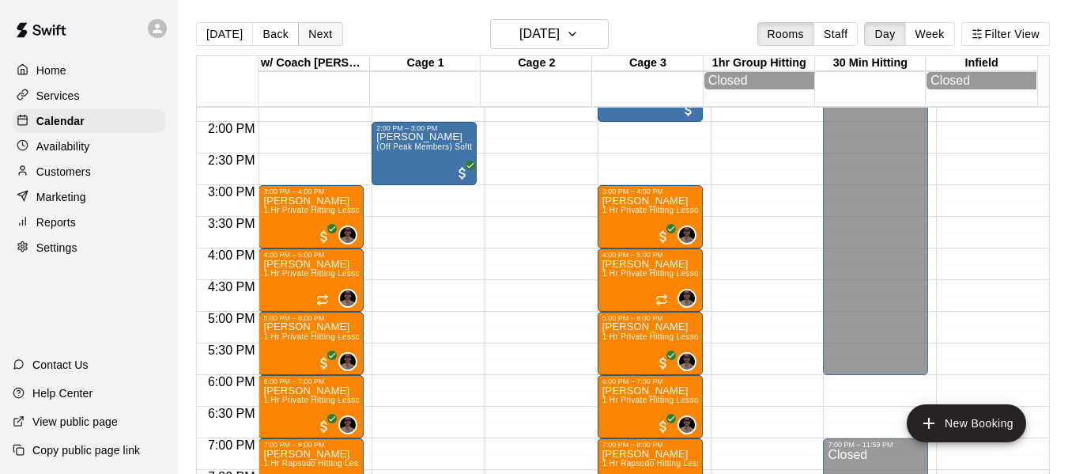
click at [323, 30] on button "Next" at bounding box center [320, 34] width 44 height 24
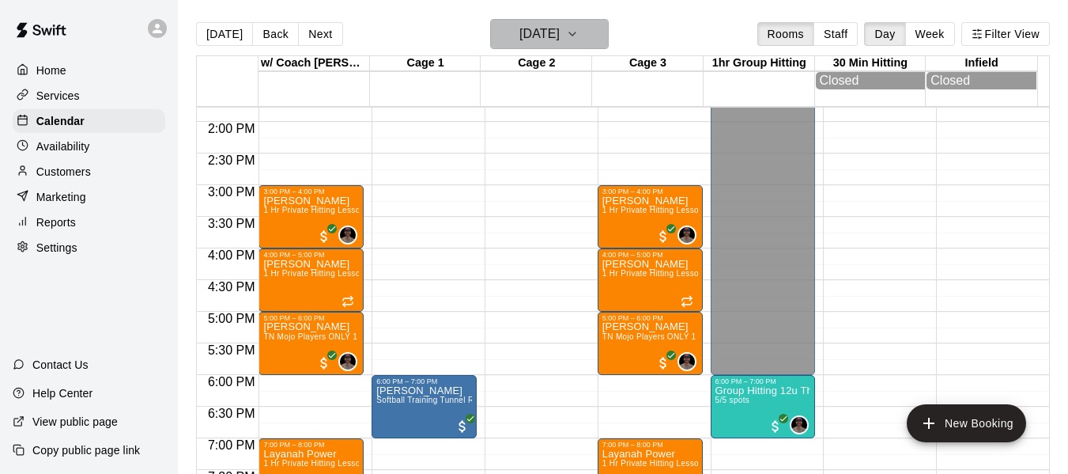
click at [579, 35] on icon "button" at bounding box center [572, 34] width 13 height 19
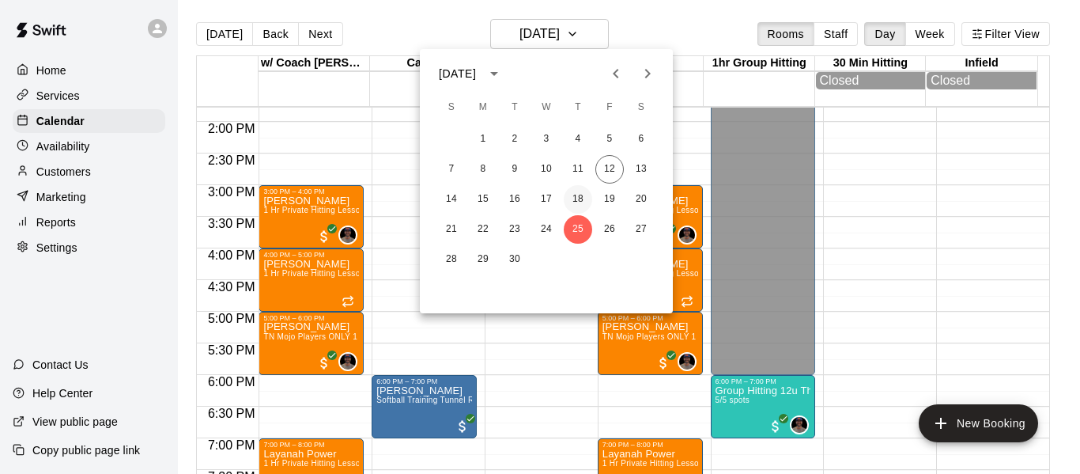
click at [576, 193] on button "18" at bounding box center [578, 199] width 28 height 28
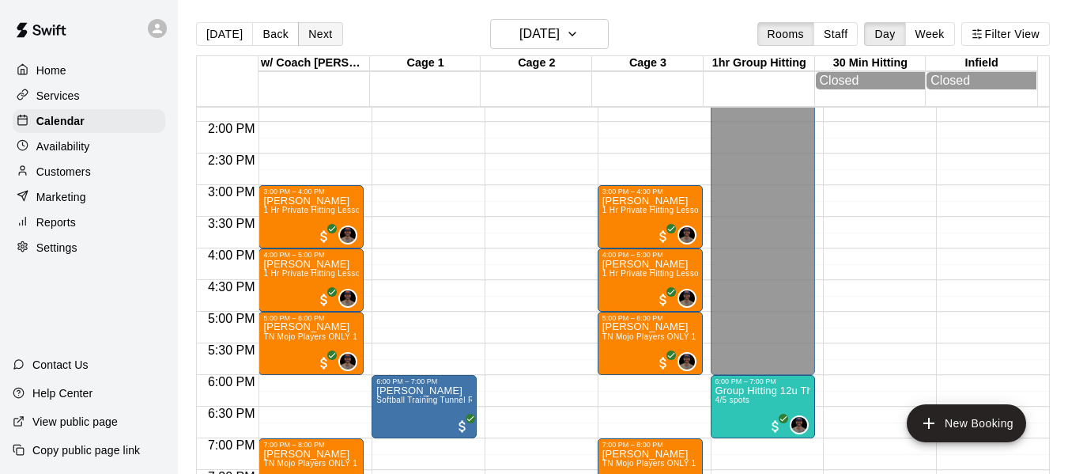
click at [322, 30] on button "Next" at bounding box center [320, 34] width 44 height 24
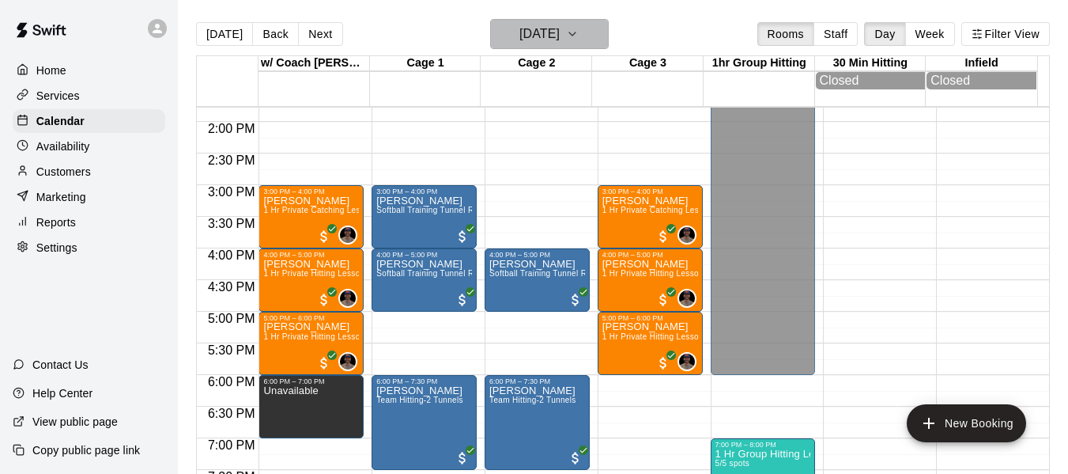
click at [579, 30] on icon "button" at bounding box center [572, 34] width 13 height 19
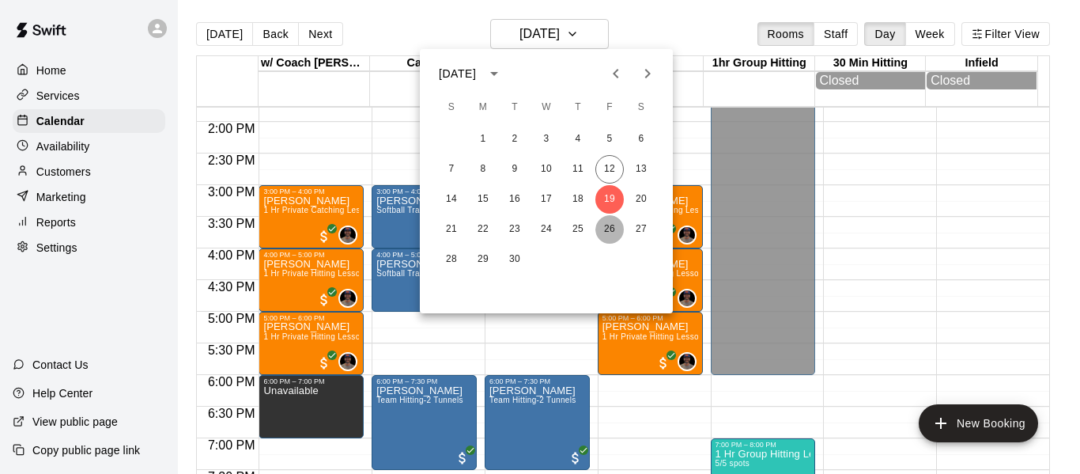
click at [610, 226] on button "26" at bounding box center [609, 229] width 28 height 28
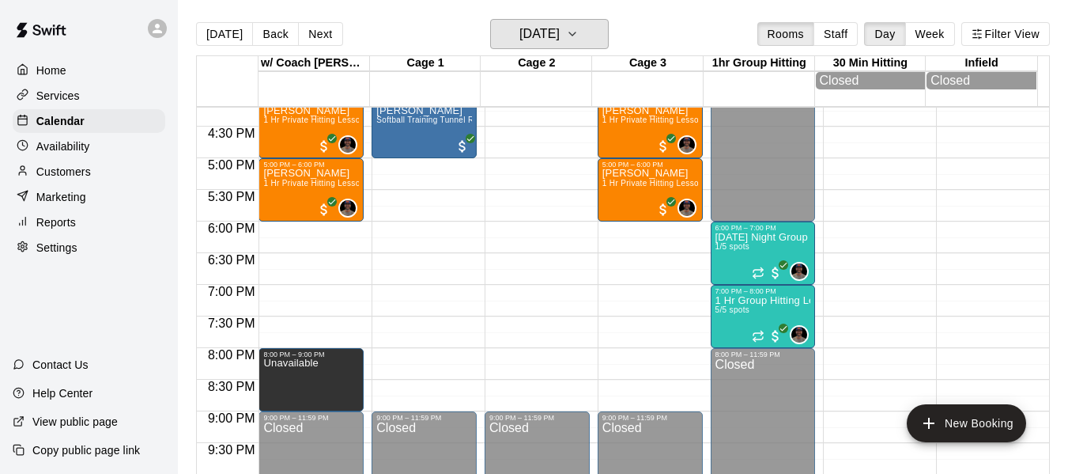
scroll to position [1029, 0]
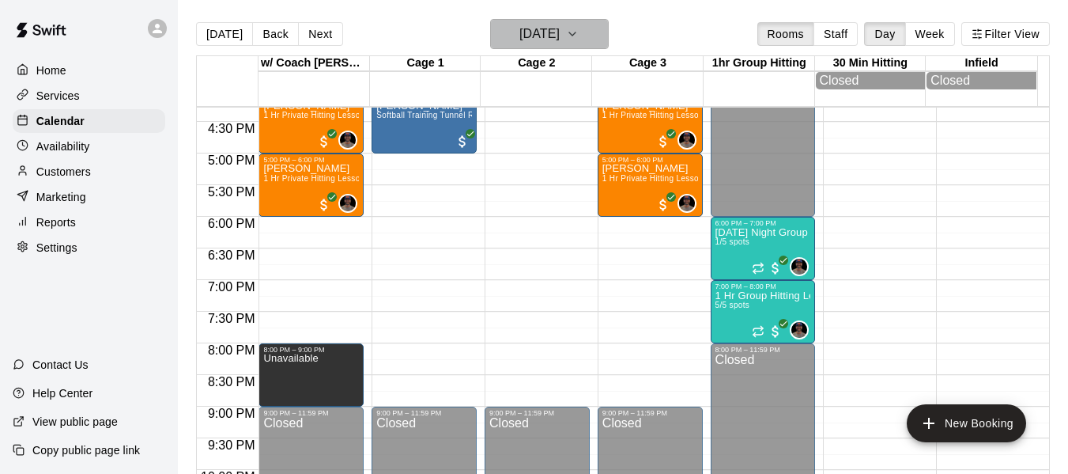
click at [579, 32] on icon "button" at bounding box center [572, 34] width 13 height 19
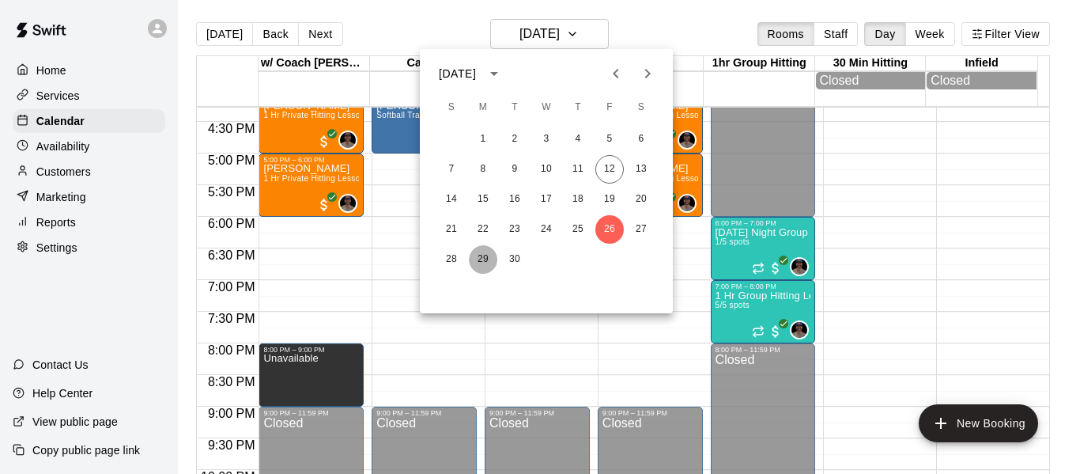
click at [478, 262] on button "29" at bounding box center [483, 259] width 28 height 28
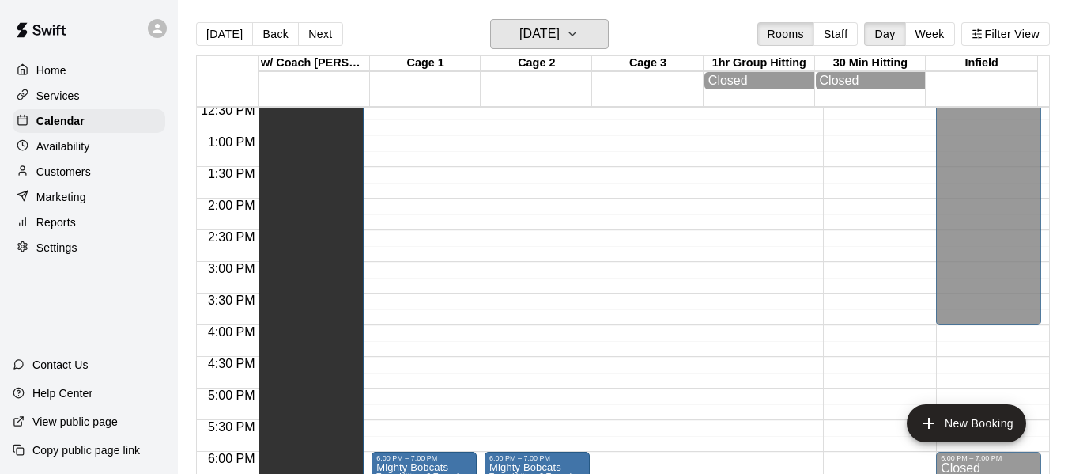
scroll to position [792, 0]
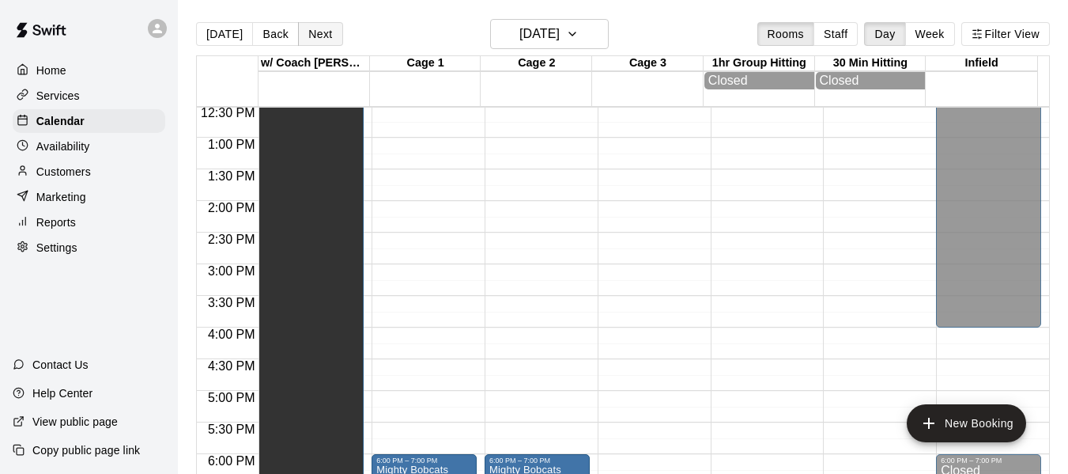
click at [329, 42] on button "Next" at bounding box center [320, 34] width 44 height 24
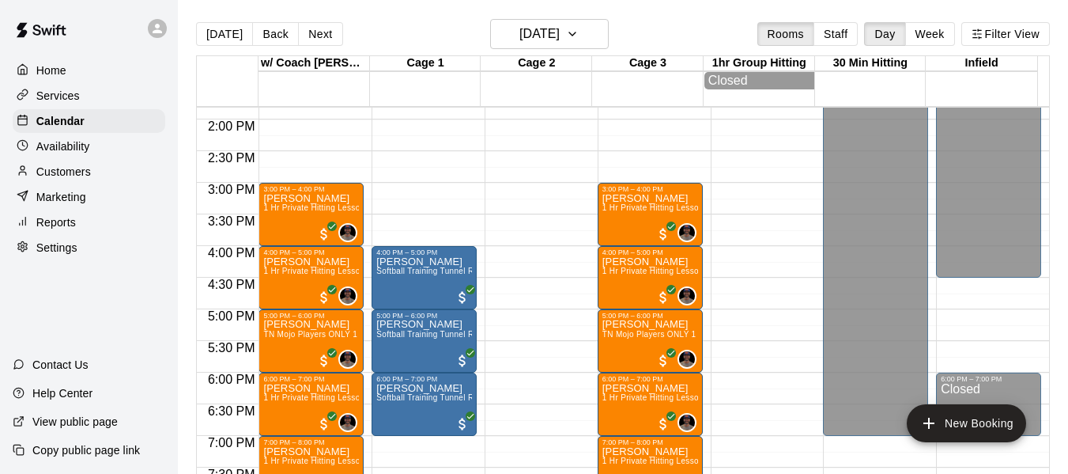
scroll to position [871, 0]
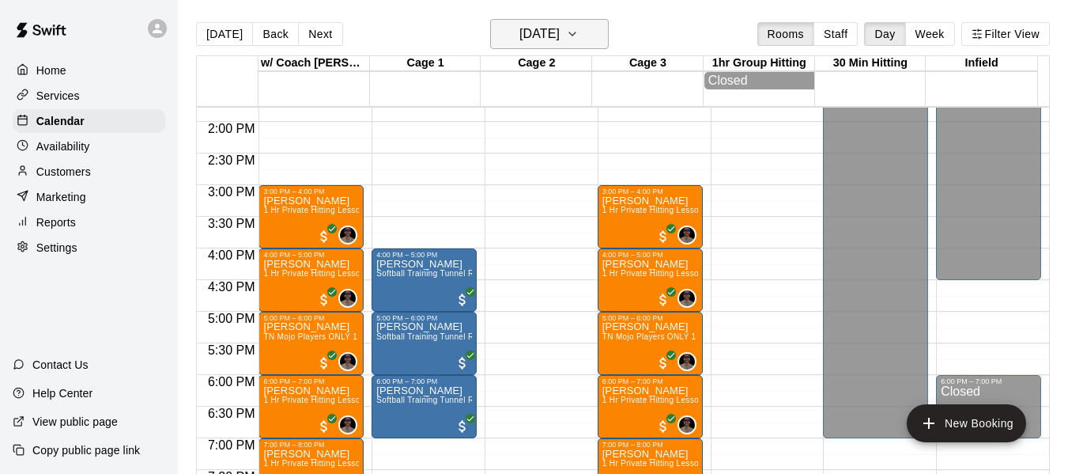
click at [579, 32] on icon "button" at bounding box center [572, 34] width 13 height 19
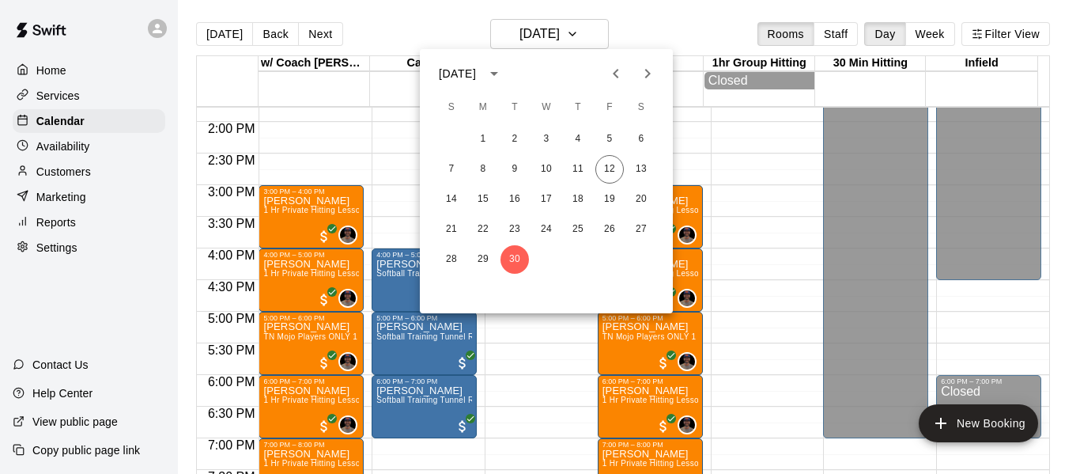
click at [651, 74] on icon "Next month" at bounding box center [648, 73] width 6 height 9
click at [540, 135] on button "1" at bounding box center [546, 139] width 28 height 28
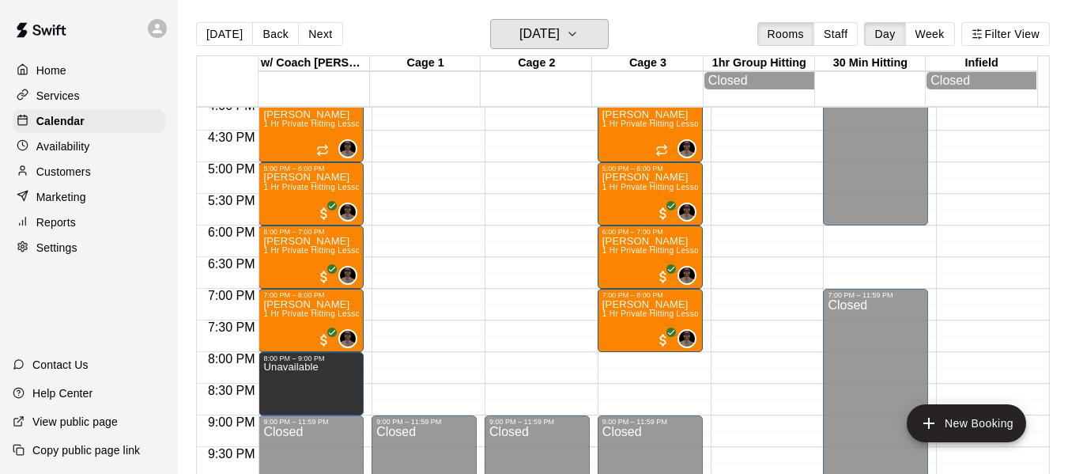
scroll to position [1029, 0]
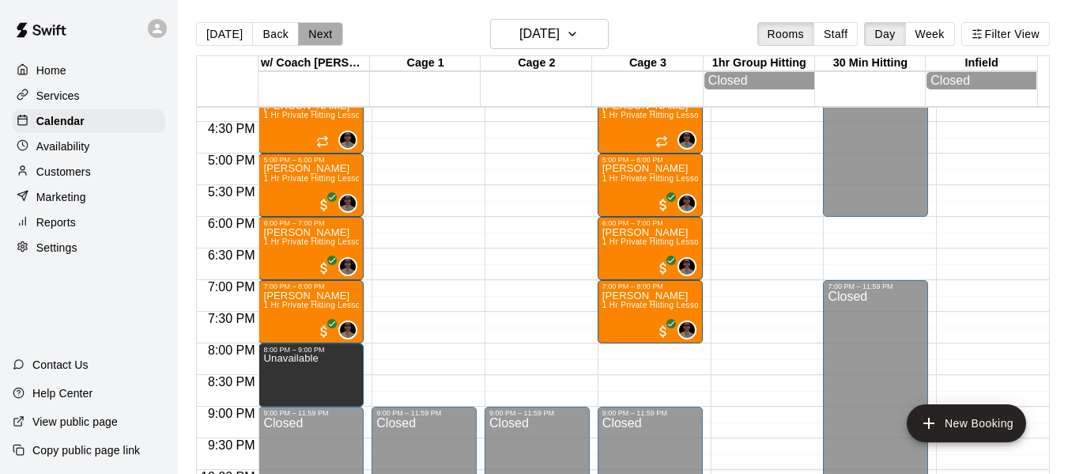
click at [298, 32] on button "Next" at bounding box center [320, 34] width 44 height 24
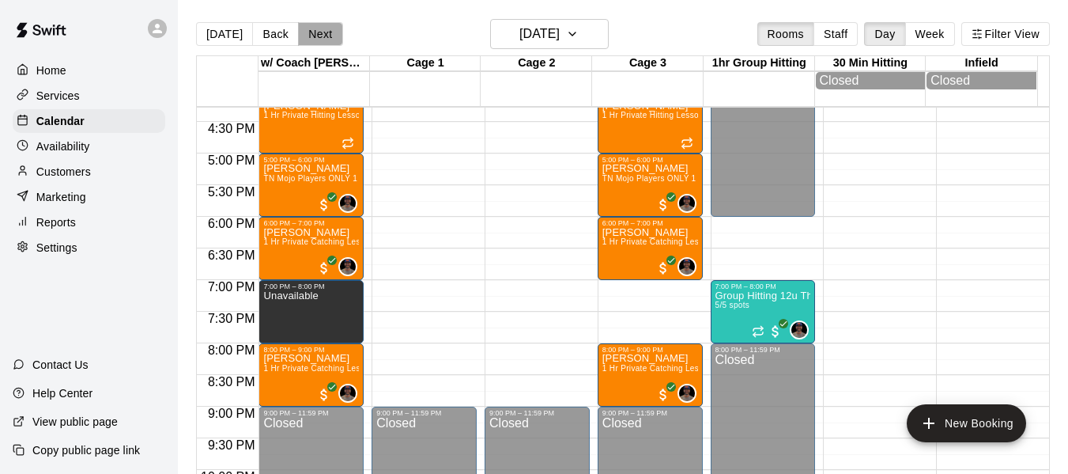
click at [319, 40] on button "Next" at bounding box center [320, 34] width 44 height 24
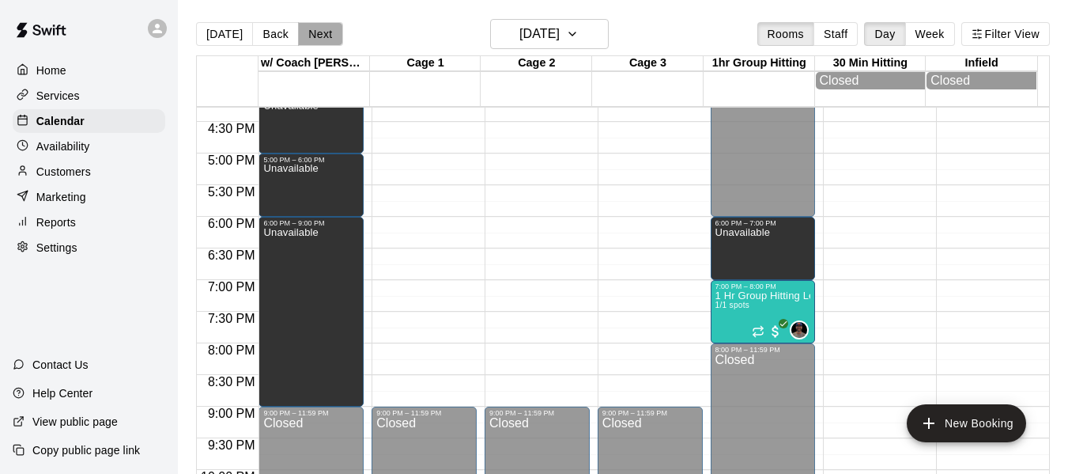
click at [302, 33] on button "Next" at bounding box center [320, 34] width 44 height 24
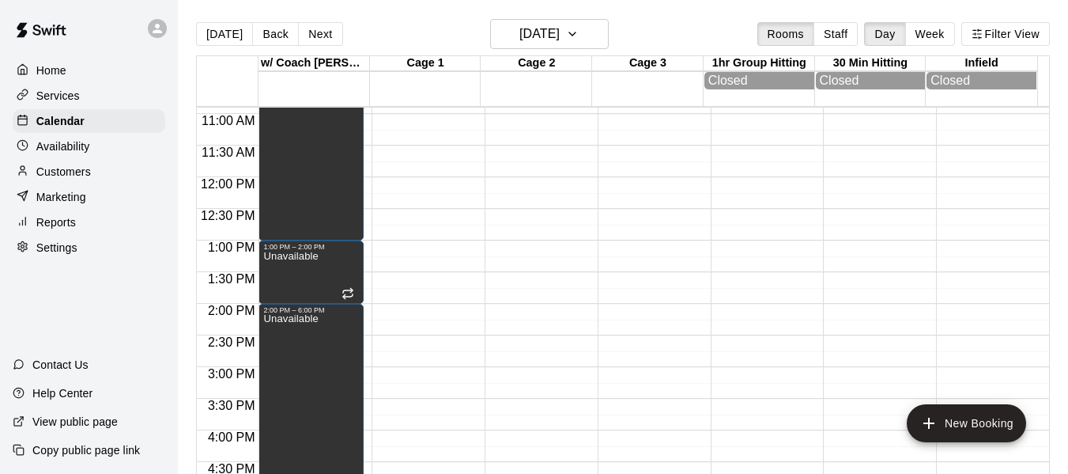
scroll to position [687, 0]
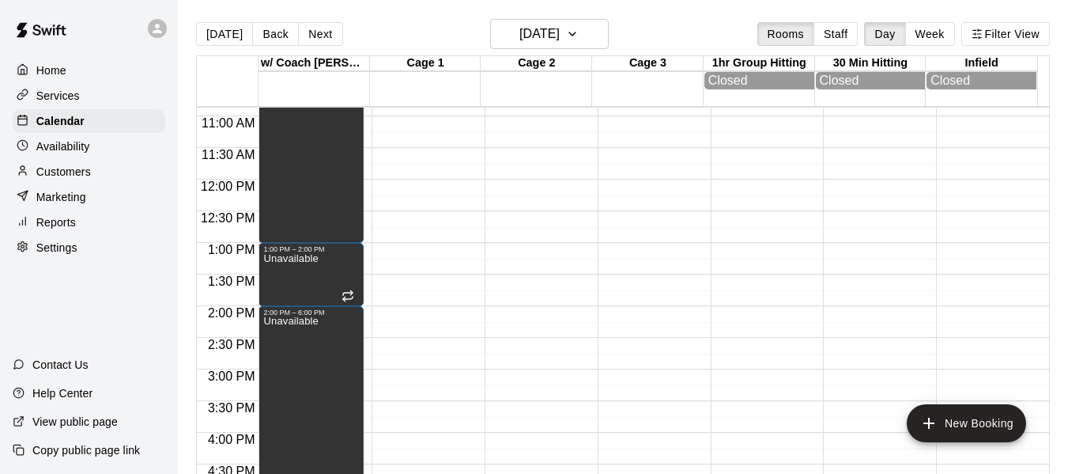
click at [317, 41] on button "Next" at bounding box center [320, 34] width 44 height 24
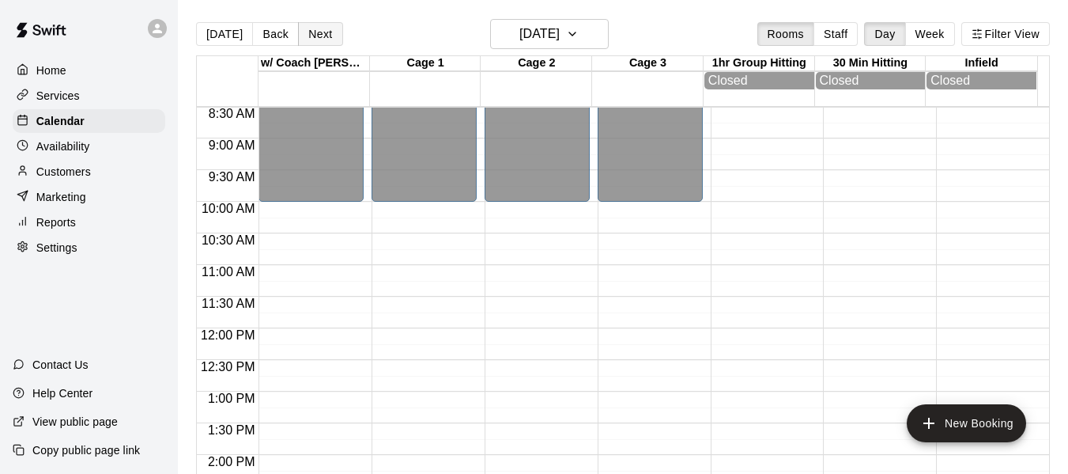
scroll to position [529, 0]
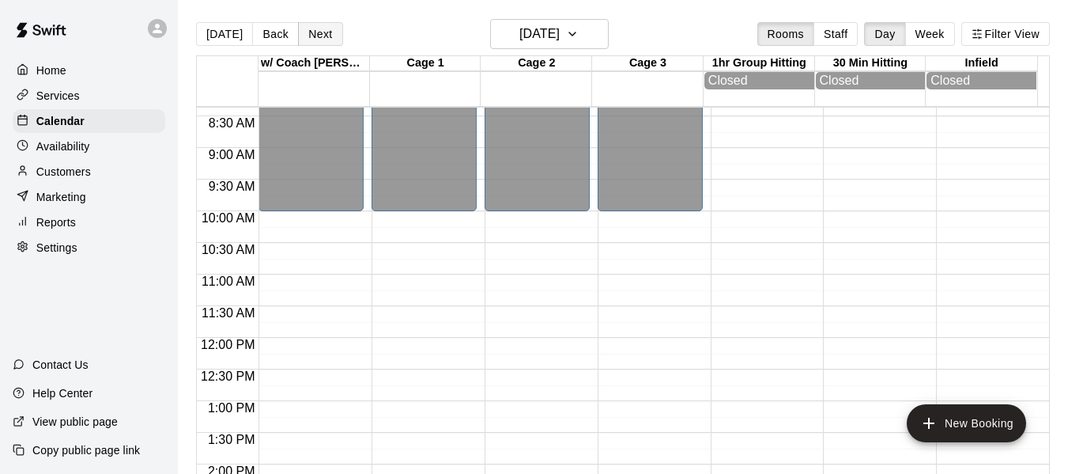
click at [299, 27] on button "Next" at bounding box center [320, 34] width 44 height 24
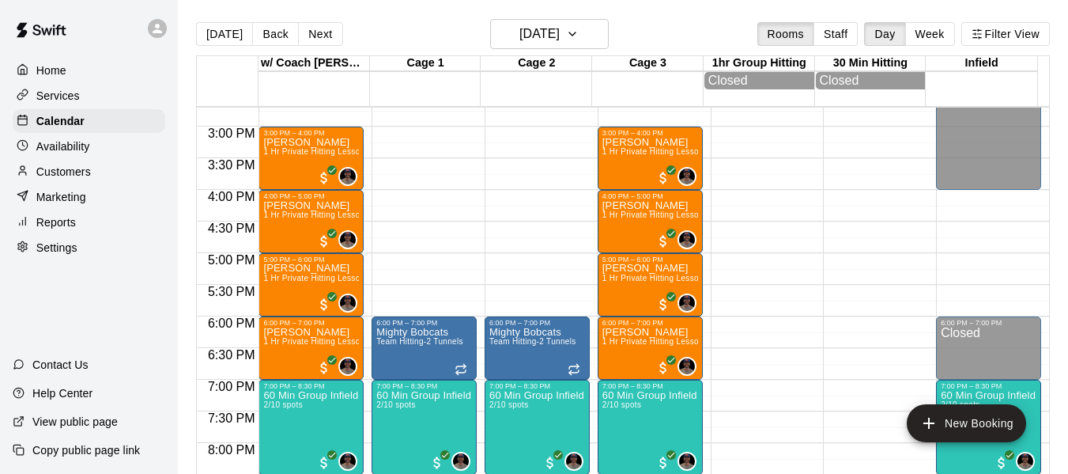
scroll to position [924, 0]
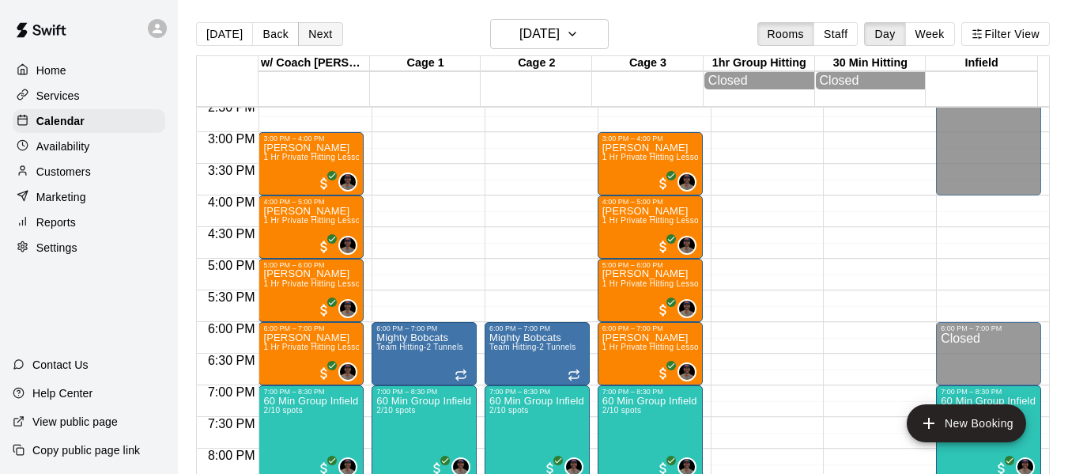
click at [312, 33] on button "Next" at bounding box center [320, 34] width 44 height 24
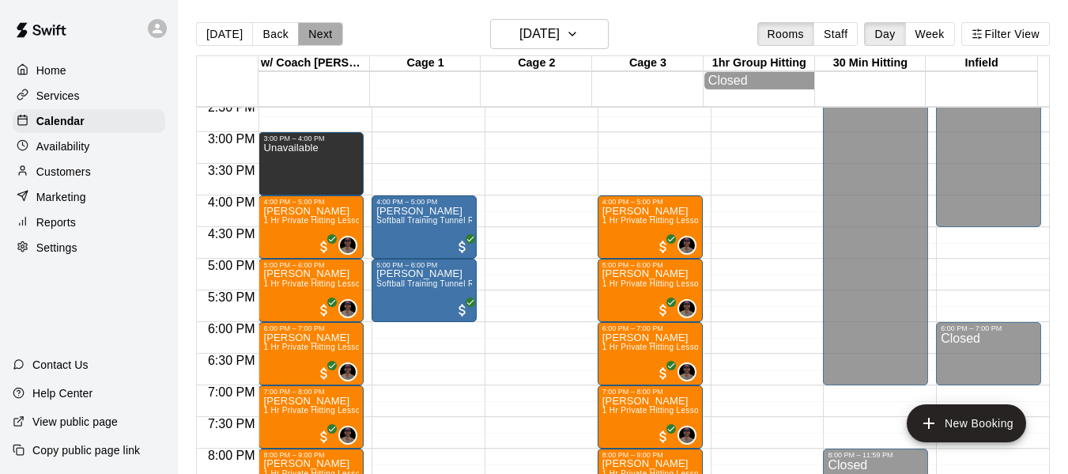
click at [315, 36] on button "Next" at bounding box center [320, 34] width 44 height 24
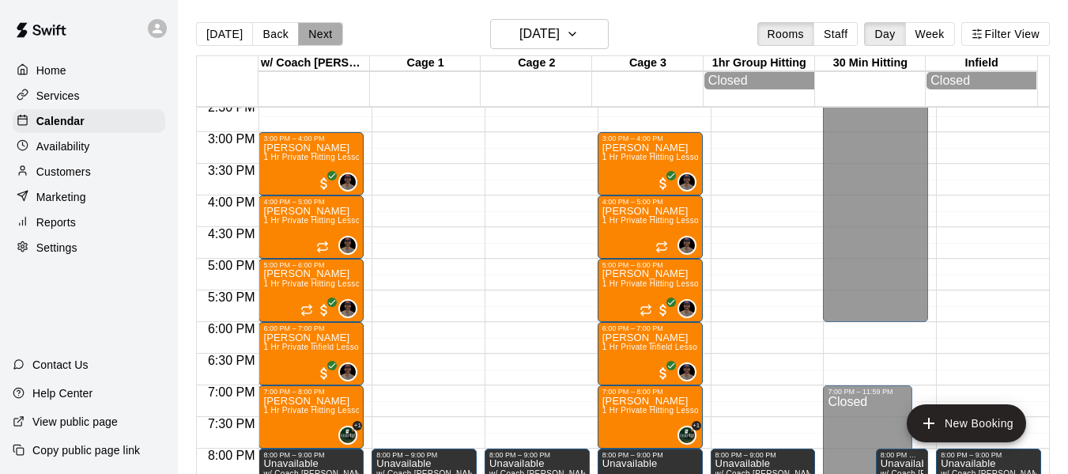
click at [315, 36] on button "Next" at bounding box center [320, 34] width 44 height 24
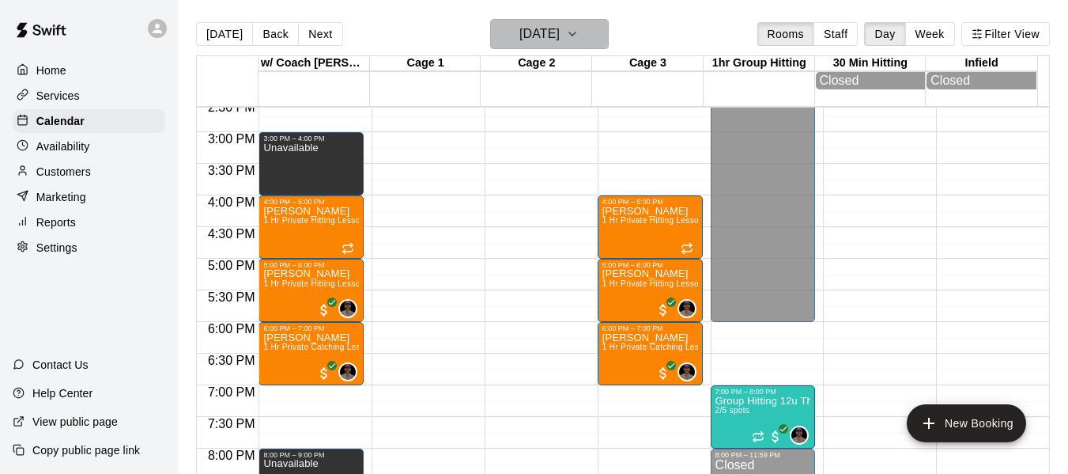
click at [585, 32] on button "[DATE]" at bounding box center [549, 34] width 119 height 30
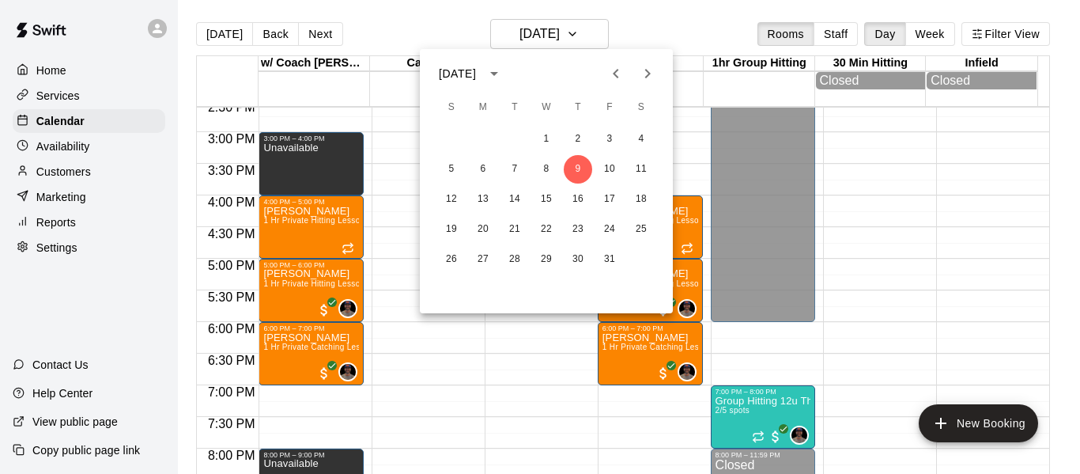
click at [207, 28] on div at bounding box center [540, 237] width 1080 height 474
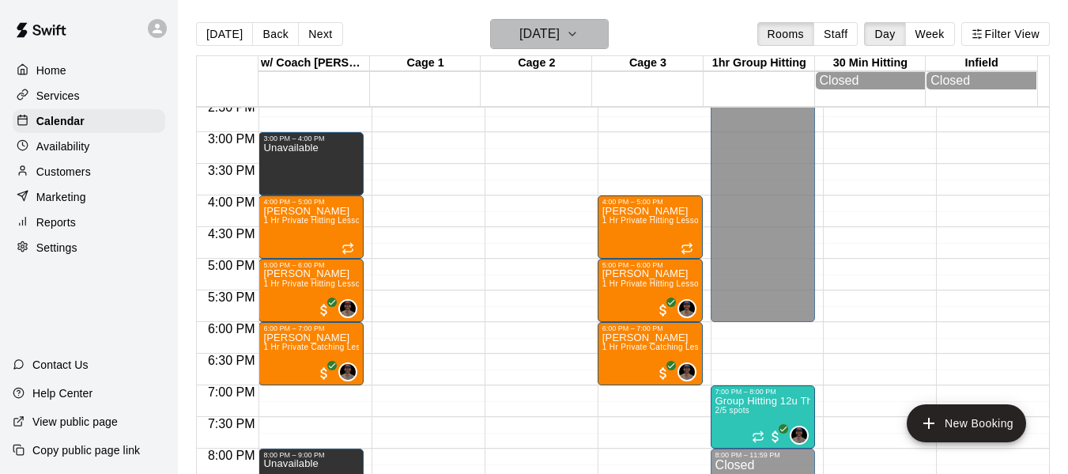
click at [579, 25] on icon "button" at bounding box center [572, 34] width 13 height 19
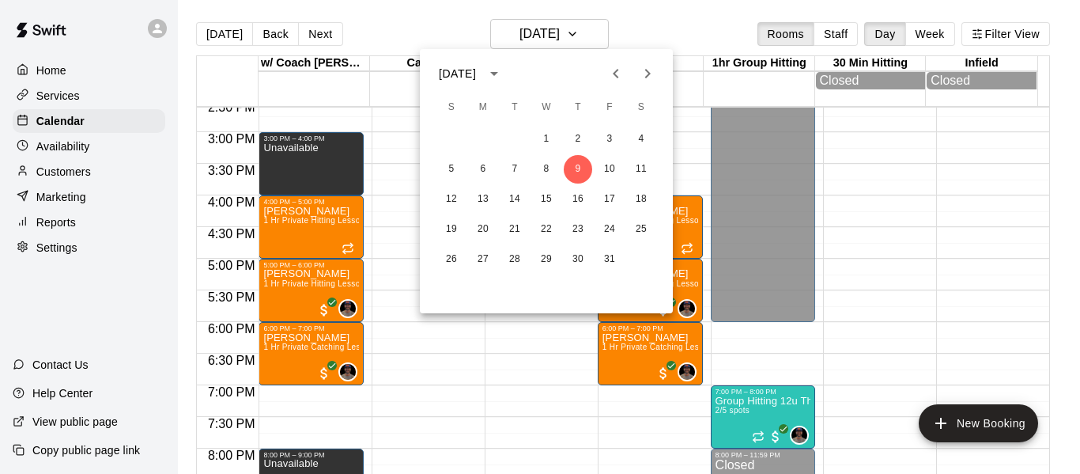
click at [207, 35] on div at bounding box center [540, 237] width 1080 height 474
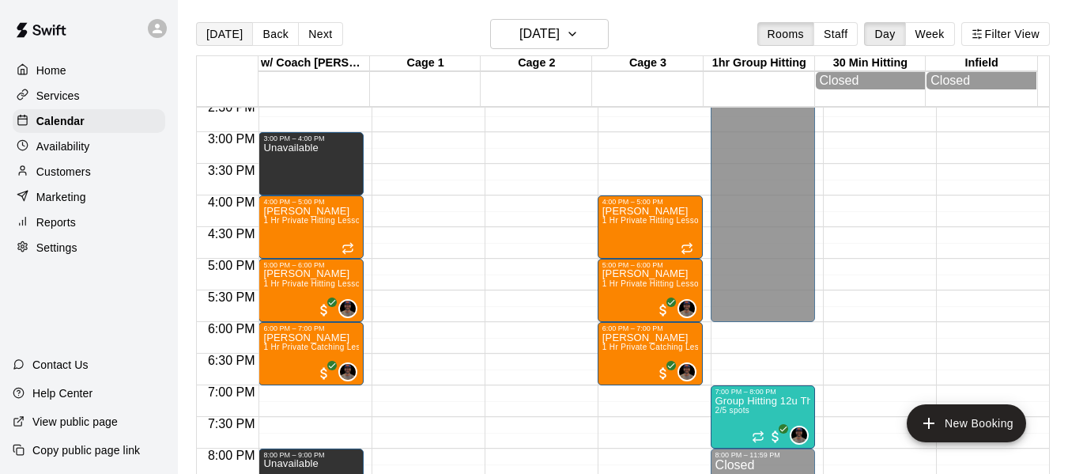
click at [211, 32] on button "[DATE]" at bounding box center [224, 34] width 57 height 24
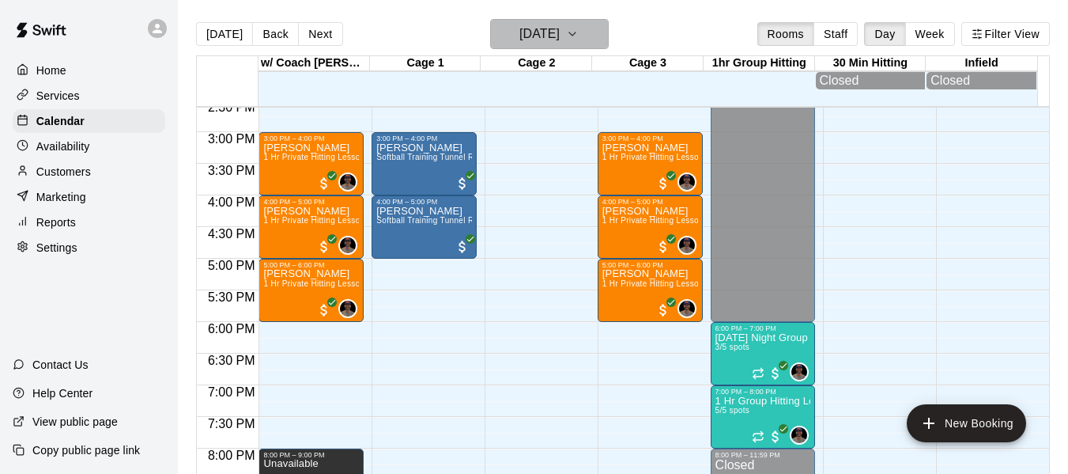
click at [597, 28] on button "[DATE]" at bounding box center [549, 34] width 119 height 30
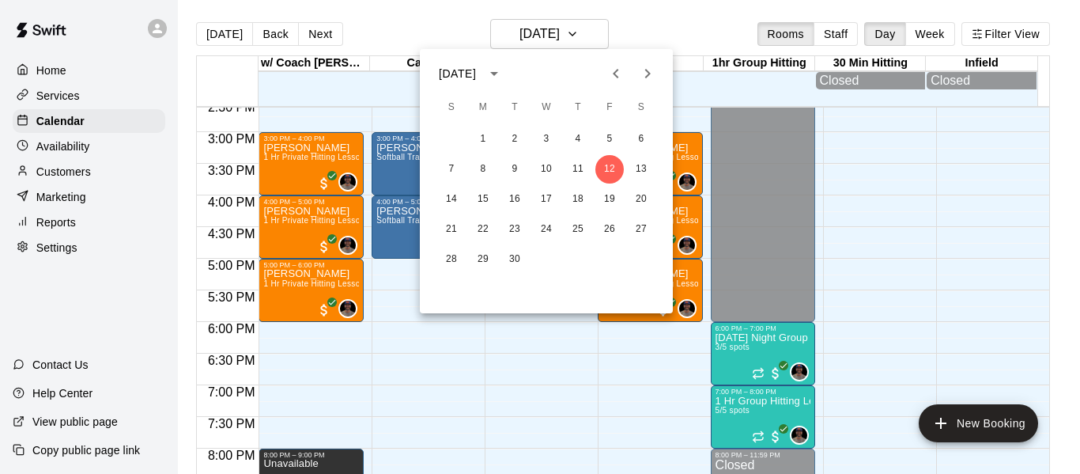
click at [594, 202] on div "14 15 16 17 18 19 20" at bounding box center [546, 199] width 253 height 28
click at [614, 196] on button "19" at bounding box center [609, 199] width 28 height 28
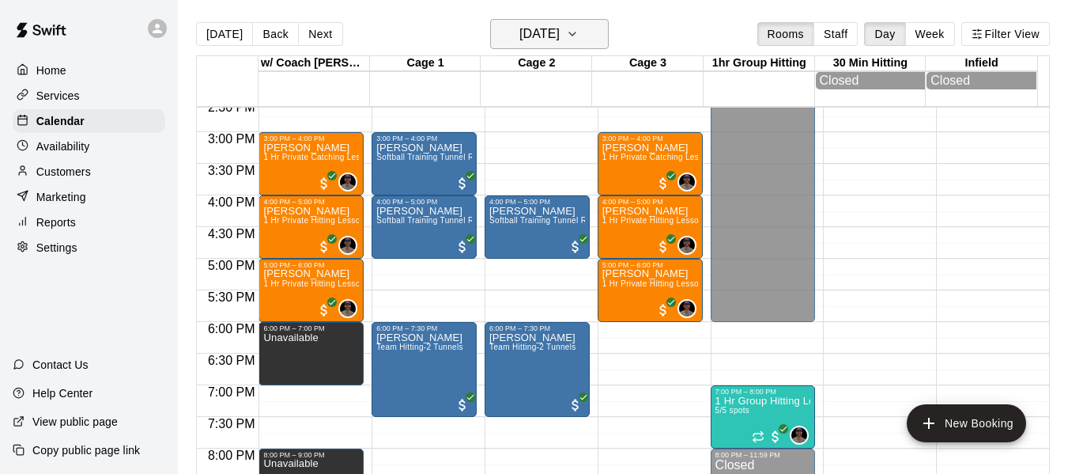
click at [579, 26] on icon "button" at bounding box center [572, 34] width 13 height 19
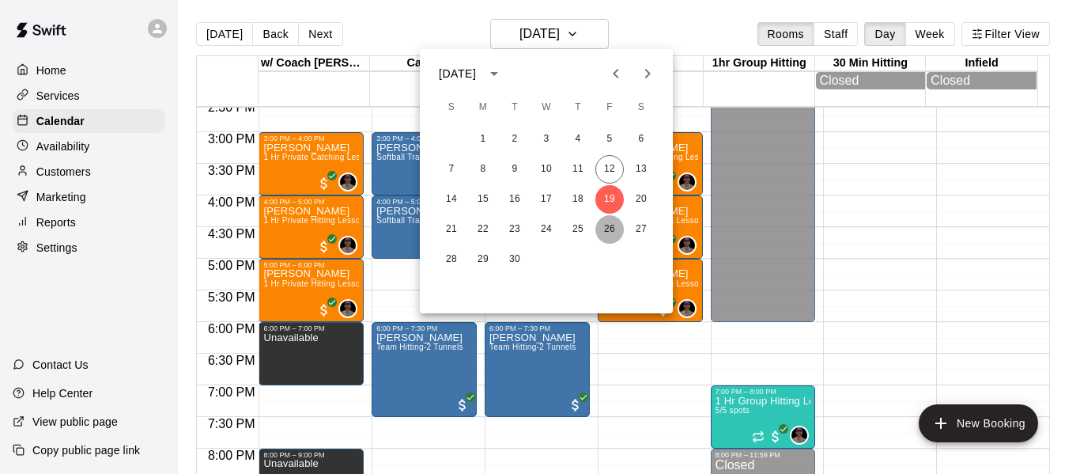
click at [610, 228] on button "26" at bounding box center [609, 229] width 28 height 28
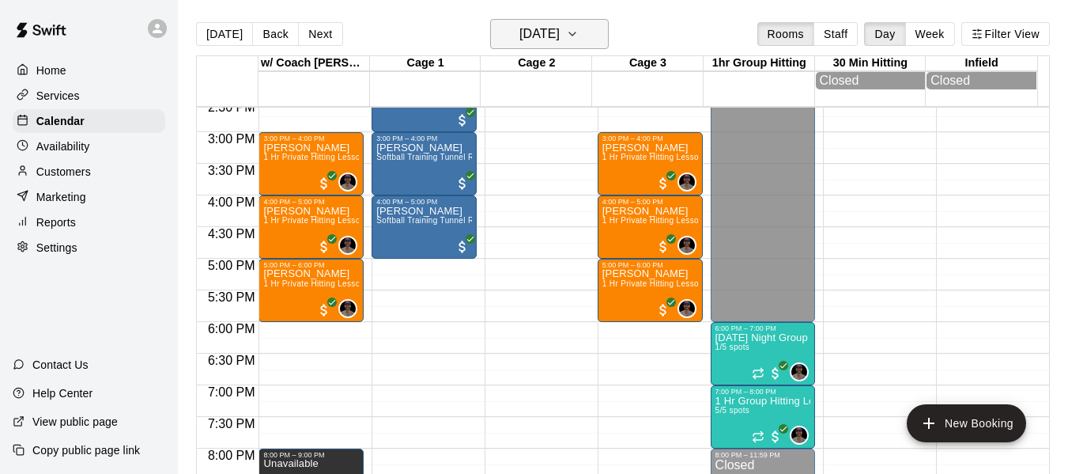
click at [579, 28] on icon "button" at bounding box center [572, 34] width 13 height 19
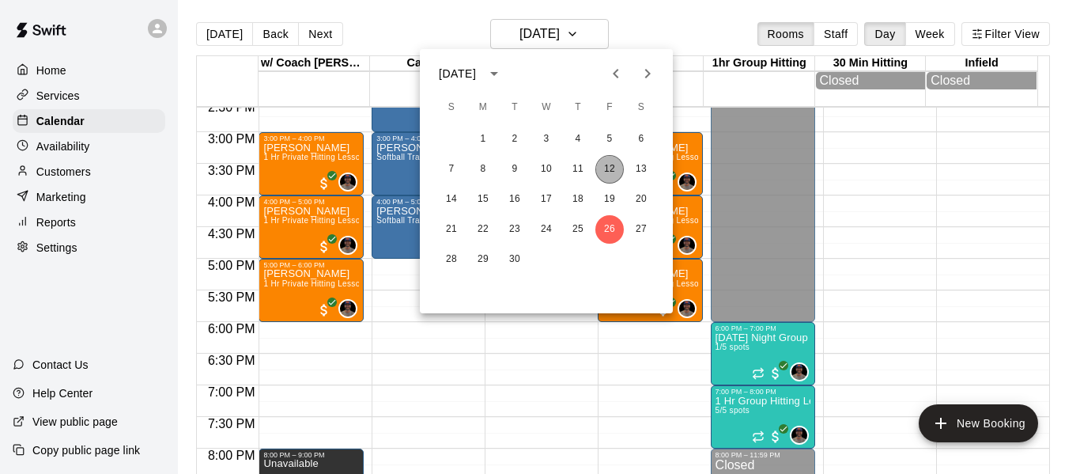
click at [612, 166] on button "12" at bounding box center [609, 169] width 28 height 28
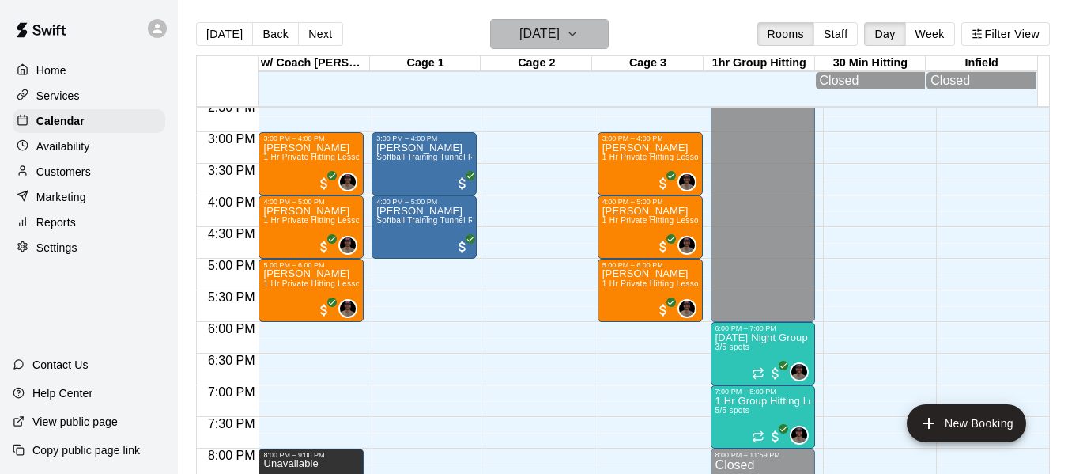
click at [579, 32] on icon "button" at bounding box center [572, 34] width 13 height 19
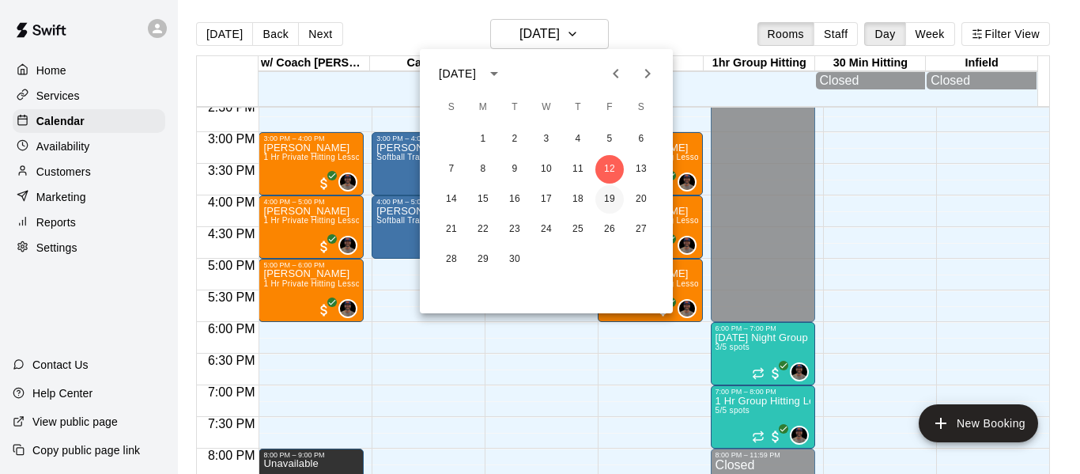
click at [608, 195] on button "19" at bounding box center [609, 199] width 28 height 28
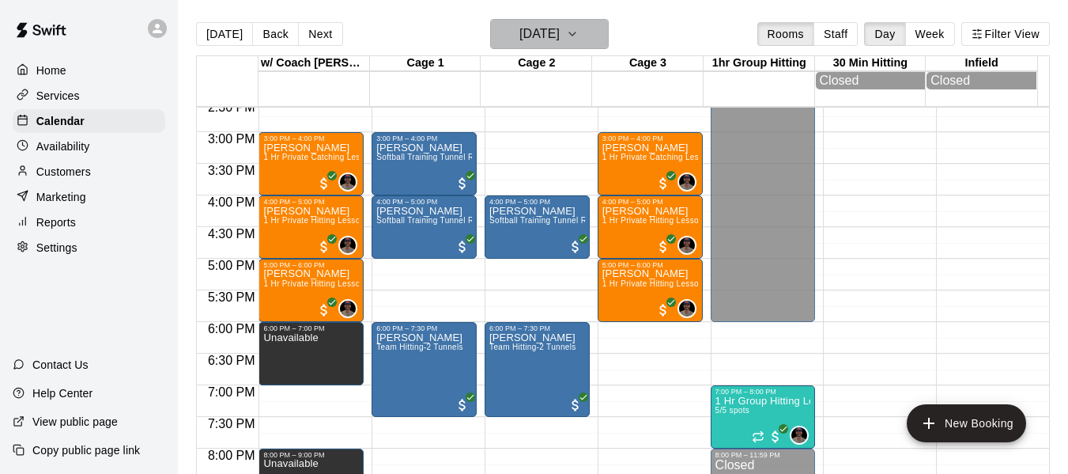
click at [579, 36] on icon "button" at bounding box center [572, 34] width 13 height 19
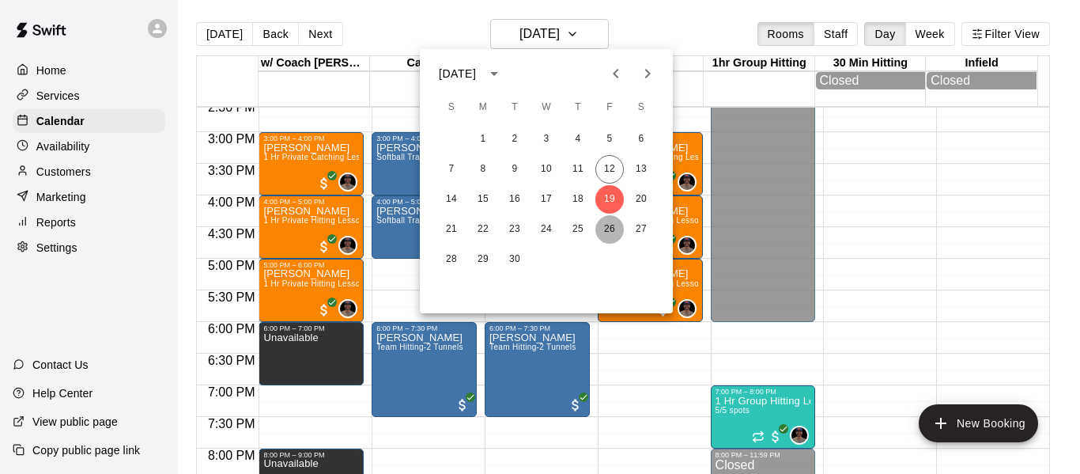
click at [609, 225] on button "26" at bounding box center [609, 229] width 28 height 28
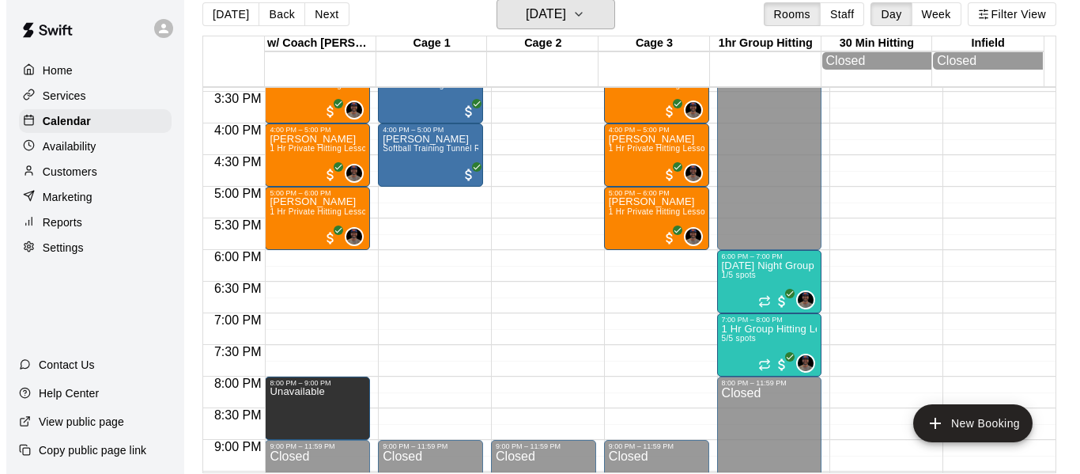
scroll to position [25, 0]
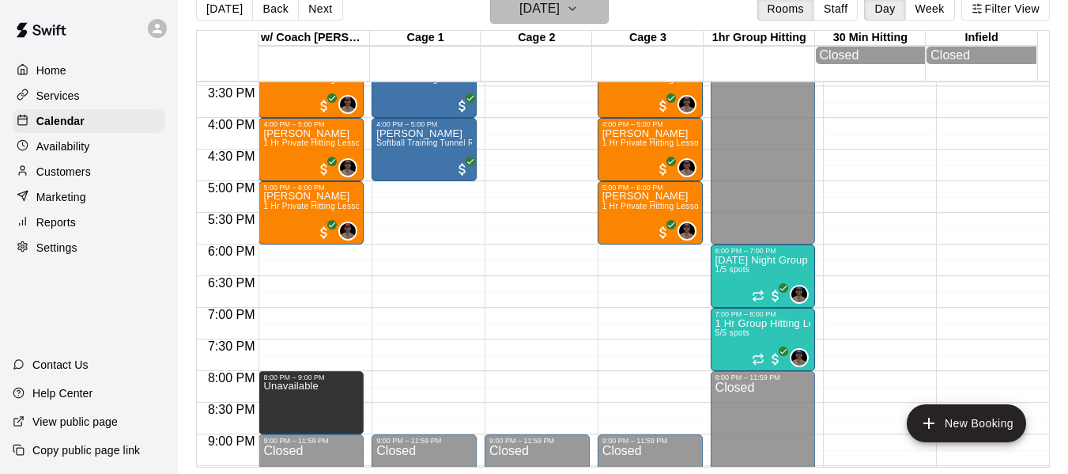
click at [579, 9] on icon "button" at bounding box center [572, 8] width 13 height 19
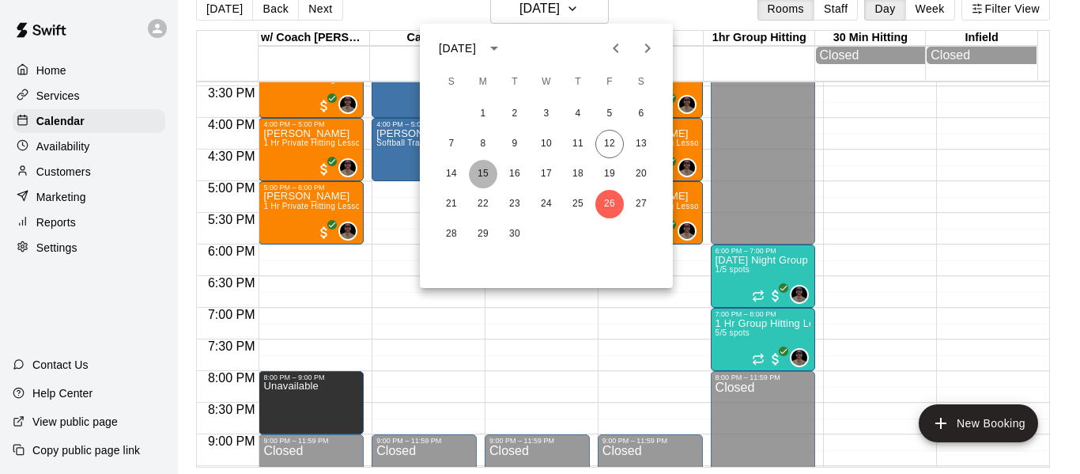
click at [480, 165] on button "15" at bounding box center [483, 174] width 28 height 28
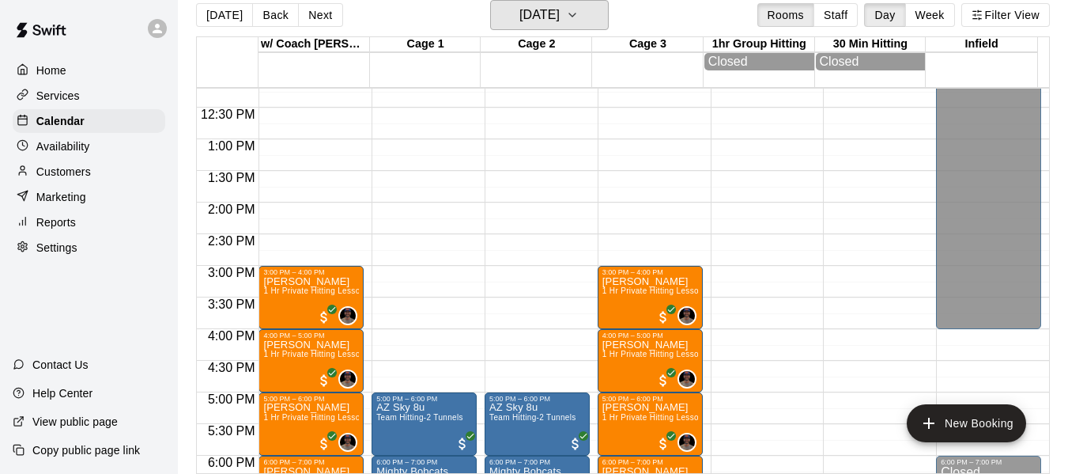
scroll to position [766, 0]
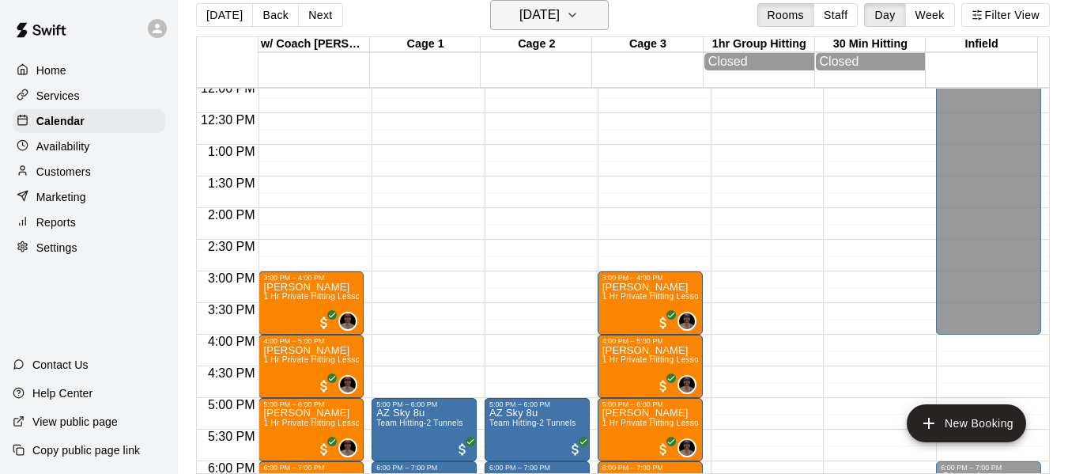
click at [579, 20] on icon "button" at bounding box center [572, 15] width 13 height 19
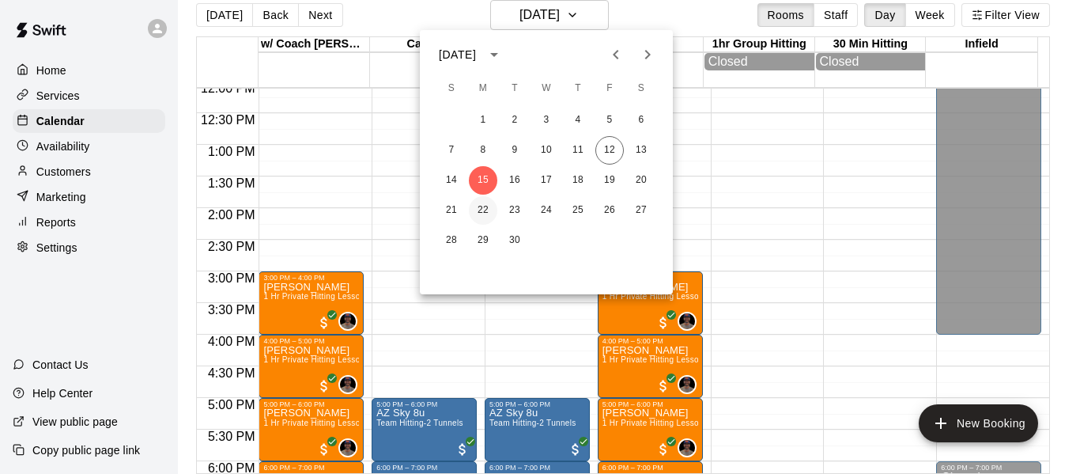
click at [485, 206] on button "22" at bounding box center [483, 210] width 28 height 28
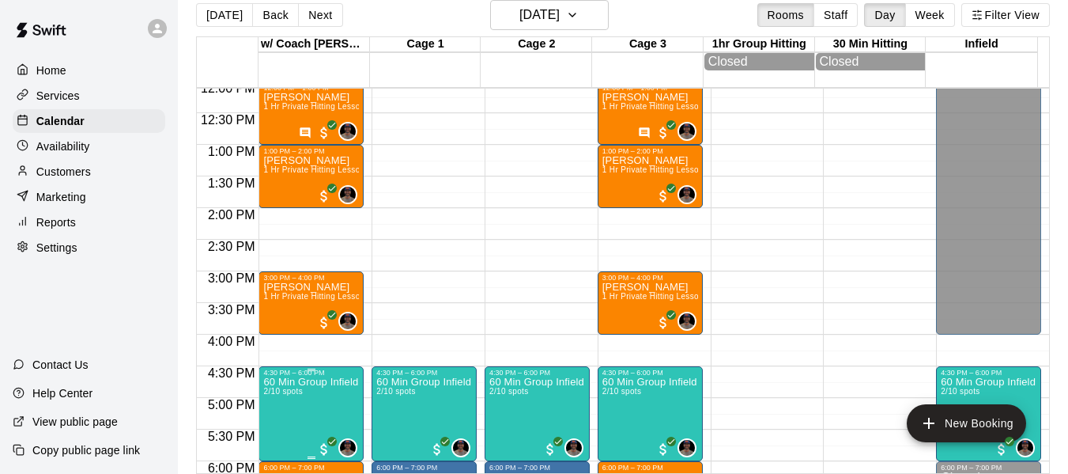
click at [266, 382] on p "60 Min Group Infield Training [DEMOGRAPHIC_DATA] to 10u Age Group" at bounding box center [311, 382] width 96 height 0
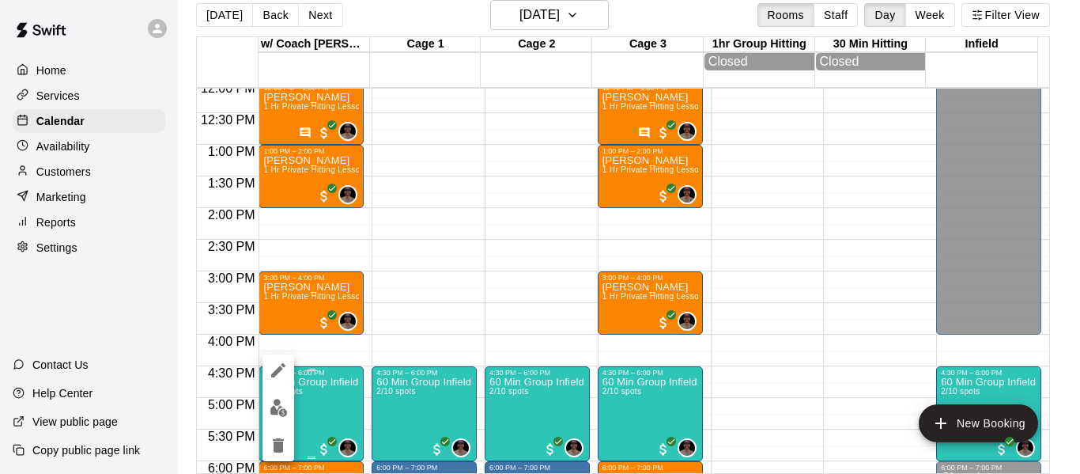
click at [266, 384] on div at bounding box center [278, 407] width 32 height 107
click at [276, 368] on icon "edit" at bounding box center [278, 369] width 19 height 19
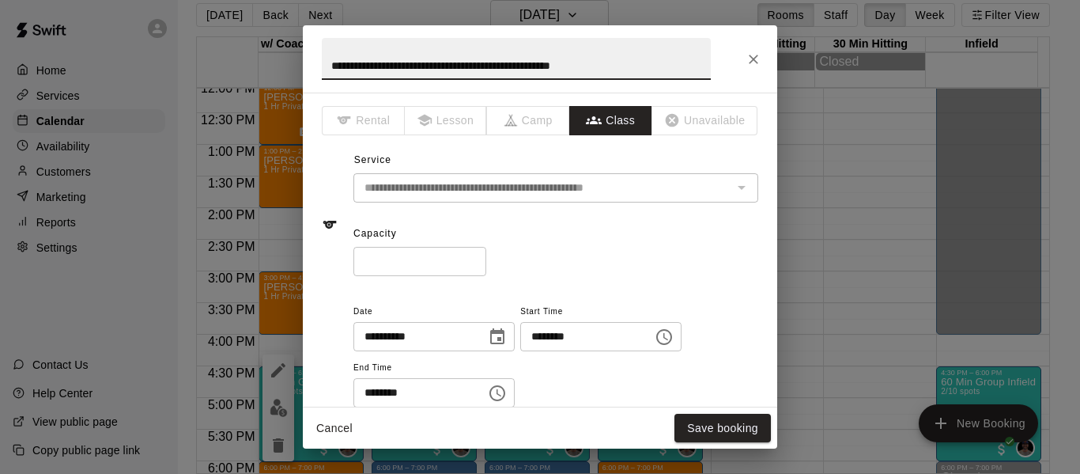
click at [338, 62] on input "**********" at bounding box center [516, 59] width 389 height 42
type input "**********"
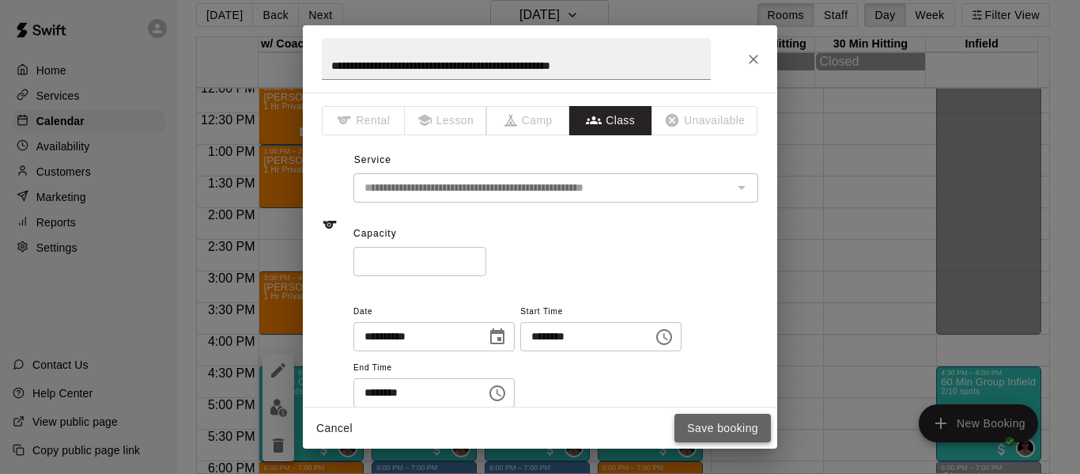
click at [708, 428] on button "Save booking" at bounding box center [722, 427] width 96 height 29
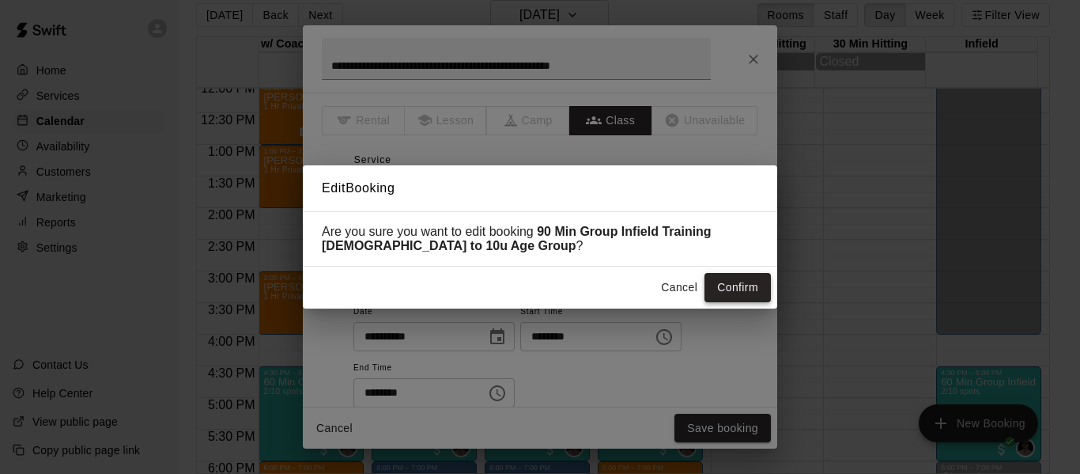
click at [742, 283] on button "Confirm" at bounding box center [737, 287] width 66 height 29
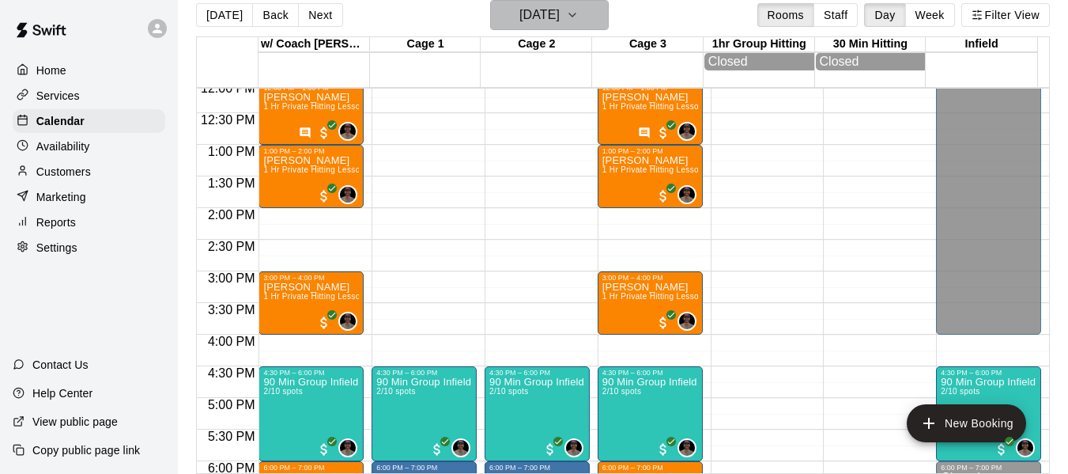
click at [585, 14] on button "[DATE]" at bounding box center [549, 15] width 119 height 30
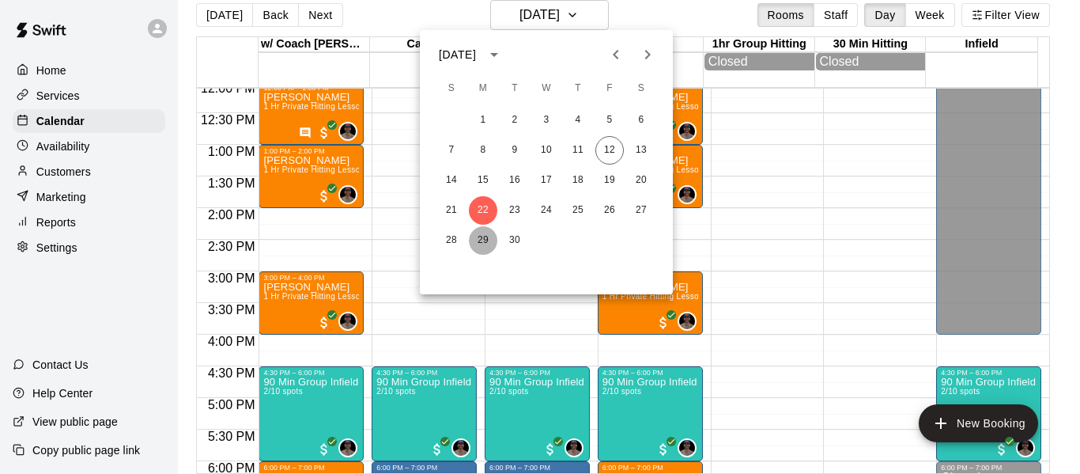
click at [485, 241] on button "29" at bounding box center [483, 240] width 28 height 28
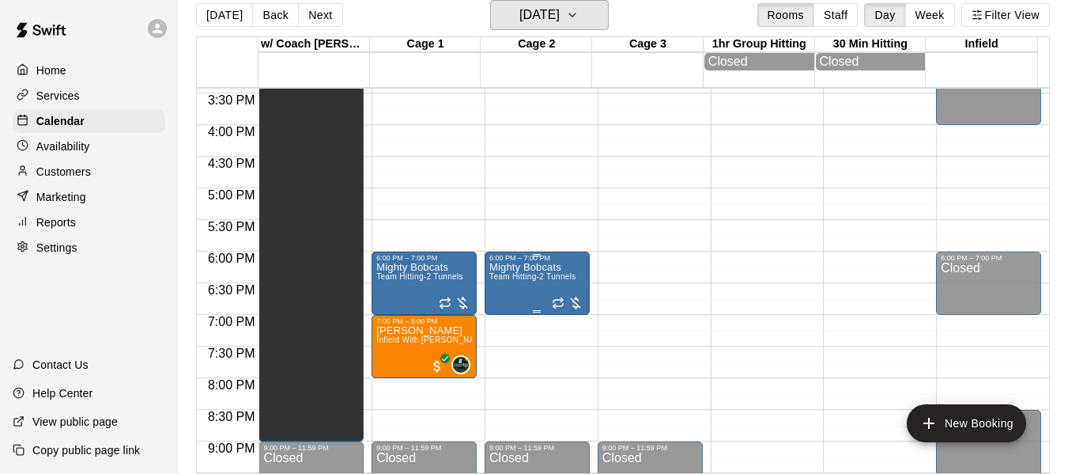
scroll to position [1003, 0]
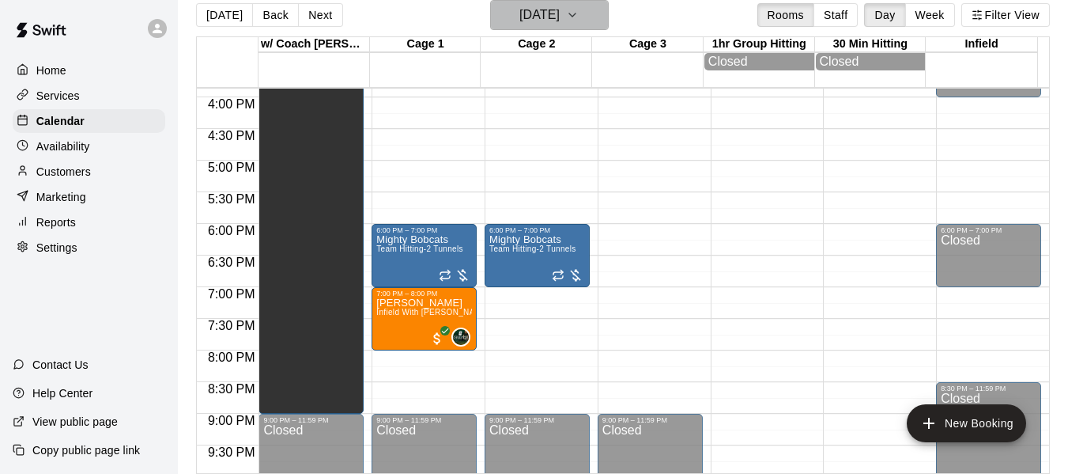
click at [603, 19] on button "[DATE]" at bounding box center [549, 15] width 119 height 30
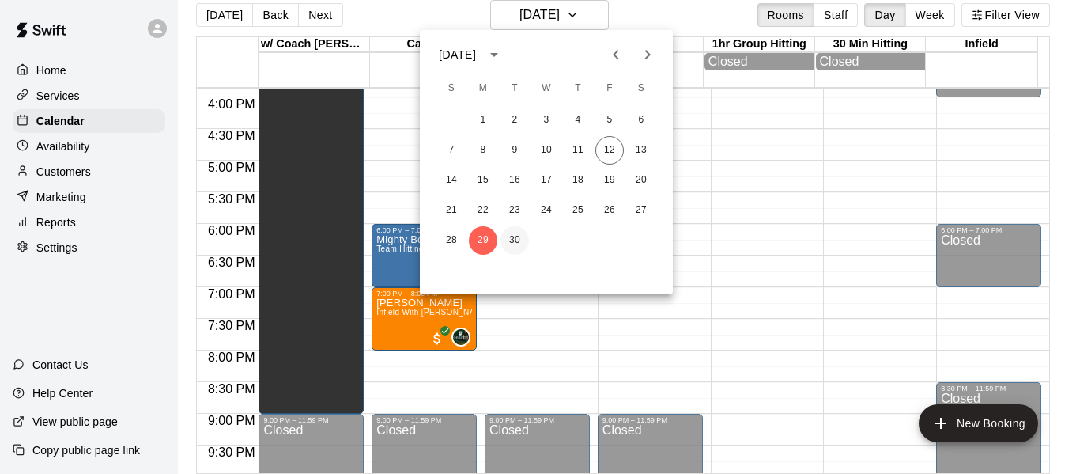
click at [512, 232] on button "30" at bounding box center [514, 240] width 28 height 28
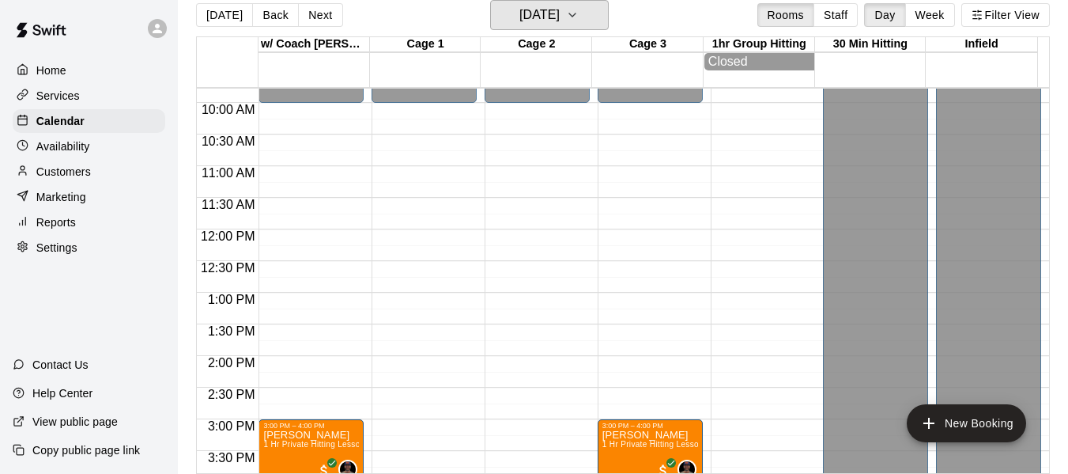
scroll to position [608, 0]
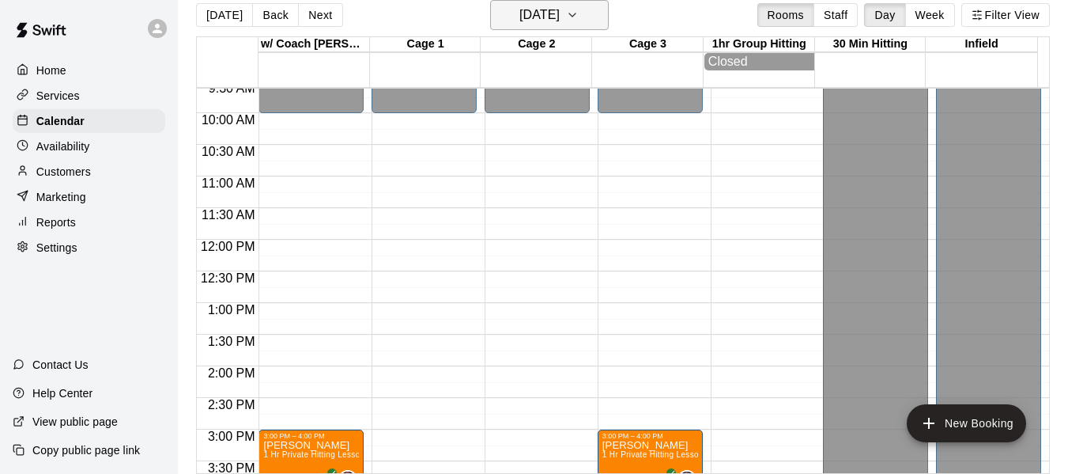
click at [579, 6] on icon "button" at bounding box center [572, 15] width 13 height 19
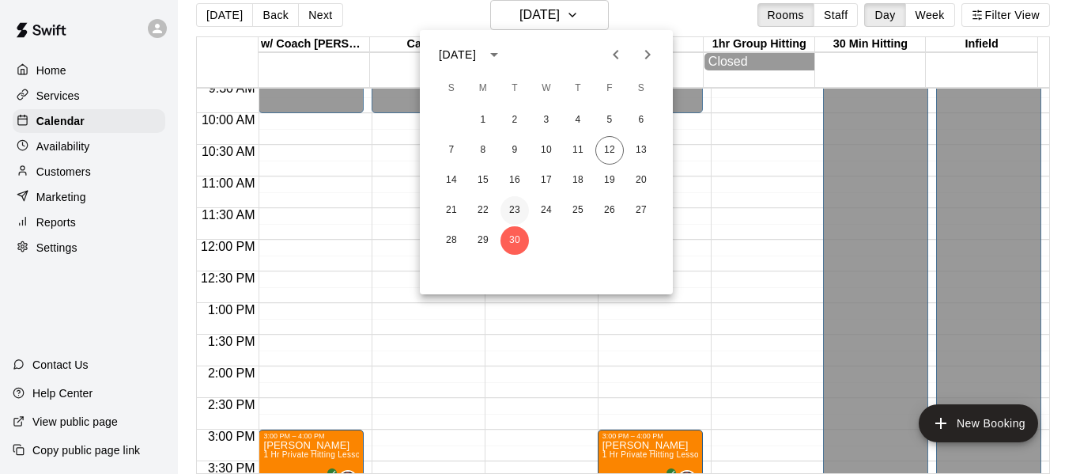
click at [519, 208] on button "23" at bounding box center [514, 210] width 28 height 28
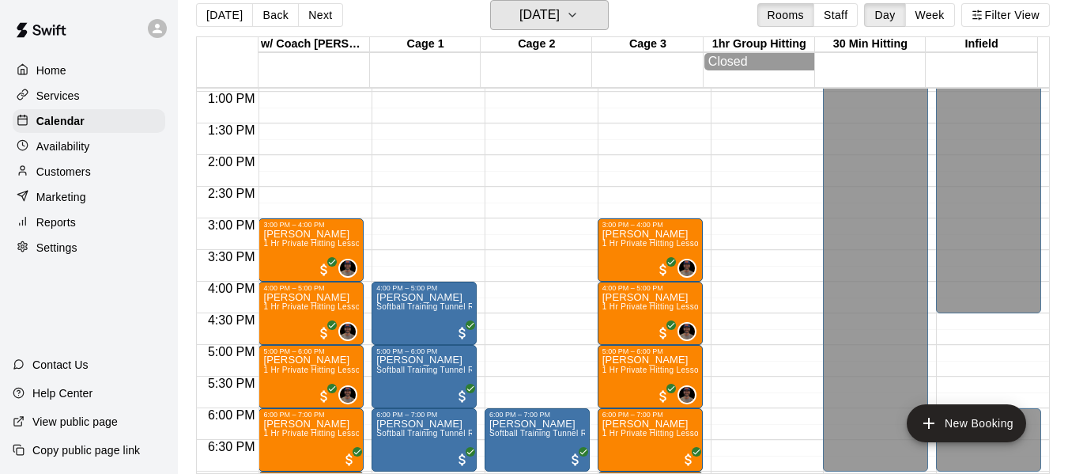
scroll to position [818, 0]
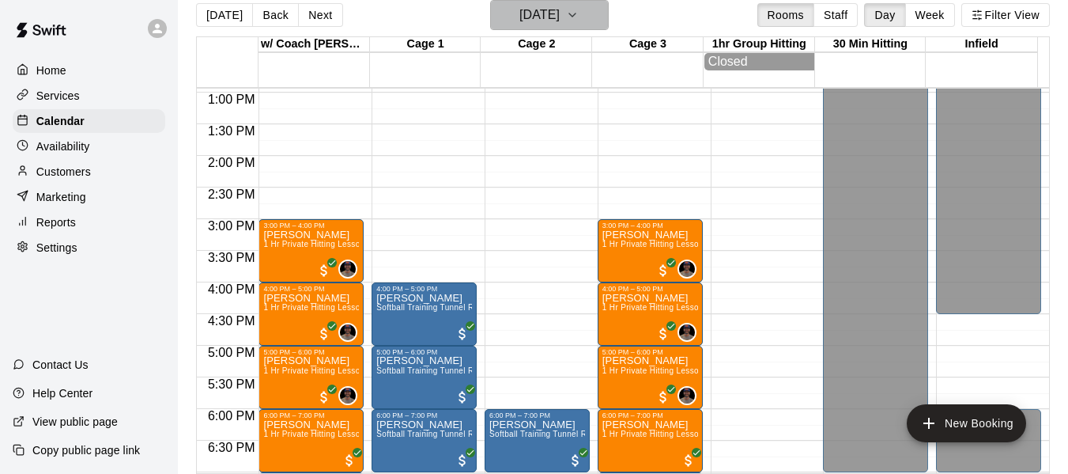
click at [579, 13] on icon "button" at bounding box center [572, 15] width 13 height 19
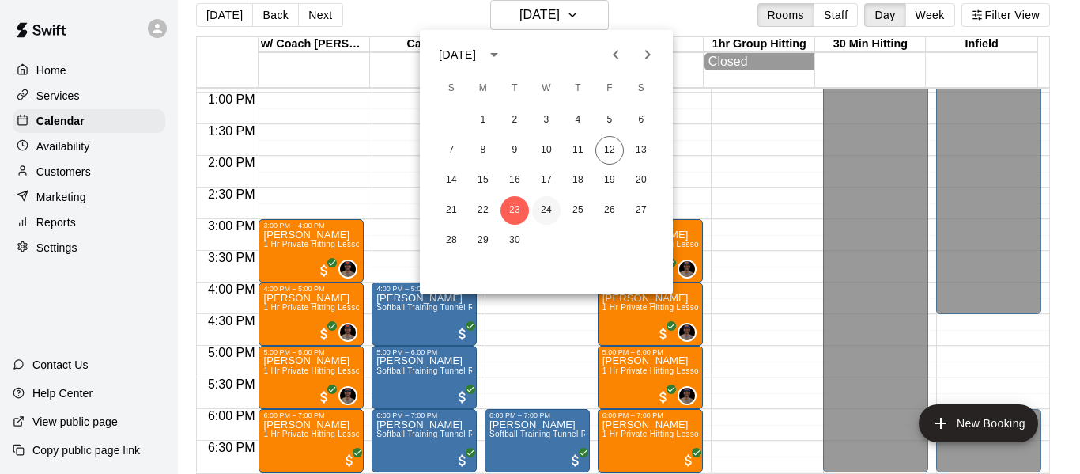
click at [545, 205] on button "24" at bounding box center [546, 210] width 28 height 28
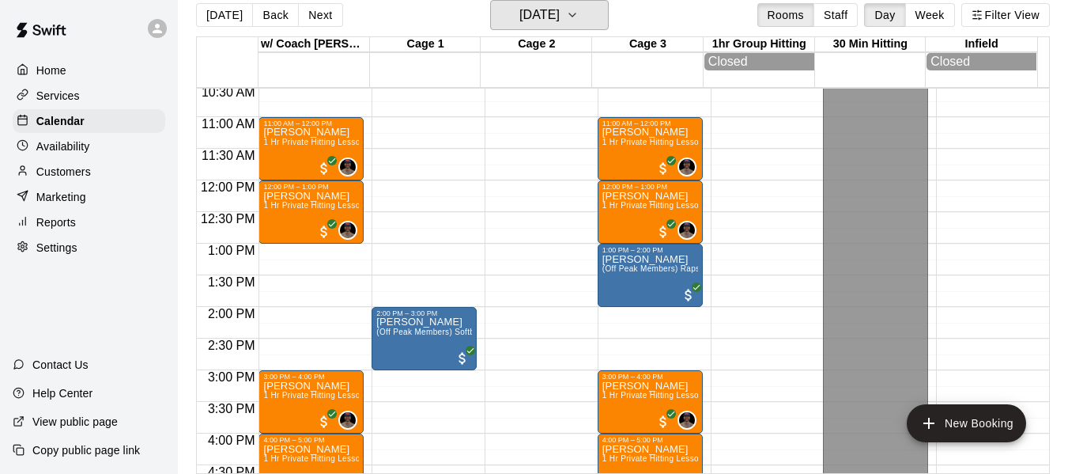
scroll to position [660, 0]
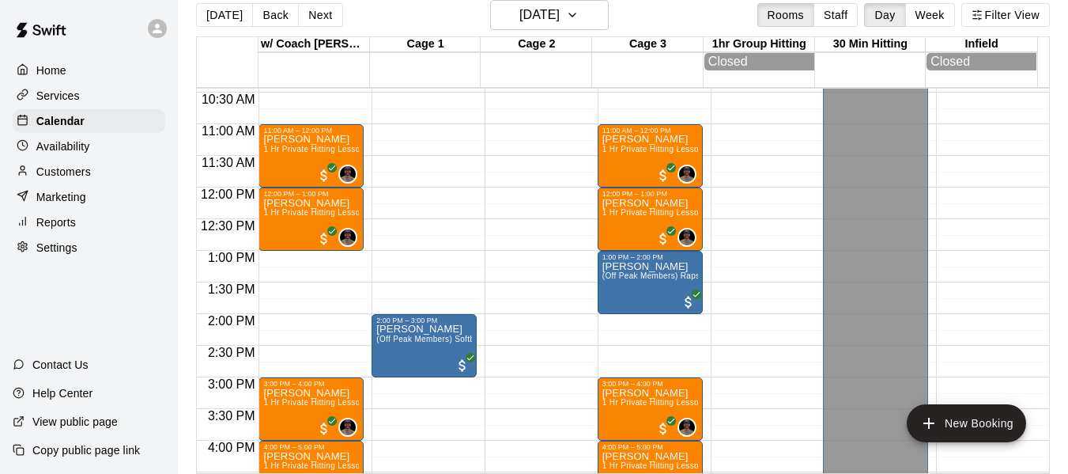
click at [621, 13] on div "[DATE] Back [DATE][DATE] Rooms Staff Day Week Filter View" at bounding box center [623, 18] width 854 height 36
click at [579, 13] on icon "button" at bounding box center [572, 15] width 13 height 19
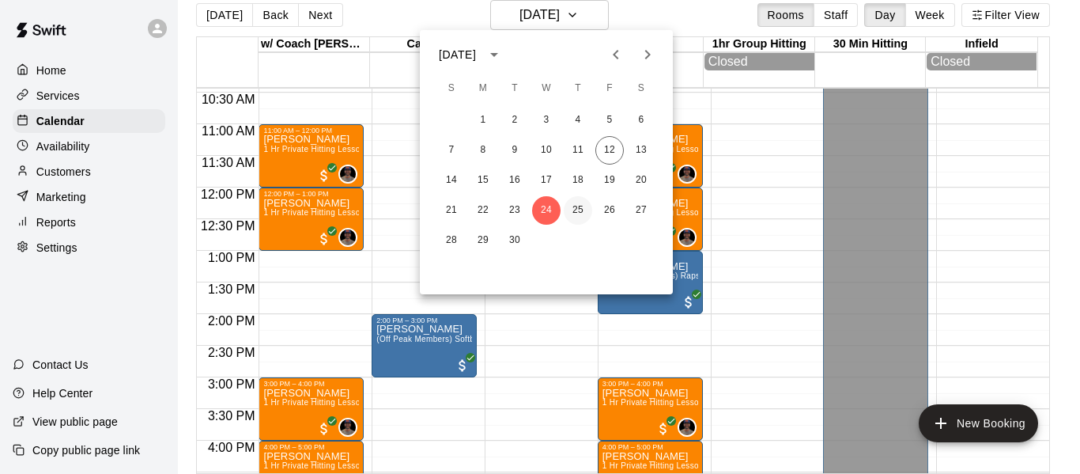
click at [573, 205] on button "25" at bounding box center [578, 210] width 28 height 28
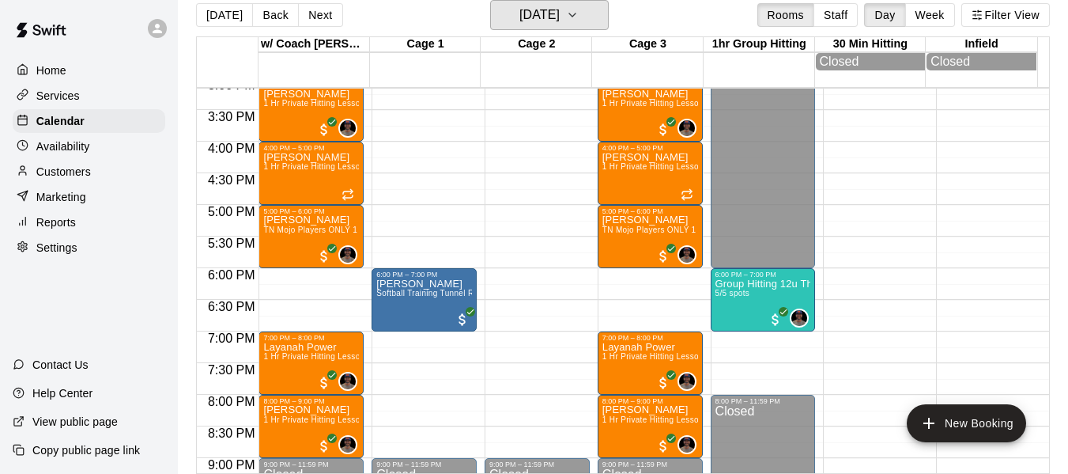
scroll to position [924, 0]
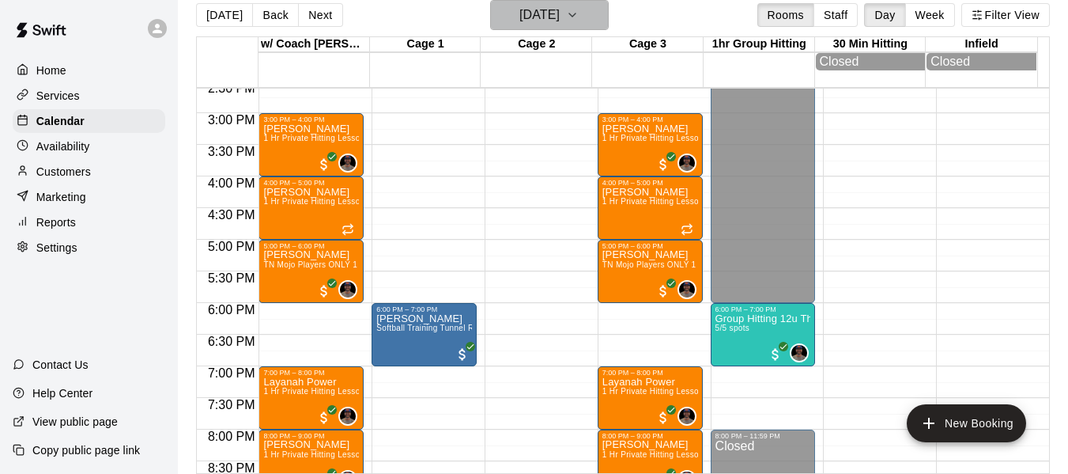
click at [606, 18] on button "[DATE]" at bounding box center [549, 15] width 119 height 30
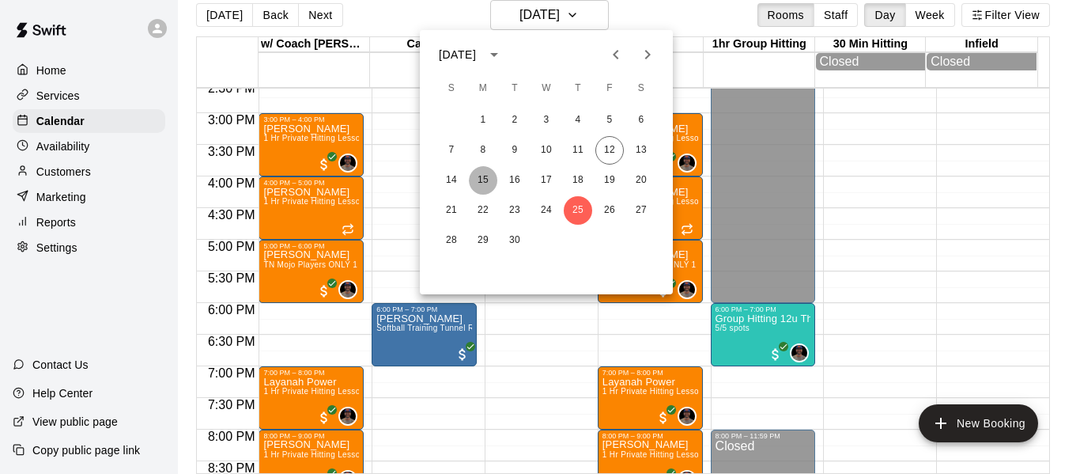
click at [493, 177] on button "15" at bounding box center [483, 180] width 28 height 28
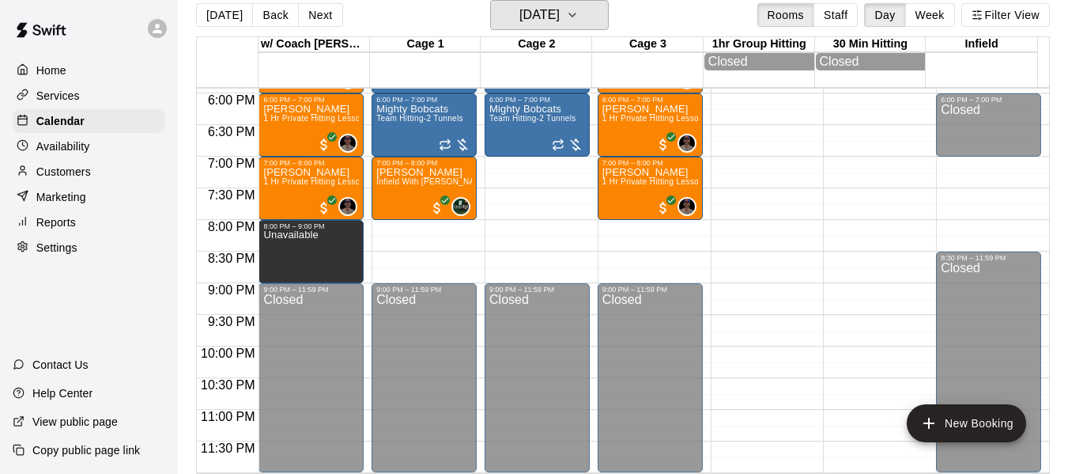
scroll to position [1138, 0]
click at [606, 30] on div "[DATE] Back [DATE][DATE] Rooms Staff Day Week Filter View" at bounding box center [623, 18] width 854 height 36
click at [579, 18] on icon "button" at bounding box center [572, 15] width 13 height 19
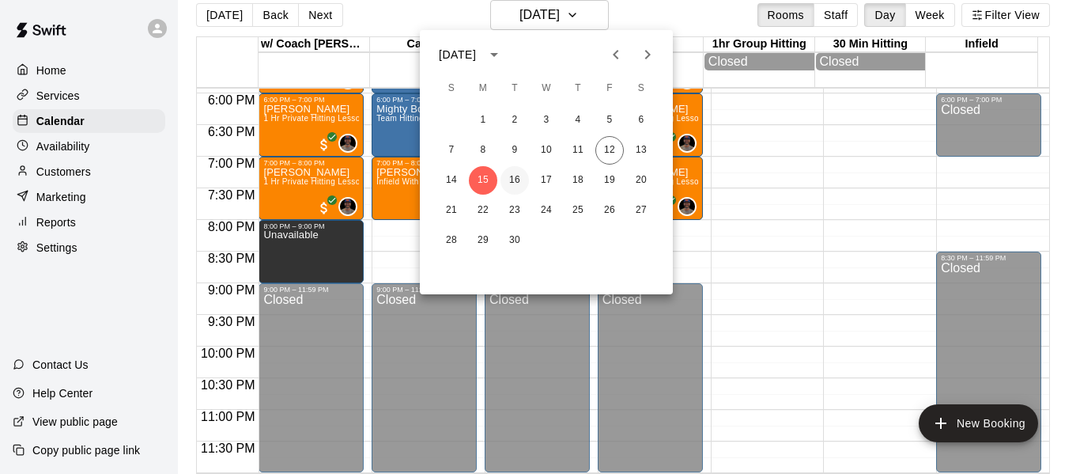
click at [508, 172] on button "16" at bounding box center [514, 180] width 28 height 28
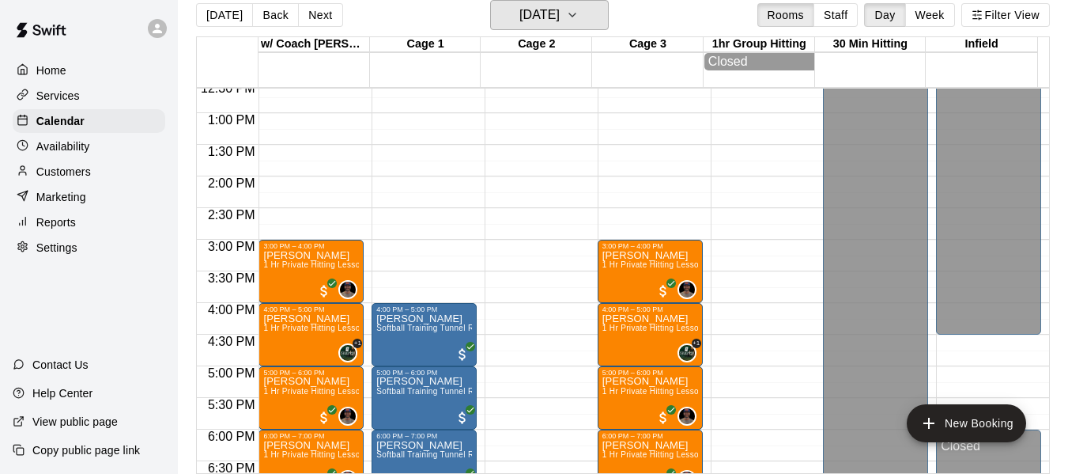
scroll to position [768, 0]
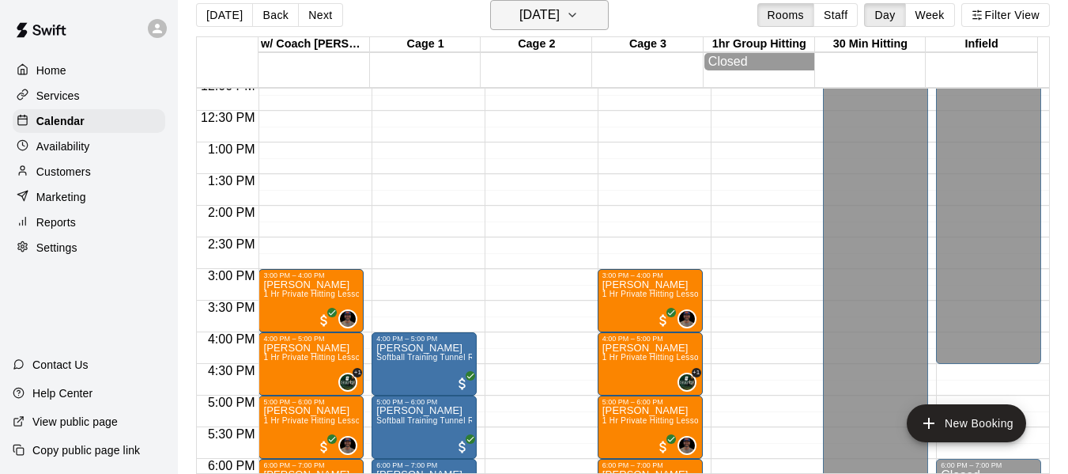
click at [609, 21] on button "[DATE]" at bounding box center [549, 15] width 119 height 30
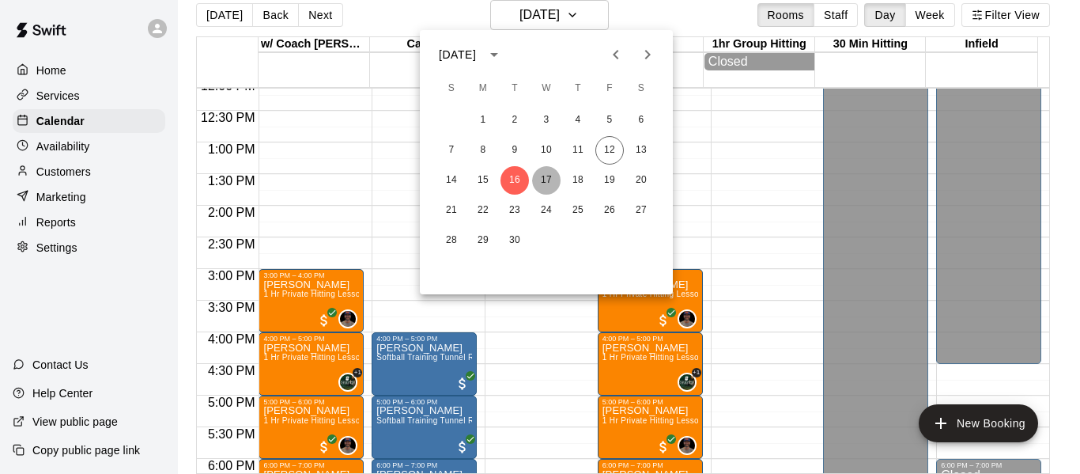
click at [557, 178] on button "17" at bounding box center [546, 180] width 28 height 28
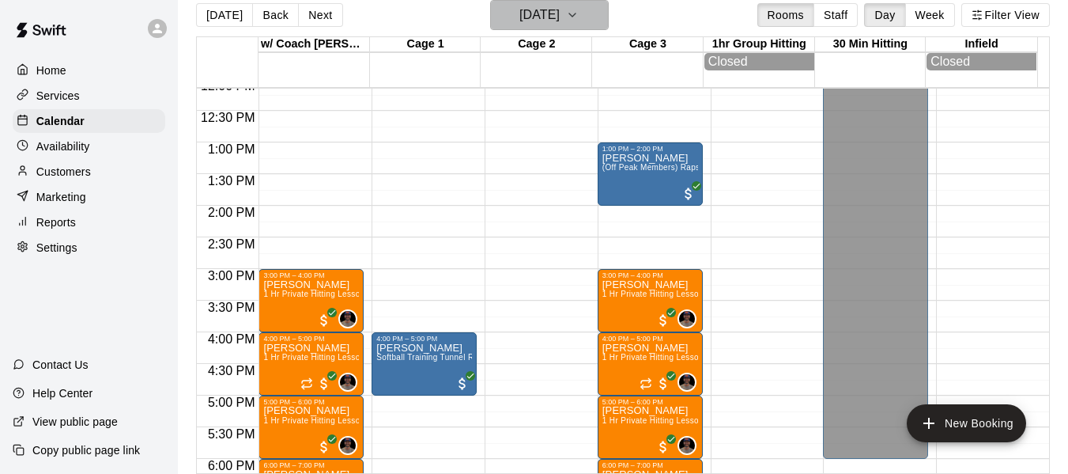
click at [579, 21] on icon "button" at bounding box center [572, 15] width 13 height 19
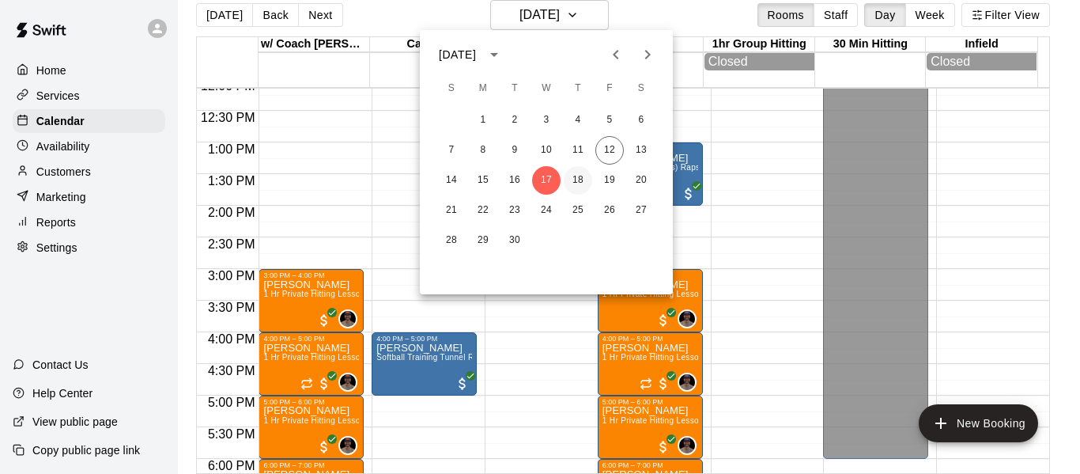
click at [577, 170] on button "18" at bounding box center [578, 180] width 28 height 28
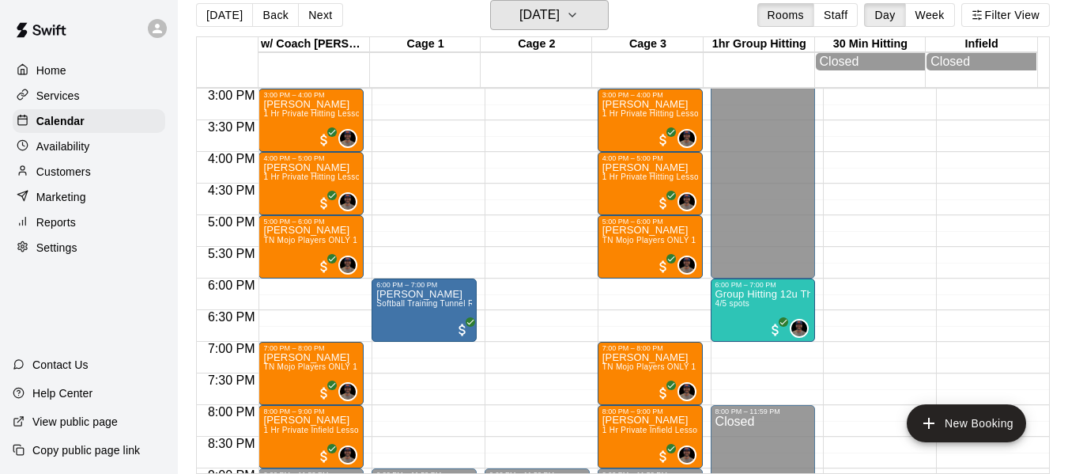
scroll to position [979, 0]
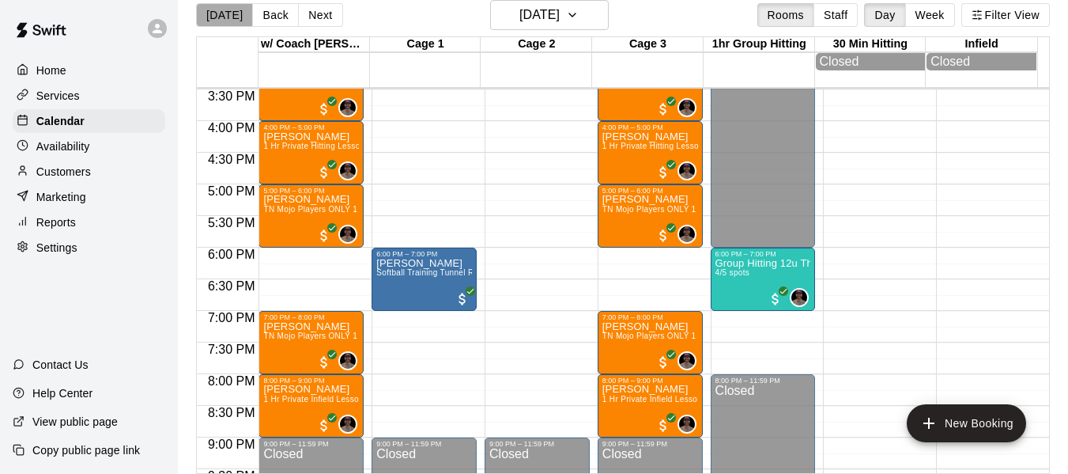
click at [233, 24] on button "[DATE]" at bounding box center [224, 15] width 57 height 24
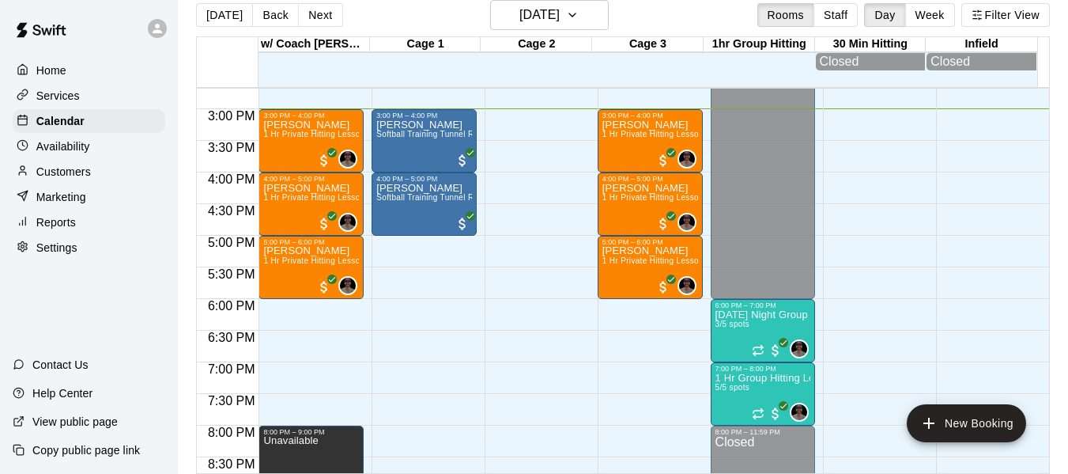
scroll to position [821, 0]
